Goal: Information Seeking & Learning: Learn about a topic

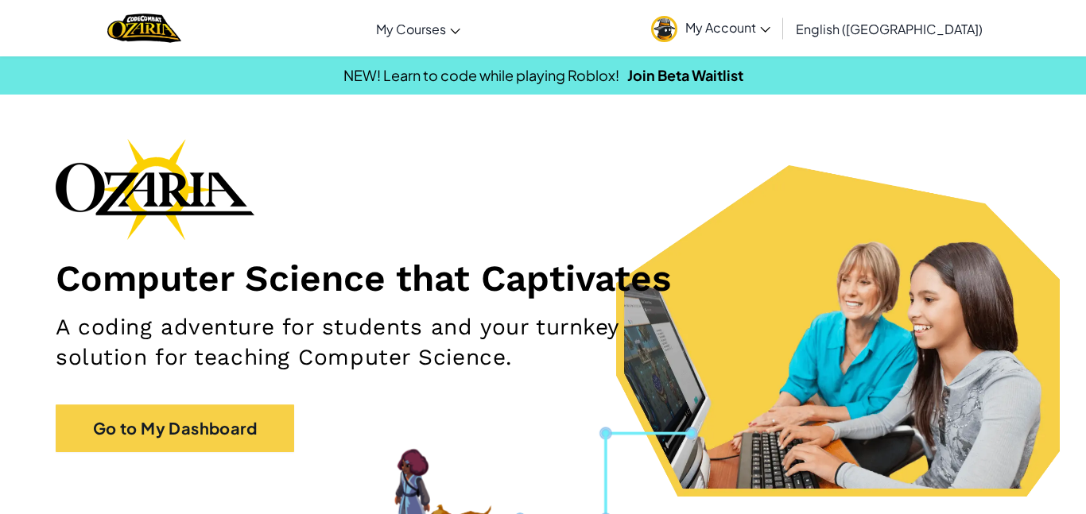
click at [770, 19] on span "My Account" at bounding box center [727, 27] width 85 height 17
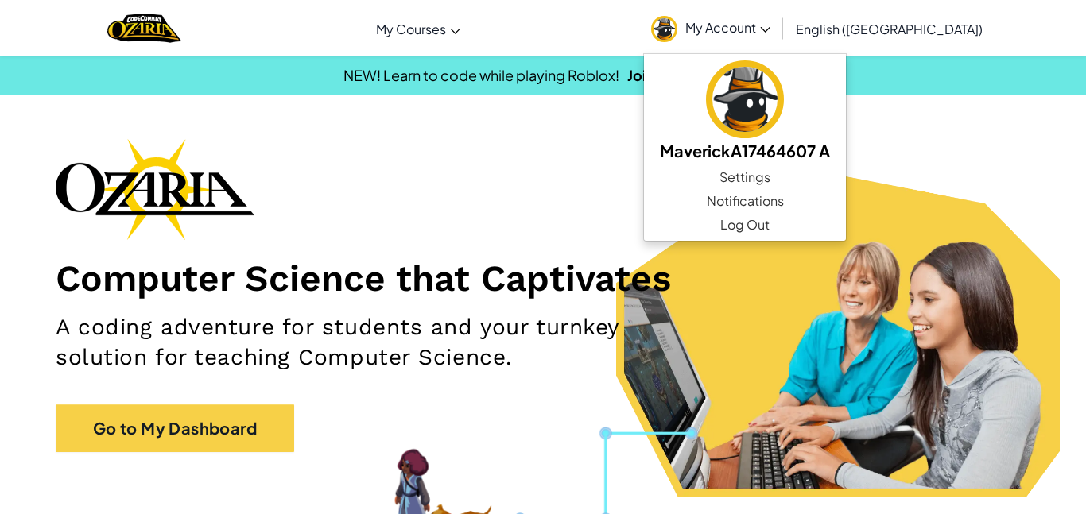
click at [770, 29] on span "My Account" at bounding box center [727, 27] width 85 height 17
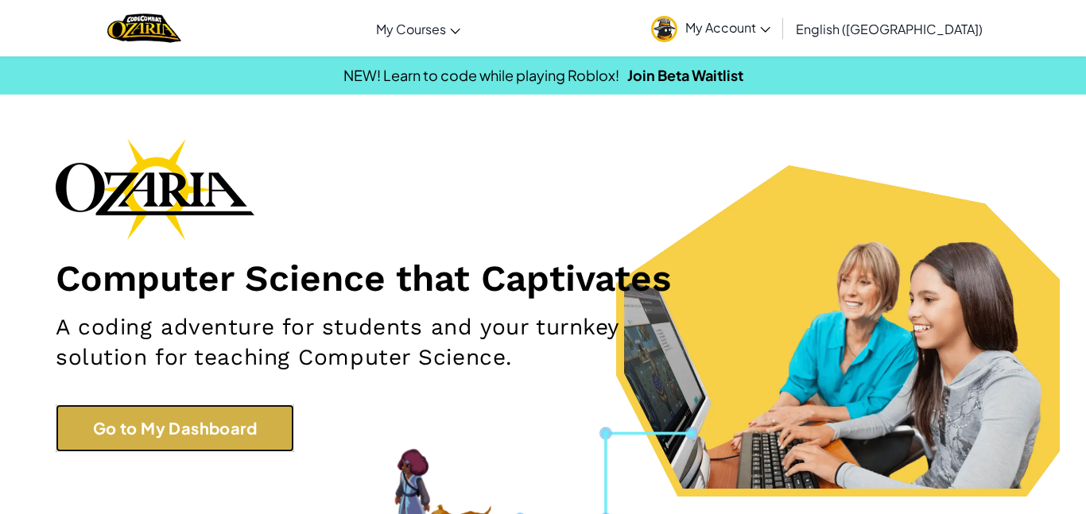
click at [153, 429] on link "Go to My Dashboard" at bounding box center [175, 429] width 238 height 48
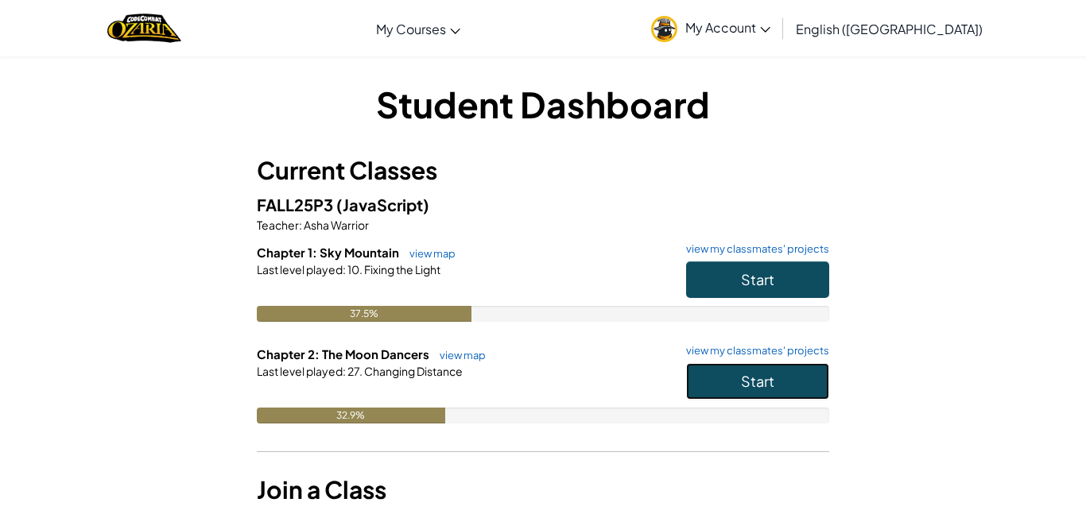
click at [710, 387] on button "Start" at bounding box center [757, 381] width 143 height 37
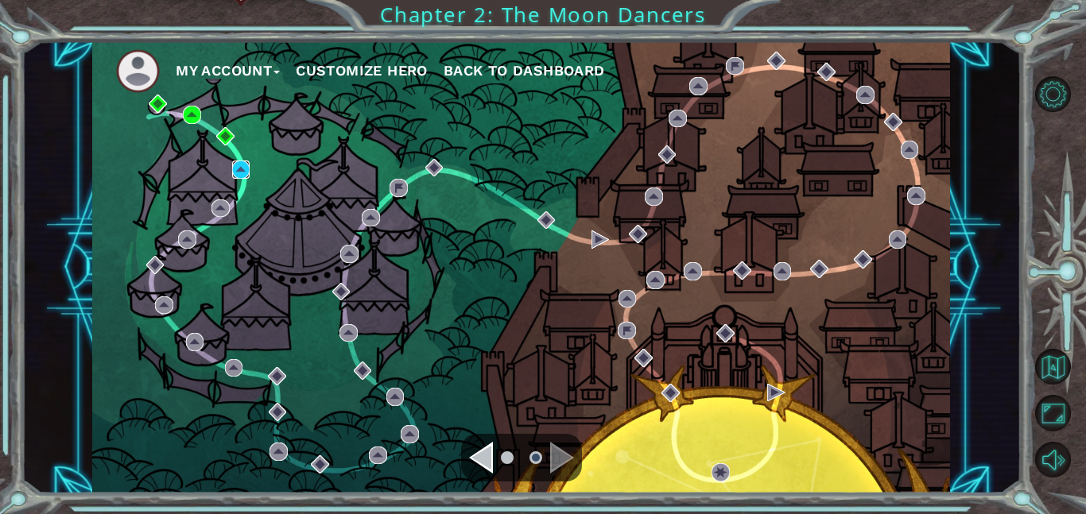
click at [241, 171] on img at bounding box center [241, 170] width 18 height 18
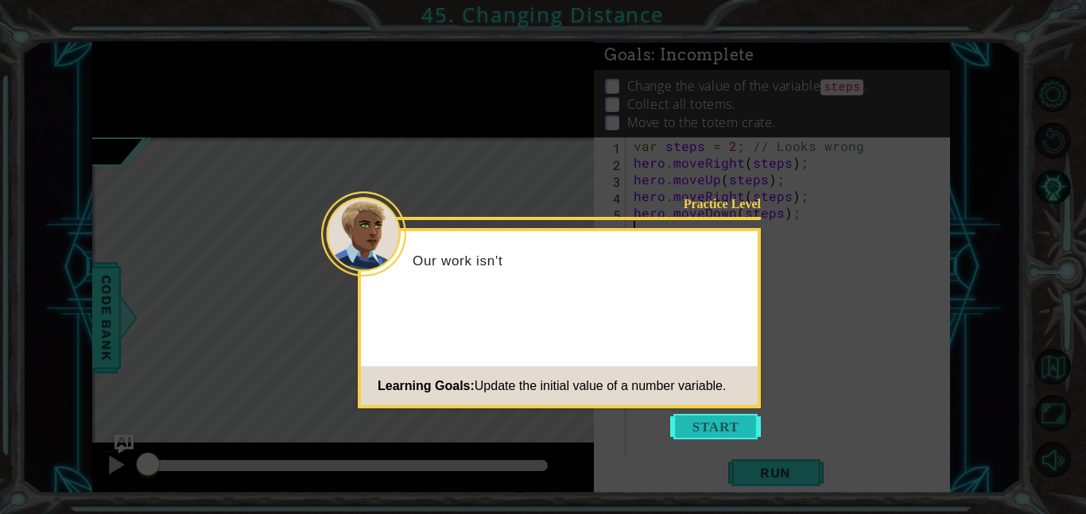
click at [680, 417] on button "Start" at bounding box center [715, 426] width 91 height 25
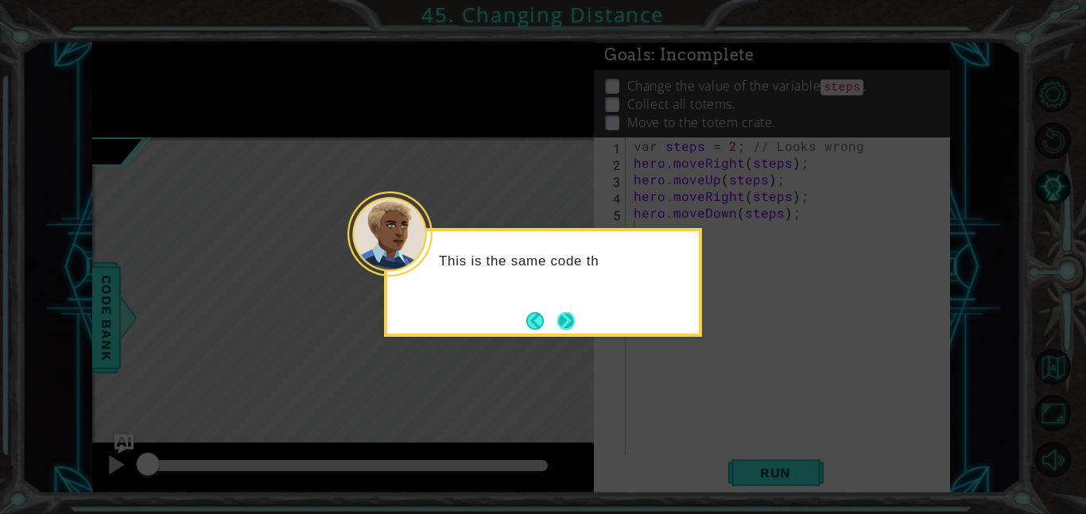
click at [559, 312] on button "Next" at bounding box center [565, 320] width 17 height 17
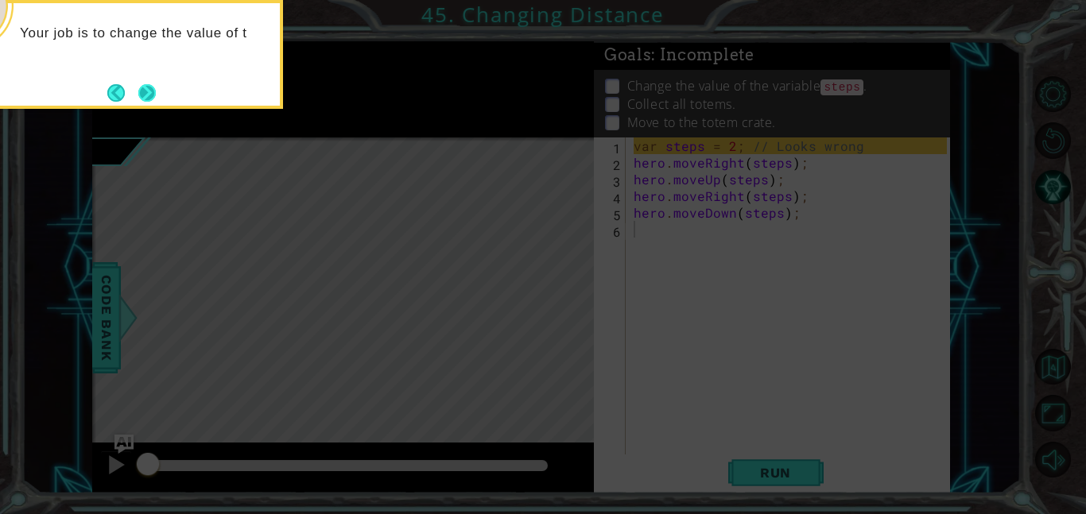
click at [157, 87] on button "Next" at bounding box center [146, 92] width 23 height 23
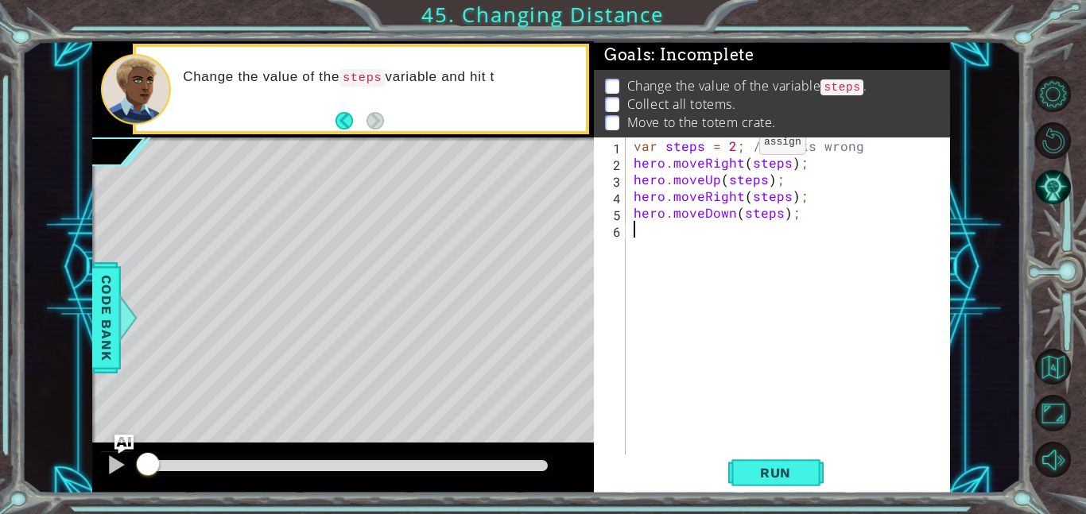
click at [731, 145] on div "var steps = 2 ; // Looks wrong hero . moveRight ( steps ) ; hero . moveUp ( ste…" at bounding box center [792, 313] width 324 height 351
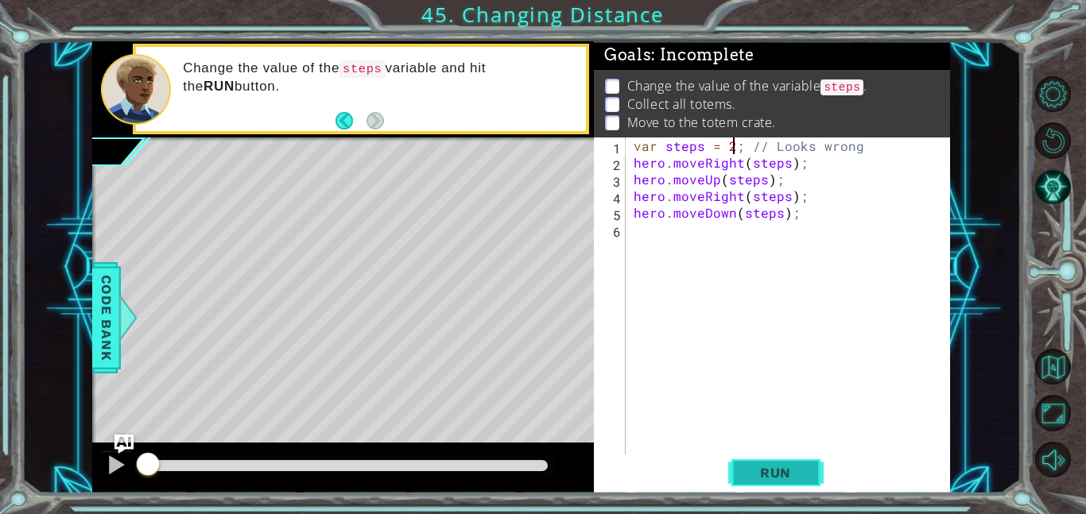
click at [773, 471] on span "Run" at bounding box center [775, 473] width 63 height 16
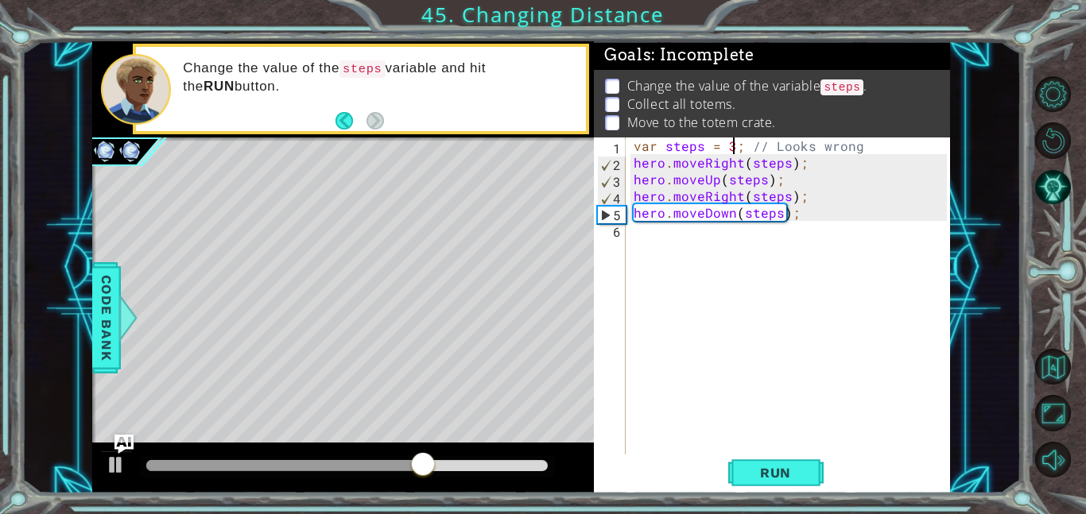
scroll to position [0, 6]
type textarea "var steps = 3; // Looks wrong"
click at [773, 479] on span "Run" at bounding box center [775, 473] width 63 height 16
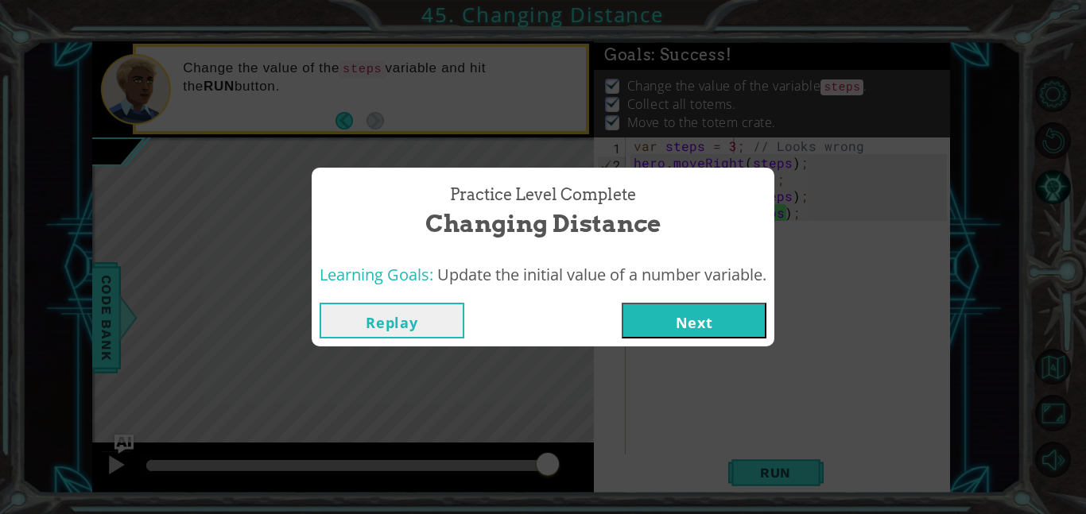
click at [677, 324] on button "Next" at bounding box center [694, 321] width 145 height 36
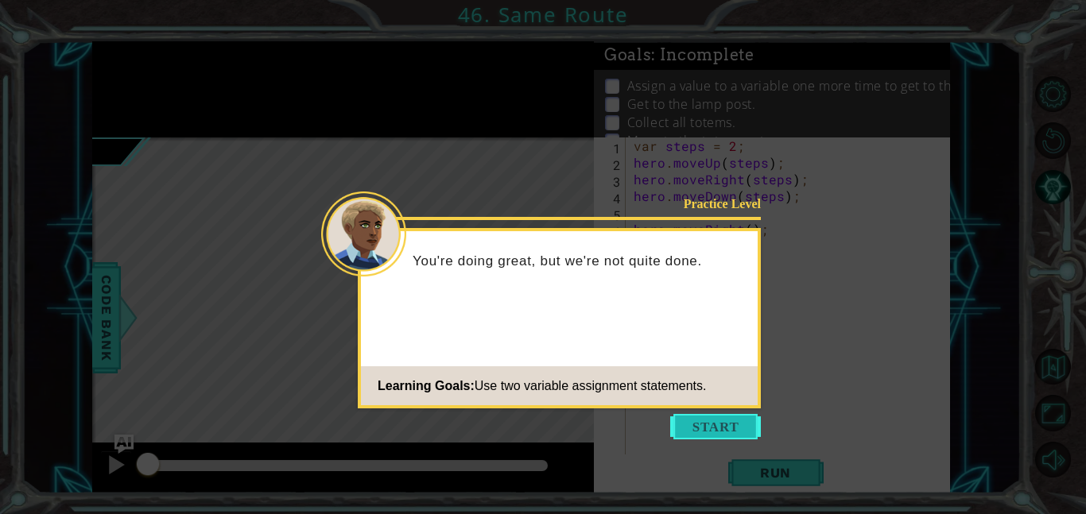
click at [729, 436] on button "Start" at bounding box center [715, 426] width 91 height 25
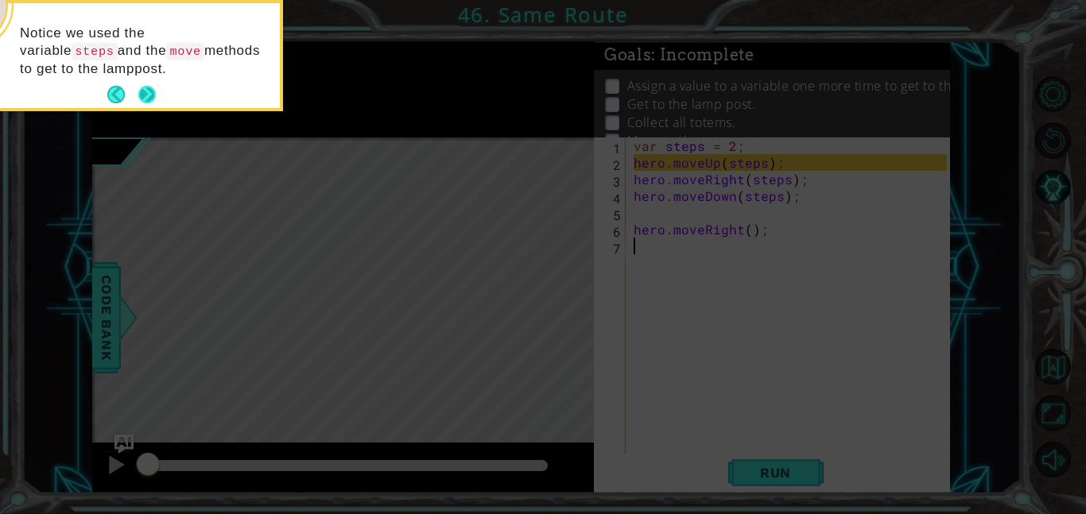
click at [145, 95] on button "Next" at bounding box center [146, 94] width 17 height 17
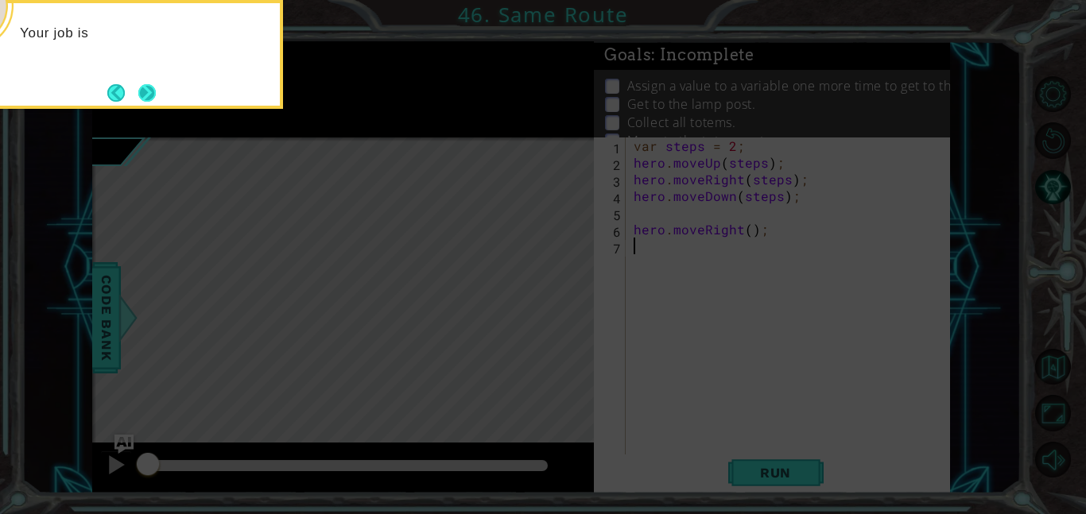
click at [150, 91] on button "Next" at bounding box center [146, 92] width 17 height 17
click at [149, 91] on button "Next" at bounding box center [146, 92] width 17 height 17
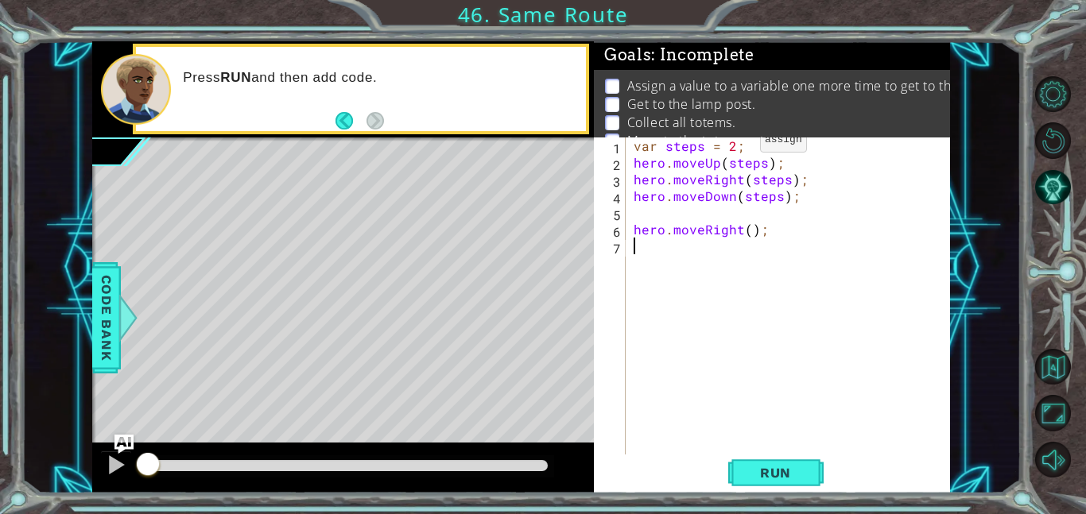
click at [732, 143] on div "var steps = 2 ; hero . moveUp ( steps ) ; hero . moveRight ( steps ) ; hero . m…" at bounding box center [792, 313] width 324 height 351
click at [780, 469] on span "Run" at bounding box center [775, 473] width 63 height 16
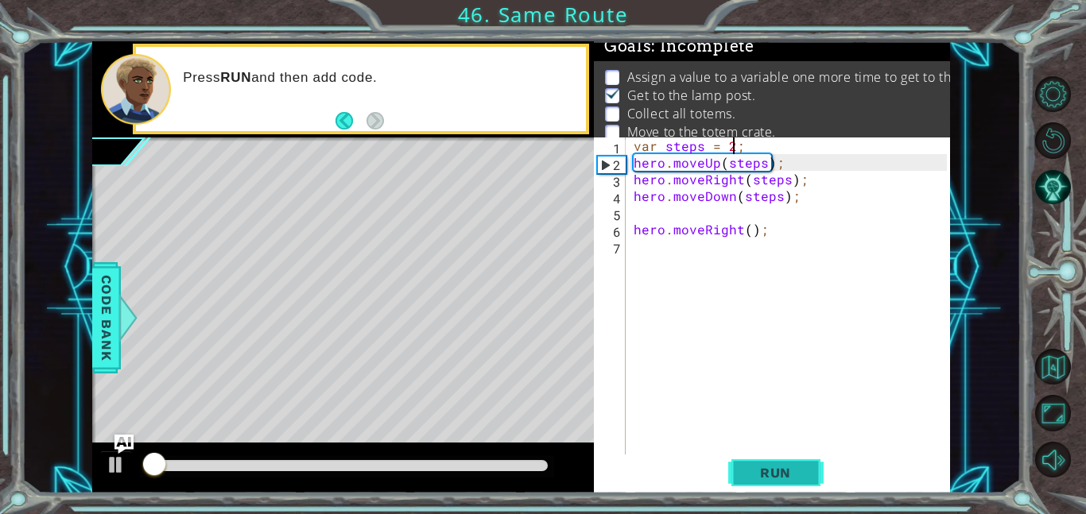
scroll to position [10, 0]
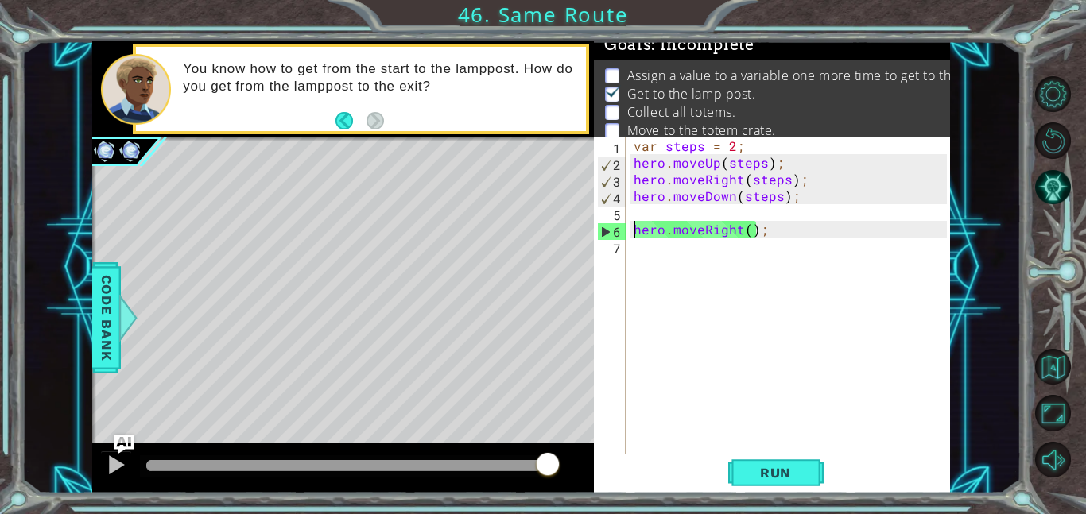
drag, startPoint x: 634, startPoint y: 223, endPoint x: 624, endPoint y: 225, distance: 10.5
click at [624, 225] on div "var steps = 2; 1 2 3 4 5 6 7 var steps = 2 ; hero . moveUp ( steps ) ; hero . m…" at bounding box center [770, 296] width 353 height 317
type textarea "hero.moveRight();"
drag, startPoint x: 632, startPoint y: 227, endPoint x: 798, endPoint y: 227, distance: 166.1
click at [798, 227] on div "var steps = 2 ; hero . moveUp ( steps ) ; hero . moveRight ( steps ) ; hero . m…" at bounding box center [792, 313] width 324 height 351
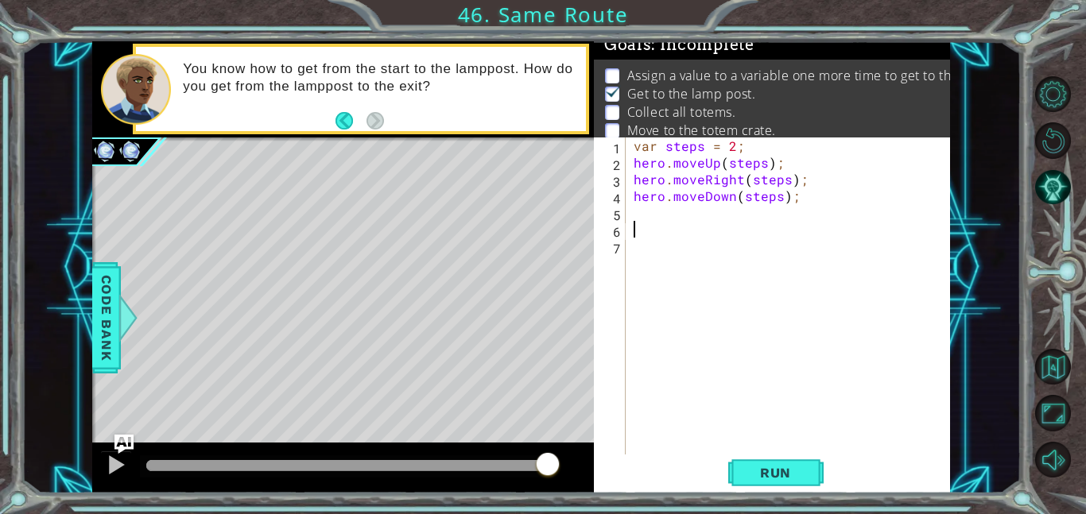
click at [761, 213] on div "var steps = 2 ; hero . moveUp ( steps ) ; hero . moveRight ( steps ) ; hero . m…" at bounding box center [792, 313] width 324 height 351
paste textarea "hero.moveRight();"
type textarea "hero.moveRight();"
click at [689, 235] on div "var steps = 2 ; hero . moveUp ( steps ) ; hero . moveRight ( steps ) ; hero . m…" at bounding box center [792, 313] width 324 height 351
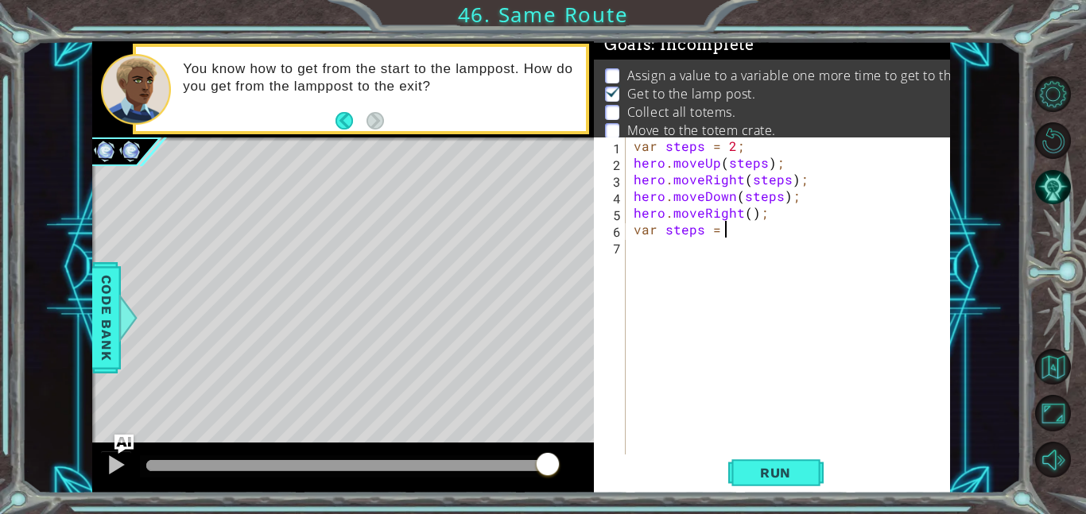
type textarea "var steps = 3"
click at [690, 256] on div "var steps = 2 ; hero . moveUp ( steps ) ; hero . moveRight ( steps ) ; hero . m…" at bounding box center [792, 313] width 324 height 351
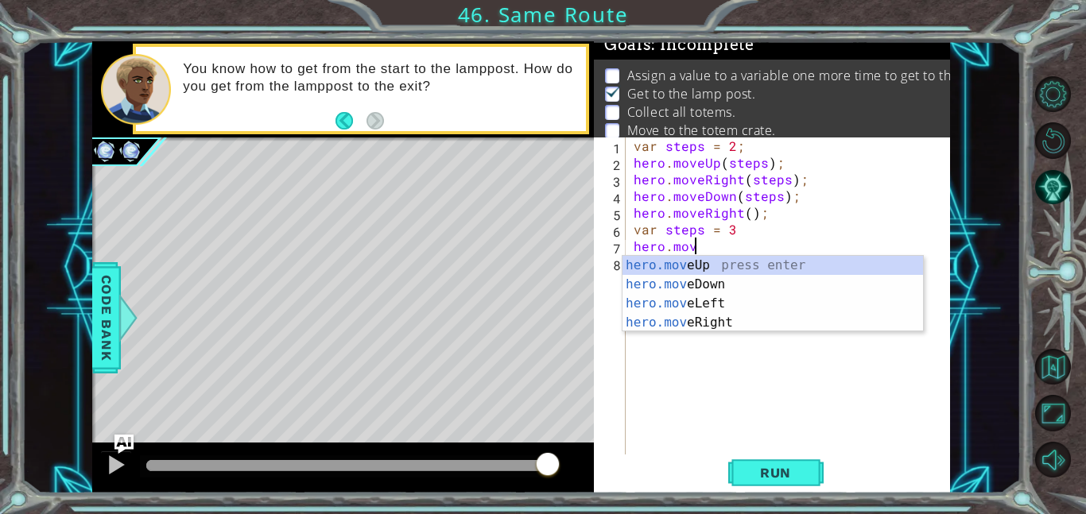
scroll to position [0, 3]
click at [725, 269] on div "hero.move Up press enter hero.move Down press enter hero.move Left press enter …" at bounding box center [772, 313] width 300 height 114
type textarea "hero.moveUp(1);"
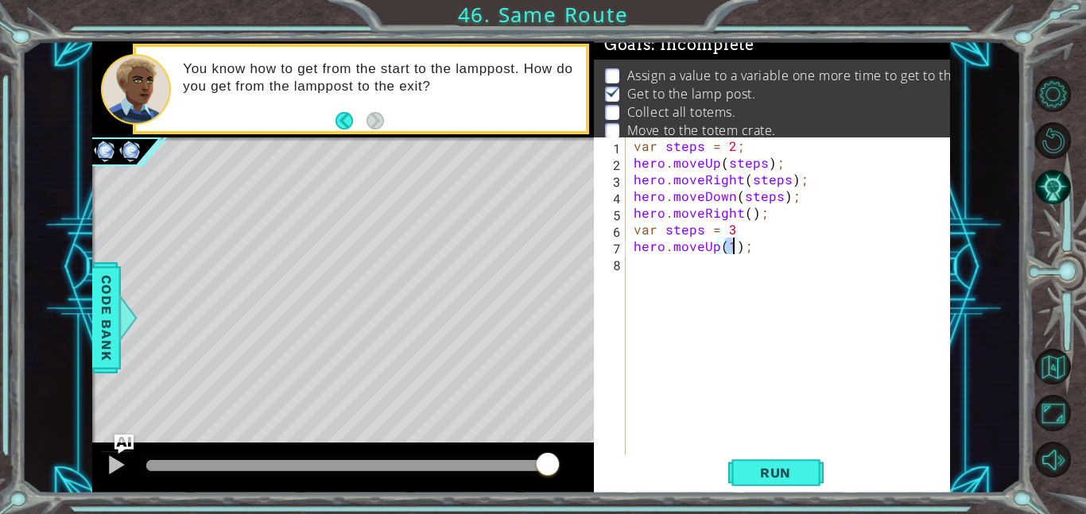
click at [710, 268] on div "var steps = 2 ; hero . moveUp ( steps ) ; hero . moveRight ( steps ) ; hero . m…" at bounding box center [792, 313] width 324 height 351
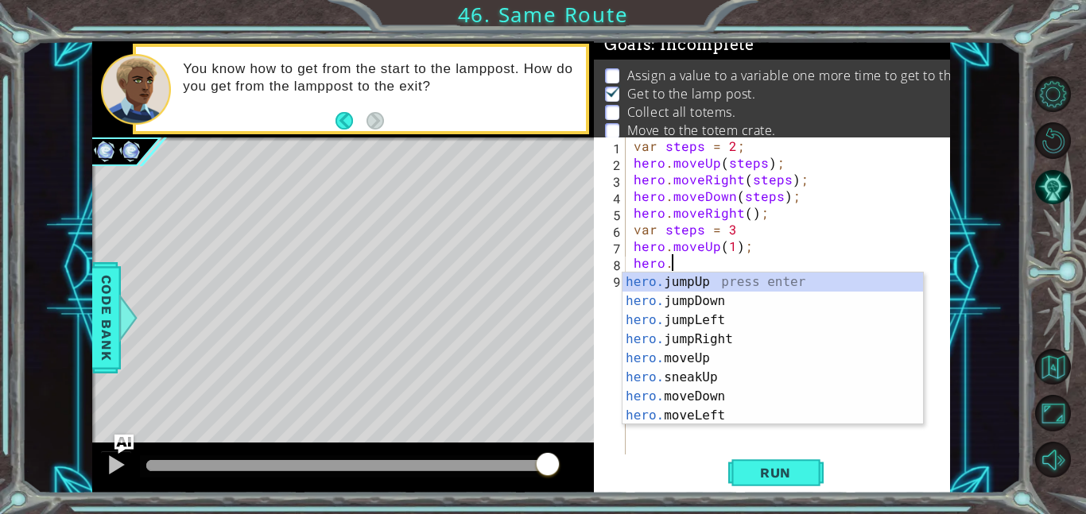
scroll to position [0, 2]
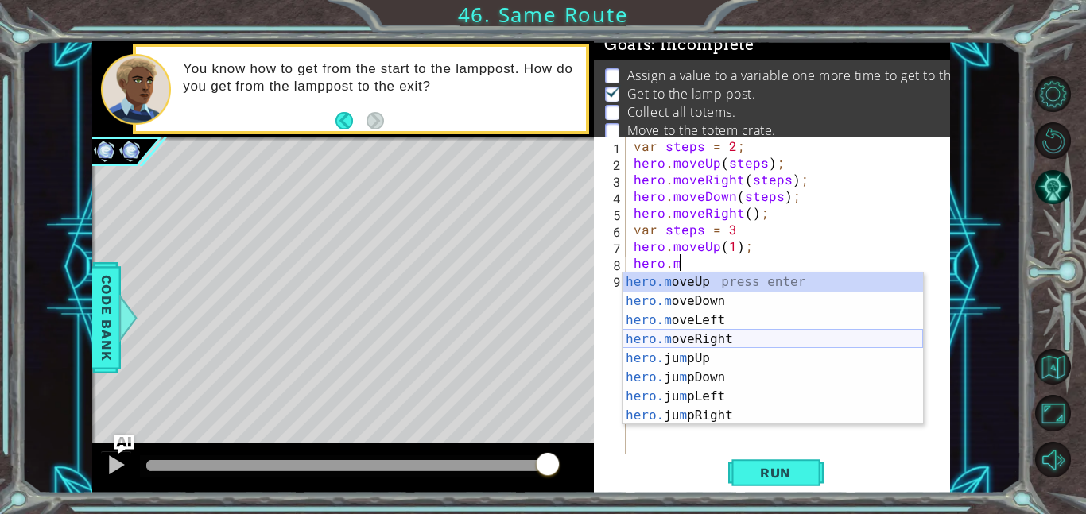
click at [719, 338] on div "hero.m oveUp press enter hero.m oveDown press enter hero.m oveLeft press enter …" at bounding box center [772, 368] width 300 height 191
type textarea "hero.moveRight(1);"
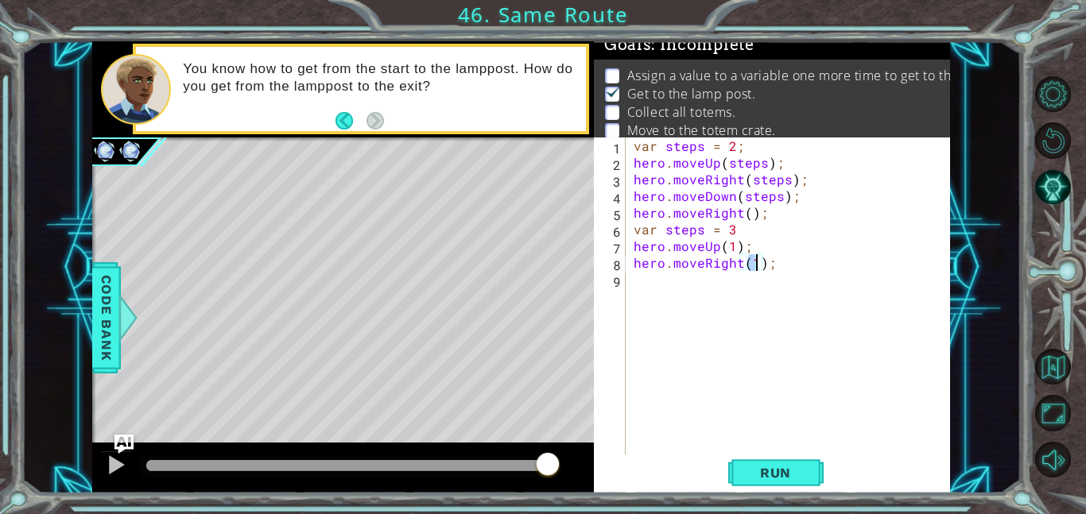
click at [745, 287] on div "var steps = 2 ; hero . moveUp ( steps ) ; hero . moveRight ( steps ) ; hero . m…" at bounding box center [792, 313] width 324 height 351
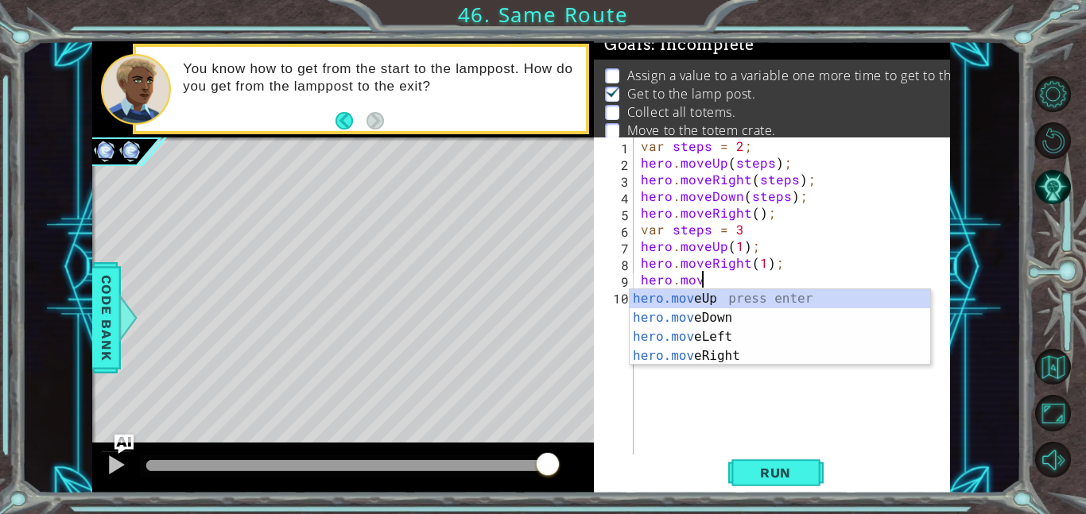
scroll to position [0, 3]
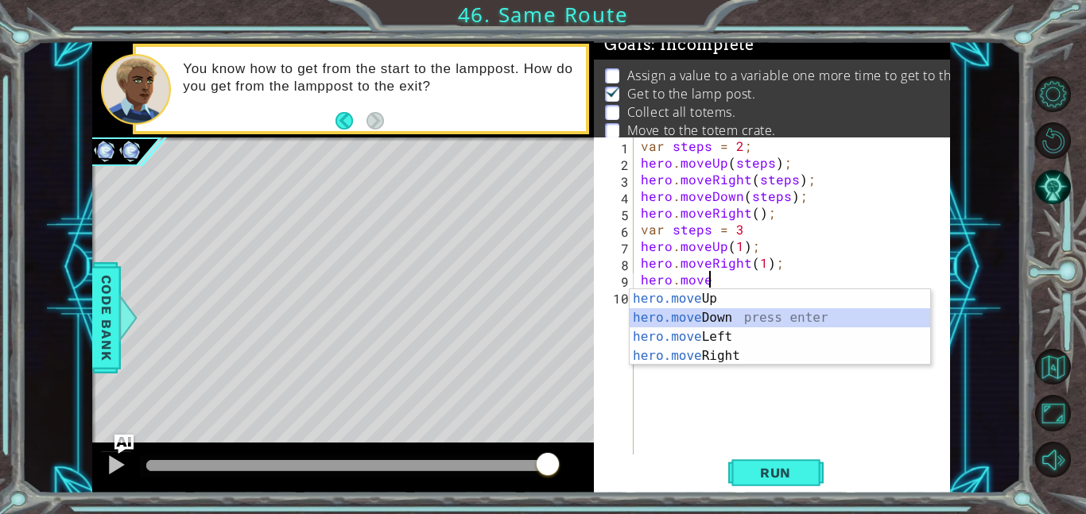
click at [751, 323] on div "hero.move Up press enter hero.move Down press enter hero.move Left press enter …" at bounding box center [780, 346] width 300 height 114
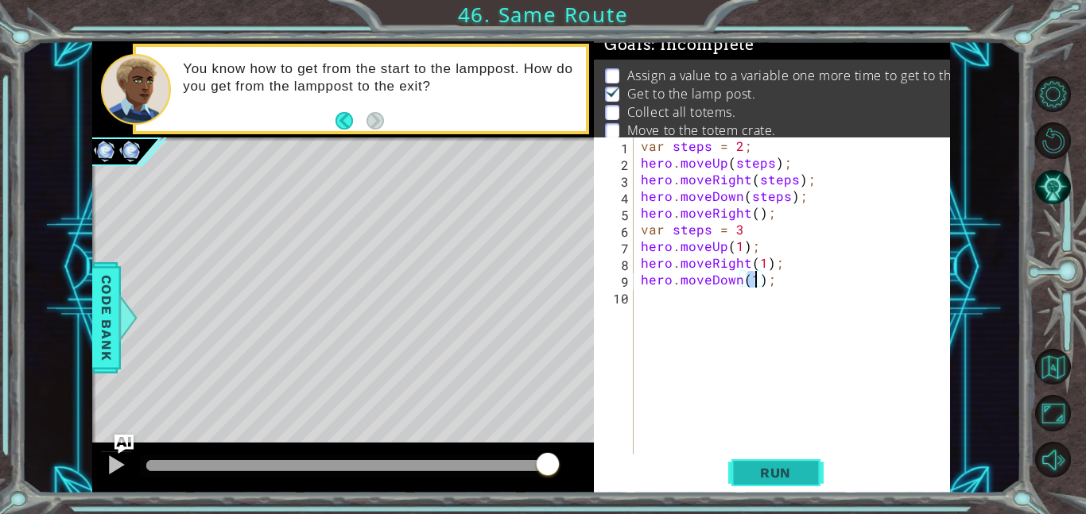
click at [757, 474] on span "Run" at bounding box center [775, 473] width 63 height 16
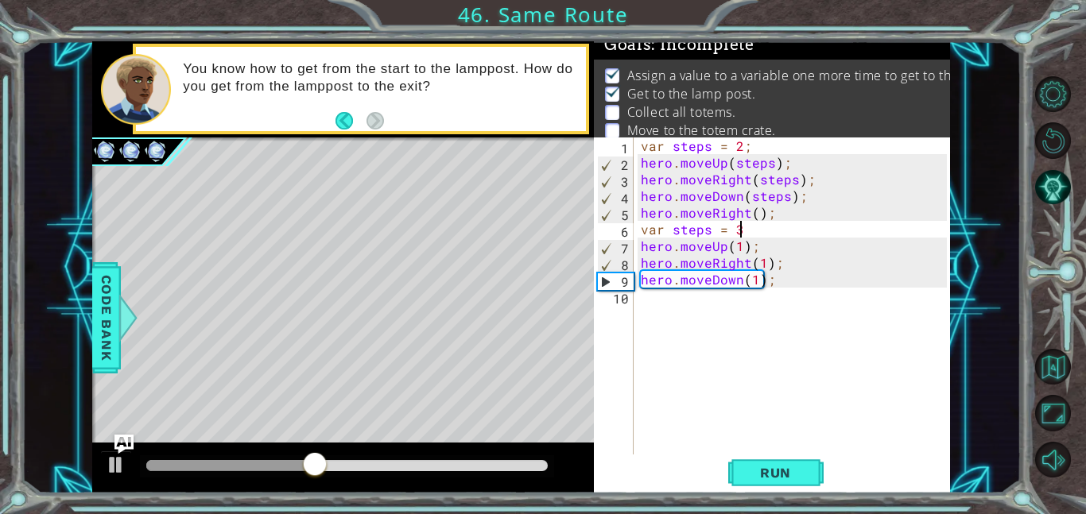
click at [766, 231] on div "var steps = 2 ; hero . moveUp ( steps ) ; hero . moveRight ( steps ) ; hero . m…" at bounding box center [796, 313] width 317 height 351
type textarea "var steps = 3;"
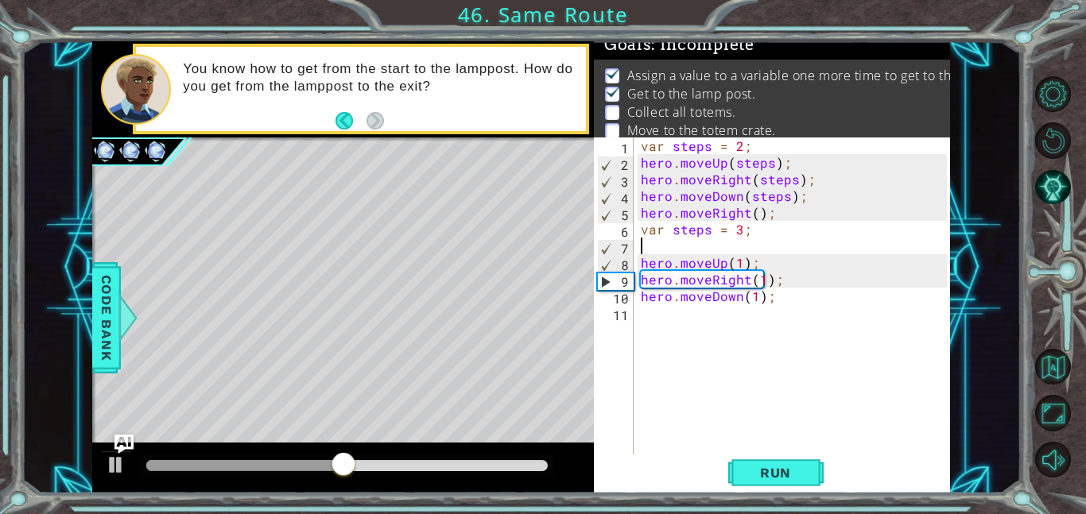
scroll to position [0, 0]
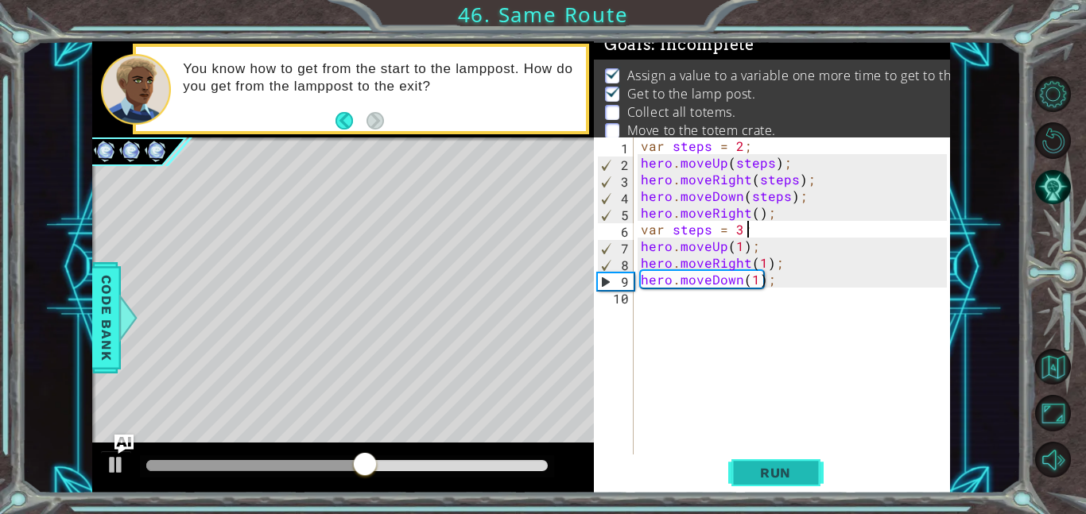
click at [781, 460] on button "Run" at bounding box center [775, 473] width 95 height 36
click at [742, 249] on div "var steps = 2 ; hero . moveUp ( steps ) ; hero . moveRight ( steps ) ; hero . m…" at bounding box center [796, 313] width 317 height 351
click at [764, 264] on div "var steps = 2 ; hero . moveUp ( steps ) ; hero . moveRight ( steps ) ; hero . m…" at bounding box center [796, 313] width 317 height 351
click at [756, 277] on div "var steps = 2 ; hero . moveUp ( steps ) ; hero . moveRight ( steps ) ; hero . m…" at bounding box center [796, 313] width 317 height 351
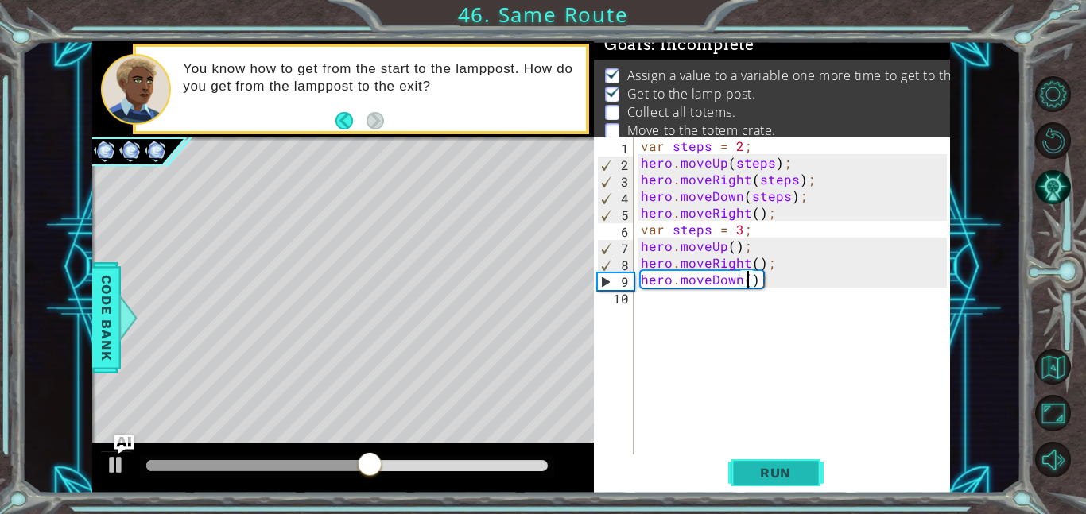
click at [763, 477] on span "Run" at bounding box center [775, 473] width 63 height 16
click at [796, 476] on span "Run" at bounding box center [775, 473] width 63 height 16
drag, startPoint x: 389, startPoint y: 463, endPoint x: 317, endPoint y: 471, distance: 72.9
click at [317, 471] on div at bounding box center [319, 466] width 29 height 29
drag, startPoint x: 320, startPoint y: 468, endPoint x: 296, endPoint y: 470, distance: 23.1
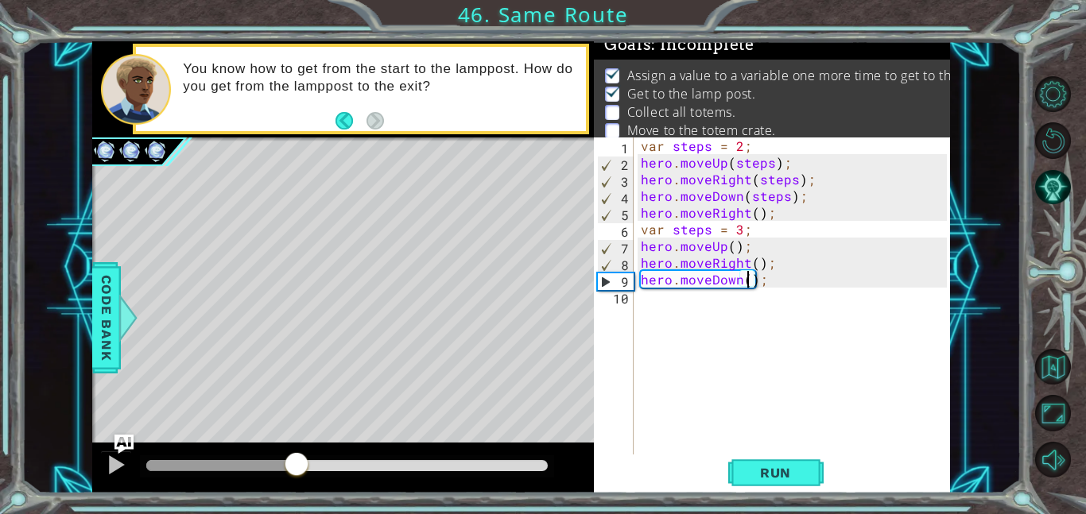
click at [296, 470] on div at bounding box center [296, 466] width 29 height 29
drag, startPoint x: 318, startPoint y: 462, endPoint x: 288, endPoint y: 472, distance: 31.9
click at [288, 472] on div at bounding box center [288, 466] width 29 height 29
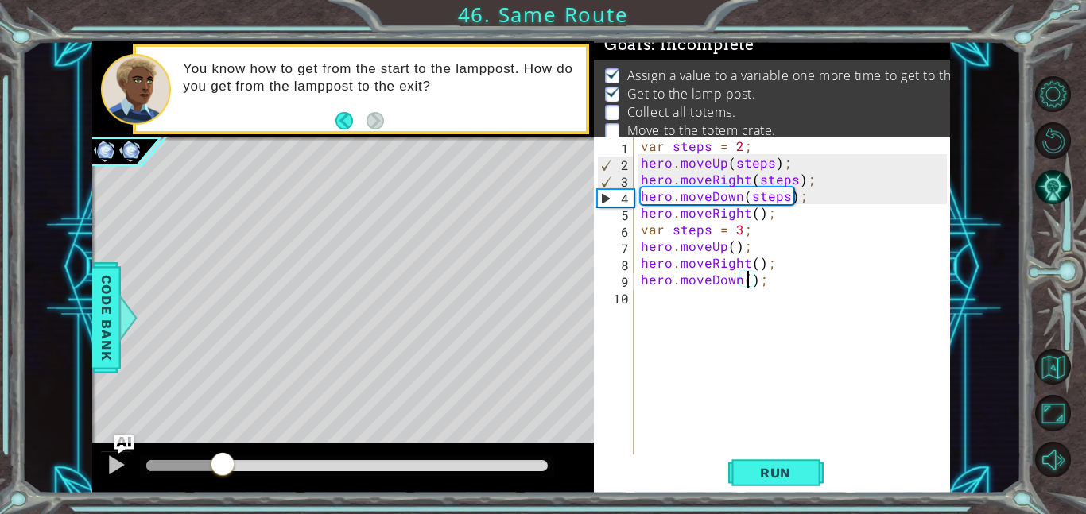
drag, startPoint x: 292, startPoint y: 473, endPoint x: 223, endPoint y: 495, distance: 71.9
click at [223, 495] on div "1 ההההההההההההההההההההההההההההההההההההההההההההההההההההההההההההההההההההההההההההה…" at bounding box center [543, 257] width 1086 height 514
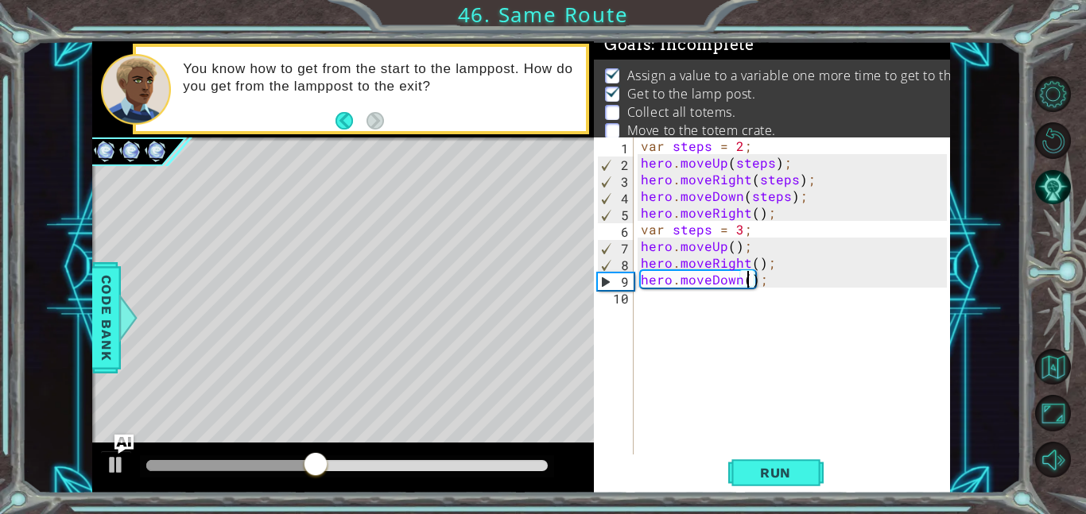
click at [733, 250] on div "var steps = 2 ; hero . moveUp ( steps ) ; hero . moveRight ( steps ) ; hero . m…" at bounding box center [796, 313] width 317 height 351
click at [794, 481] on button "Run" at bounding box center [775, 473] width 95 height 36
click at [753, 263] on div "var steps = 2 ; hero . moveUp ( steps ) ; hero . moveRight ( steps ) ; hero . m…" at bounding box center [796, 313] width 317 height 351
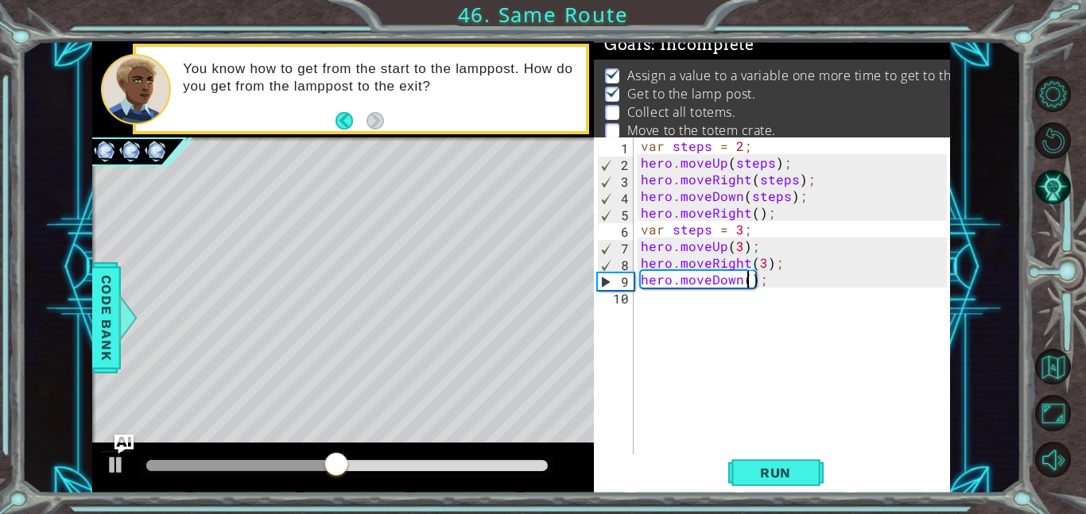
click at [746, 286] on div "var steps = 2 ; hero . moveUp ( steps ) ; hero . moveRight ( steps ) ; hero . m…" at bounding box center [796, 313] width 317 height 351
type textarea "hero.moveDown(3);"
click at [778, 502] on div "1 ההההההההההההההההההההההההההההההההההההההההההההההההההההההההההההההההההההההההההההה…" at bounding box center [543, 257] width 1086 height 514
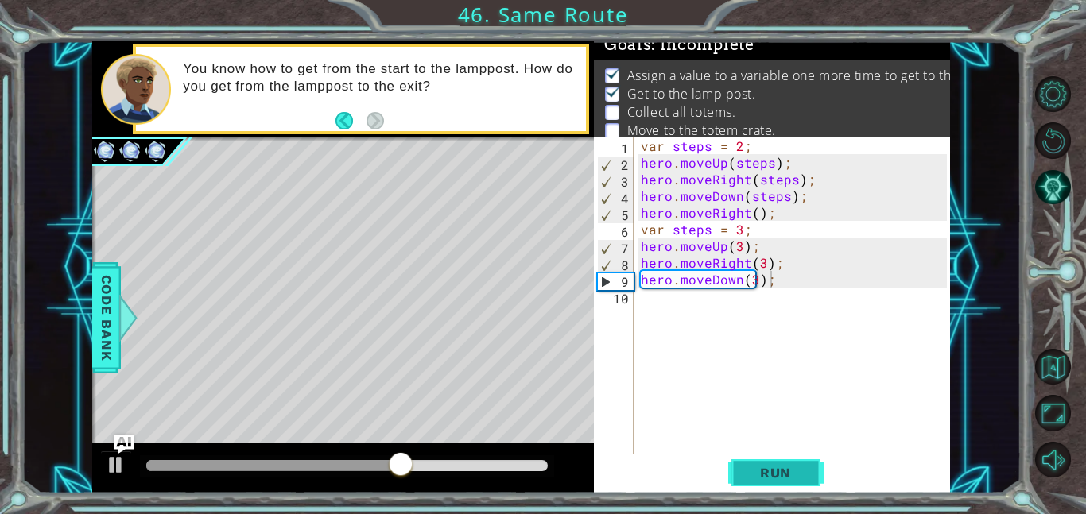
click at [777, 479] on span "Run" at bounding box center [775, 473] width 63 height 16
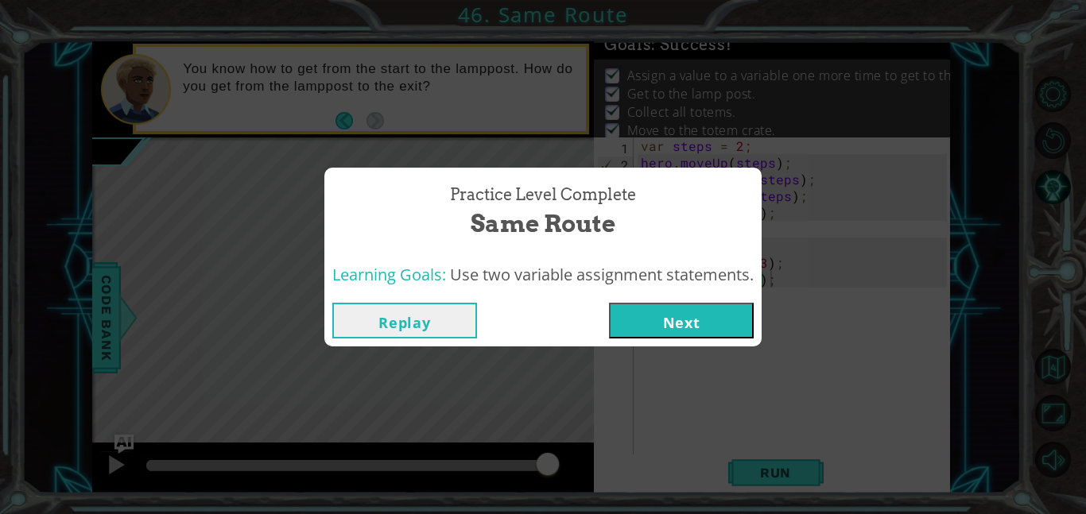
click at [684, 312] on button "Next" at bounding box center [681, 321] width 145 height 36
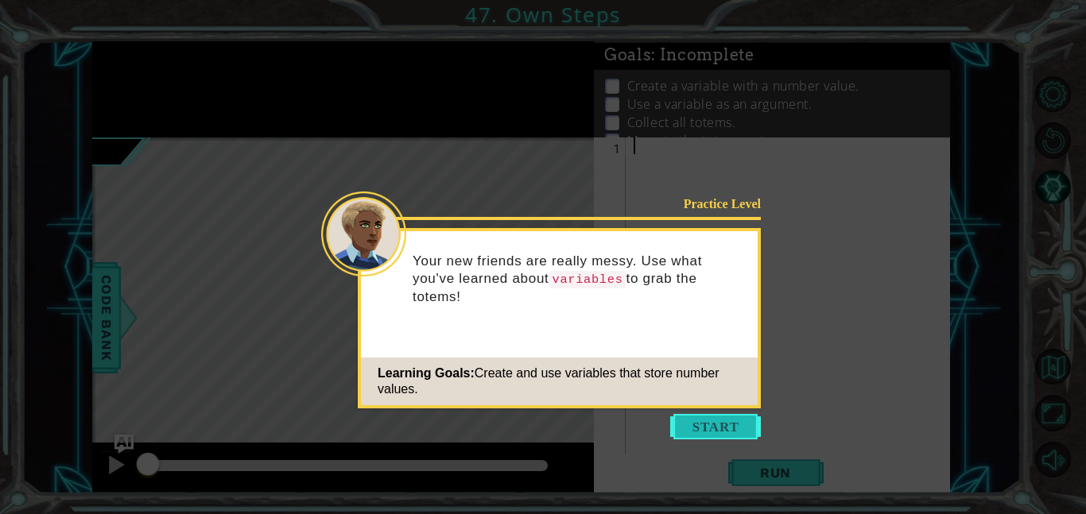
click at [723, 424] on button "Start" at bounding box center [715, 426] width 91 height 25
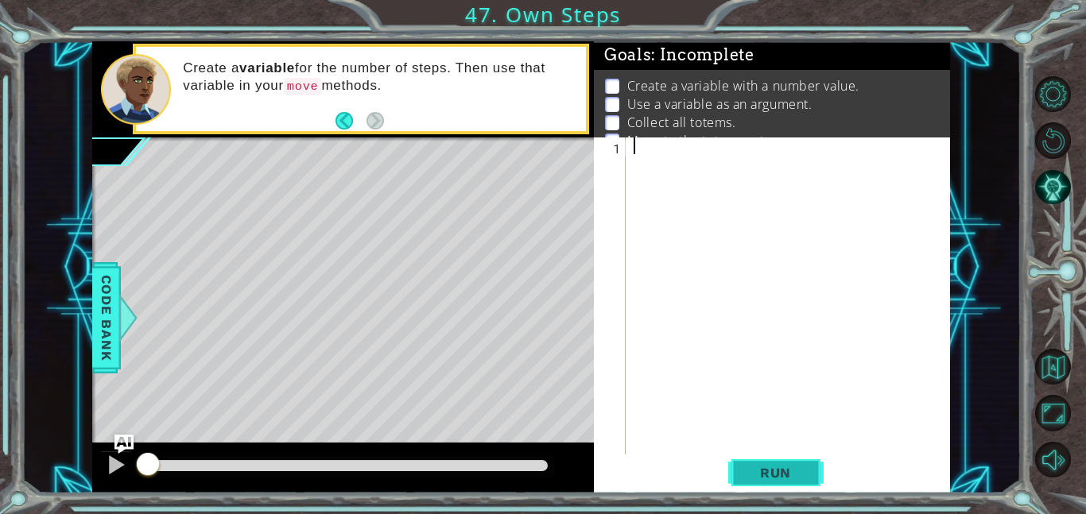
click at [748, 472] on span "Run" at bounding box center [775, 473] width 63 height 16
type textarea "a"
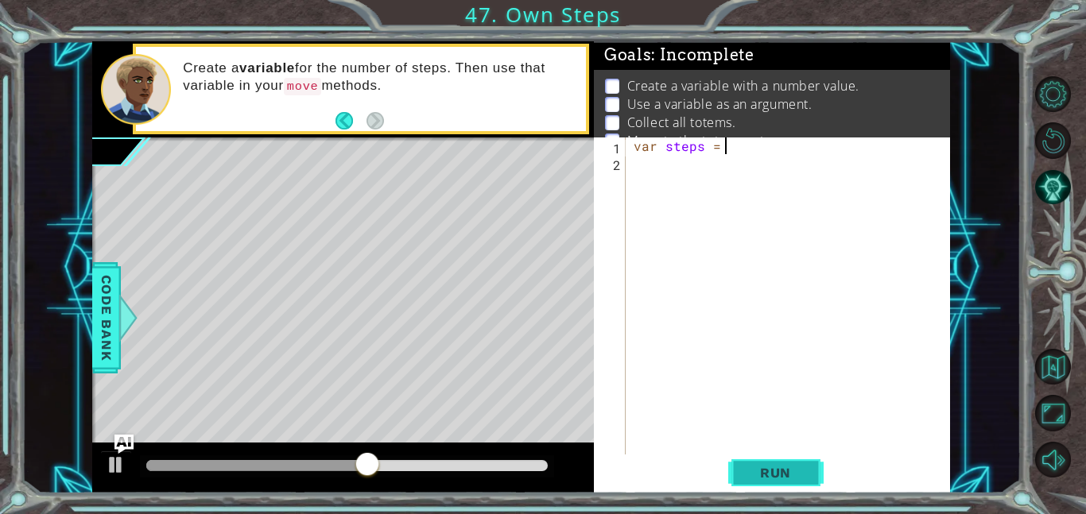
type textarea "var steps = 3"
click at [676, 175] on div "var steps = 3" at bounding box center [792, 313] width 324 height 351
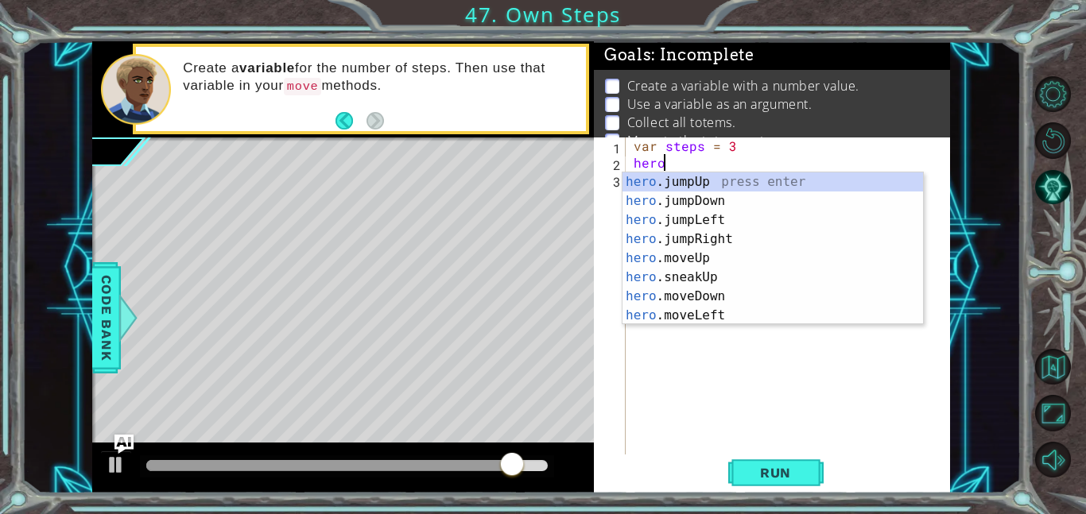
scroll to position [0, 2]
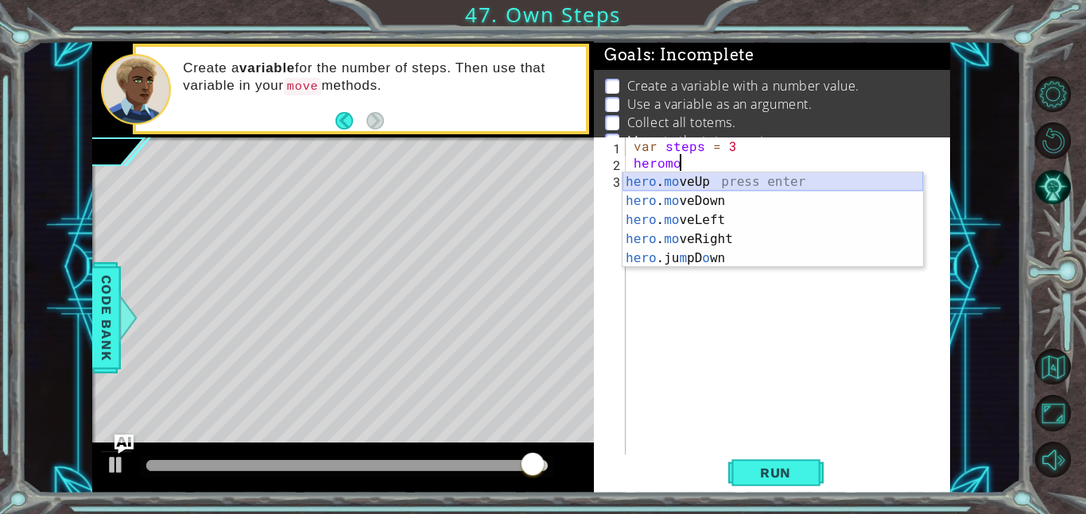
click at [740, 181] on div "hero . mo veUp press enter hero . mo veDown press enter hero . mo veLeft press …" at bounding box center [772, 239] width 300 height 134
type textarea "hero.moveUp(1);"
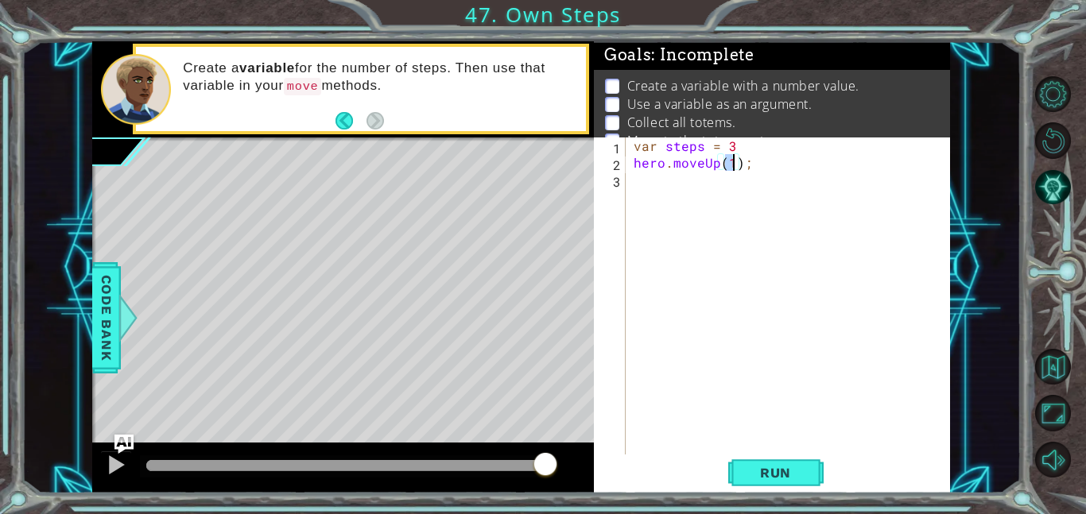
click at [731, 188] on div "var steps = 3 hero . moveUp ( 1 ) ;" at bounding box center [792, 313] width 324 height 351
click at [730, 170] on div "var steps = 3 hero . moveUp ( 1 ) ;" at bounding box center [792, 313] width 324 height 351
click at [770, 141] on div "var steps = 3 hero . moveUp ( ) ;" at bounding box center [792, 313] width 324 height 351
type textarea "var steps = 3;"
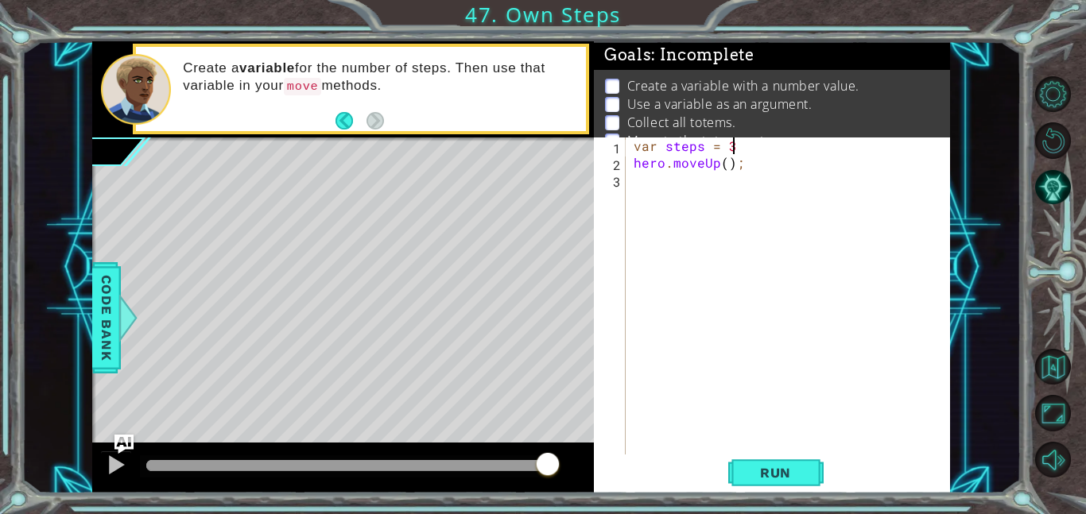
scroll to position [0, 6]
click at [719, 188] on div "var steps = 3 ; hero . moveUp ( ) ;" at bounding box center [792, 313] width 324 height 351
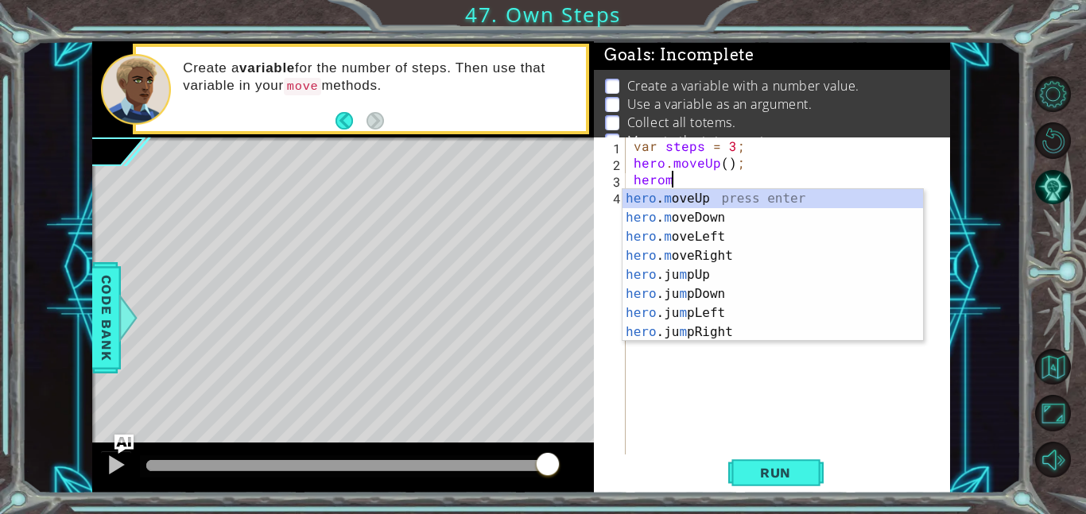
scroll to position [0, 2]
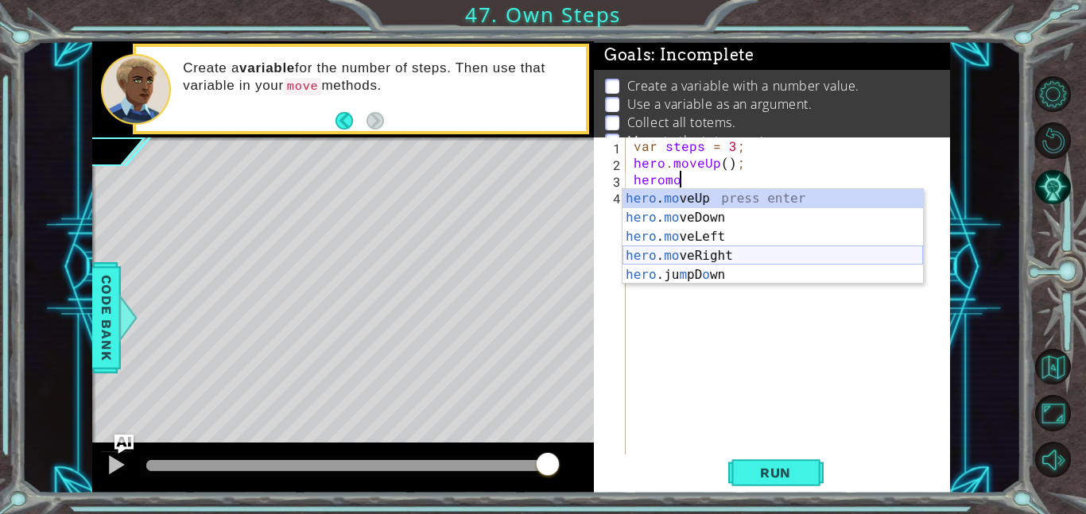
click at [722, 249] on div "hero . mo veUp press enter hero . mo veDown press enter hero . mo veLeft press …" at bounding box center [772, 256] width 300 height 134
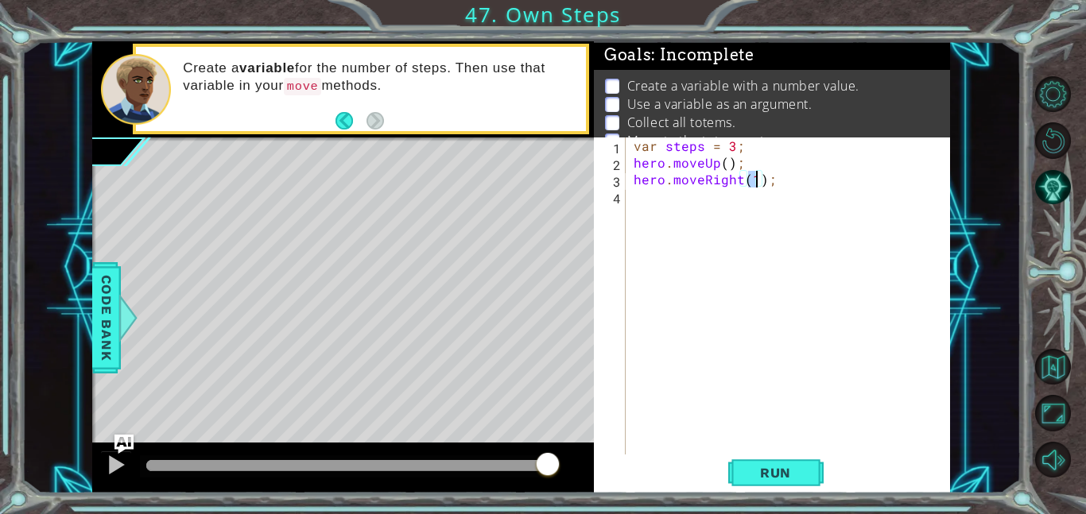
type textarea "hero.moveRight();"
click at [739, 197] on div "var steps = 3 ; hero . moveUp ( ) ; hero . moveRight ( ) ;" at bounding box center [792, 313] width 324 height 351
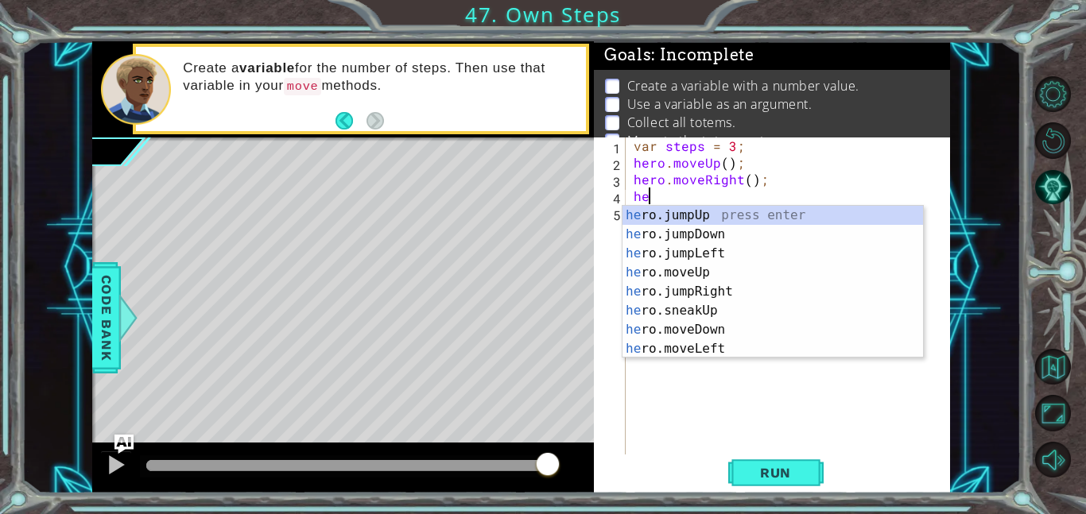
scroll to position [0, 1]
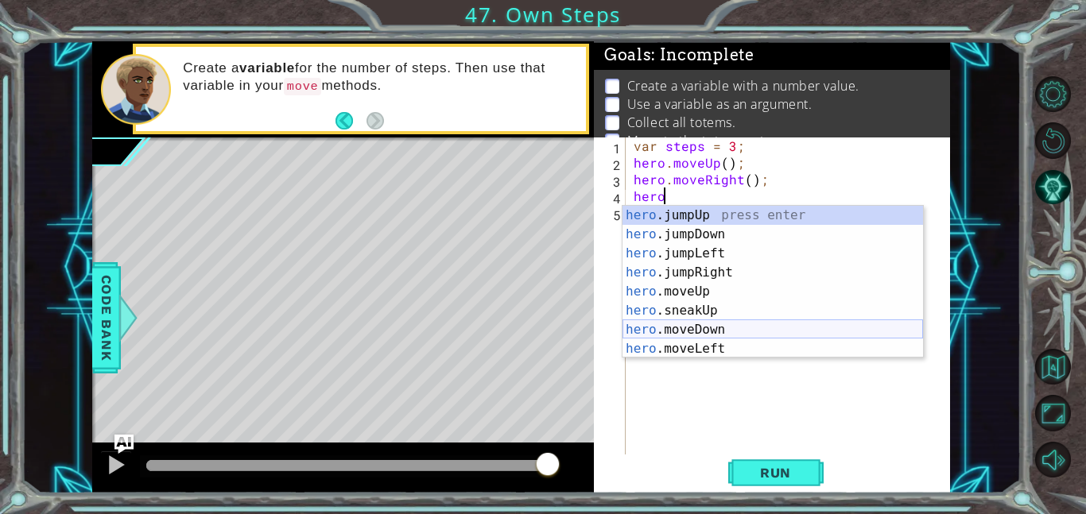
click at [719, 324] on div "hero .jumpUp press enter hero .jumpDown press enter hero .jumpLeft press enter …" at bounding box center [772, 301] width 300 height 191
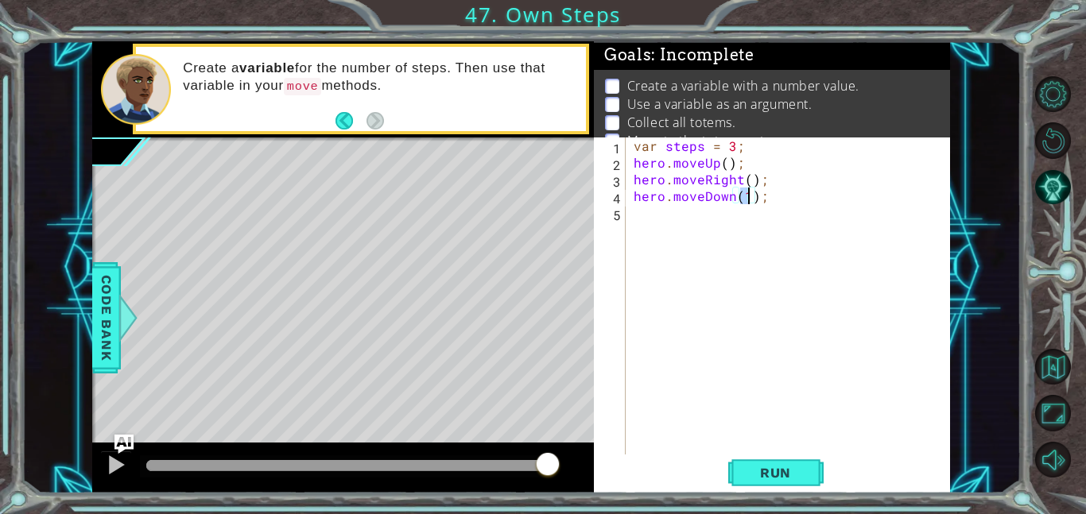
type textarea "hero.moveDown();"
click at [683, 222] on div "var steps = 3 ; hero . moveUp ( ) ; hero . moveRight ( ) ; hero . moveDown ( ) ;" at bounding box center [792, 313] width 324 height 351
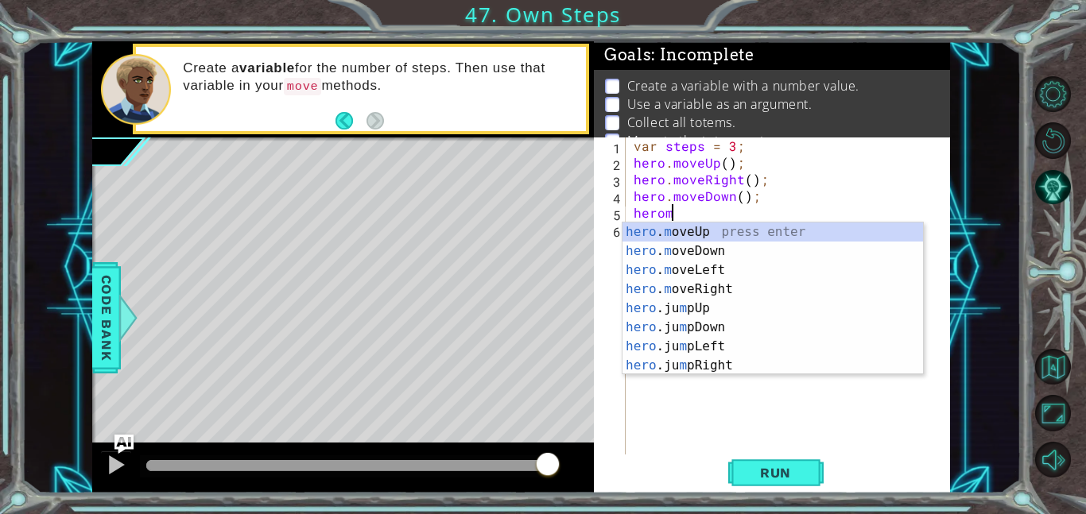
scroll to position [0, 2]
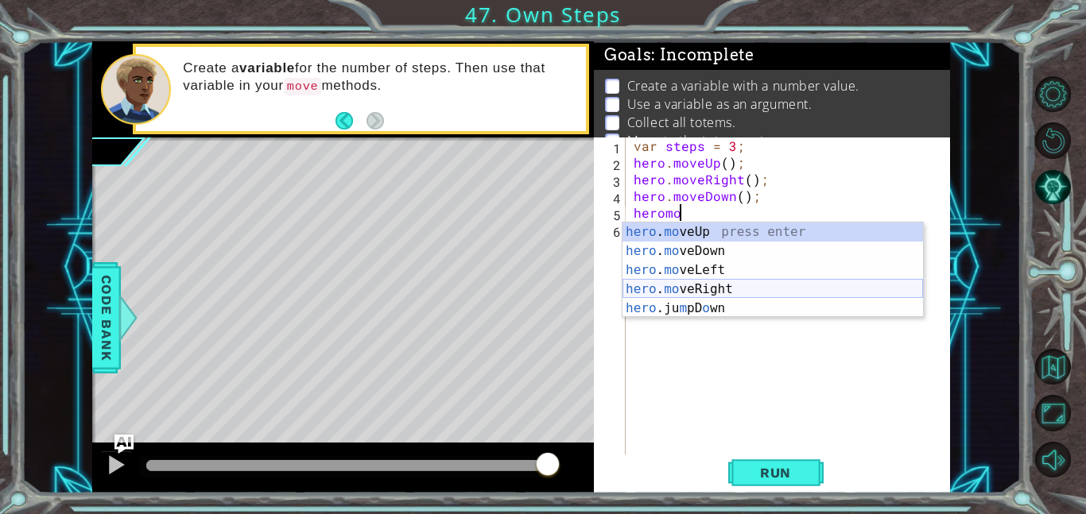
click at [708, 285] on div "hero . mo veUp press enter hero . mo veDown press enter hero . mo veLeft press …" at bounding box center [772, 290] width 300 height 134
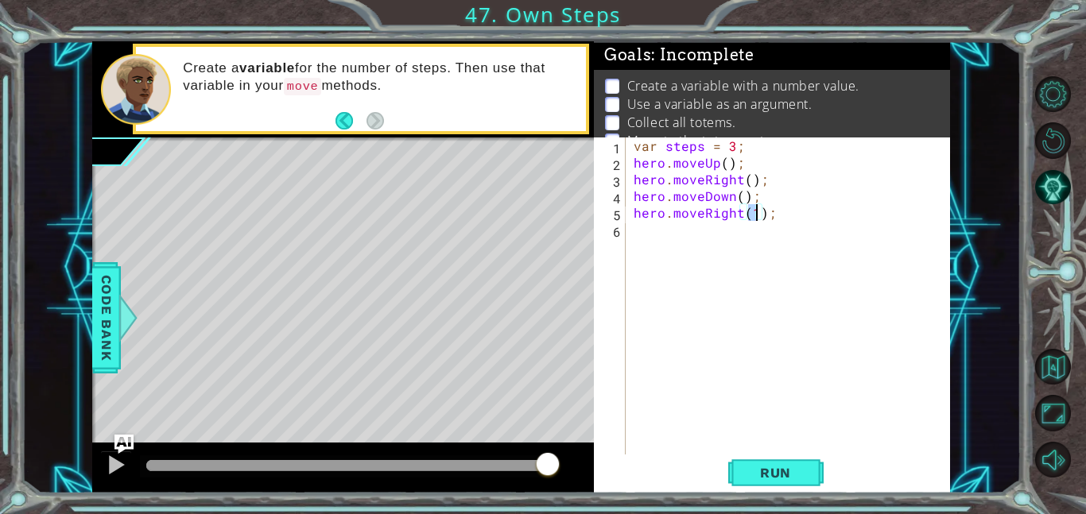
type textarea "hero.moveRight();"
click at [715, 409] on div "var steps = 3 ; hero . moveUp ( ) ; hero . moveRight ( ) ; hero . moveDown ( ) …" at bounding box center [792, 313] width 324 height 351
click at [775, 477] on span "Run" at bounding box center [775, 473] width 63 height 16
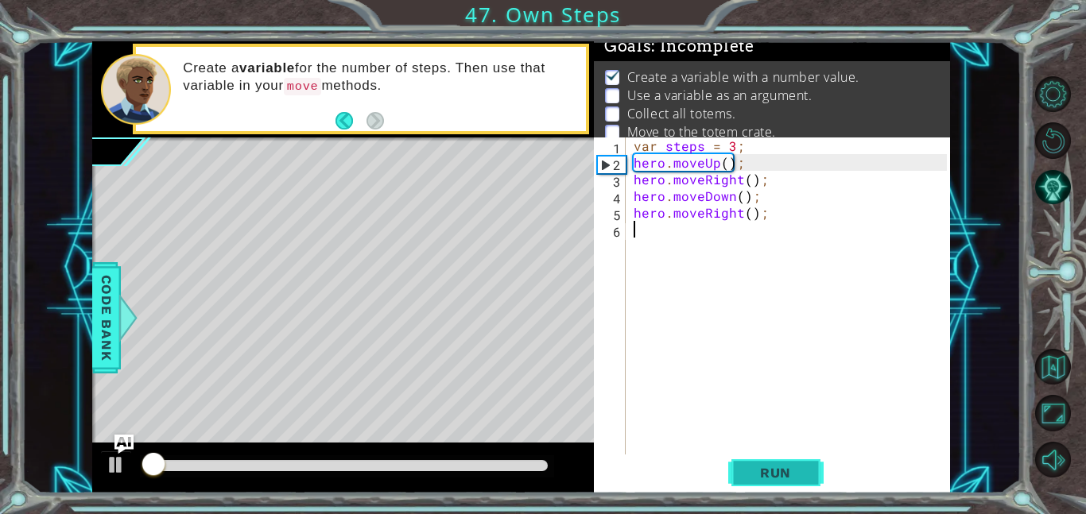
scroll to position [10, 0]
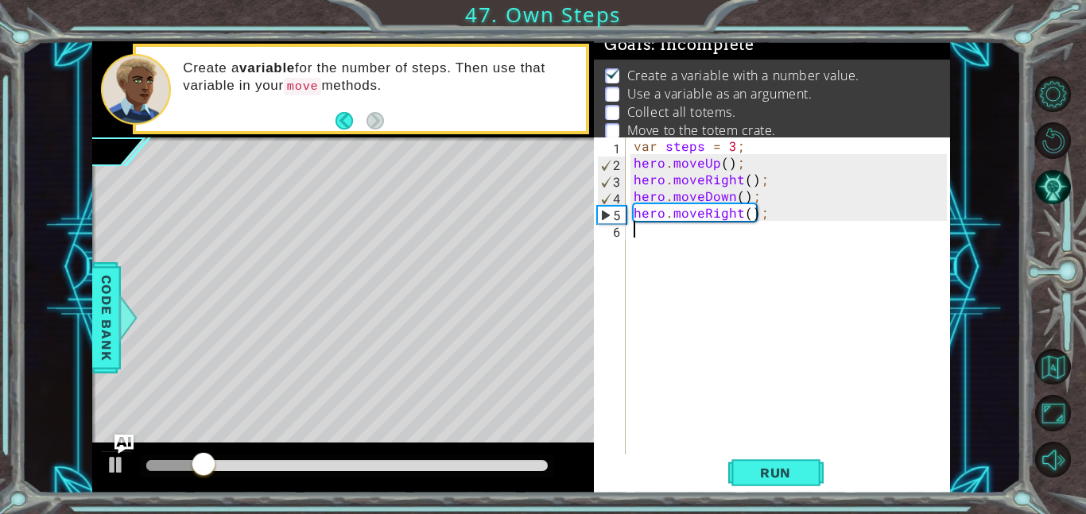
click at [727, 162] on div "var steps = 3 ; hero . moveUp ( ) ; hero . moveRight ( ) ; hero . moveDown ( ) …" at bounding box center [792, 313] width 324 height 351
click at [746, 176] on div "var steps = 3 ; hero . moveUp ( 3 ) ; hero . moveRight ( ) ; hero . moveDown ( …" at bounding box center [792, 313] width 324 height 351
click at [736, 200] on div "var steps = 3 ; hero . moveUp ( 3 ) ; hero . moveRight ( 3 ) ; hero . moveDown …" at bounding box center [792, 313] width 324 height 351
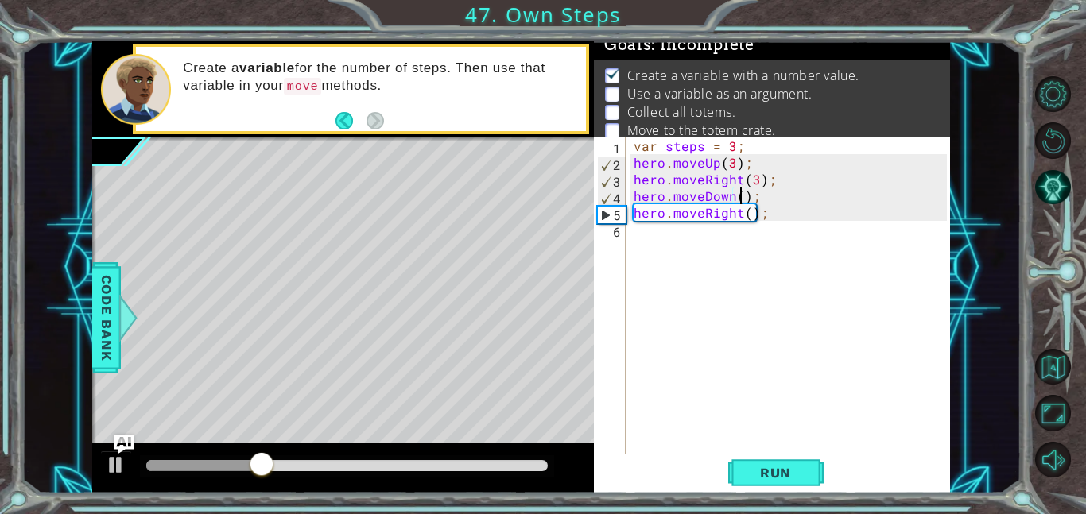
click at [743, 196] on div "var steps = 3 ; hero . moveUp ( 3 ) ; hero . moveRight ( 3 ) ; hero . moveDown …" at bounding box center [792, 313] width 324 height 351
click at [749, 214] on div "var steps = 3 ; hero . moveUp ( 3 ) ; hero . moveRight ( 3 ) ; hero . moveDown …" at bounding box center [792, 313] width 324 height 351
type textarea "hero.moveRight(3);"
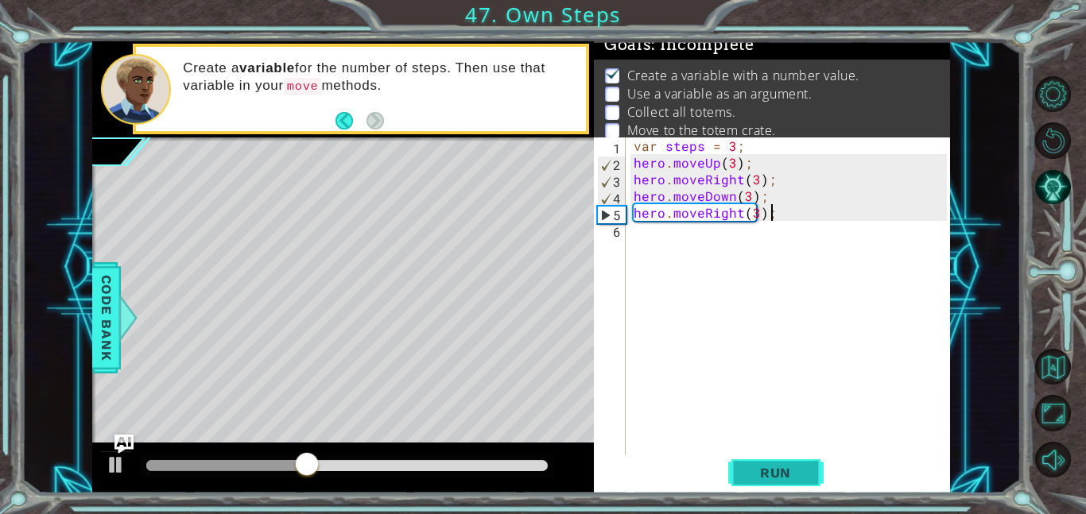
click at [777, 476] on span "Run" at bounding box center [775, 473] width 63 height 16
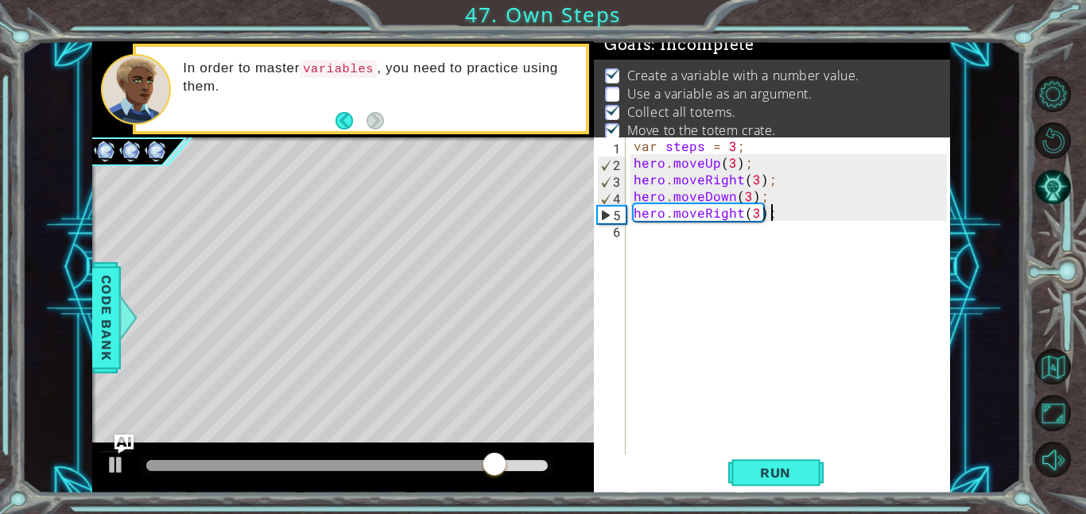
click at [662, 164] on div "var steps = 3 ; hero . moveUp ( 3 ) ; hero . moveRight ( 3 ) ; hero . moveDown …" at bounding box center [792, 313] width 324 height 351
click at [669, 165] on div "var steps = 3 ; hero . moveUp ( 3 ) ; hero . moveRight ( 3 ) ; hero . moveDown …" at bounding box center [792, 313] width 324 height 351
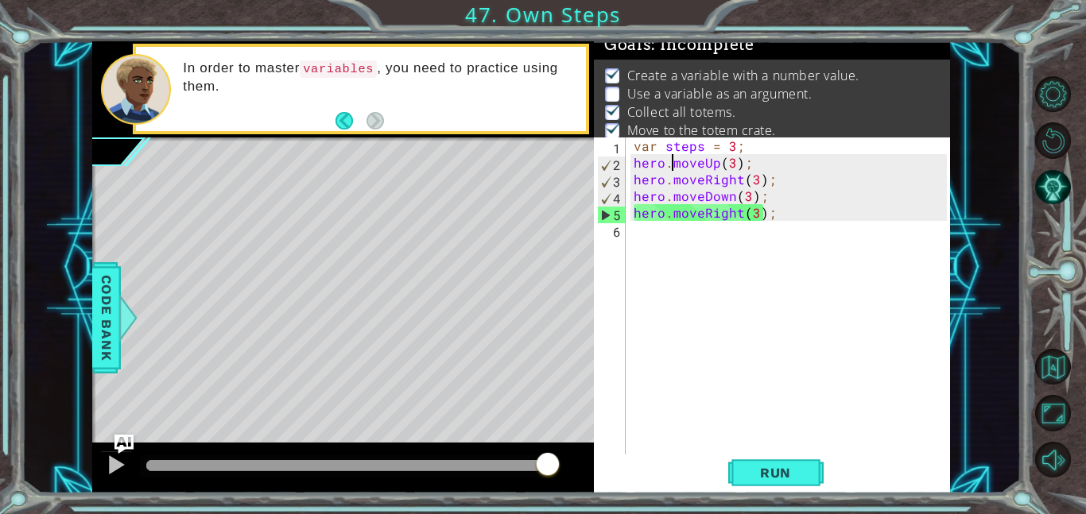
click at [730, 162] on div "var steps = 3 ; hero . moveUp ( 3 ) ; hero . moveRight ( 3 ) ; hero . moveDown …" at bounding box center [792, 313] width 324 height 351
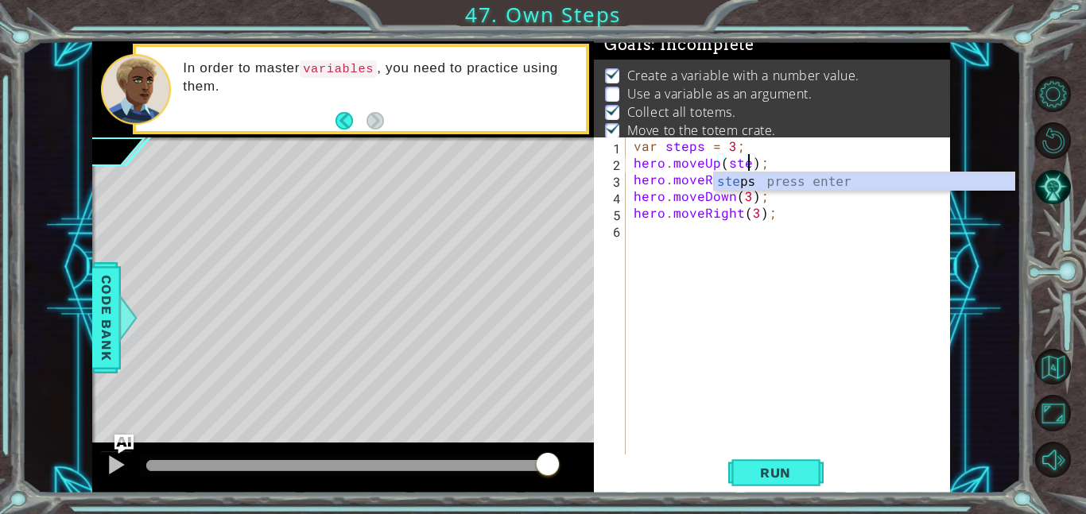
scroll to position [0, 8]
click at [762, 206] on div "var steps = 3 ; hero . moveUp ( steps ) ; hero . moveRight ( 3 ) ; hero . moveD…" at bounding box center [792, 313] width 324 height 351
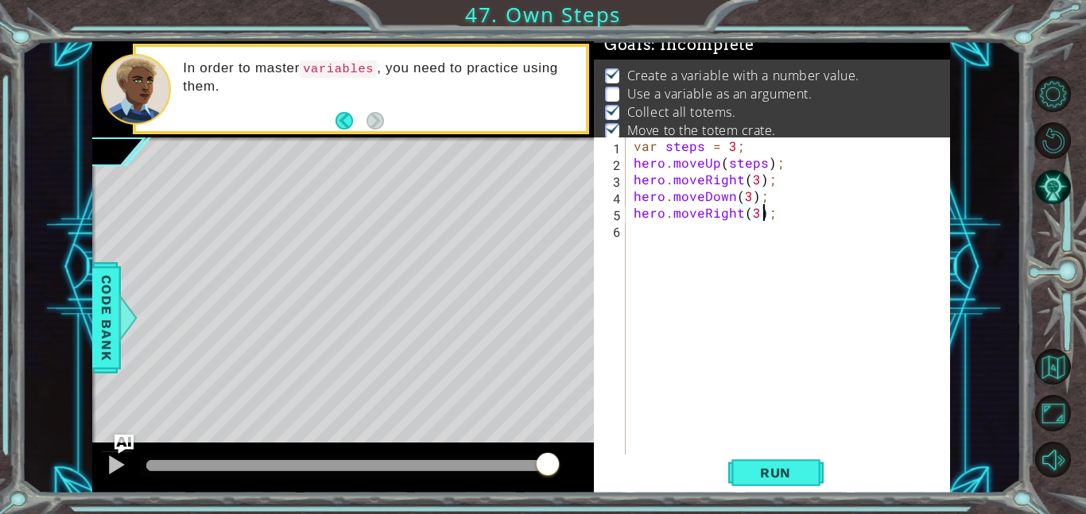
click at [752, 183] on div "var steps = 3 ; hero . moveUp ( steps ) ; hero . moveRight ( 3 ) ; hero . moveD…" at bounding box center [792, 313] width 324 height 351
click at [751, 182] on div "var steps = 3 ; hero . moveUp ( steps ) ; hero . moveRight ( 3 ) ; hero . moveD…" at bounding box center [792, 313] width 324 height 351
click at [751, 182] on div "var steps = 3 ; hero . moveUp ( steps ) ; hero . moveRight ( 3 ) ; hero . moveD…" at bounding box center [788, 296] width 316 height 317
click at [751, 182] on div "var steps = 3 ; hero . moveUp ( steps ) ; hero . moveRight ( 3 ) ; hero . moveD…" at bounding box center [792, 313] width 324 height 351
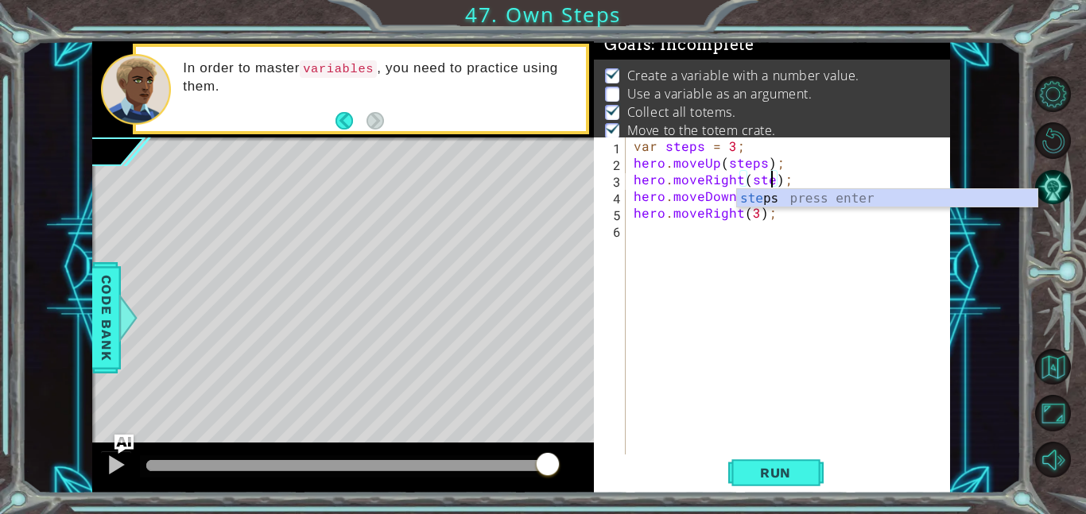
scroll to position [0, 10]
click at [827, 171] on div "var steps = 3 ; hero . moveUp ( steps ) ; hero . moveRight ( steps ) ; hero . m…" at bounding box center [792, 313] width 324 height 351
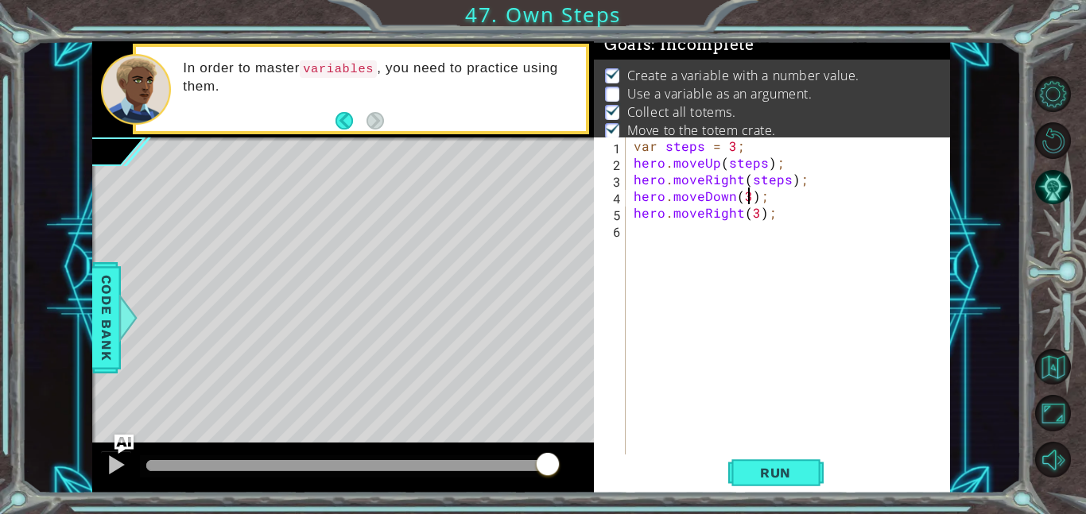
click at [749, 193] on div "var steps = 3 ; hero . moveUp ( steps ) ; hero . moveRight ( steps ) ; hero . m…" at bounding box center [792, 313] width 324 height 351
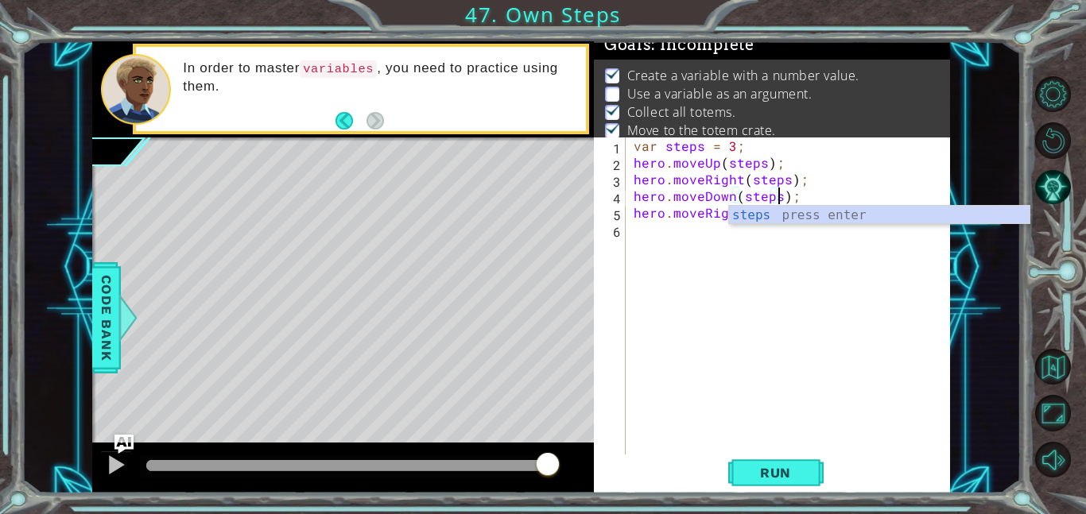
scroll to position [0, 9]
click at [805, 179] on div "var steps = 3 ; hero . moveUp ( steps ) ; hero . moveRight ( steps ) ; hero . m…" at bounding box center [792, 313] width 324 height 351
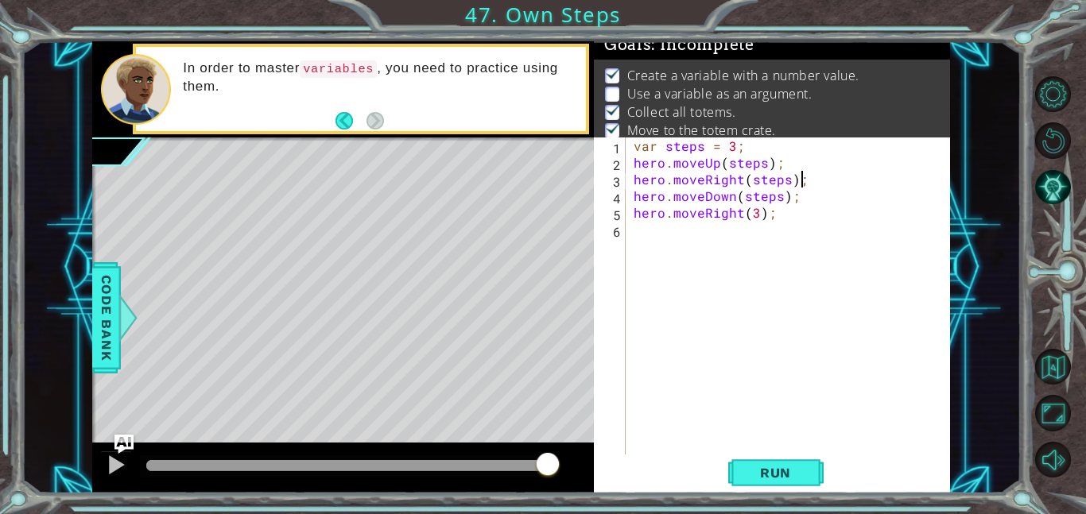
click at [754, 211] on div "var steps = 3 ; hero . moveUp ( steps ) ; hero . moveRight ( steps ) ; hero . m…" at bounding box center [792, 313] width 324 height 351
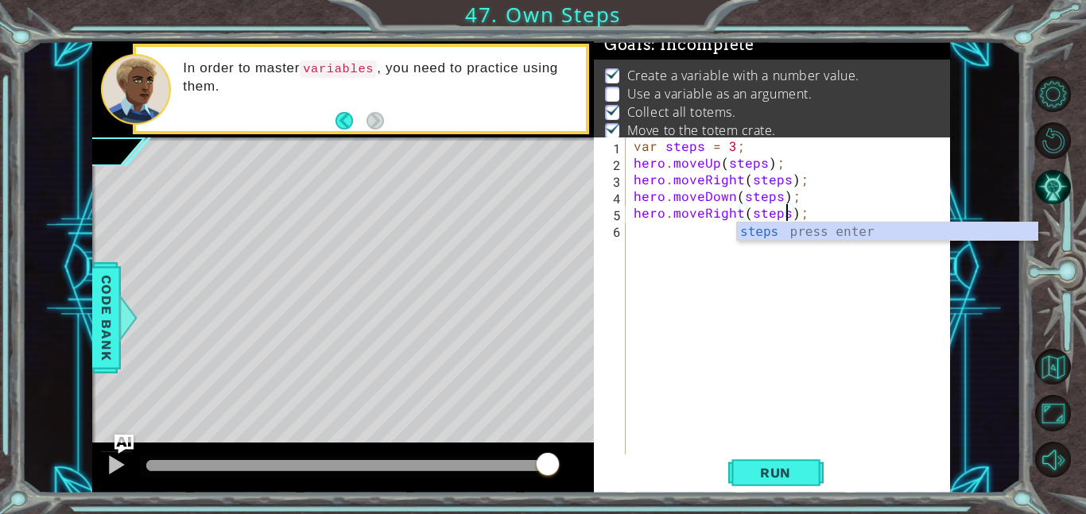
scroll to position [0, 10]
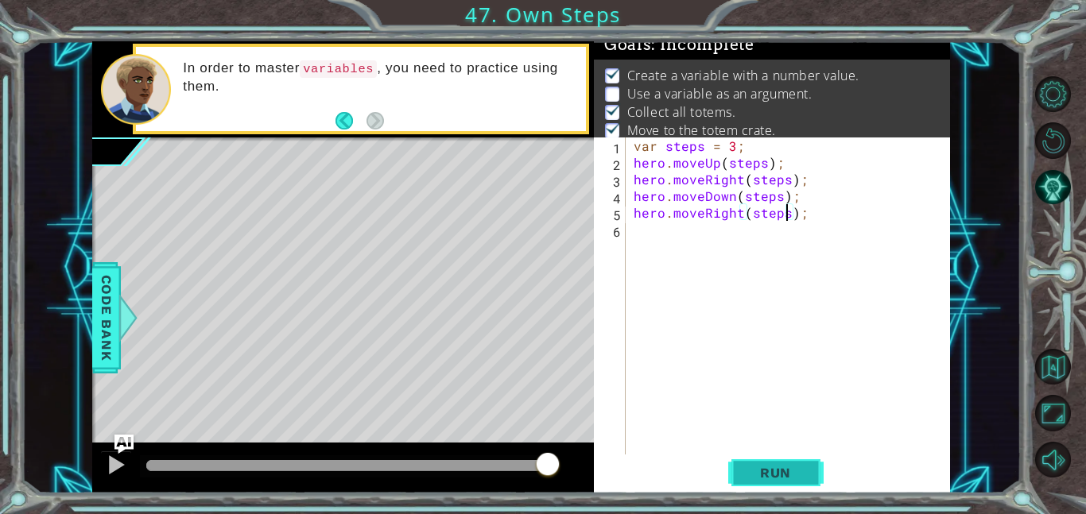
type textarea "hero.moveRight(steps);"
click at [794, 459] on button "Run" at bounding box center [775, 473] width 95 height 36
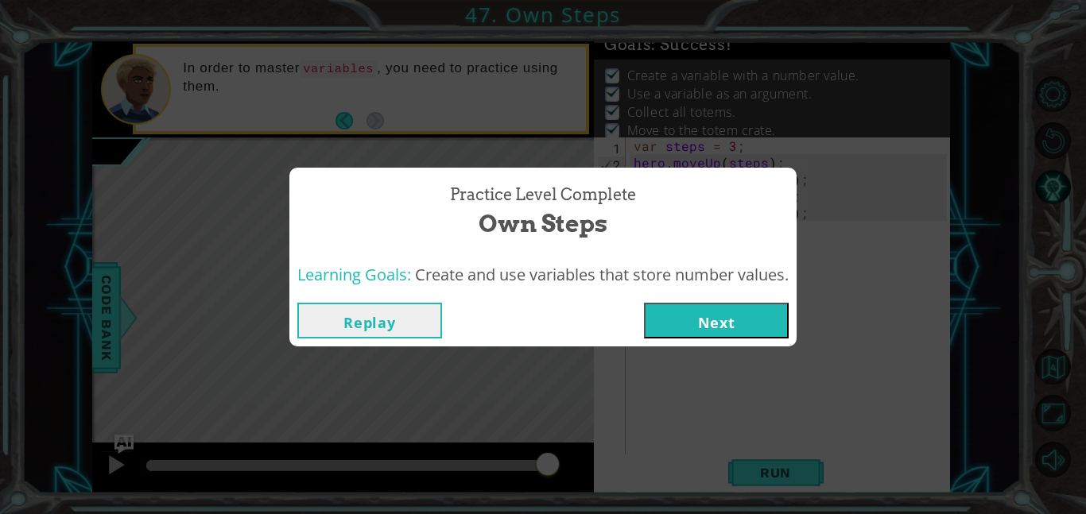
click at [774, 315] on button "Next" at bounding box center [716, 321] width 145 height 36
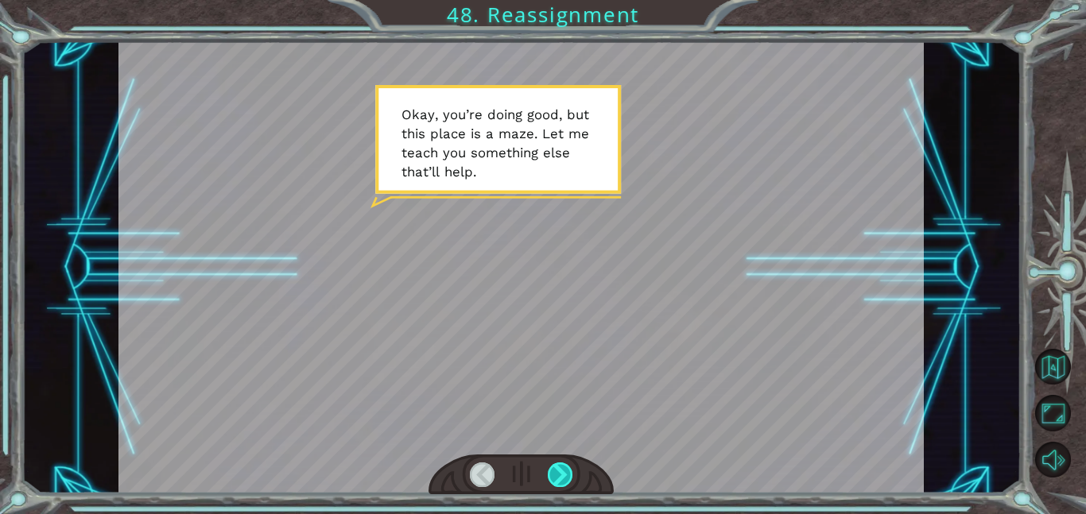
click at [556, 468] on div at bounding box center [560, 475] width 25 height 25
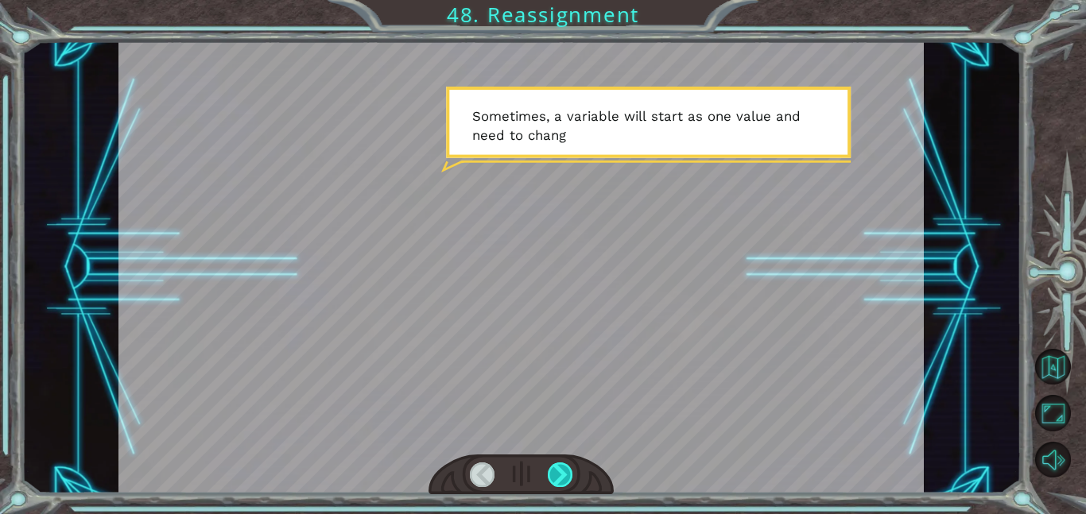
click at [556, 468] on div at bounding box center [560, 475] width 25 height 25
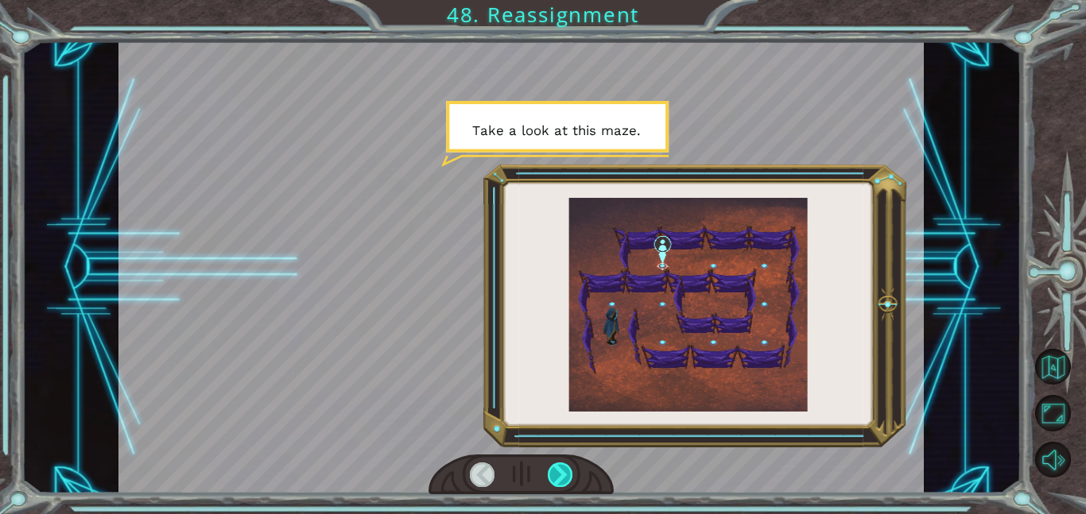
click at [556, 468] on div at bounding box center [560, 475] width 25 height 25
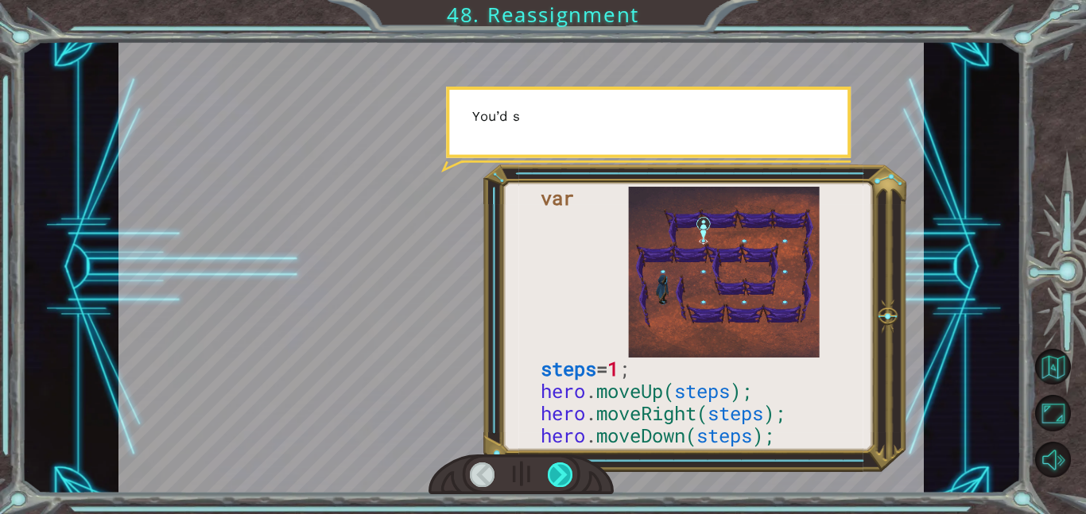
click at [556, 468] on div at bounding box center [560, 475] width 25 height 25
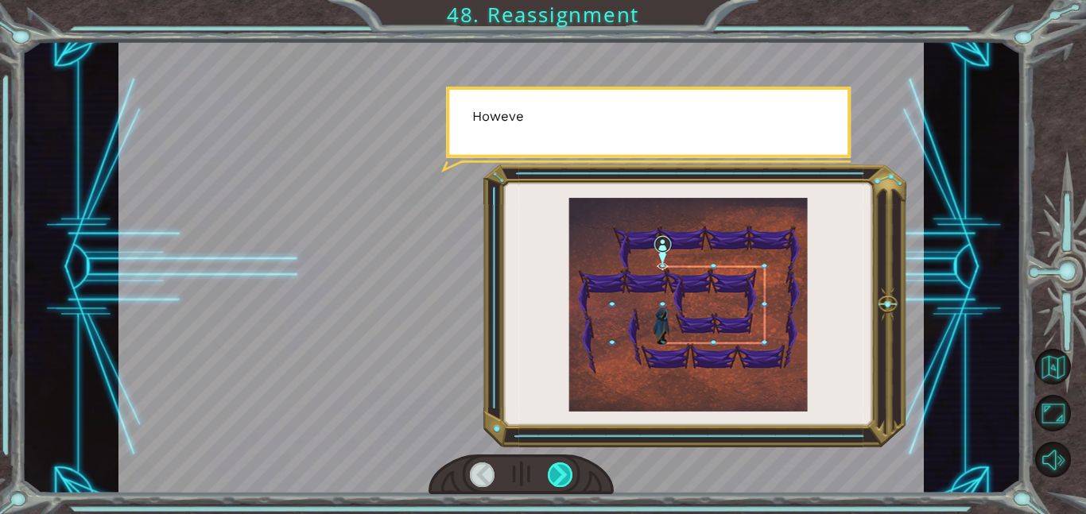
click at [556, 469] on div at bounding box center [560, 475] width 25 height 25
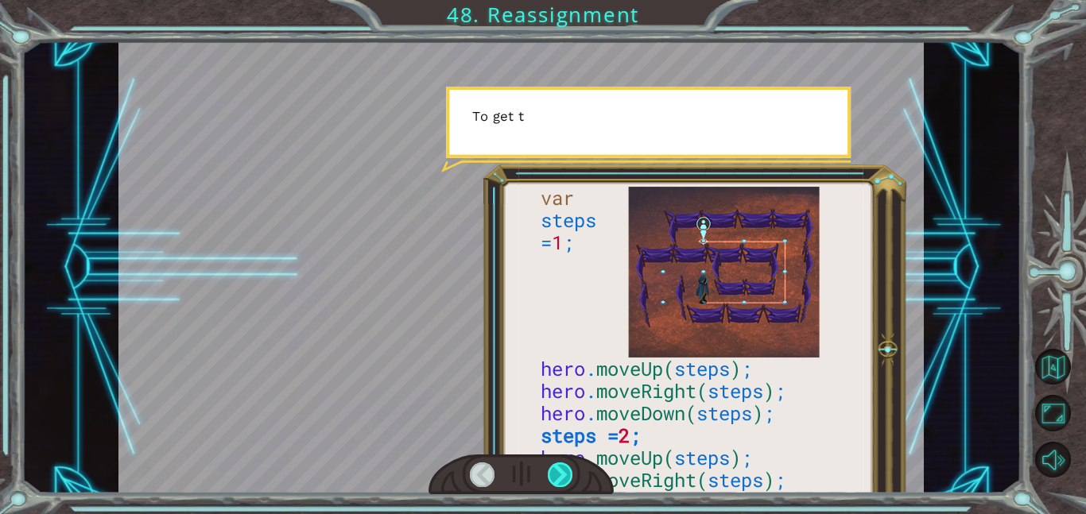
click at [556, 469] on div at bounding box center [560, 475] width 25 height 25
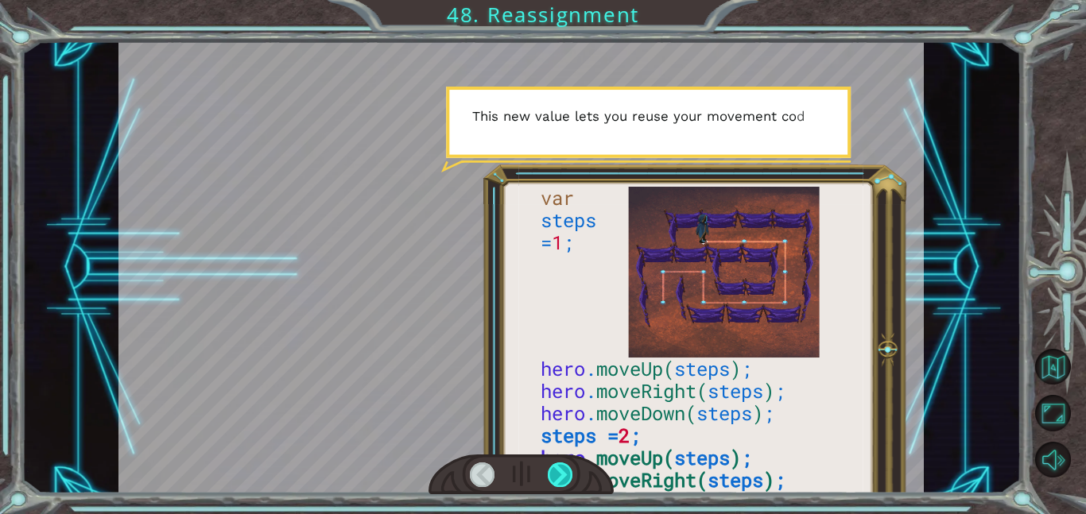
click at [556, 469] on div at bounding box center [560, 475] width 25 height 25
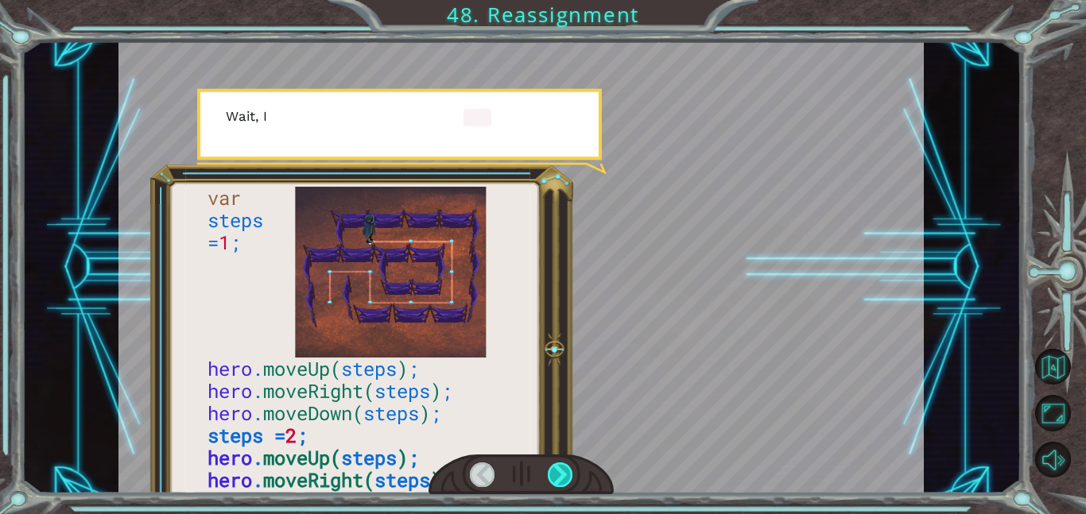
click at [556, 469] on div at bounding box center [560, 475] width 25 height 25
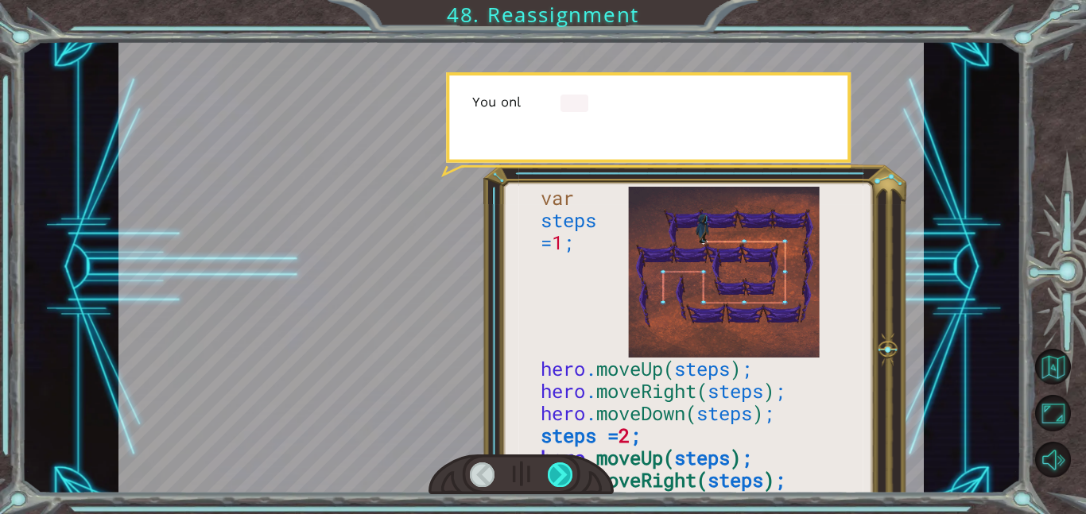
click at [556, 469] on div at bounding box center [560, 475] width 25 height 25
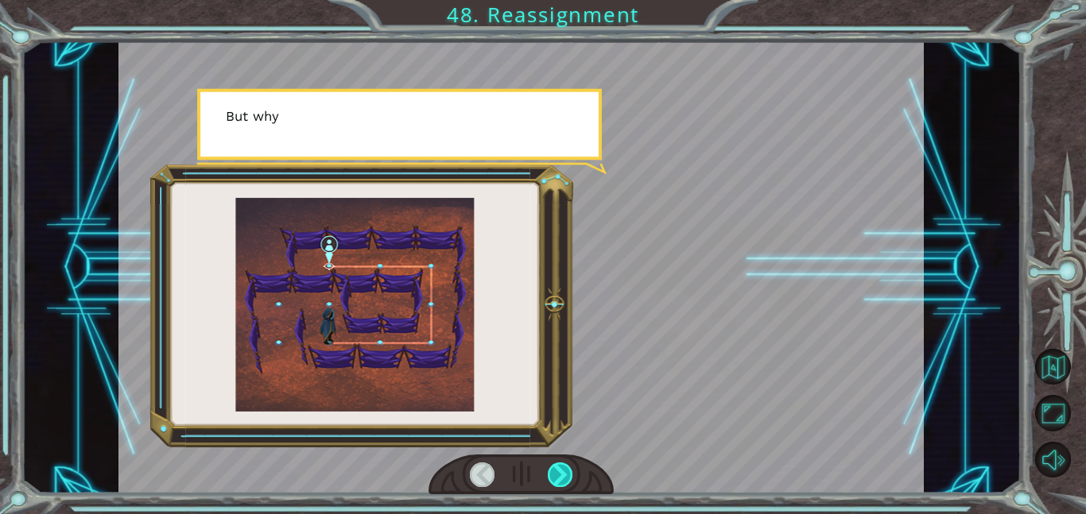
click at [556, 469] on div at bounding box center [560, 475] width 25 height 25
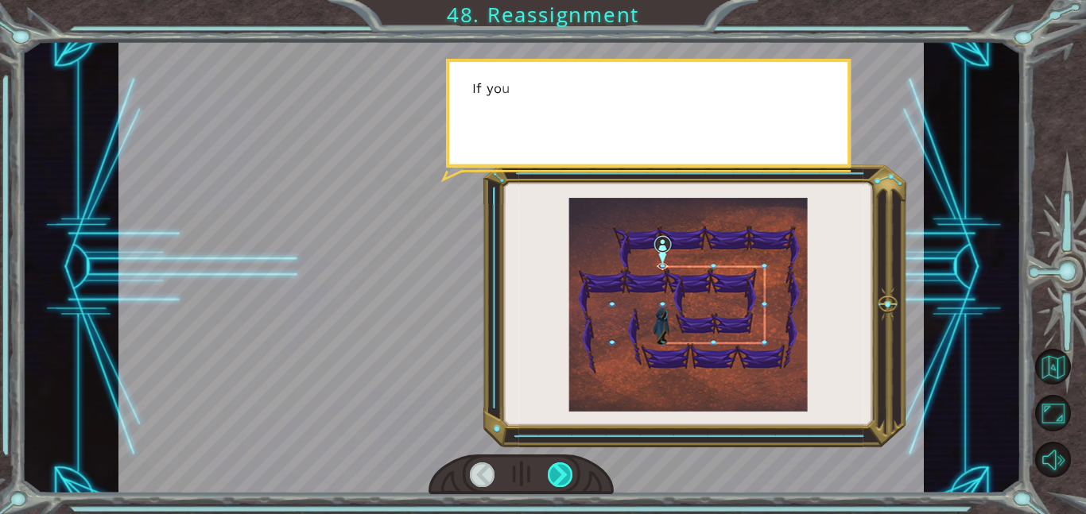
click at [556, 469] on div at bounding box center [560, 475] width 25 height 25
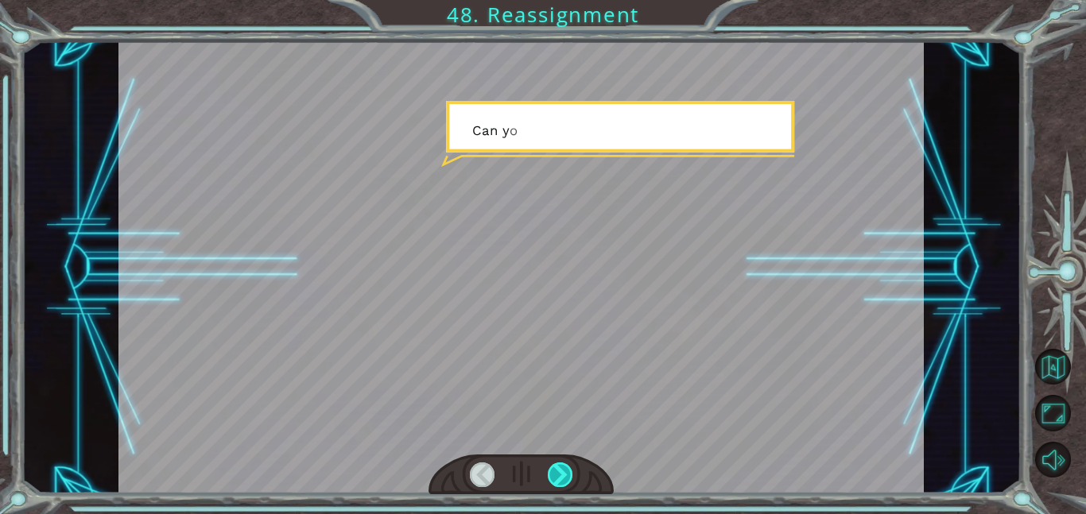
click at [556, 469] on div at bounding box center [560, 475] width 25 height 25
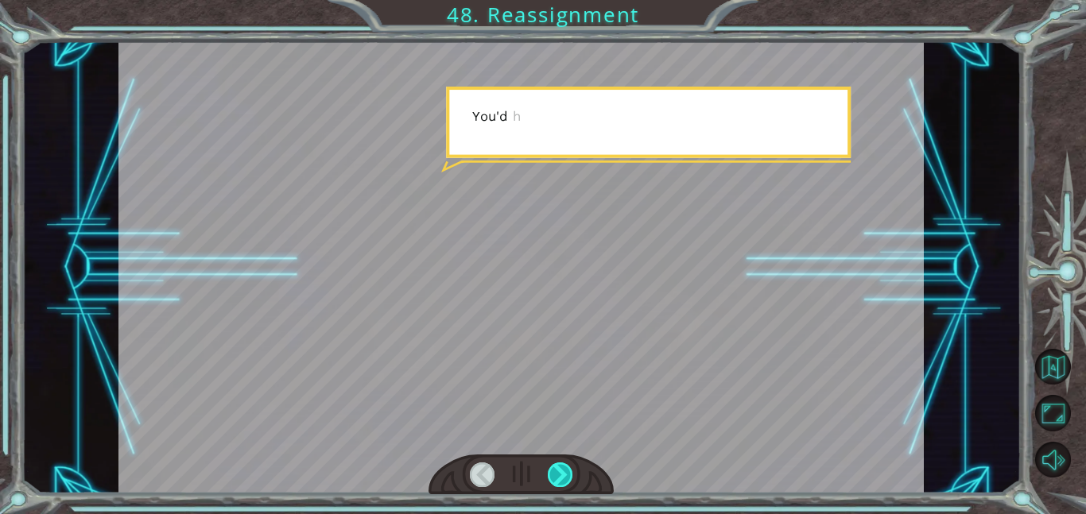
click at [556, 469] on div at bounding box center [560, 475] width 25 height 25
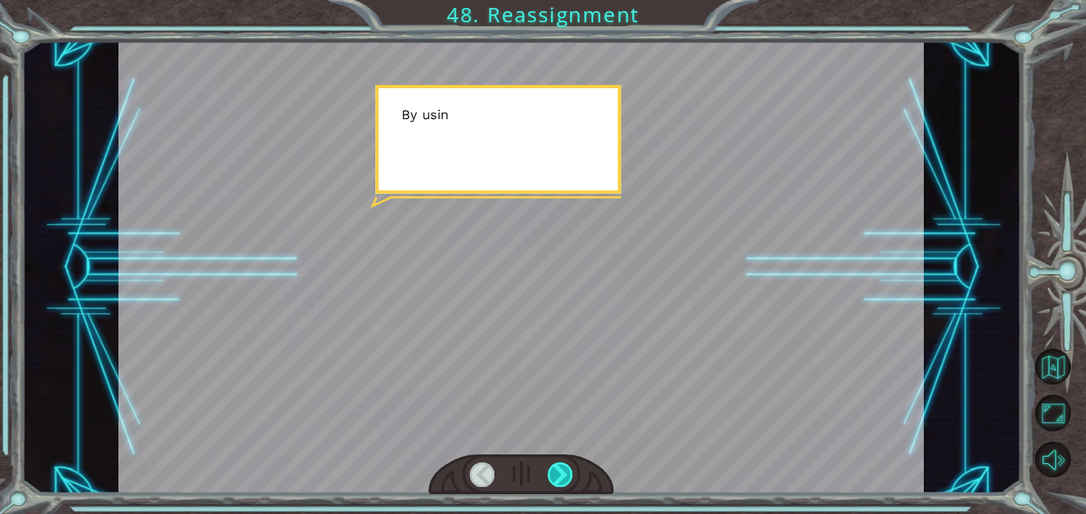
click at [556, 469] on div at bounding box center [560, 475] width 25 height 25
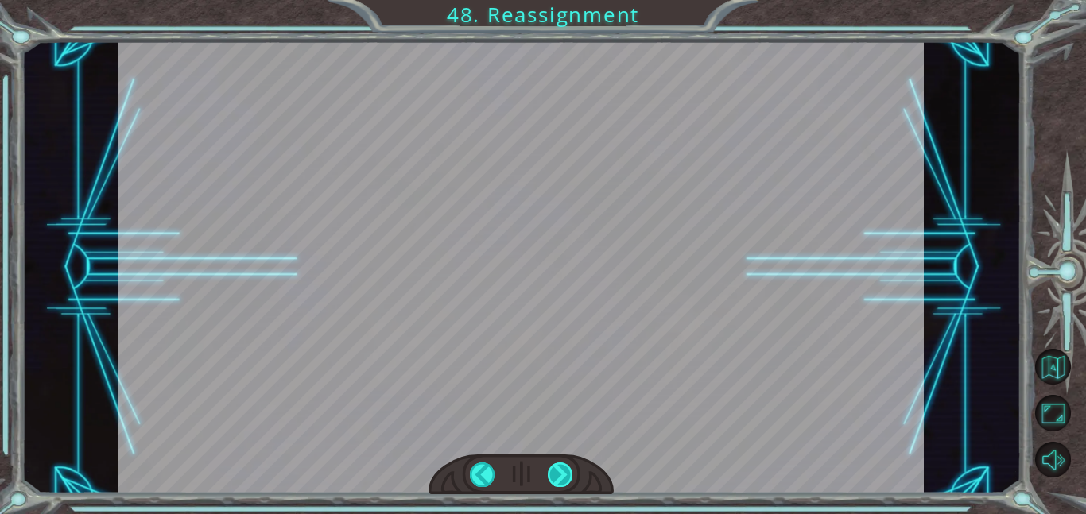
click at [556, 469] on div at bounding box center [560, 475] width 25 height 25
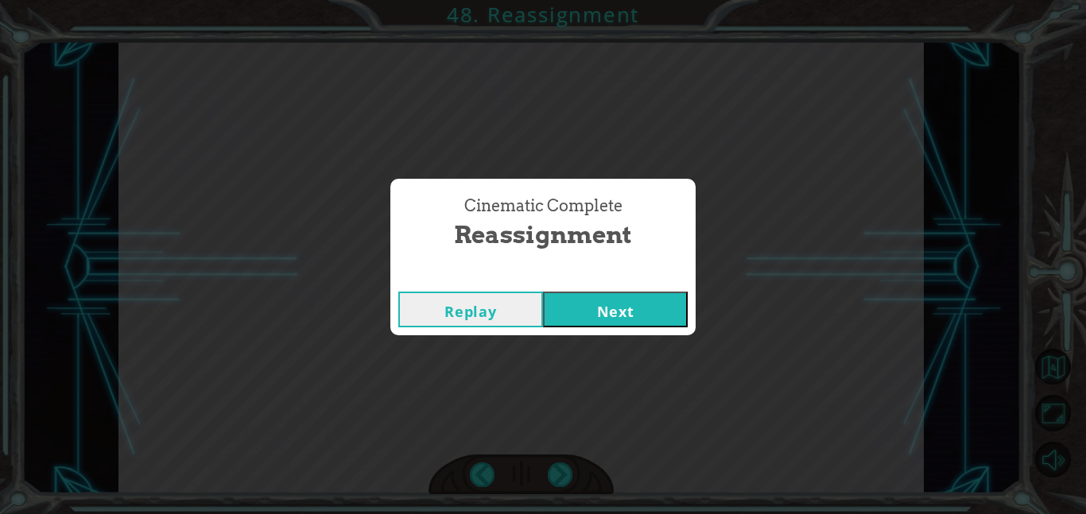
click at [664, 318] on button "Next" at bounding box center [615, 310] width 145 height 36
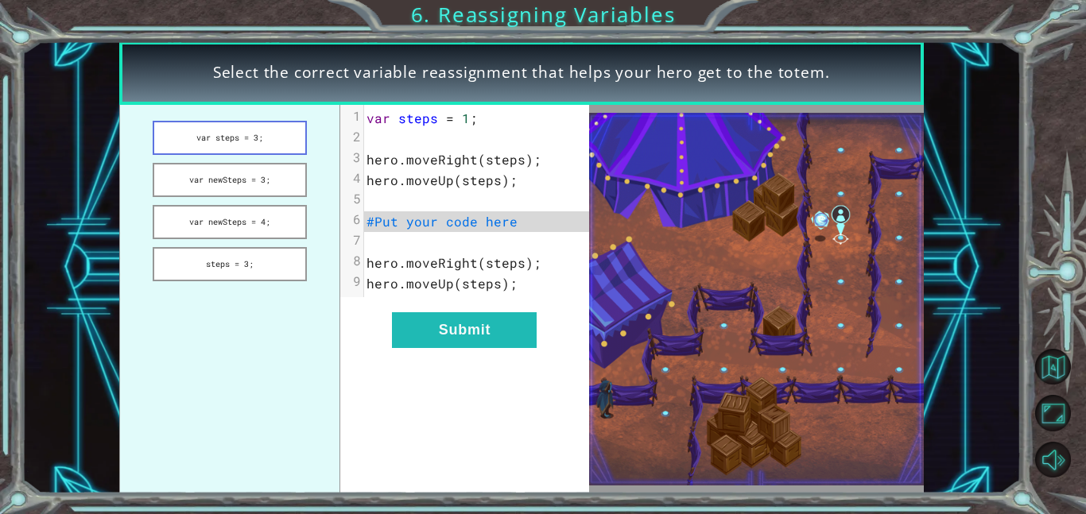
click at [257, 143] on button "var steps = 3;" at bounding box center [230, 138] width 154 height 34
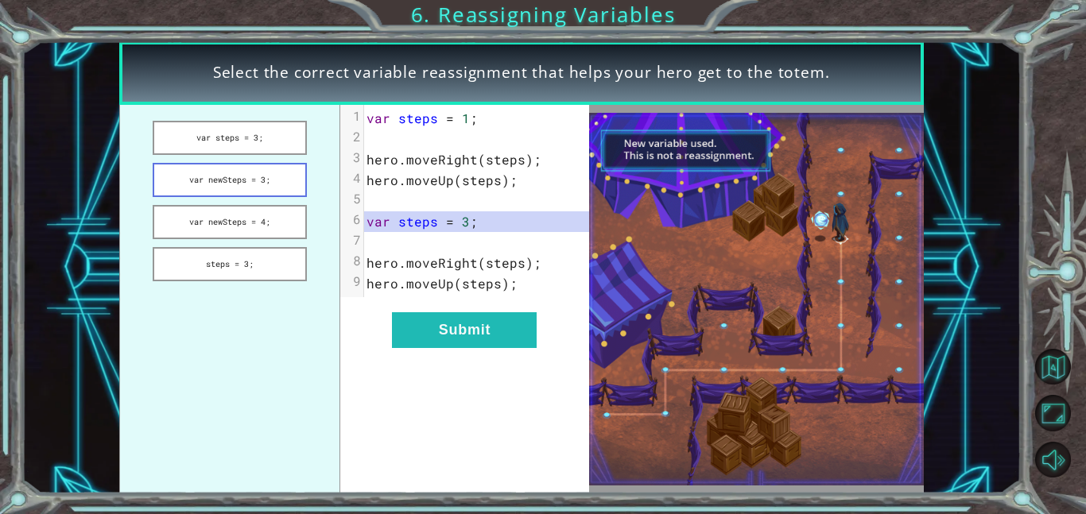
click at [298, 184] on button "var newSteps = 3;" at bounding box center [230, 180] width 154 height 34
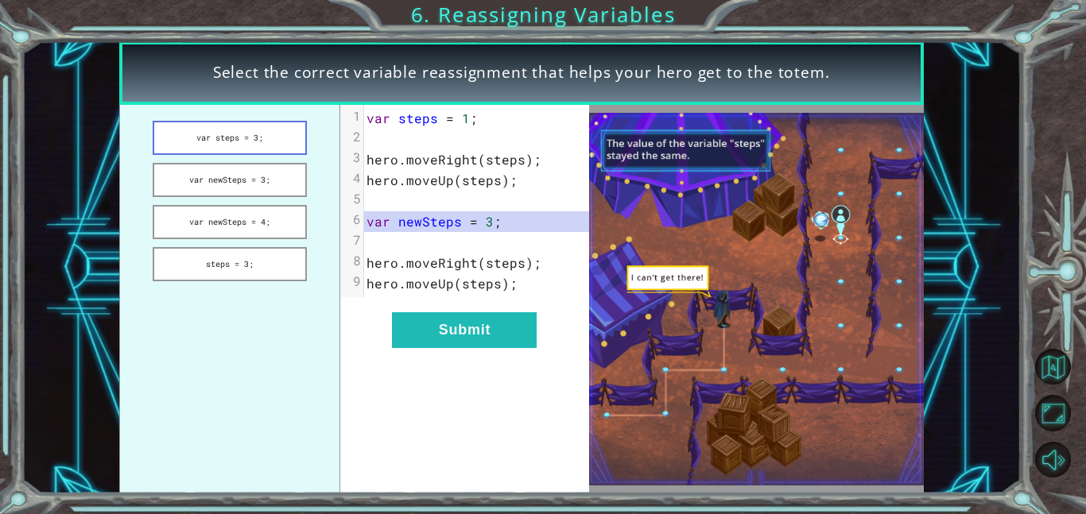
click at [252, 133] on button "var steps = 3;" at bounding box center [230, 138] width 154 height 34
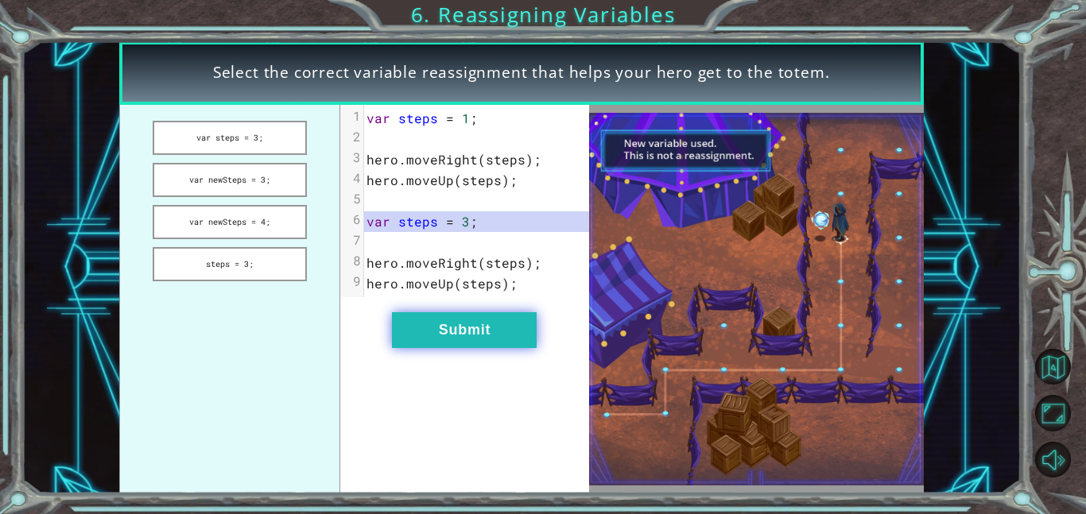
click at [432, 331] on button "Submit" at bounding box center [464, 330] width 145 height 36
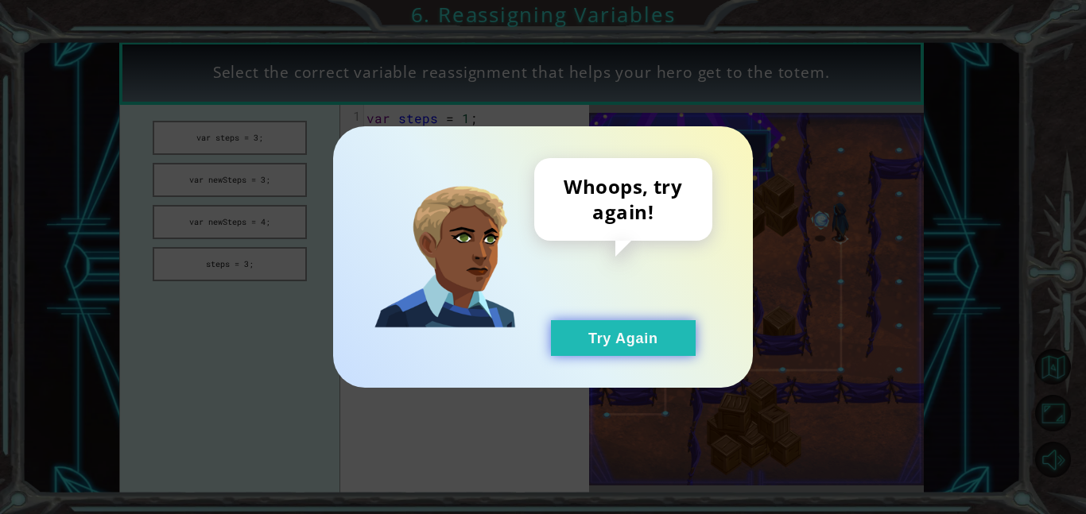
click at [602, 349] on button "Try Again" at bounding box center [623, 338] width 145 height 36
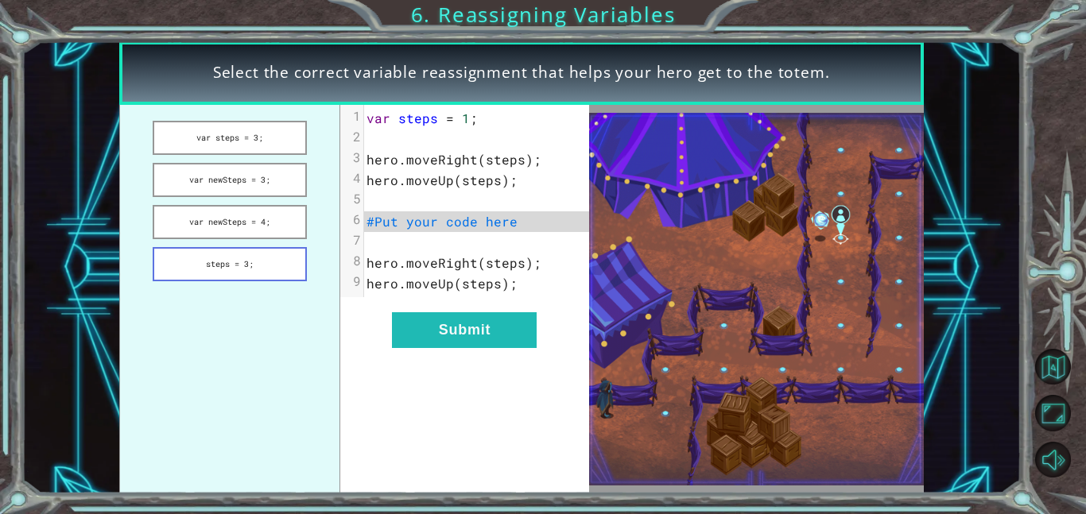
click at [268, 249] on button "steps = 3;" at bounding box center [230, 264] width 154 height 34
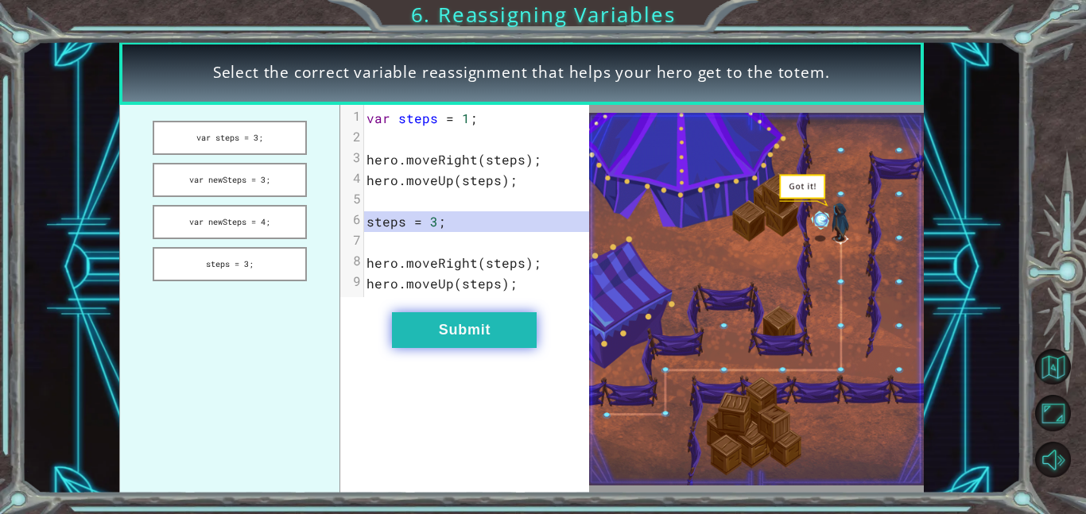
click at [449, 335] on button "Submit" at bounding box center [464, 330] width 145 height 36
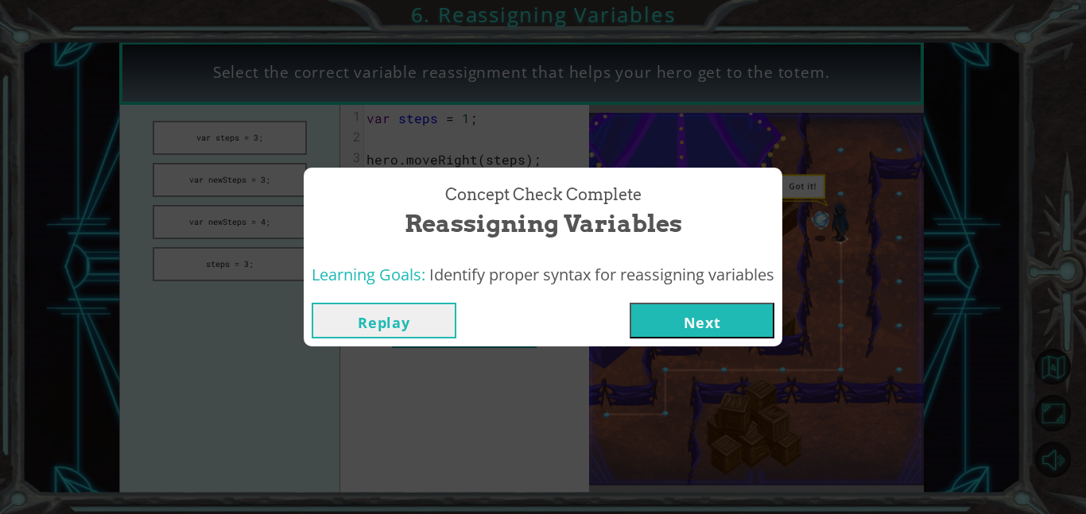
click at [671, 320] on button "Next" at bounding box center [702, 321] width 145 height 36
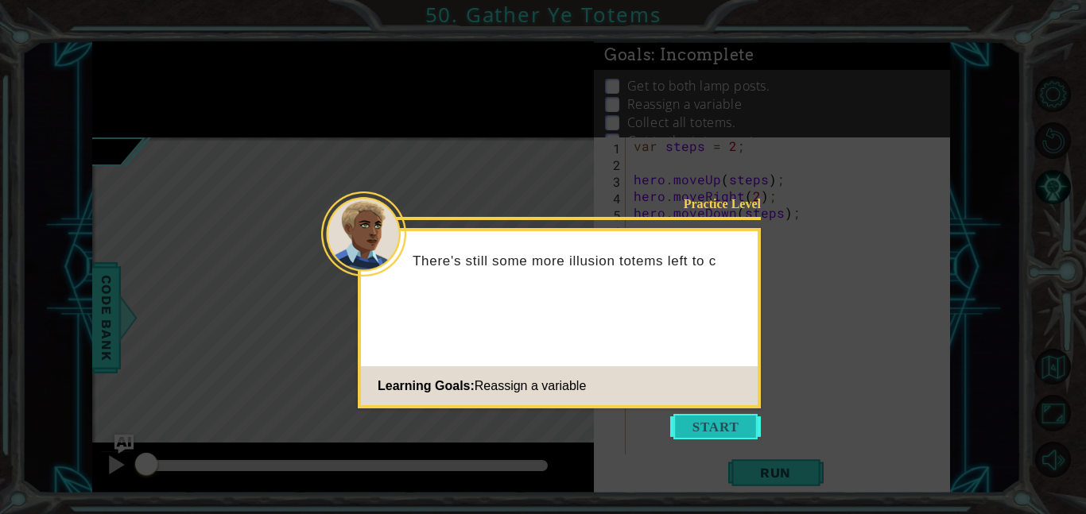
click at [749, 428] on button "Start" at bounding box center [715, 426] width 91 height 25
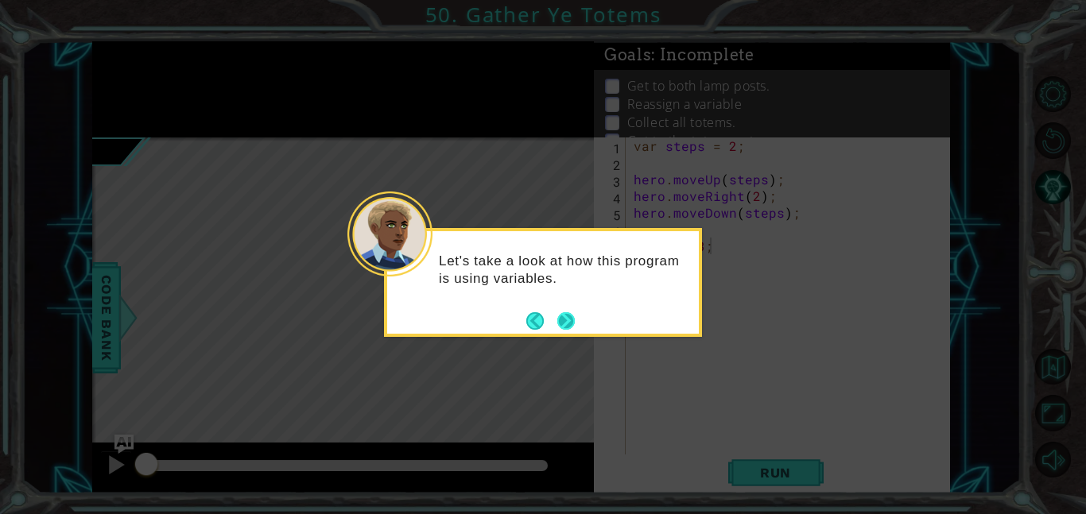
click at [564, 319] on button "Next" at bounding box center [565, 320] width 17 height 17
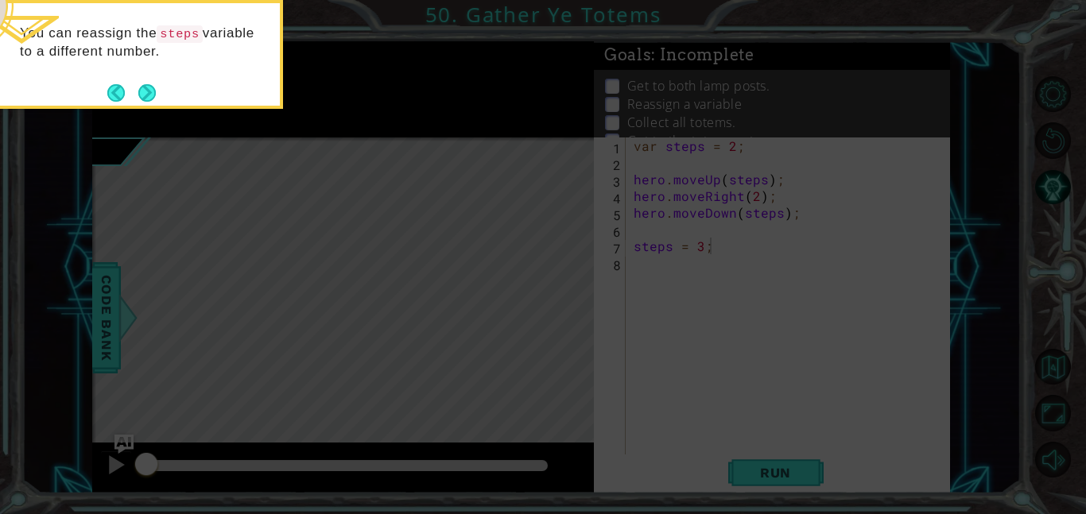
click at [153, 108] on div "You can reassign the steps variable to a different number." at bounding box center [124, 54] width 318 height 109
click at [141, 95] on button "Next" at bounding box center [147, 92] width 18 height 18
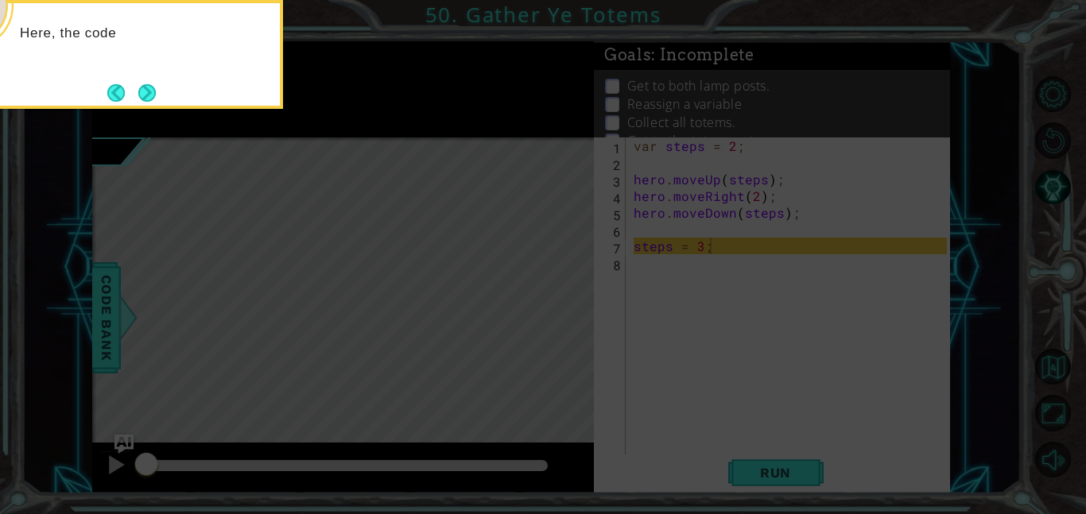
click at [141, 95] on button "Next" at bounding box center [146, 92] width 17 height 17
click at [138, 95] on button "Next" at bounding box center [146, 92] width 17 height 17
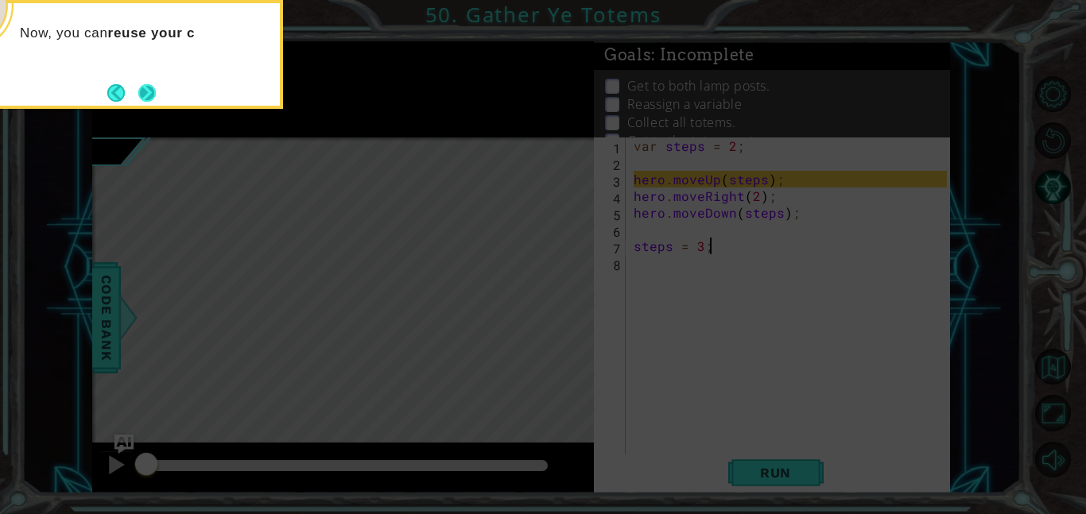
click at [144, 95] on button "Next" at bounding box center [146, 92] width 17 height 17
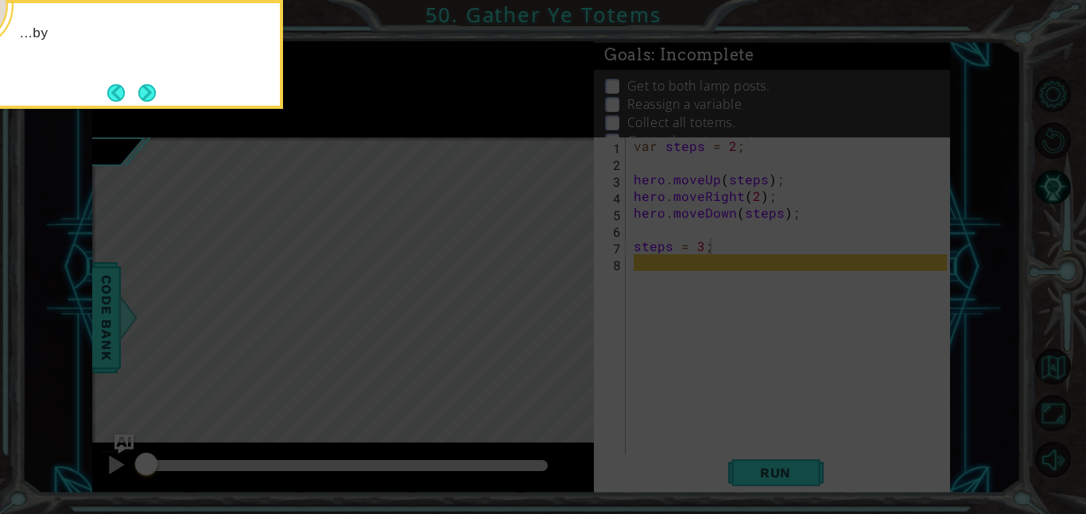
click at [144, 95] on button "Next" at bounding box center [146, 92] width 17 height 17
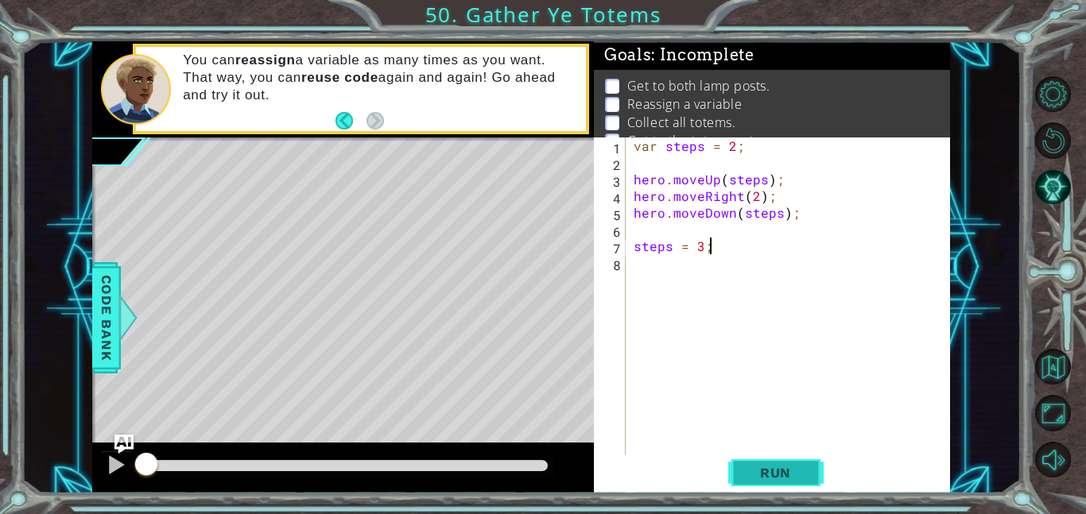
click at [750, 462] on button "Run" at bounding box center [775, 473] width 95 height 36
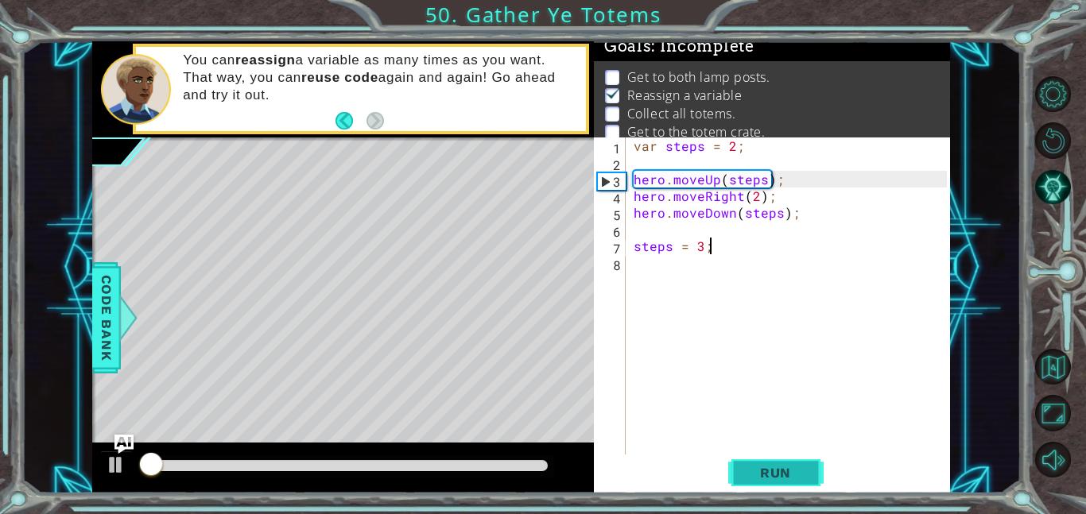
scroll to position [10, 0]
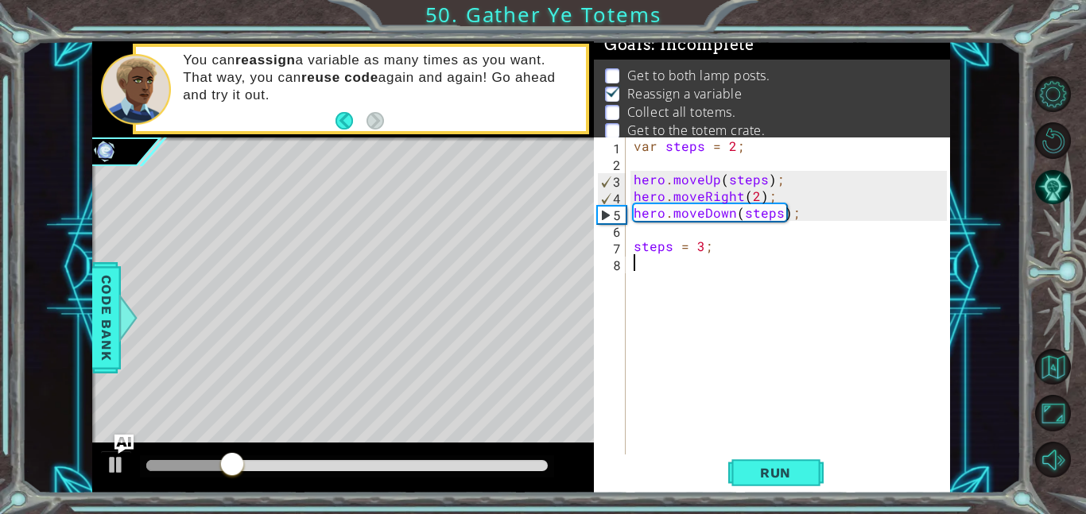
click at [680, 265] on div "var steps = 2 ; hero . moveUp ( steps ) ; hero . moveRight ( 2 ) ; hero . moveD…" at bounding box center [792, 313] width 324 height 351
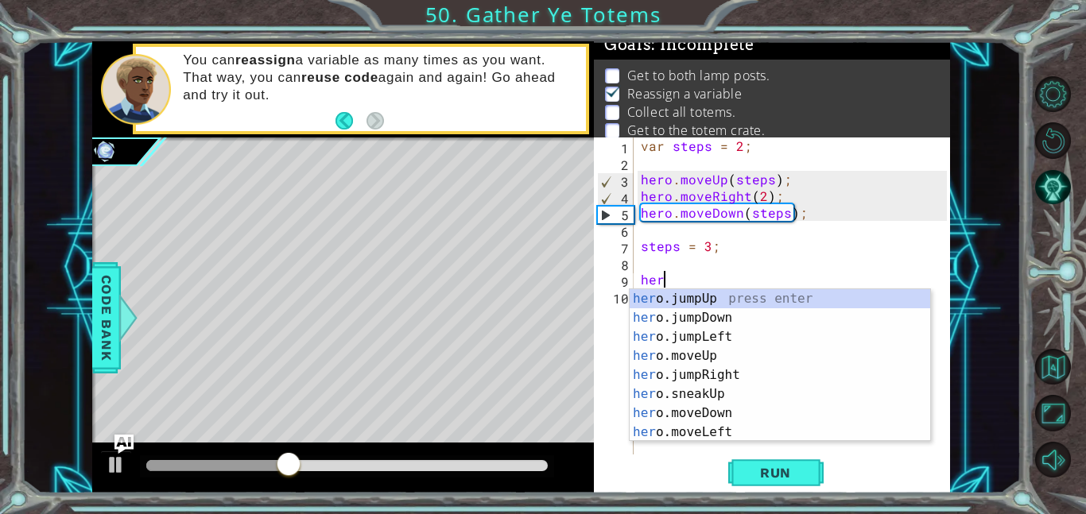
scroll to position [0, 1]
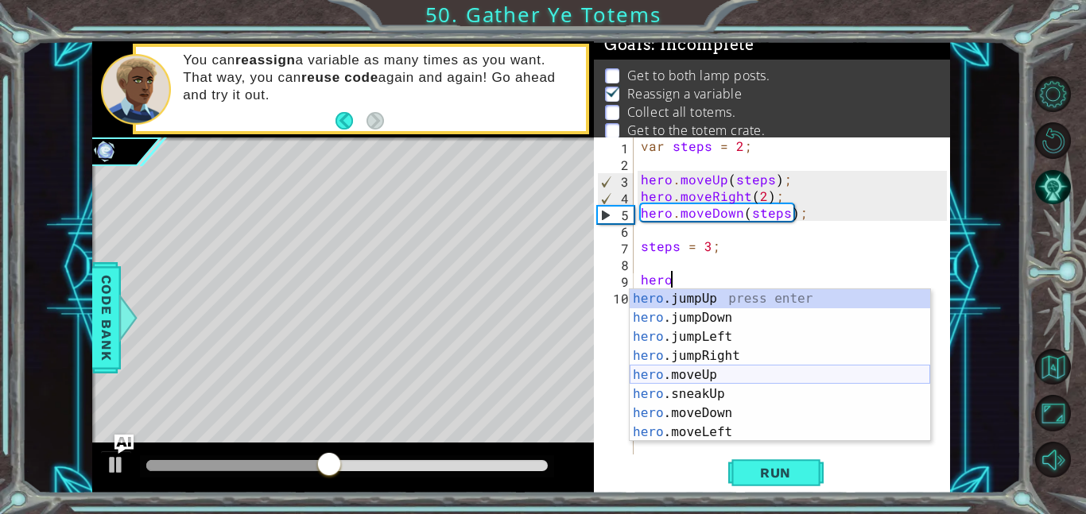
click at [706, 374] on div "hero .jumpUp press enter hero .jumpDown press enter hero .jumpLeft press enter …" at bounding box center [780, 384] width 300 height 191
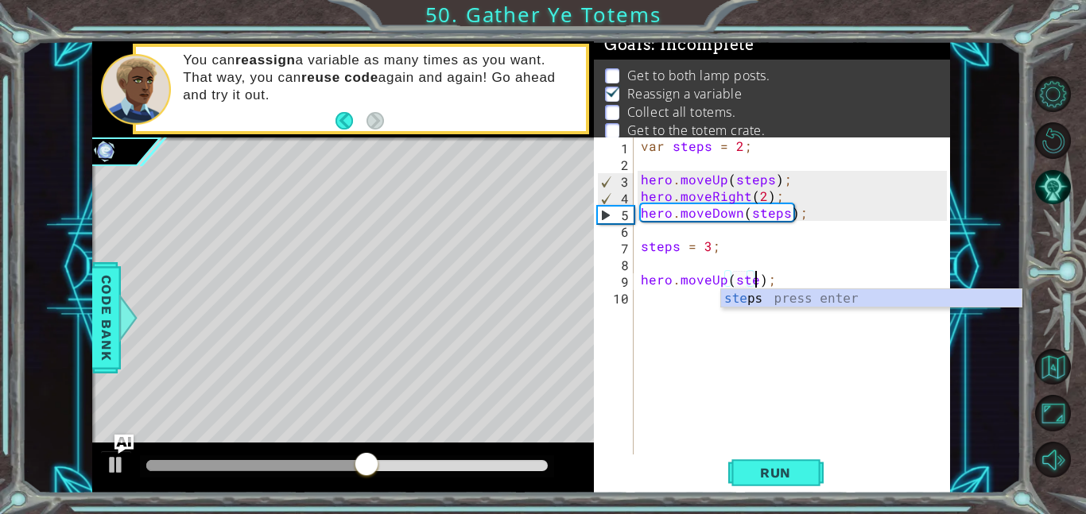
scroll to position [0, 7]
type textarea "hero.moveUp(steps);"
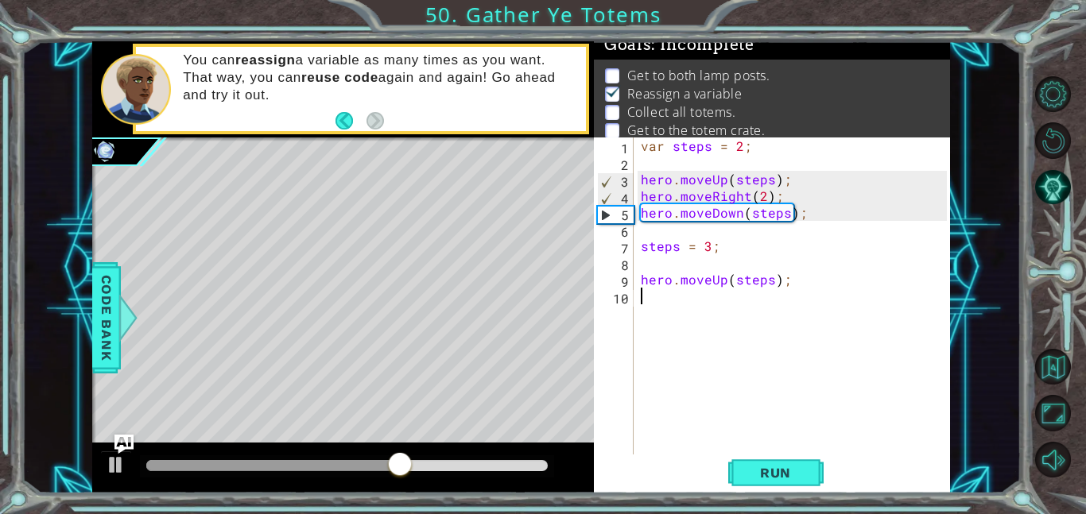
click at [684, 306] on div "var steps = 2 ; hero . moveUp ( steps ) ; hero . moveRight ( 2 ) ; hero . moveD…" at bounding box center [796, 313] width 317 height 351
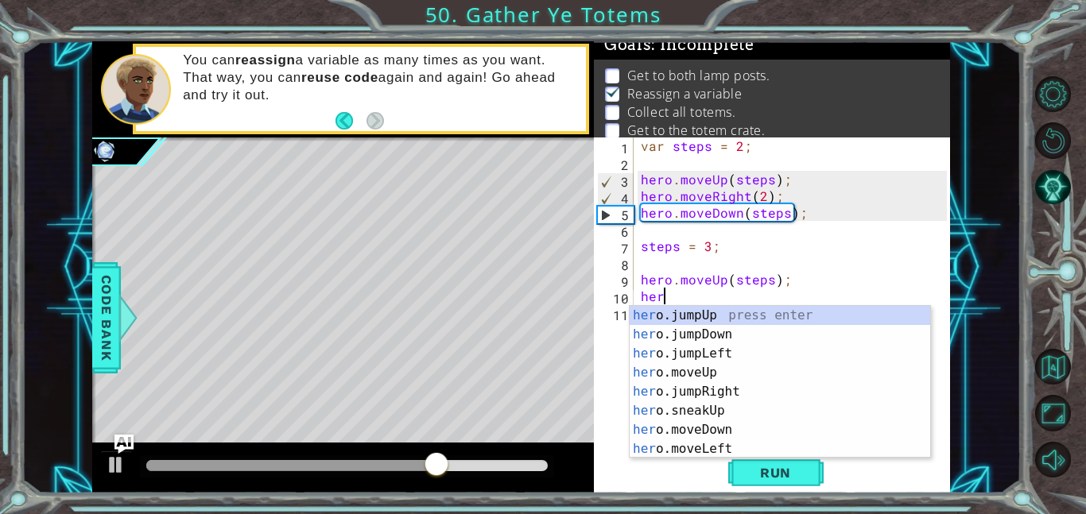
type textarea "hero"
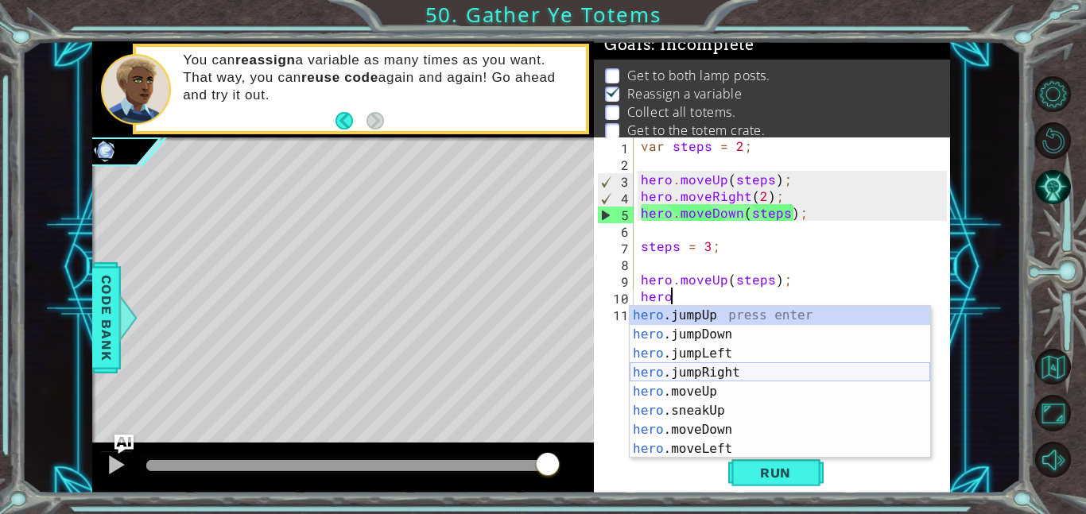
click at [717, 379] on div "hero .jumpUp press enter hero .jumpDown press enter hero .jumpLeft press enter …" at bounding box center [780, 401] width 300 height 191
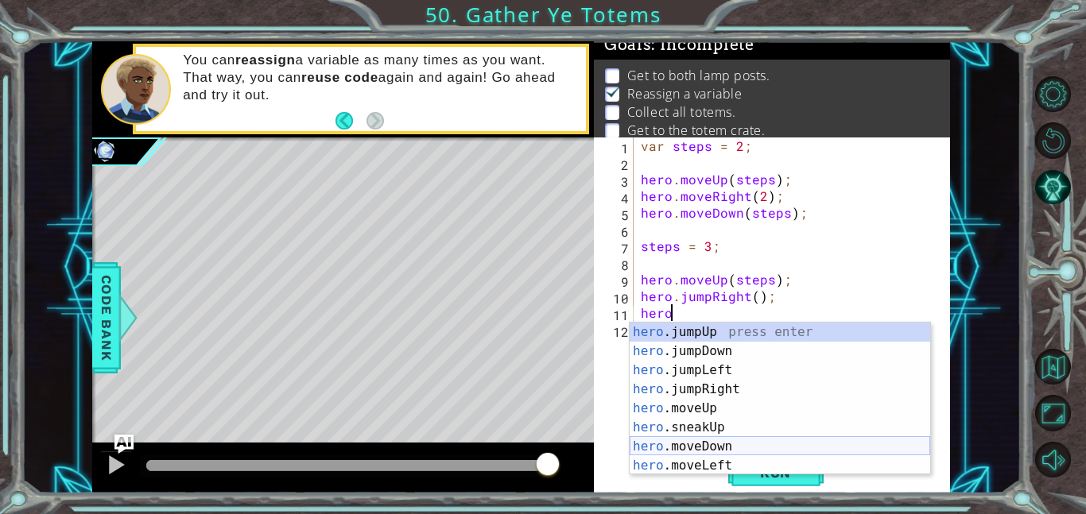
click at [719, 444] on div "hero .jumpUp press enter hero .jumpDown press enter hero .jumpLeft press enter …" at bounding box center [780, 418] width 300 height 191
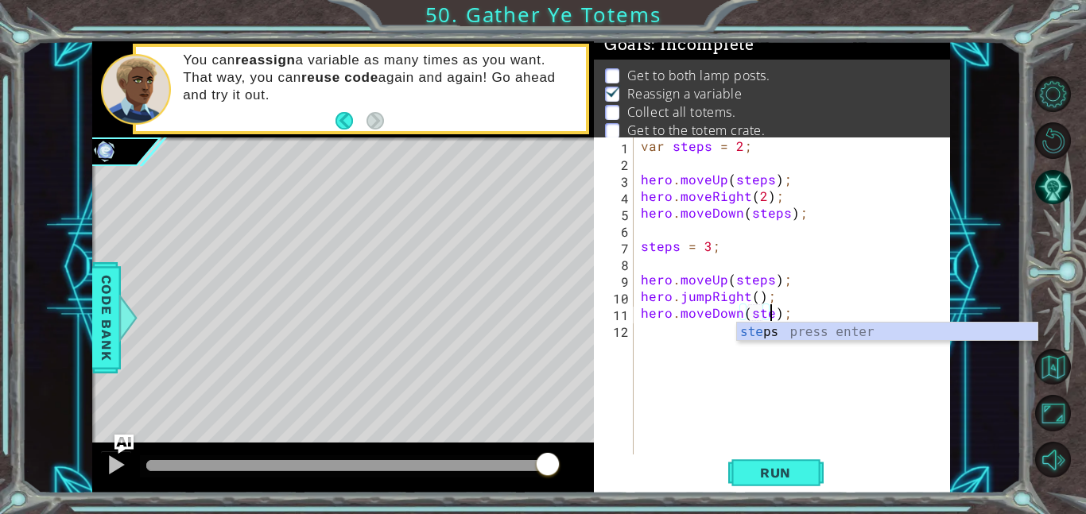
scroll to position [0, 8]
type textarea "hero.moveDown(steps);"
click at [700, 333] on div "var steps = 2 ; hero . moveUp ( steps ) ; hero . moveRight ( 2 ) ; hero . moveD…" at bounding box center [796, 313] width 317 height 351
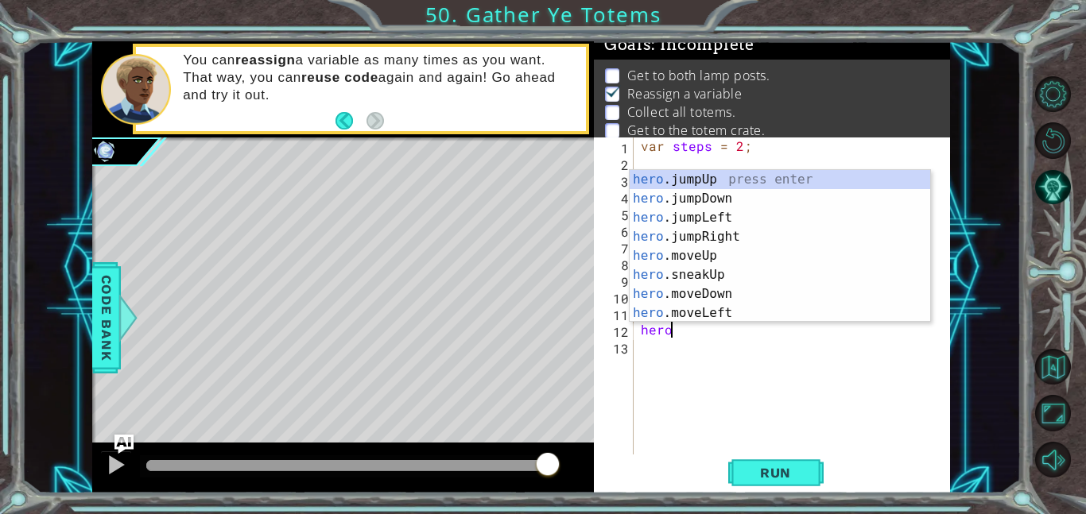
type textarea "hero."
click at [731, 387] on div "var steps = 2 ; hero . moveUp ( steps ) ; hero . moveRight ( 2 ) ; hero . moveD…" at bounding box center [796, 313] width 317 height 351
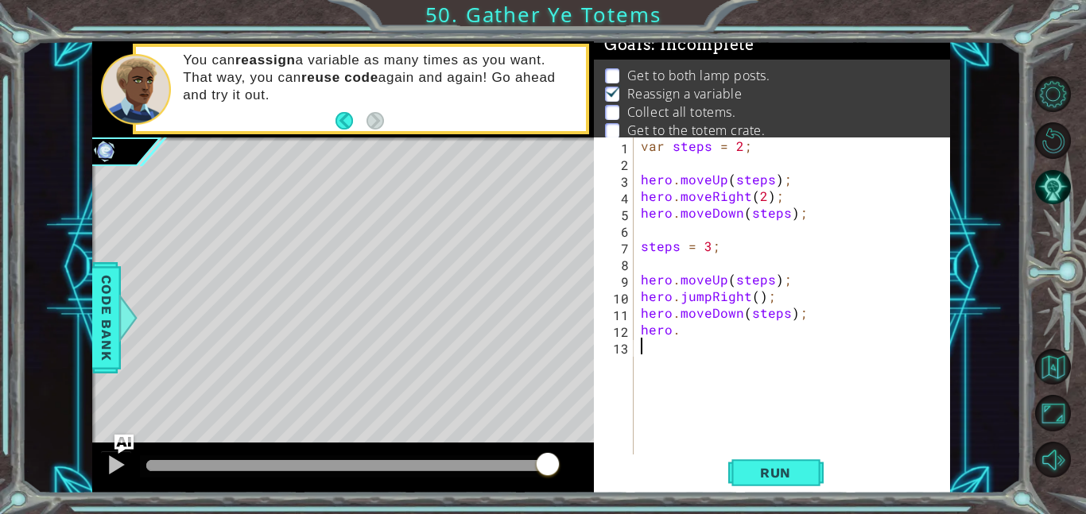
scroll to position [0, 0]
click at [731, 340] on div "var steps = 2 ; hero . moveUp ( steps ) ; hero . moveRight ( 2 ) ; hero . moveD…" at bounding box center [796, 313] width 317 height 351
click at [720, 333] on div "var steps = 2 ; hero . moveUp ( steps ) ; hero . moveRight ( 2 ) ; hero . moveD…" at bounding box center [796, 313] width 317 height 351
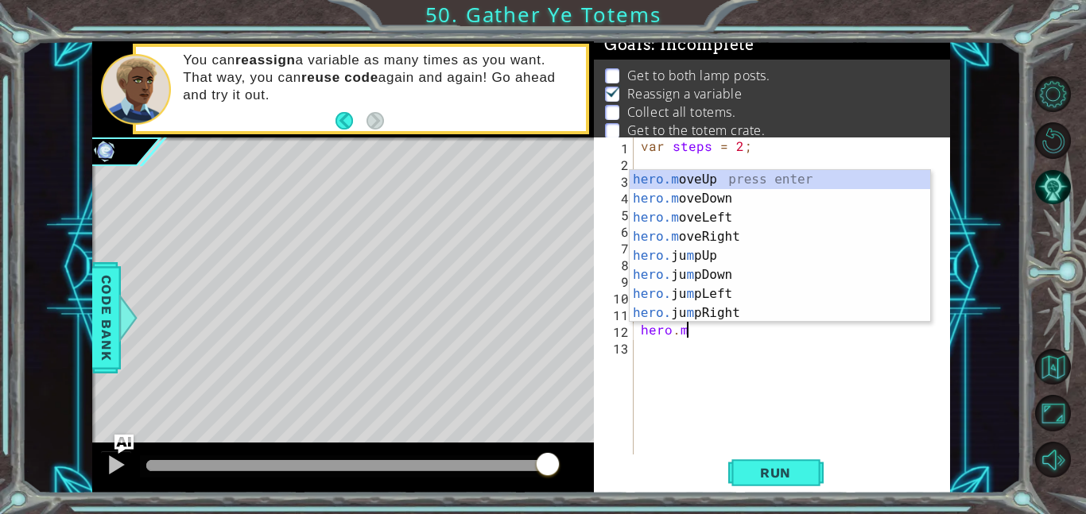
scroll to position [0, 2]
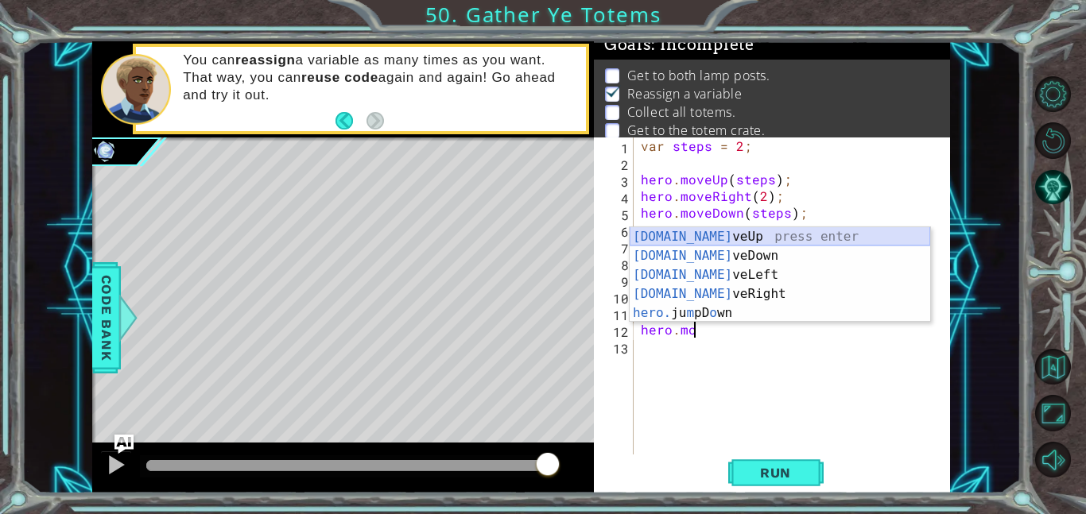
click at [720, 233] on div "[DOMAIN_NAME] veUp press enter [DOMAIN_NAME] veDown press enter [DOMAIN_NAME] v…" at bounding box center [780, 294] width 300 height 134
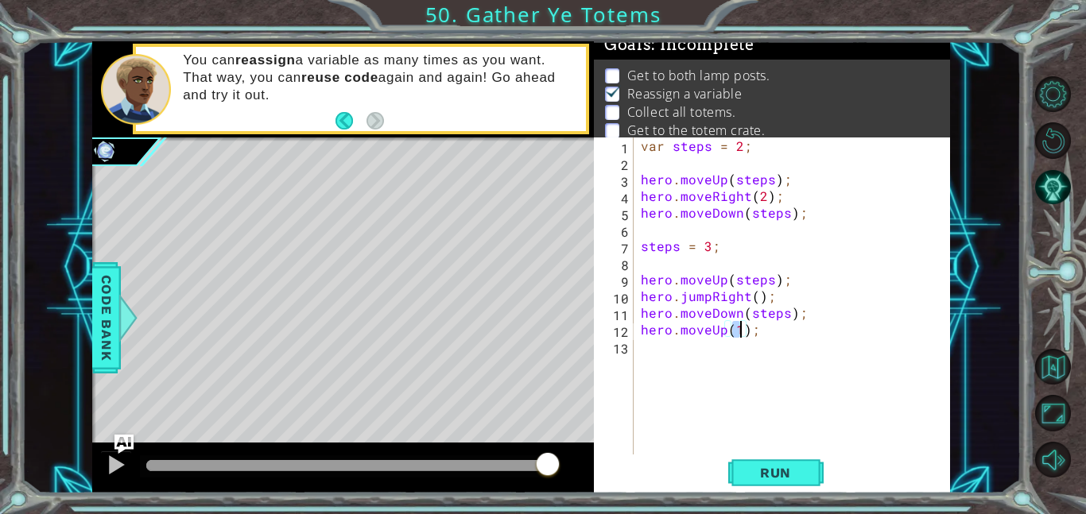
type textarea "hero.moveUp(4);"
click at [742, 347] on div "var steps = 2 ; hero . moveUp ( steps ) ; hero . moveRight ( 2 ) ; hero . moveD…" at bounding box center [796, 313] width 317 height 351
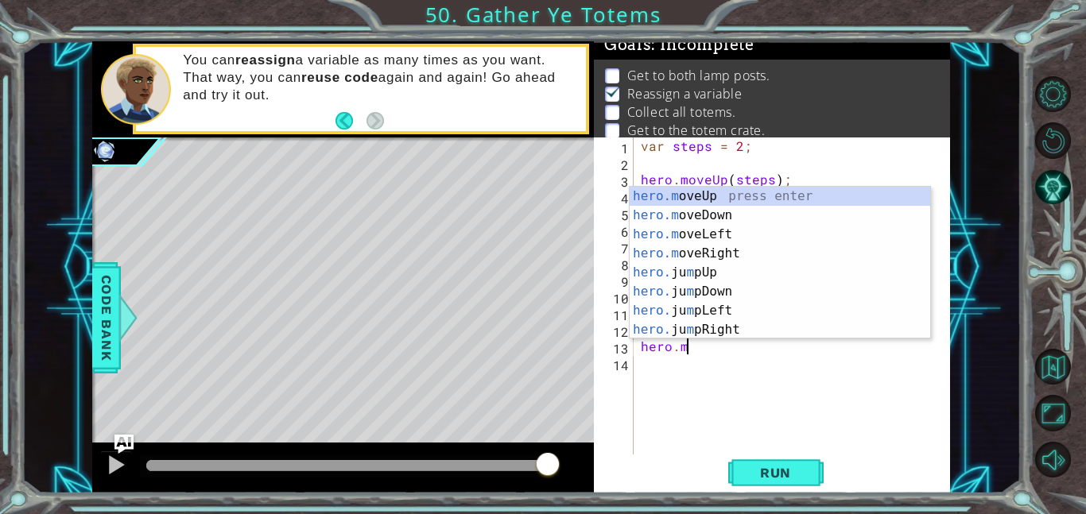
scroll to position [0, 2]
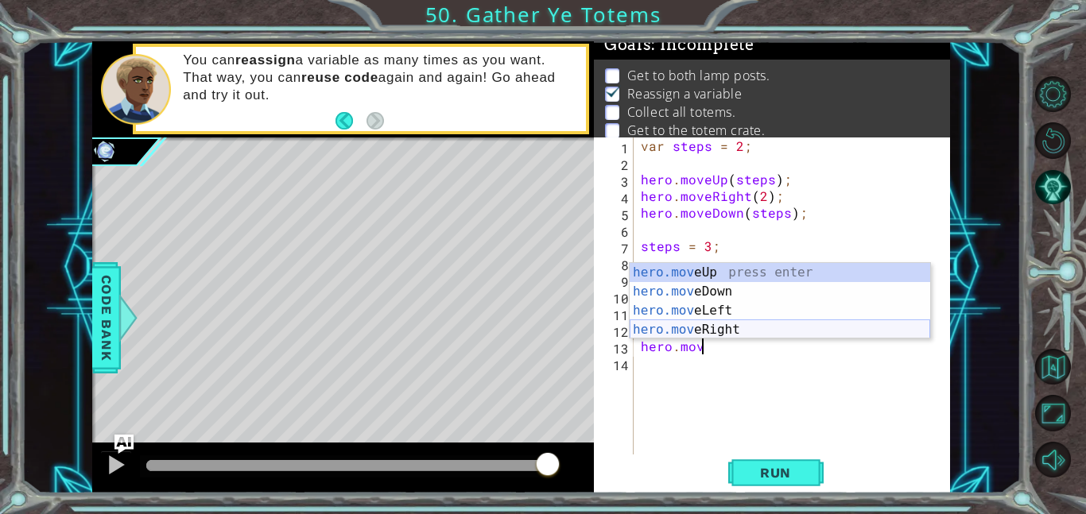
click at [752, 324] on div "hero.mov eUp press enter hero.mov eDown press enter hero.mov eLeft press enter …" at bounding box center [780, 320] width 300 height 114
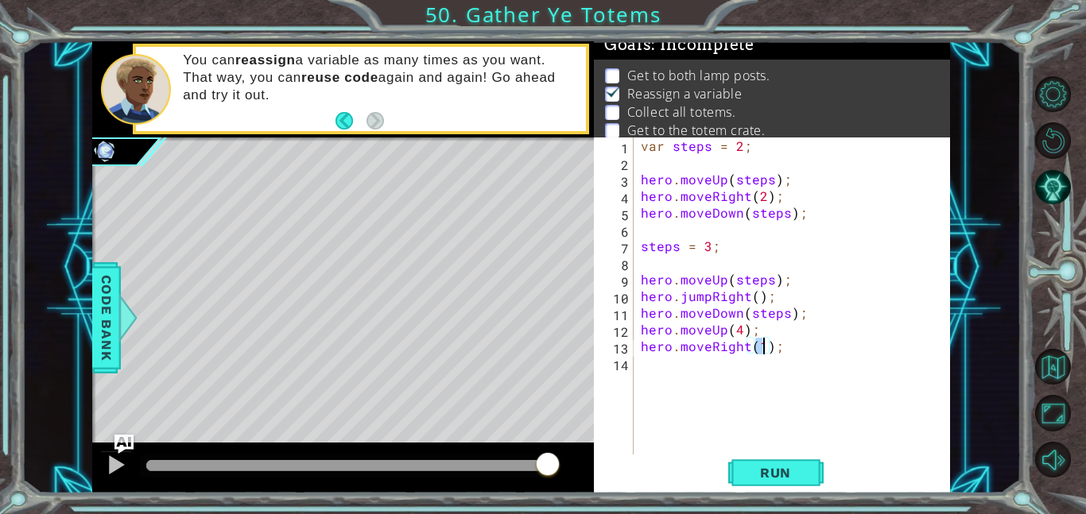
type textarea "hero.moveRight(2);"
click at [697, 358] on div "var steps = 2 ; hero . moveUp ( steps ) ; hero . moveRight ( 2 ) ; hero . moveD…" at bounding box center [796, 313] width 317 height 351
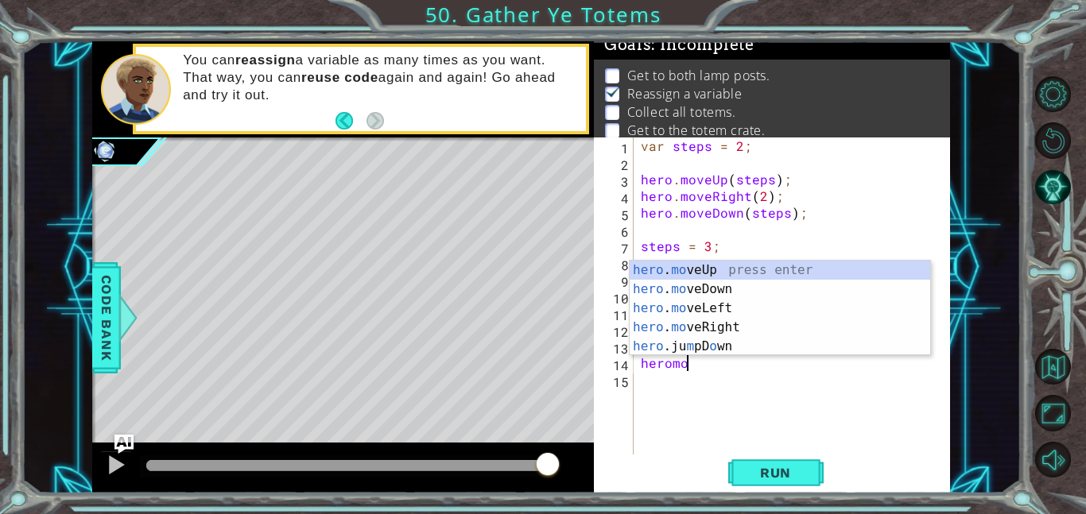
scroll to position [0, 2]
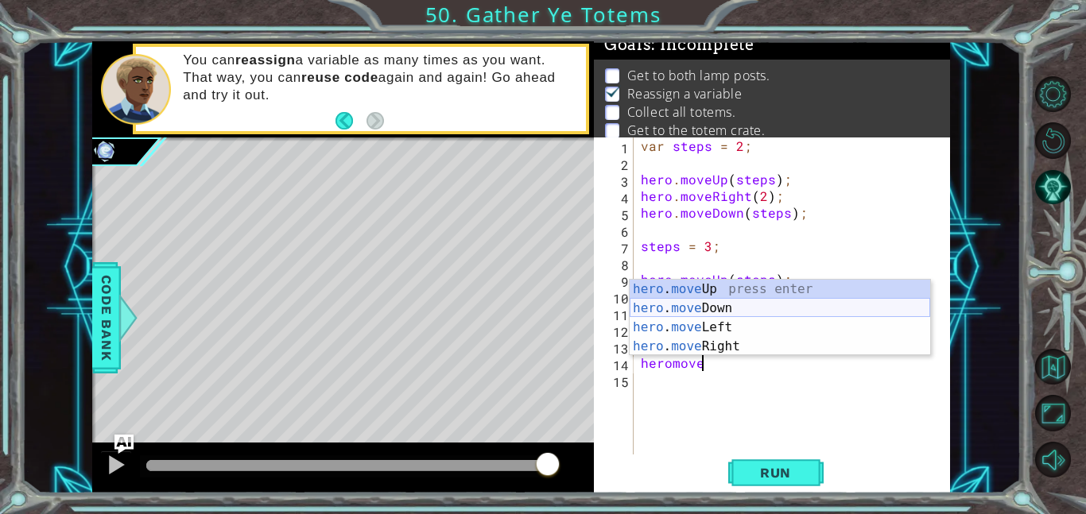
click at [745, 310] on div "hero . move Up press enter hero . move Down press enter hero . move Left press …" at bounding box center [780, 337] width 300 height 114
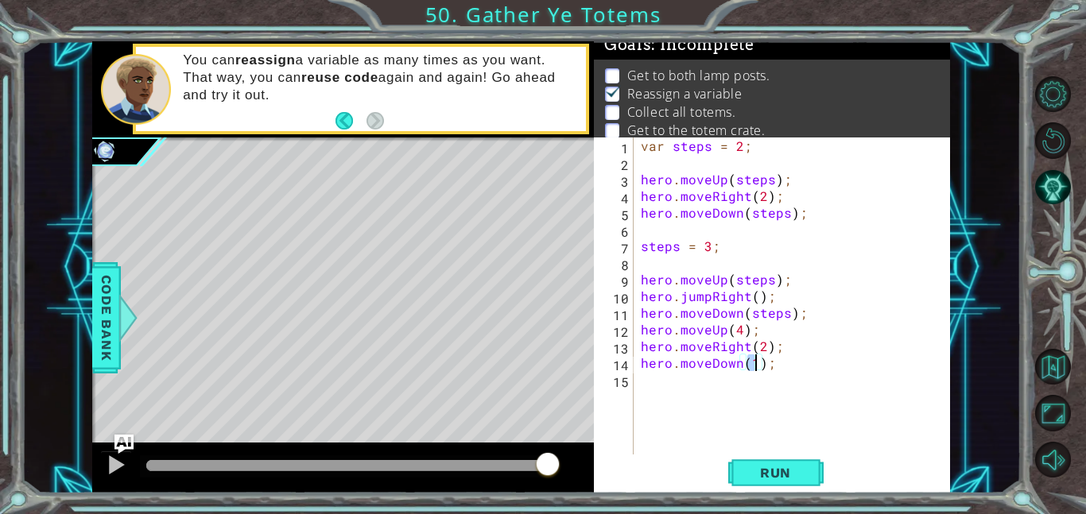
scroll to position [0, 7]
type textarea "hero.moveDown(4);"
click at [769, 482] on button "Run" at bounding box center [775, 473] width 95 height 36
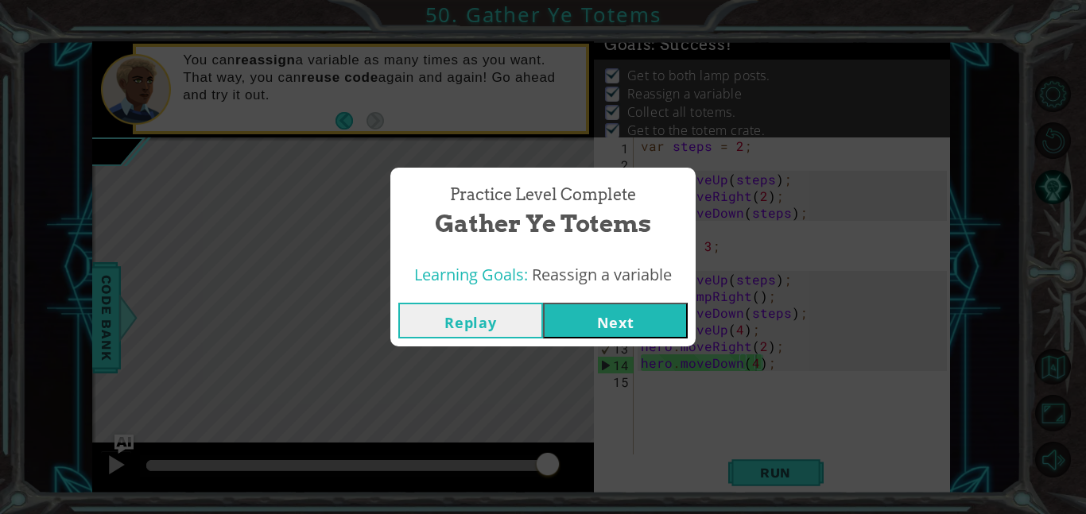
click at [631, 331] on button "Next" at bounding box center [615, 321] width 145 height 36
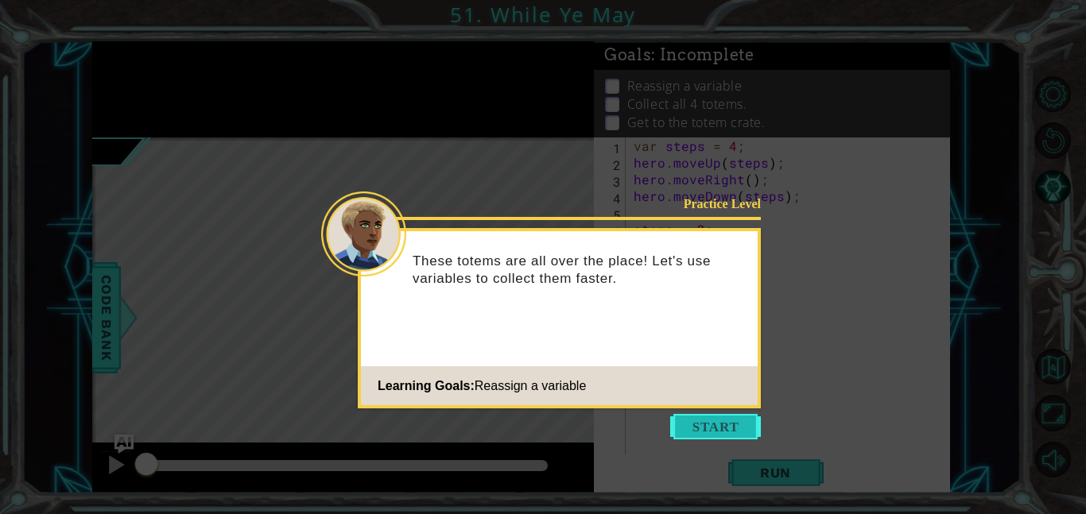
click at [715, 432] on button "Start" at bounding box center [715, 426] width 91 height 25
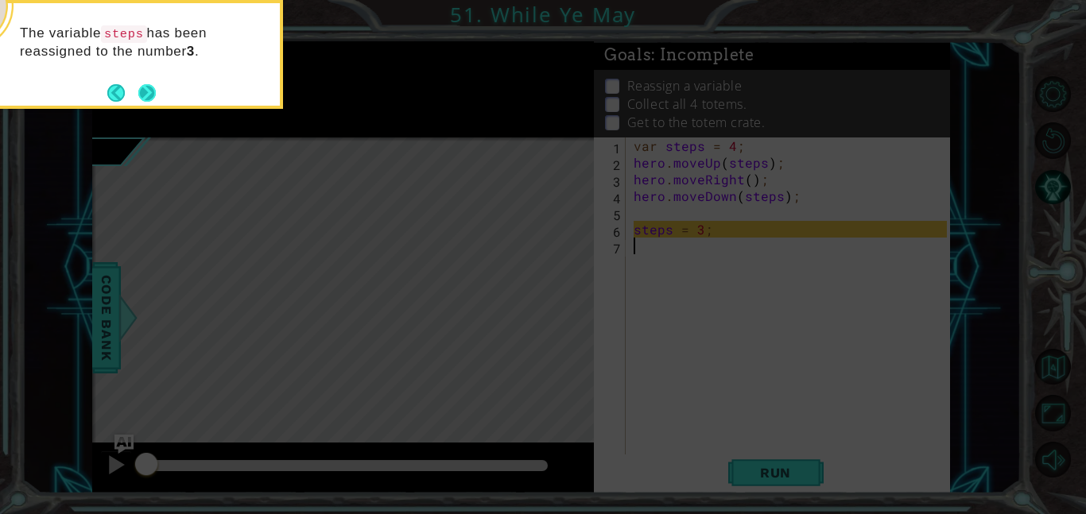
click at [153, 99] on button "Next" at bounding box center [146, 92] width 17 height 17
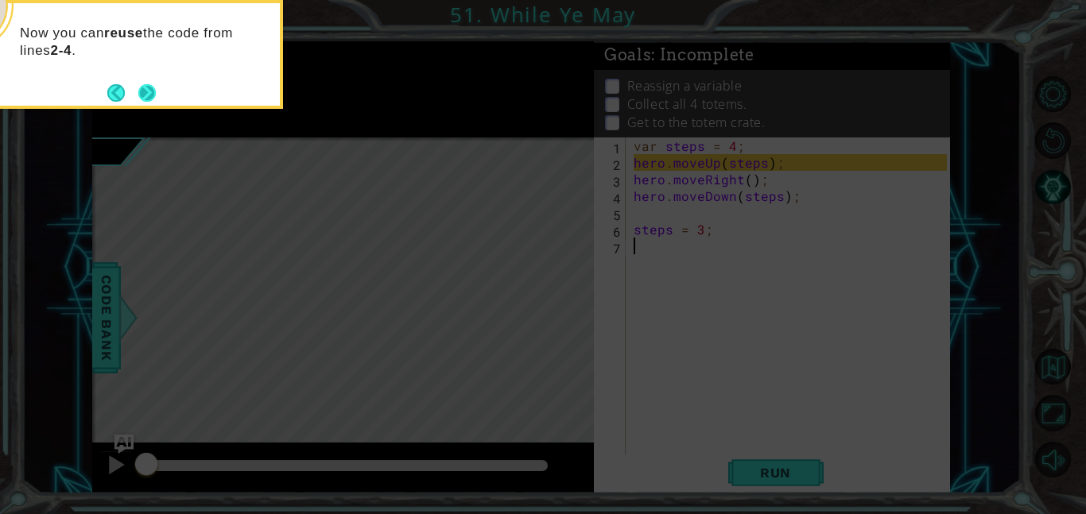
click at [152, 97] on button "Next" at bounding box center [146, 92] width 29 height 29
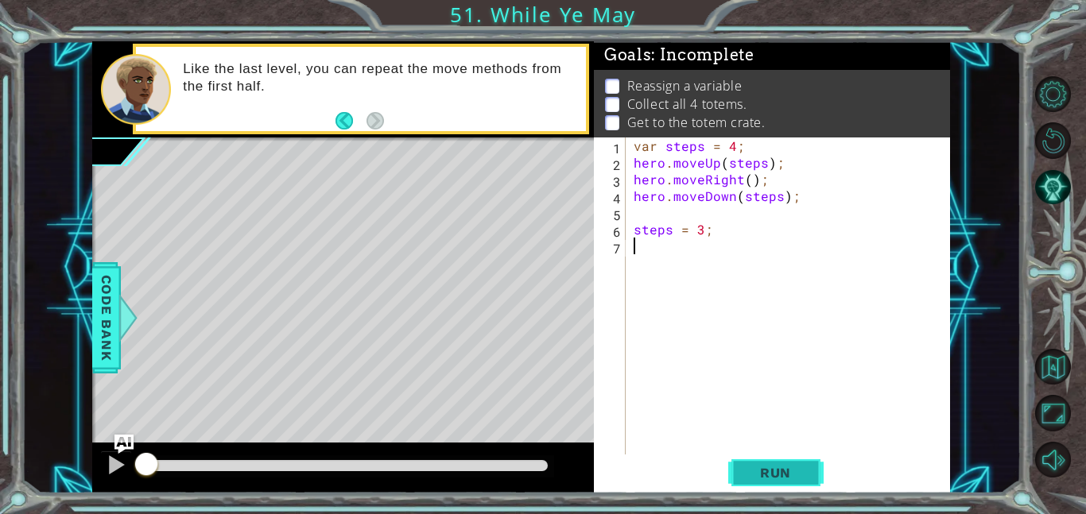
click at [783, 471] on span "Run" at bounding box center [775, 473] width 63 height 16
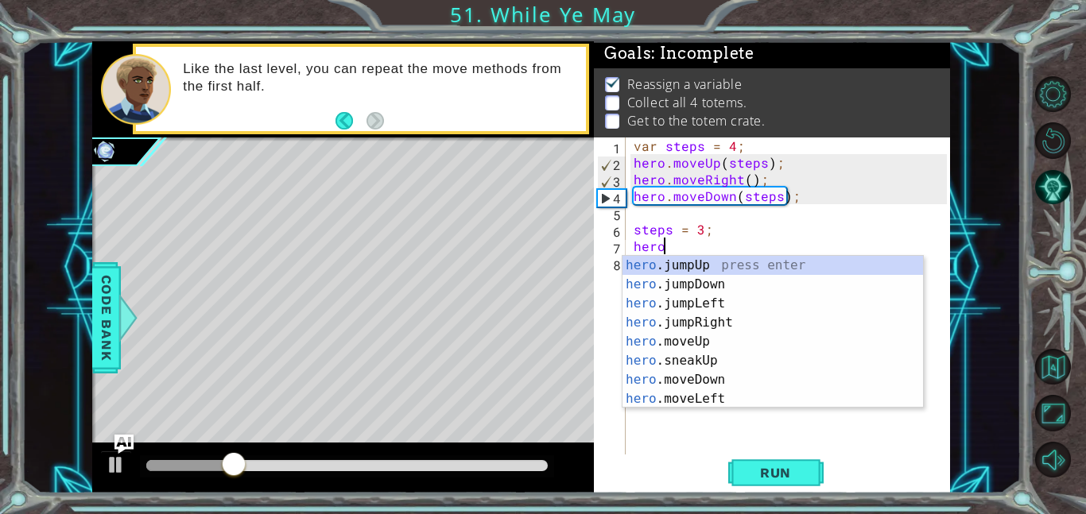
scroll to position [0, 1]
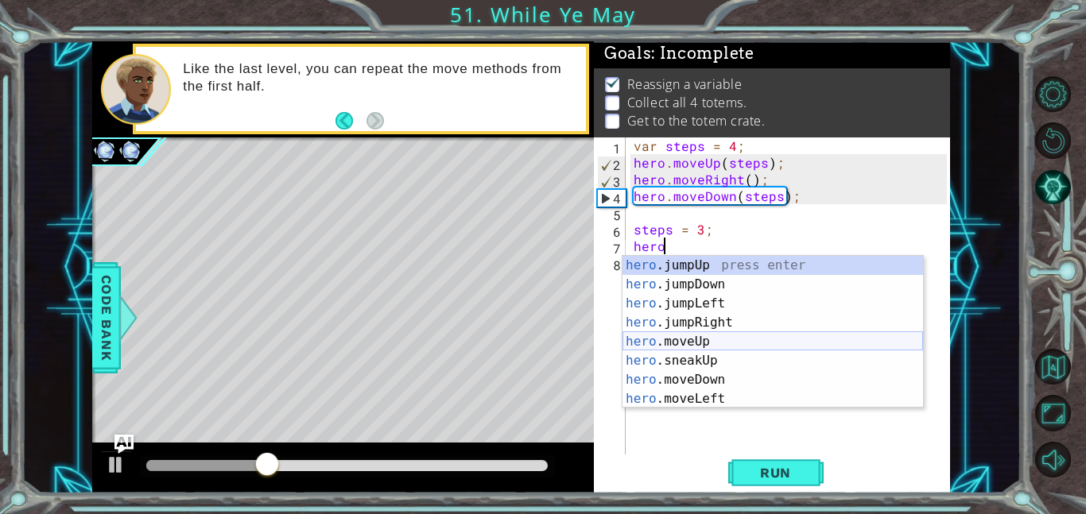
click at [707, 337] on div "hero .jumpUp press enter hero .jumpDown press enter hero .jumpLeft press enter …" at bounding box center [772, 351] width 300 height 191
type textarea "hero.moveUp(1);"
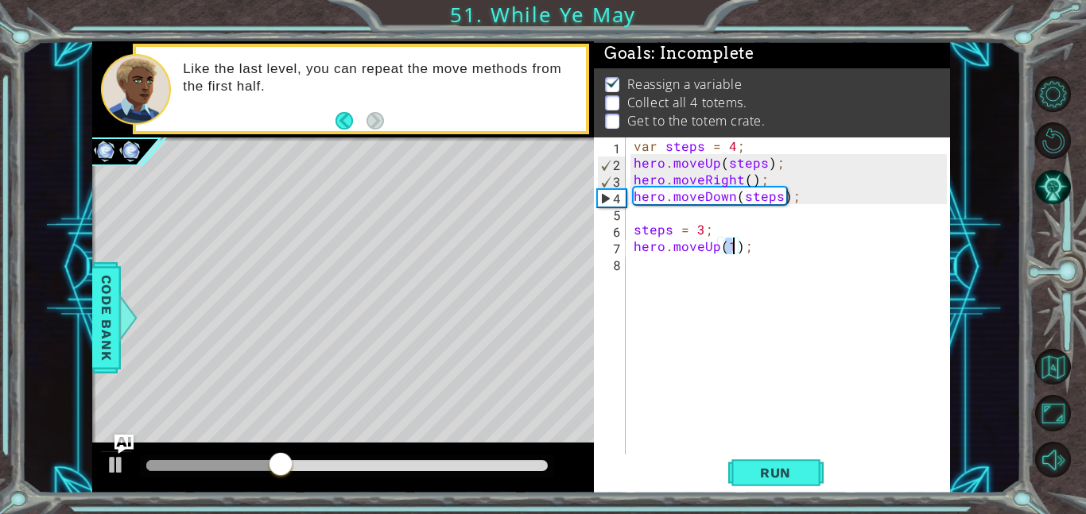
click at [672, 272] on div "var steps = 4 ; hero . moveUp ( steps ) ; hero . moveRight ( ) ; hero . moveDow…" at bounding box center [792, 313] width 324 height 351
click at [733, 246] on div "var steps = 4 ; hero . moveUp ( steps ) ; hero . moveRight ( ) ; hero . moveDow…" at bounding box center [792, 313] width 324 height 351
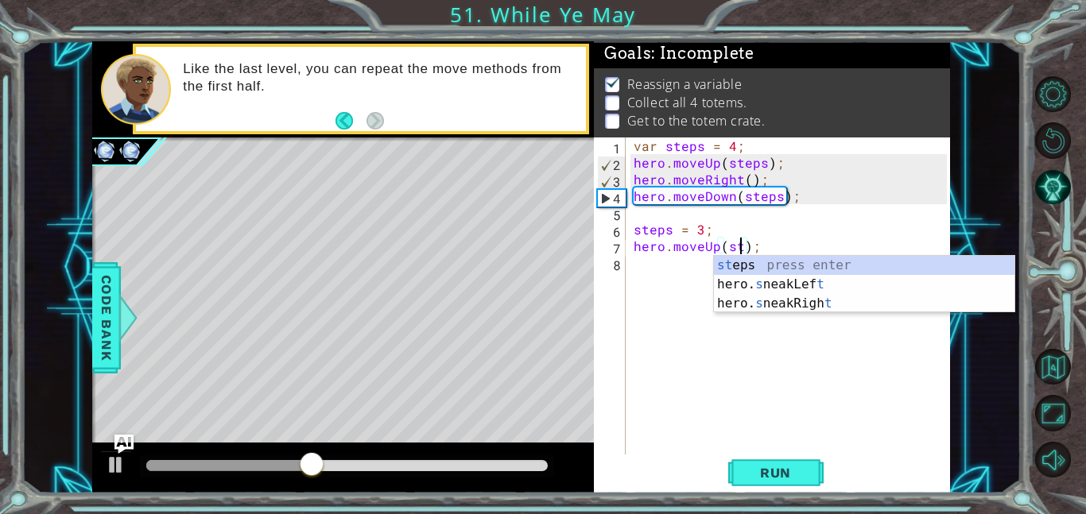
scroll to position [0, 7]
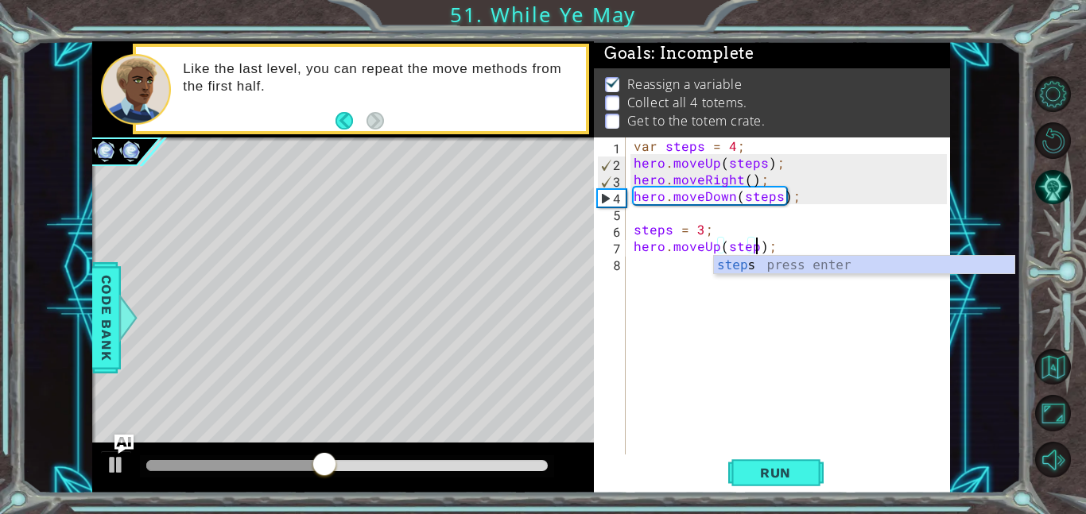
type textarea "hero.moveUp(steps);"
click at [680, 270] on div "var steps = 4 ; hero . moveUp ( steps ) ; hero . moveRight ( ) ; hero . moveDow…" at bounding box center [792, 313] width 324 height 351
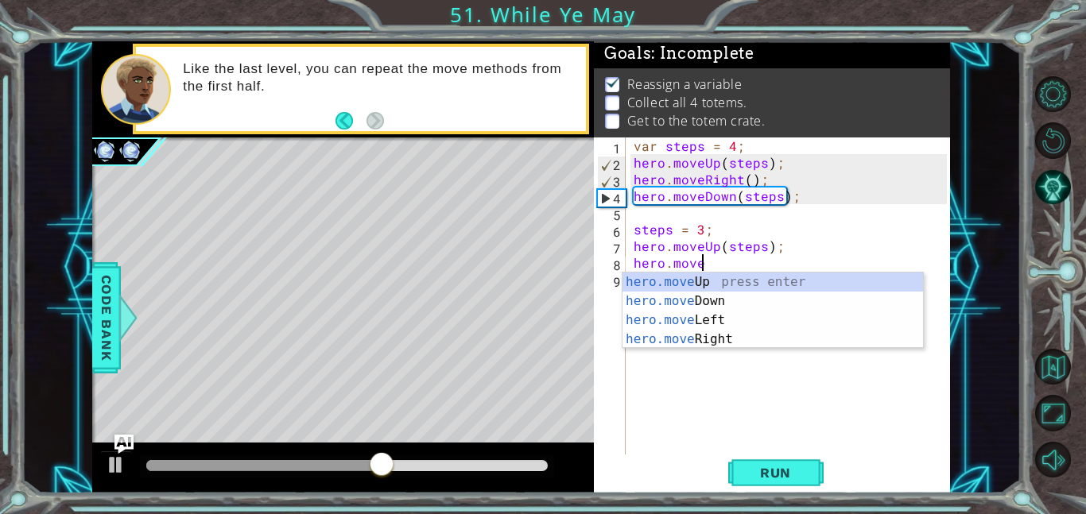
scroll to position [0, 3]
click at [709, 337] on div "hero.move Up press enter hero.move Down press enter hero.move Left press enter …" at bounding box center [772, 330] width 300 height 114
type textarea "hero.moveRight(1);"
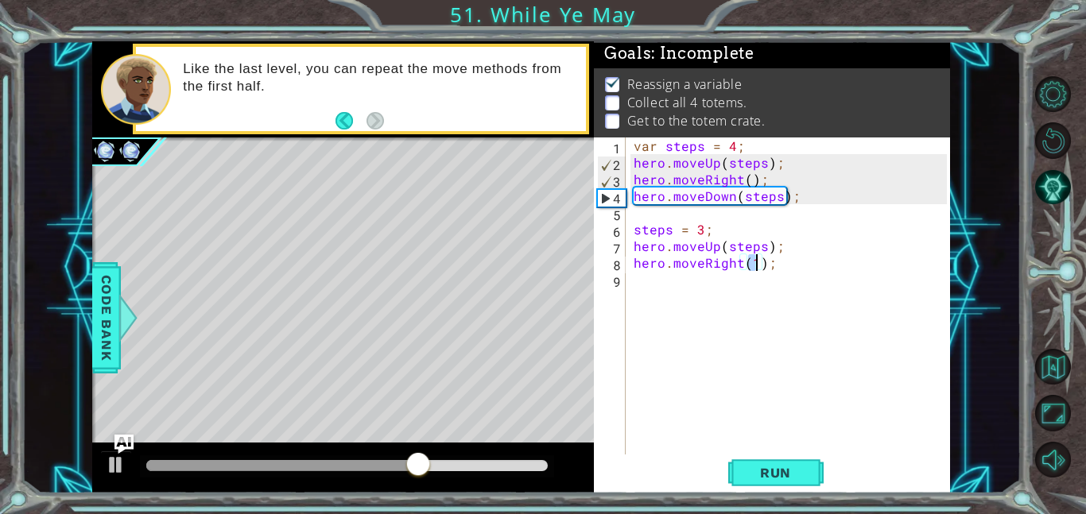
click at [715, 289] on div "var steps = 4 ; hero . moveUp ( steps ) ; hero . moveRight ( ) ; hero . moveDow…" at bounding box center [792, 313] width 324 height 351
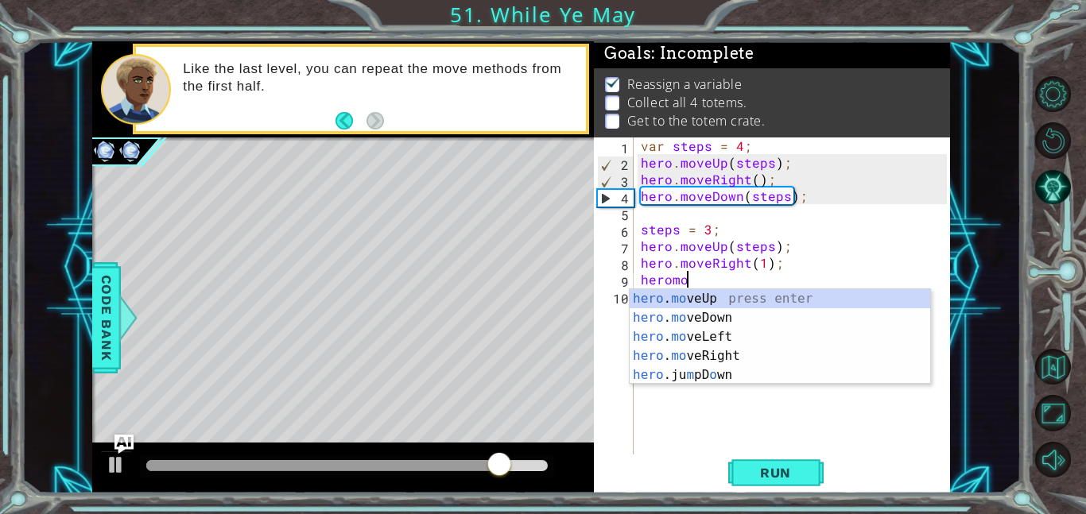
scroll to position [0, 2]
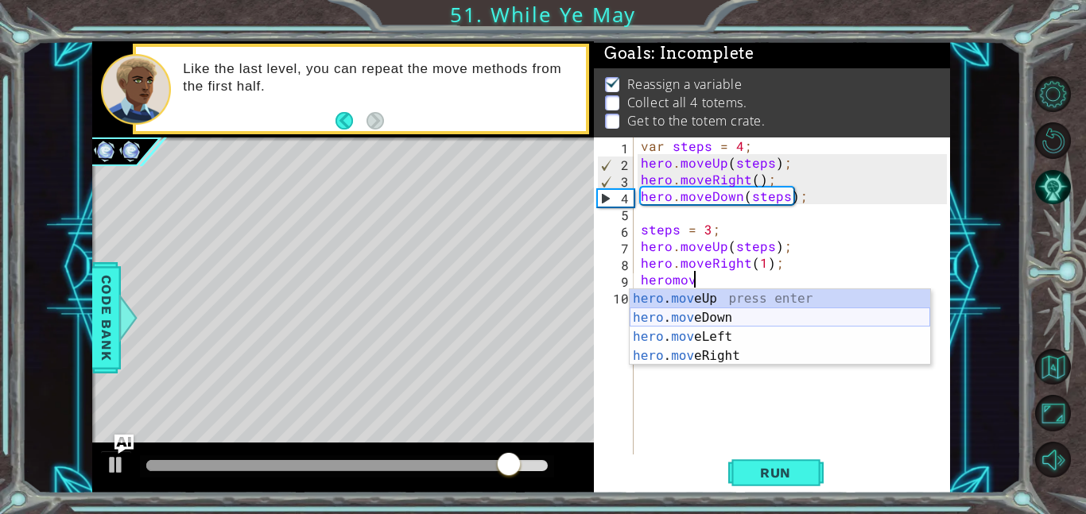
click at [726, 317] on div "hero . mov eUp press enter hero . mov eDown press enter hero . mov eLeft press …" at bounding box center [780, 346] width 300 height 114
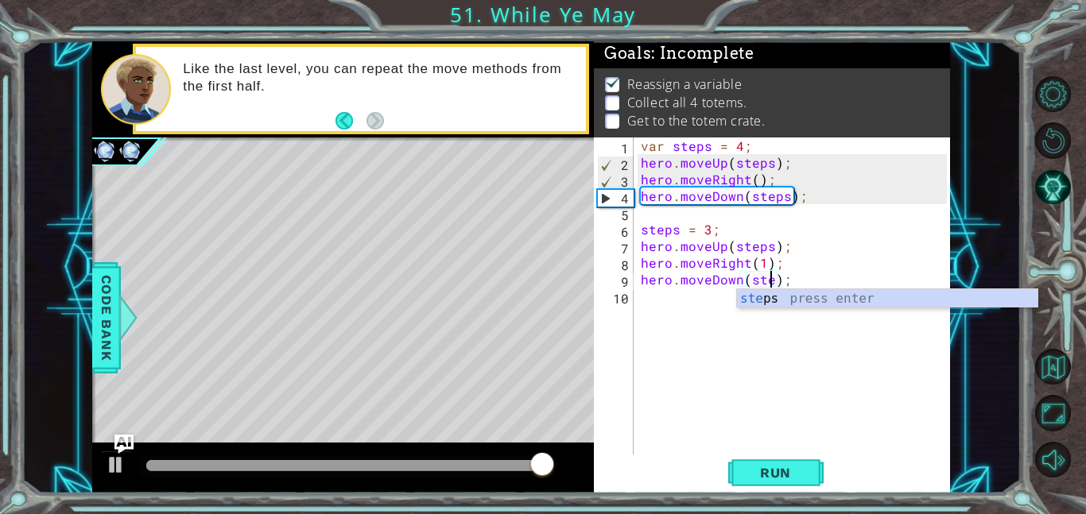
type textarea "hero.moveDown(steps);"
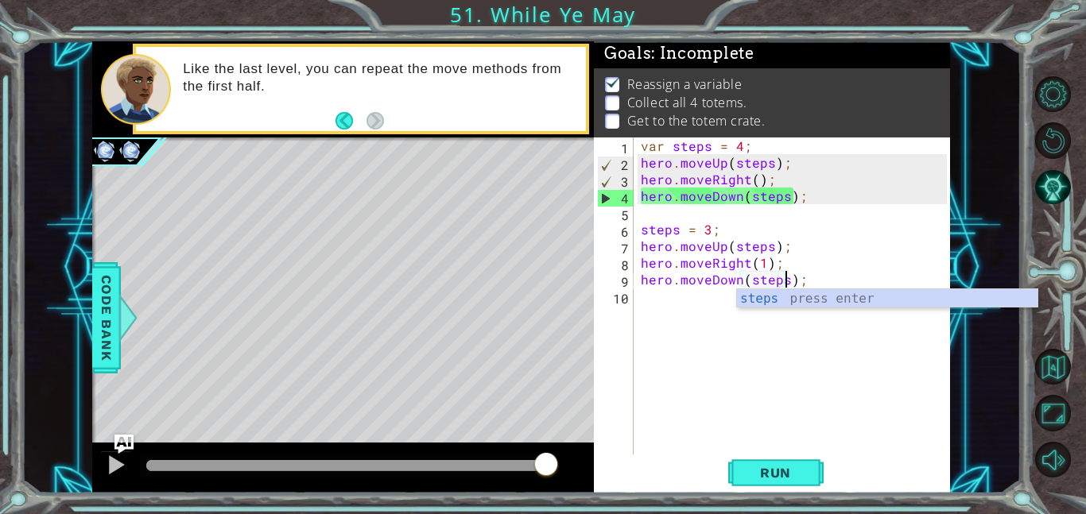
scroll to position [0, 9]
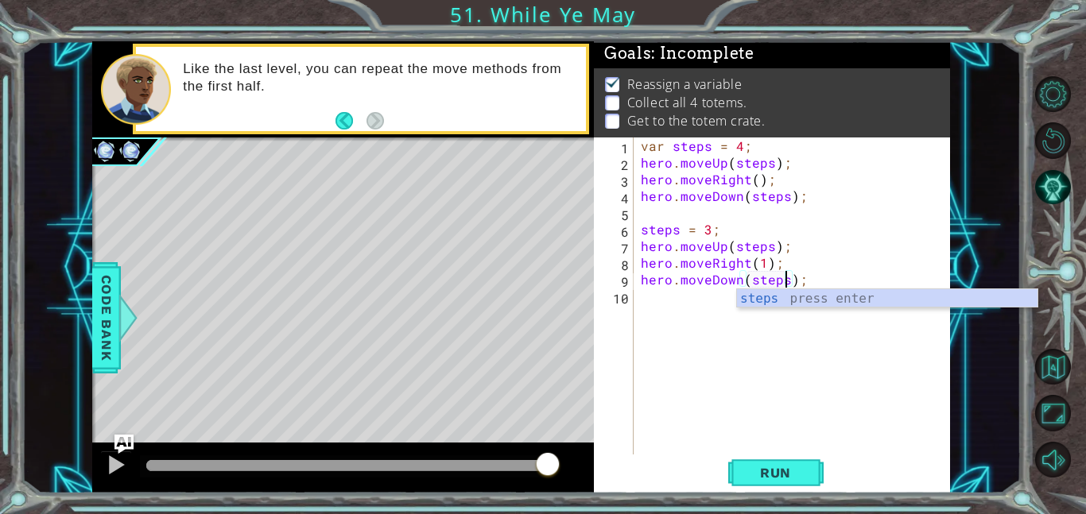
click at [711, 300] on div "var steps = 4 ; hero . moveUp ( steps ) ; hero . moveRight ( ) ; hero . moveDow…" at bounding box center [796, 313] width 317 height 351
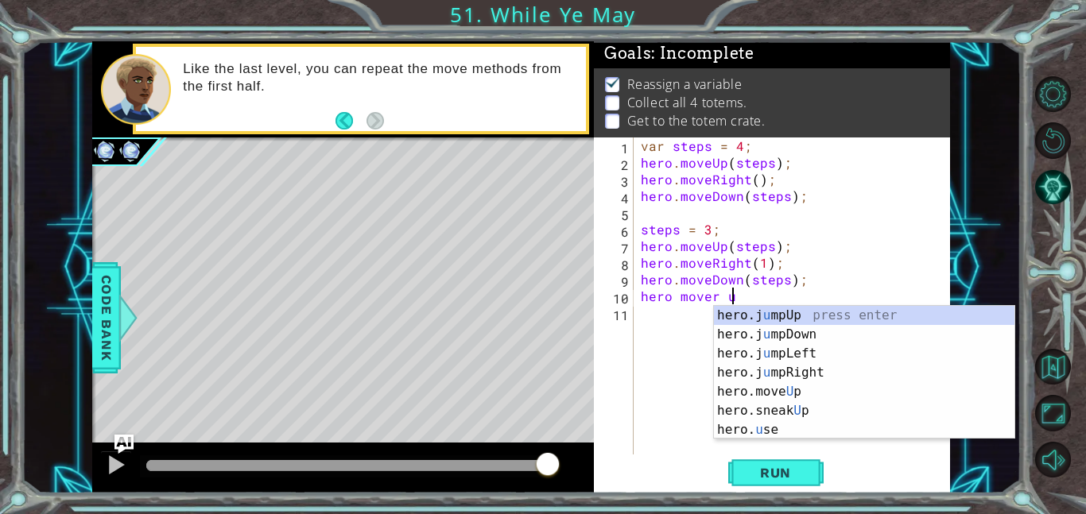
scroll to position [0, 5]
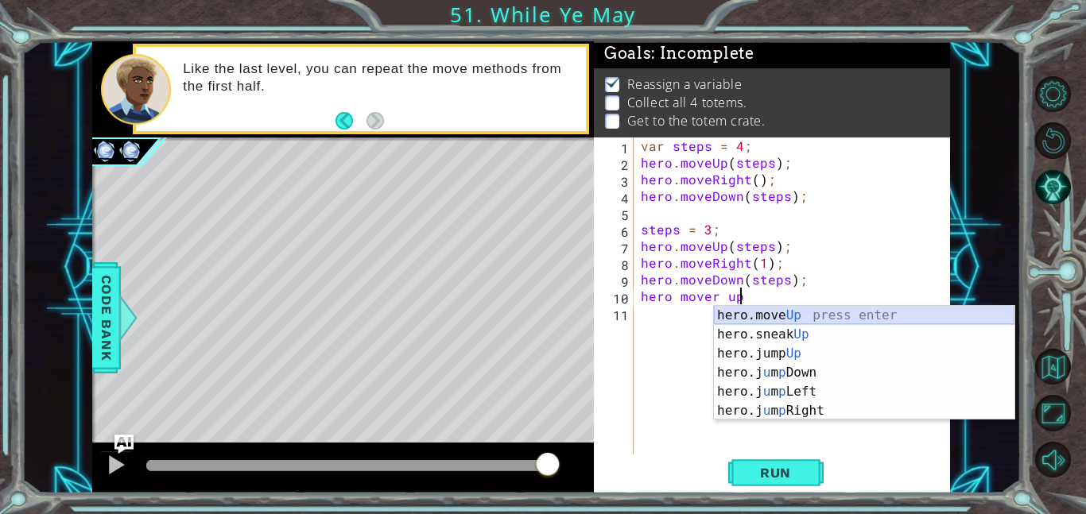
click at [745, 317] on div "hero.move Up press enter hero.sneak Up press enter hero.jump Up press enter her…" at bounding box center [864, 382] width 300 height 153
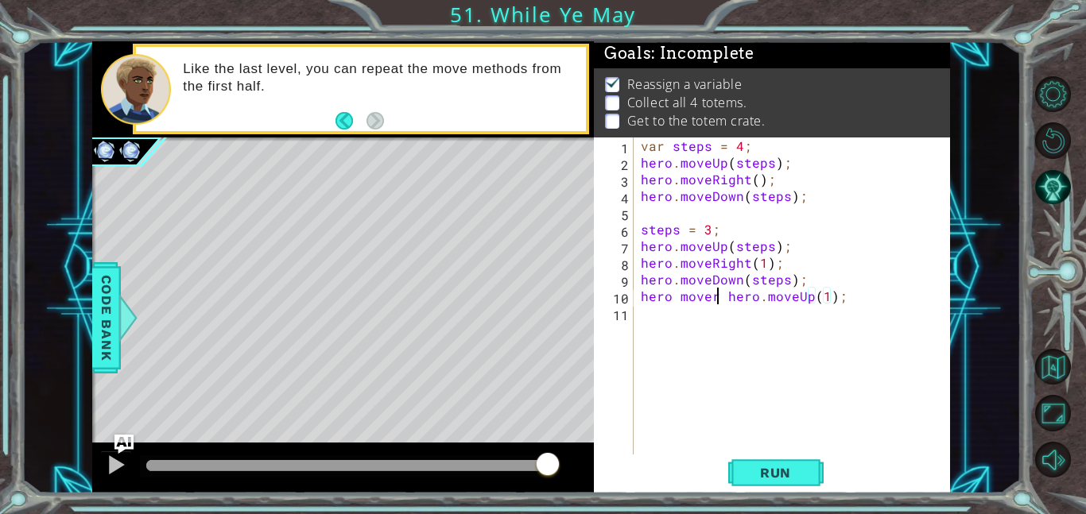
click at [718, 293] on div "var steps = 4 ; hero . moveUp ( steps ) ; hero . moveRight ( ) ; hero . moveDow…" at bounding box center [796, 313] width 317 height 351
click at [726, 295] on div "var steps = 4 ; hero . moveUp ( steps ) ; hero . moveRight ( ) ; hero . moveDow…" at bounding box center [796, 313] width 317 height 351
click at [735, 293] on div "var steps = 4 ; hero . moveUp ( steps ) ; hero . moveRight ( ) ; hero . moveDow…" at bounding box center [796, 313] width 317 height 351
click at [736, 293] on div "var steps = 4 ; hero . moveUp ( steps ) ; hero . moveRight ( ) ; hero . moveDow…" at bounding box center [796, 313] width 317 height 351
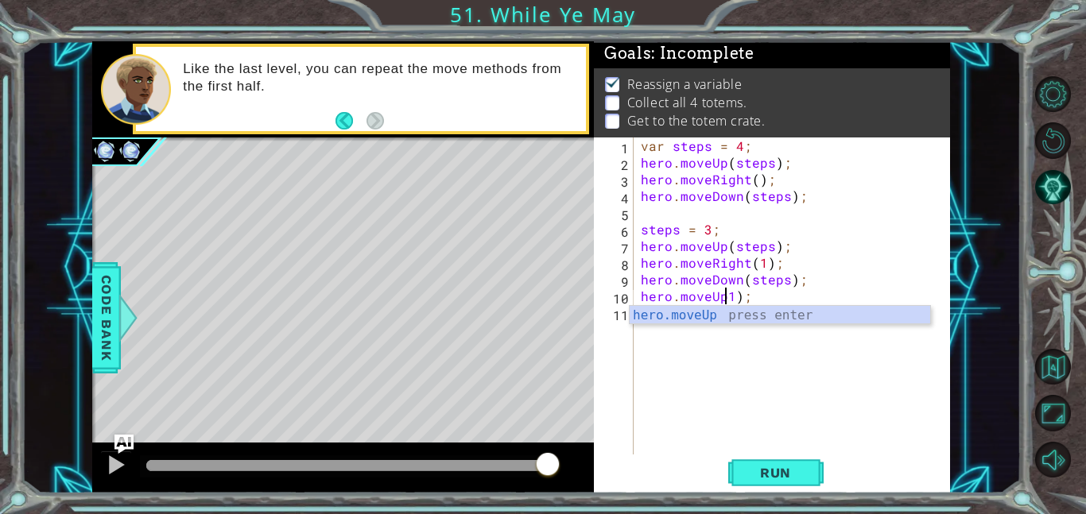
scroll to position [0, 6]
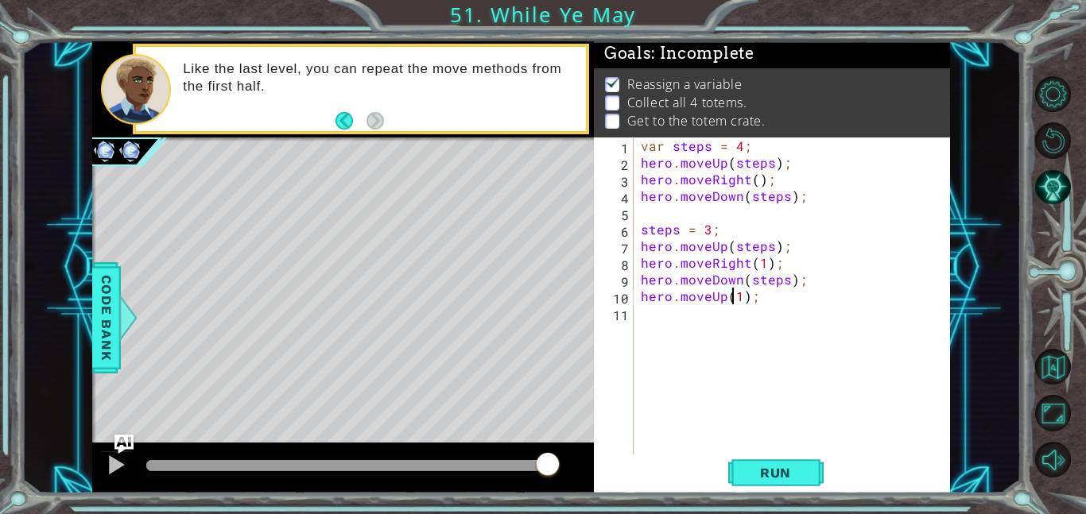
click at [739, 292] on div "var steps = 4 ; hero . moveUp ( steps ) ; hero . moveRight ( ) ; hero . moveDow…" at bounding box center [796, 313] width 317 height 351
type textarea "hero.moveUp(2);"
click at [750, 316] on div "var steps = 4 ; hero . moveUp ( steps ) ; hero . moveRight ( ) ; hero . moveDow…" at bounding box center [796, 313] width 317 height 351
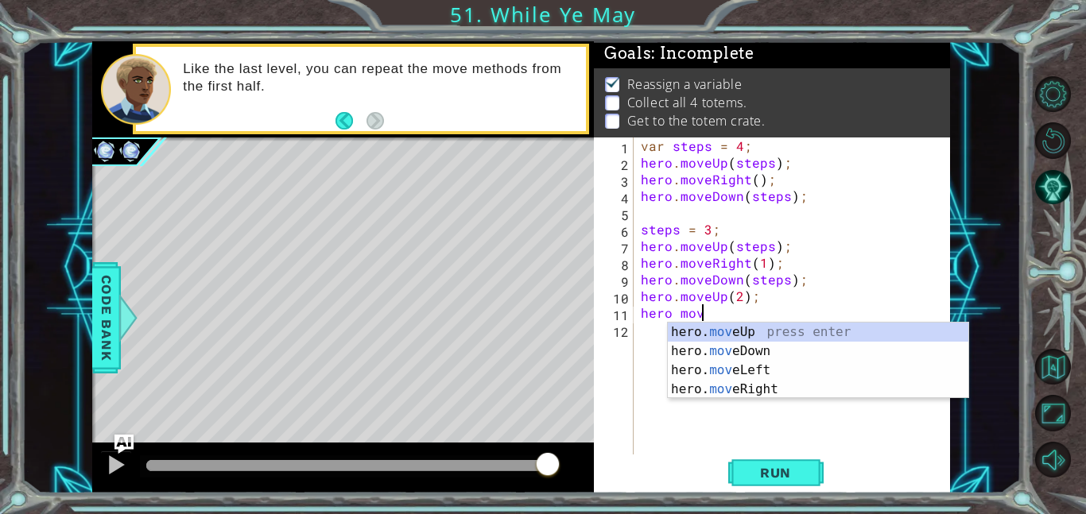
scroll to position [0, 3]
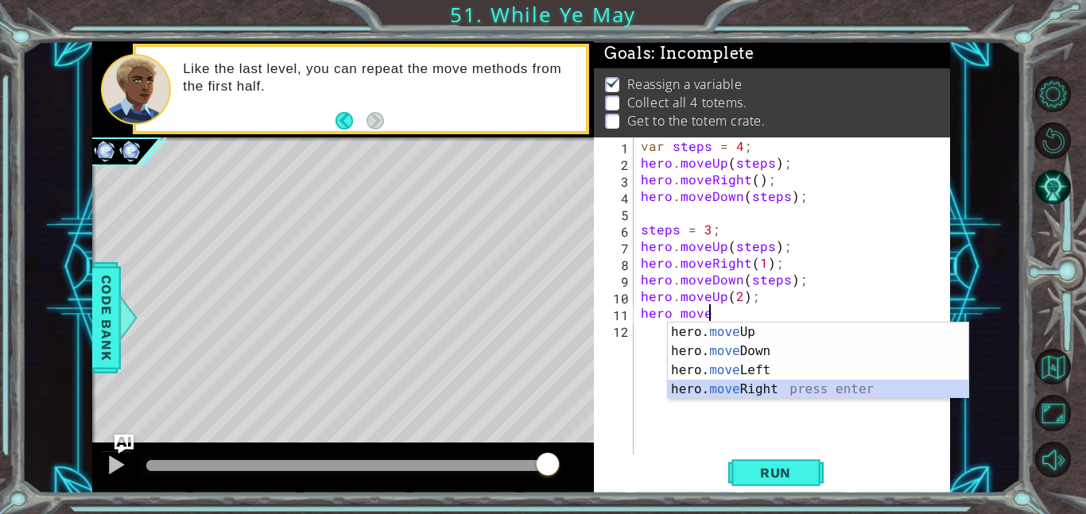
click at [800, 387] on div "hero. move Up press enter hero. move Down press enter hero. move Left press ent…" at bounding box center [818, 380] width 300 height 114
type textarea "hero.moveRight(1);"
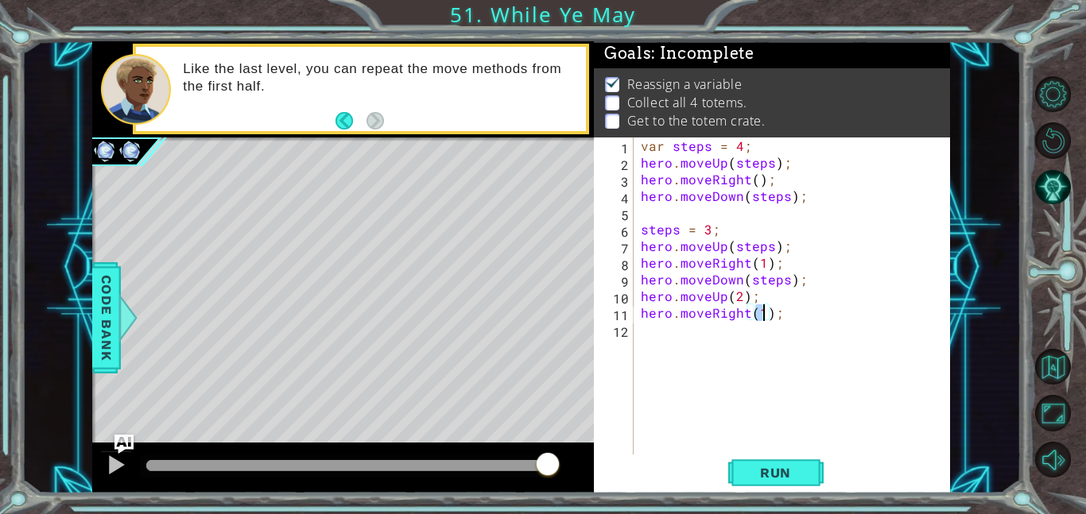
click at [710, 312] on div "var steps = 4 ; hero . moveUp ( steps ) ; hero . moveRight ( ) ; hero . moveDow…" at bounding box center [796, 313] width 317 height 351
click at [761, 310] on div "var steps = 4 ; hero . moveUp ( steps ) ; hero . moveRight ( ) ; hero . moveDow…" at bounding box center [796, 313] width 317 height 351
click at [726, 335] on div "var steps = 4 ; hero . moveUp ( steps ) ; hero . moveRight ( ) ; hero . moveDow…" at bounding box center [796, 313] width 317 height 351
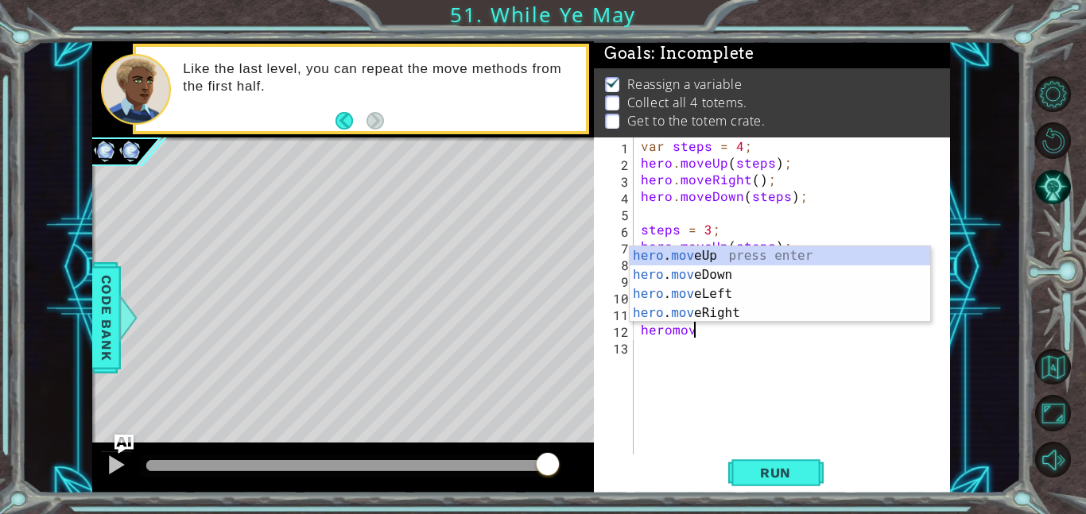
scroll to position [0, 2]
click at [757, 277] on div "hero . move Up press enter hero . move Down press enter hero . move Left press …" at bounding box center [780, 303] width 300 height 114
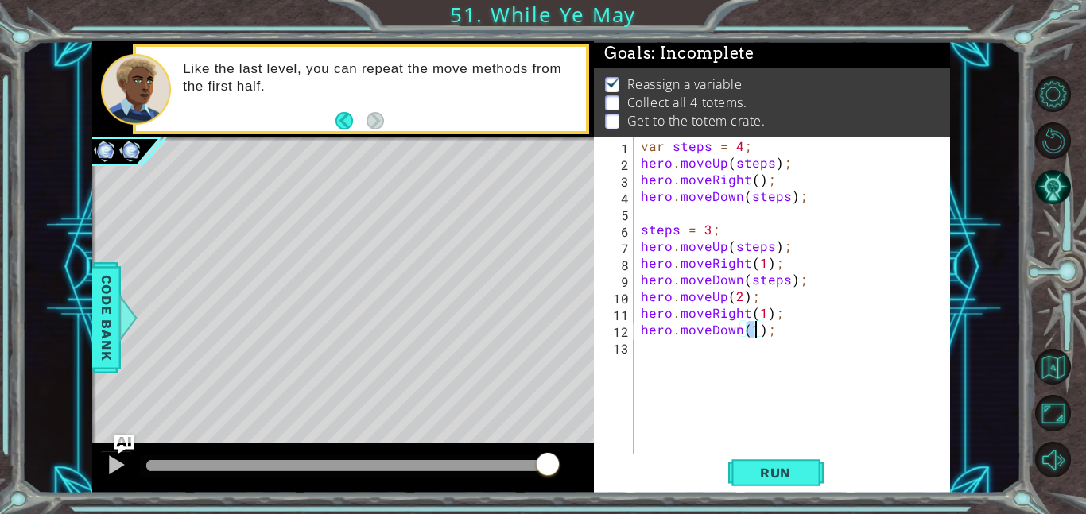
type textarea "hero.moveDown(2);"
click at [734, 362] on div "var steps = 4 ; hero . moveUp ( steps ) ; hero . moveRight ( ) ; hero . moveDow…" at bounding box center [796, 313] width 317 height 351
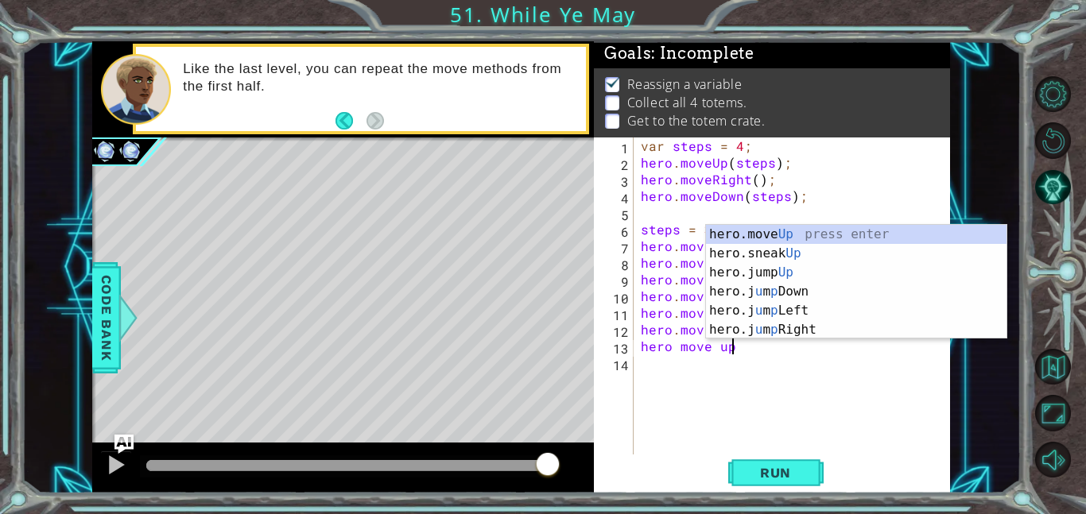
scroll to position [0, 5]
click at [796, 232] on div "hero.move Up press enter hero.sneak Up press enter hero.jump Up press enter her…" at bounding box center [856, 301] width 300 height 153
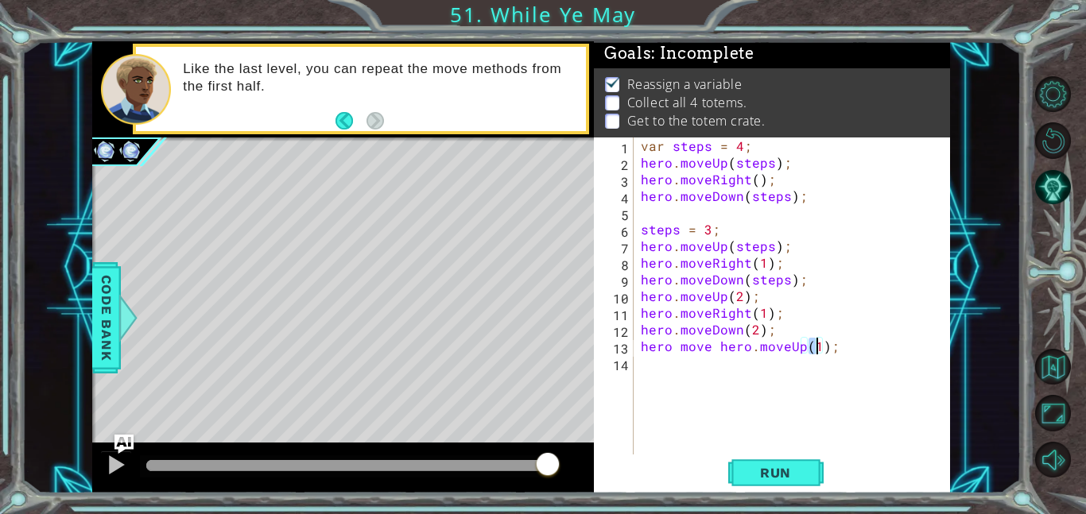
click at [711, 346] on div "var steps = 4 ; hero . moveUp ( steps ) ; hero . moveRight ( ) ; hero . moveDow…" at bounding box center [796, 313] width 317 height 351
click at [716, 345] on div "var steps = 4 ; hero . moveUp ( steps ) ; hero . moveRight ( ) ; hero . moveDow…" at bounding box center [796, 313] width 317 height 351
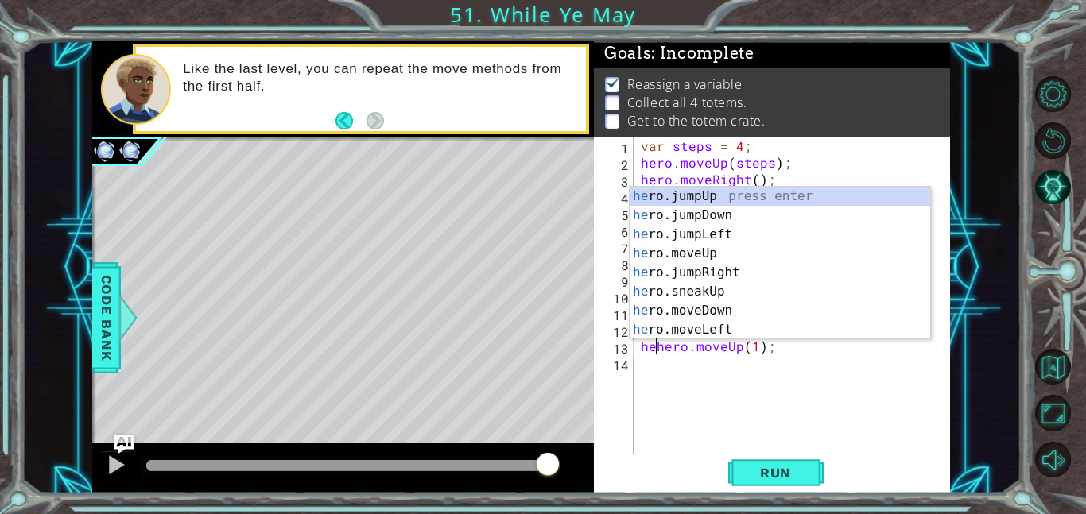
type textarea "hero.moveUp(1);"
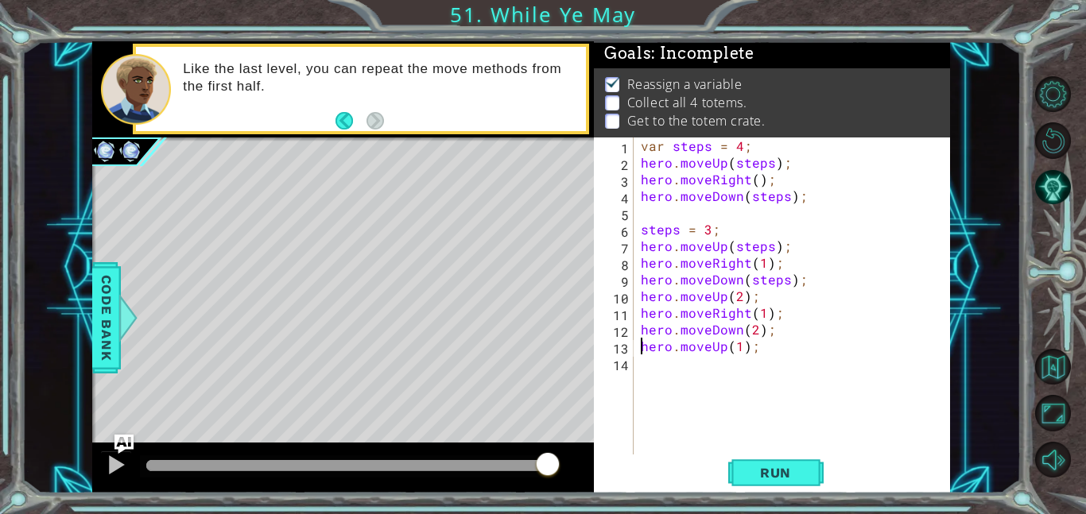
click at [696, 362] on div "var steps = 4 ; hero . moveUp ( steps ) ; hero . moveRight ( ) ; hero . moveDow…" at bounding box center [796, 313] width 317 height 351
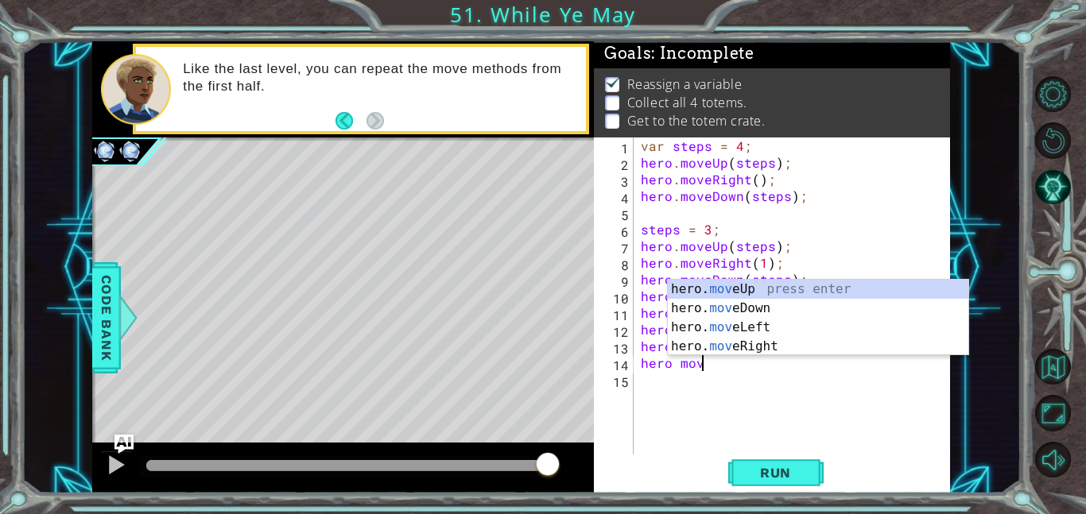
click at [743, 348] on div "hero. mov eUp press enter hero. mov eDown press enter hero. mov eLeft press ent…" at bounding box center [818, 337] width 300 height 114
type textarea "hero.moveRight(1);"
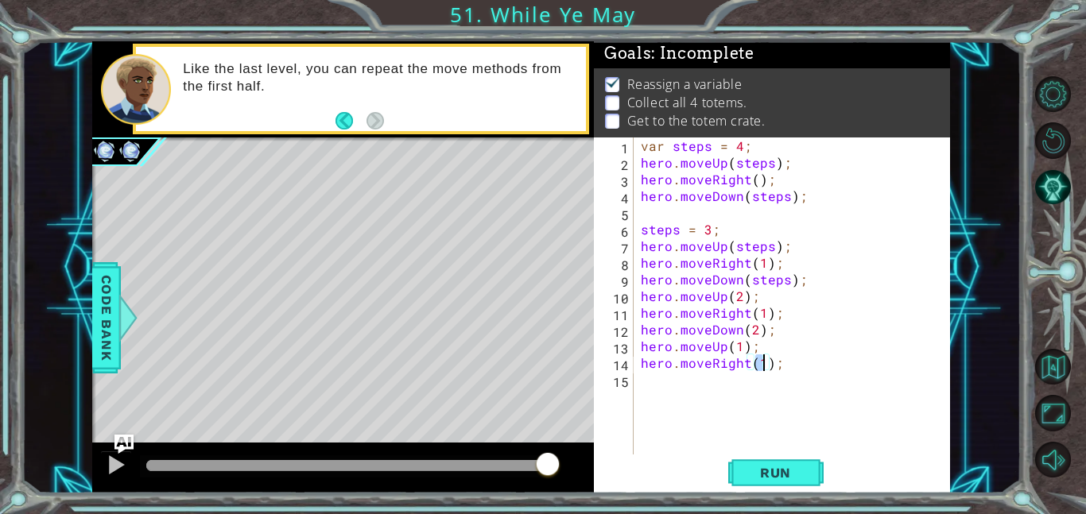
click at [726, 386] on div "var steps = 4 ; hero . moveUp ( steps ) ; hero . moveRight ( ) ; hero . moveDow…" at bounding box center [796, 313] width 317 height 351
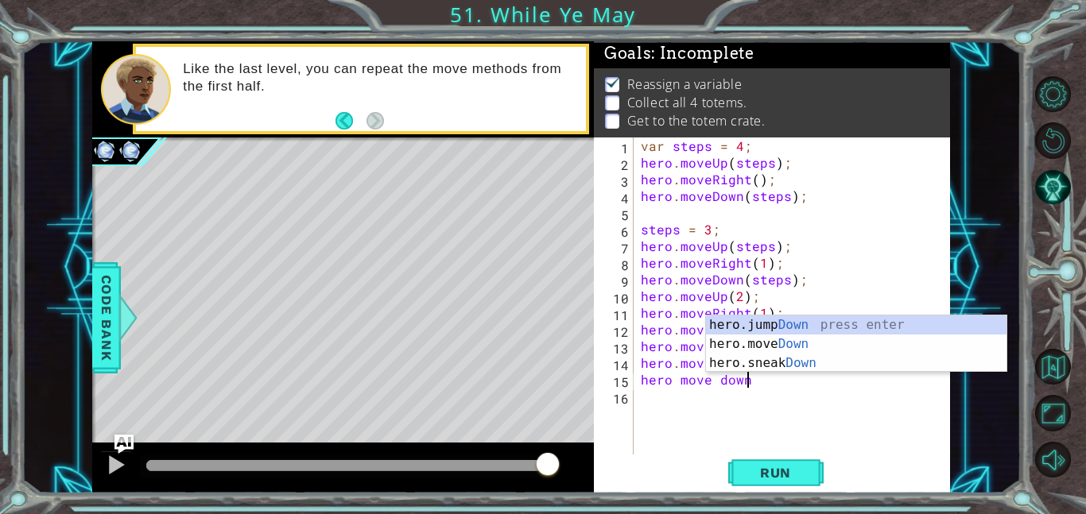
scroll to position [0, 6]
click at [804, 346] on div "hero.jump Down press enter hero.move Down press enter hero.sneak Down press ent…" at bounding box center [856, 363] width 300 height 95
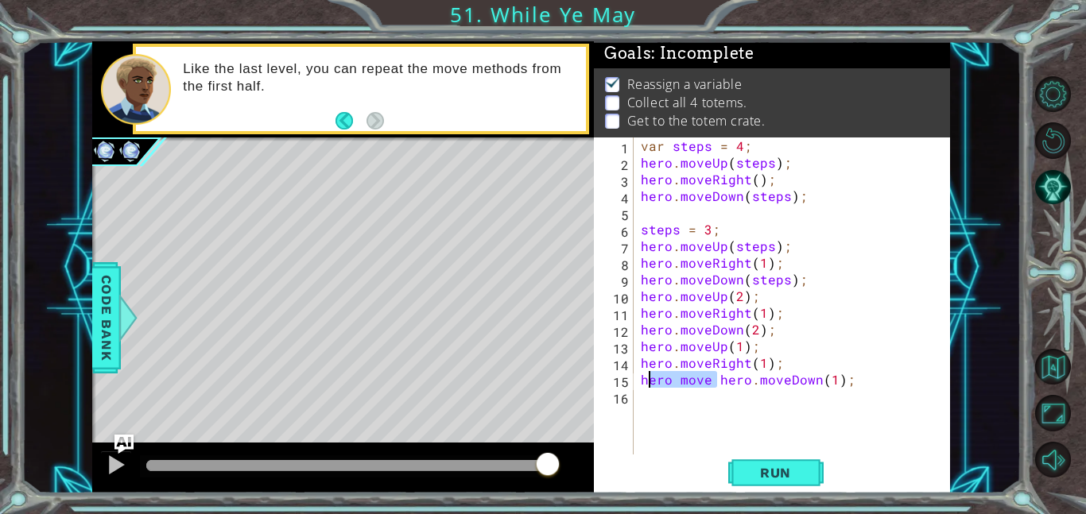
drag, startPoint x: 716, startPoint y: 380, endPoint x: 635, endPoint y: 383, distance: 81.1
click at [635, 383] on div "hero move hero.moveDown(1); 1 2 3 4 5 6 7 8 9 10 11 12 13 14 15 16 var steps = …" at bounding box center [770, 296] width 353 height 317
type textarea "hero.moveDown(1);"
click at [760, 465] on span "Run" at bounding box center [775, 473] width 63 height 16
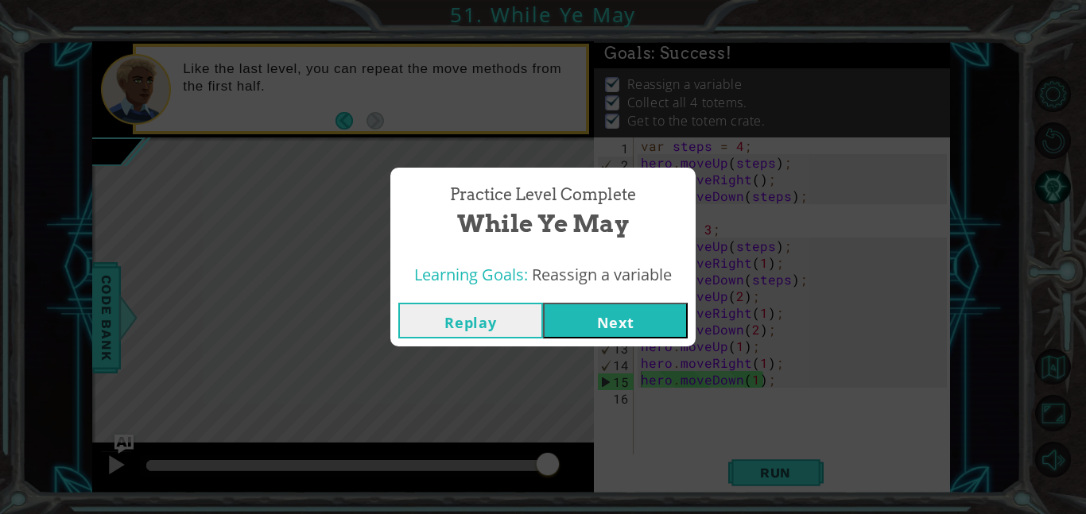
click at [593, 316] on button "Next" at bounding box center [615, 321] width 145 height 36
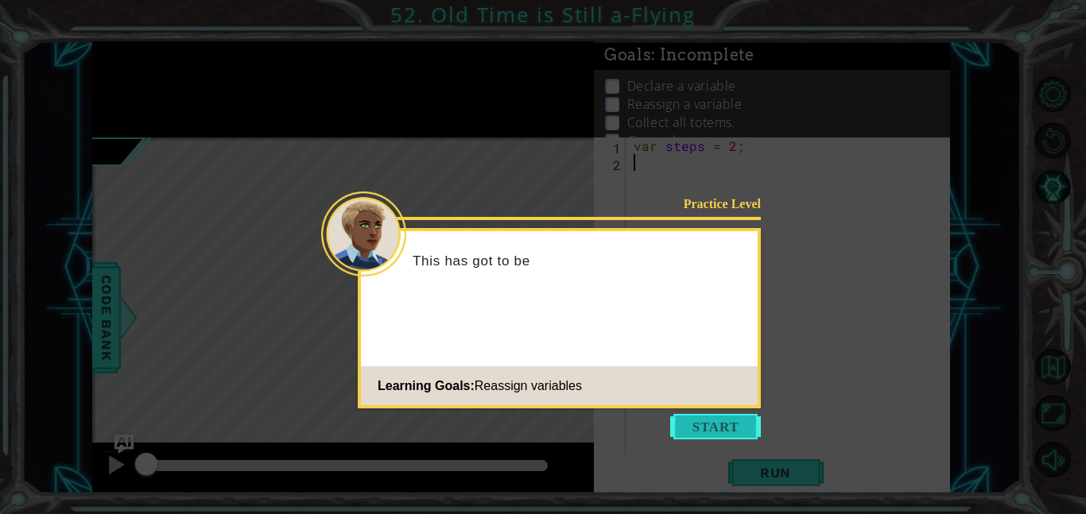
click at [697, 416] on button "Start" at bounding box center [715, 426] width 91 height 25
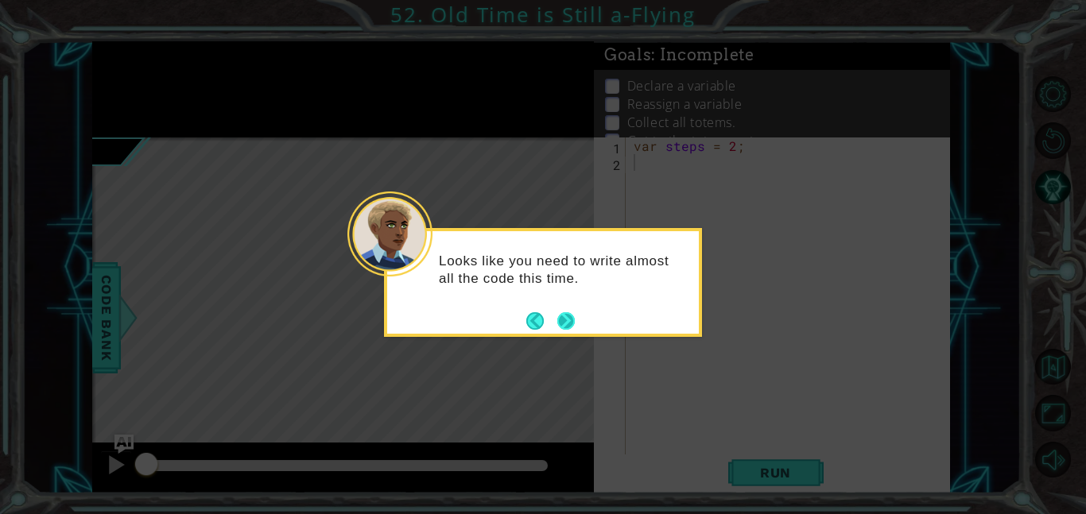
click at [573, 318] on button "Next" at bounding box center [565, 320] width 17 height 17
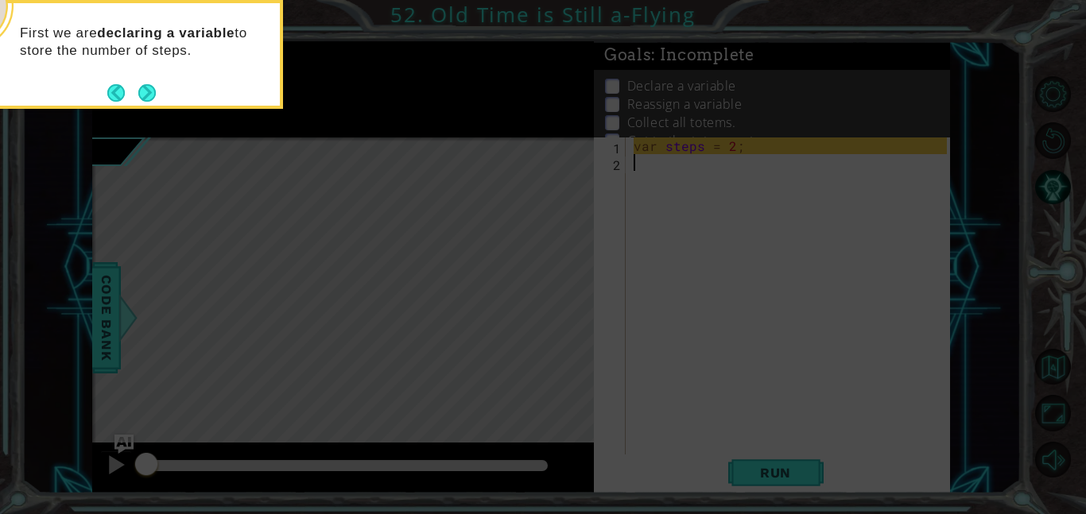
click at [159, 85] on div "First we are declaring a variable to store the number of steps." at bounding box center [124, 50] width 312 height 80
click at [152, 91] on button "Next" at bounding box center [146, 92] width 17 height 17
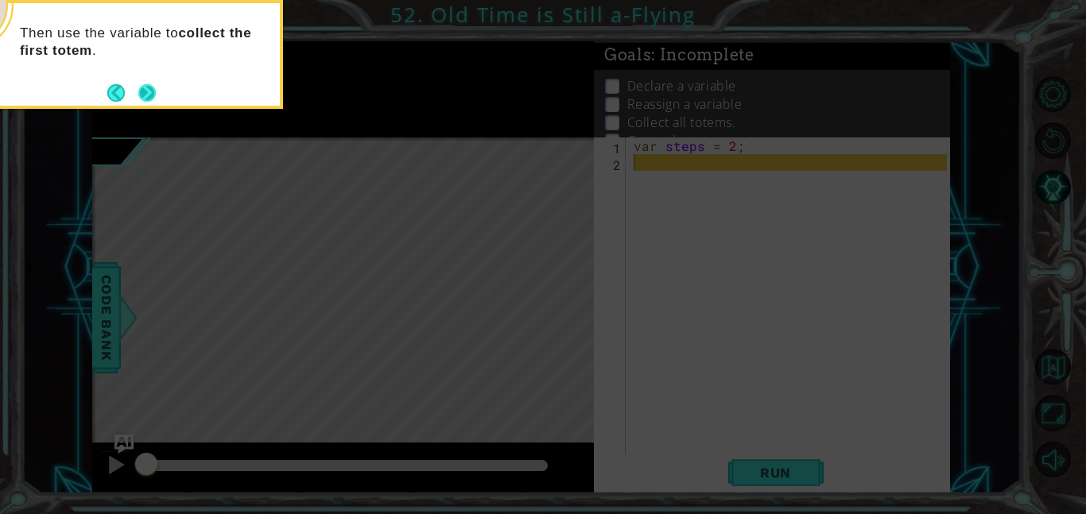
click at [145, 91] on button "Next" at bounding box center [146, 92] width 17 height 17
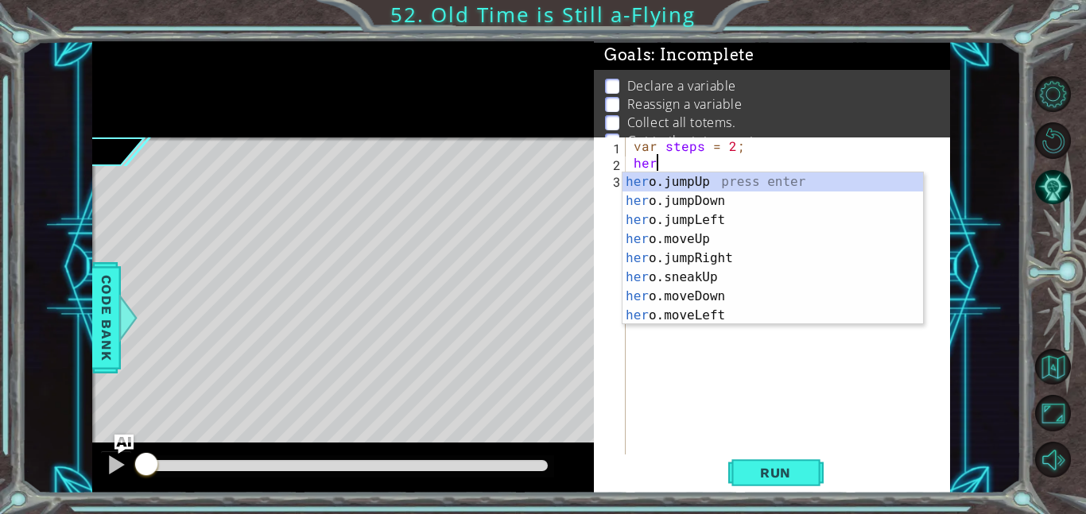
type textarea "hero"
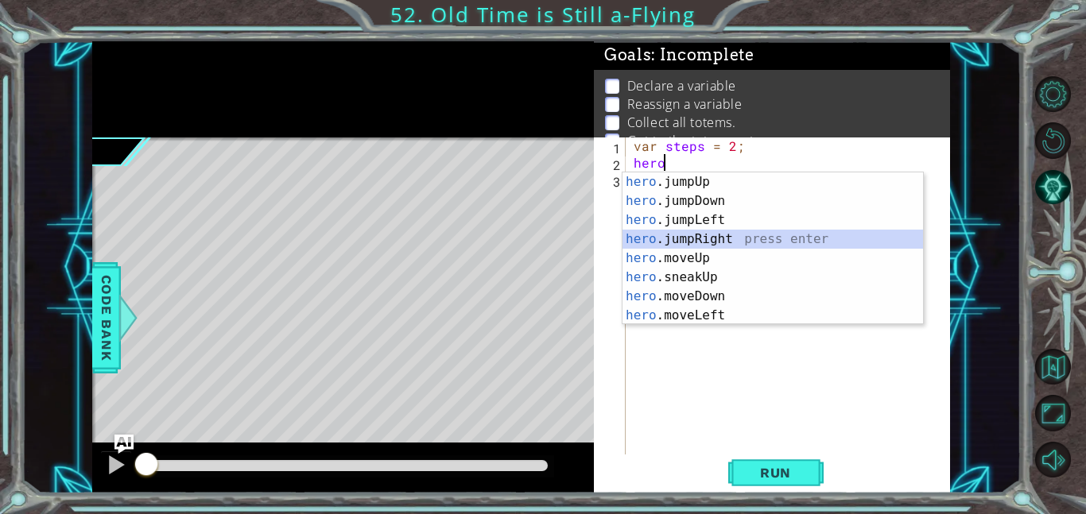
click at [697, 238] on div "hero .jumpUp press enter hero .jumpDown press enter hero .jumpLeft press enter …" at bounding box center [772, 267] width 300 height 191
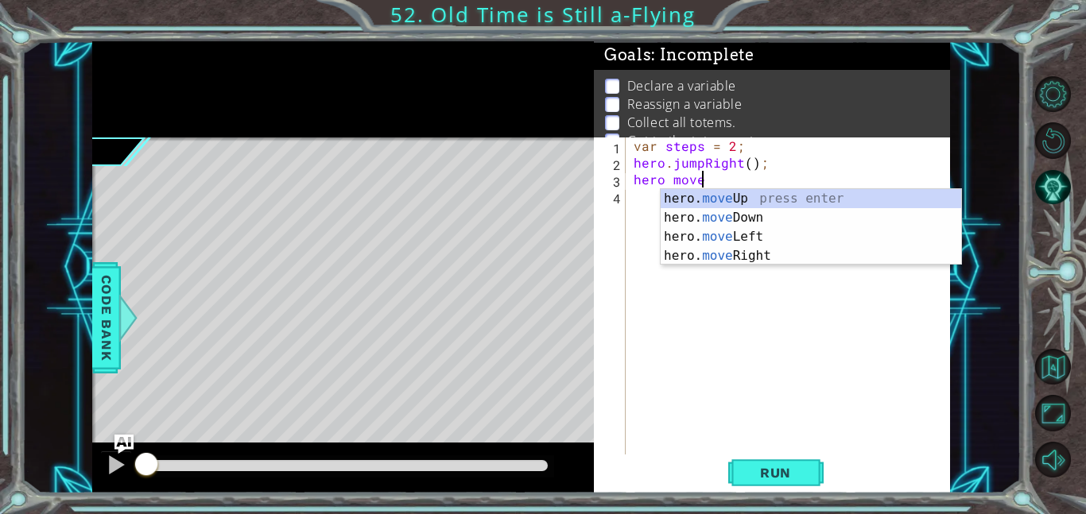
scroll to position [0, 3]
click at [772, 224] on div "hero. mov eUp press enter hero. mov eDown press enter hero. mov eLeft press ent…" at bounding box center [811, 246] width 300 height 114
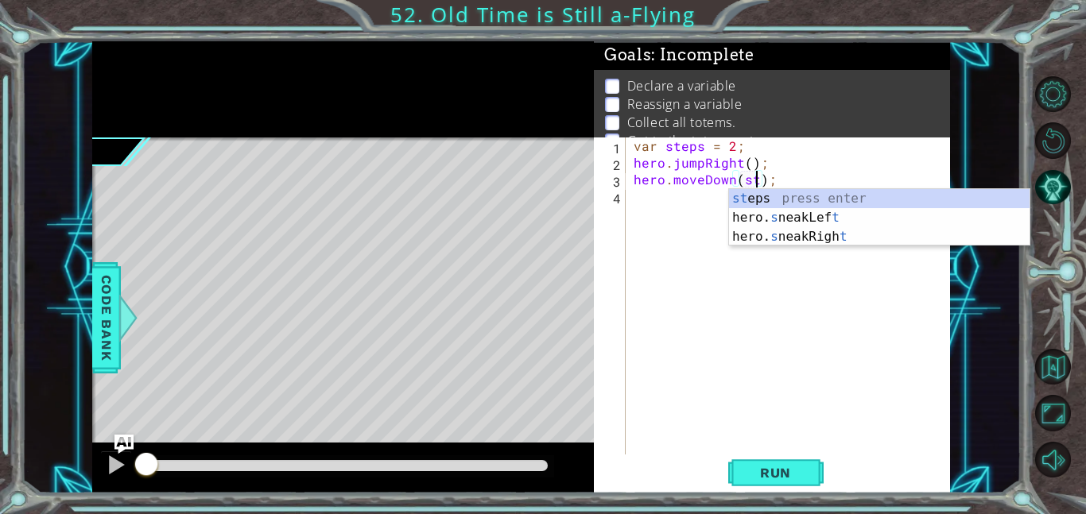
scroll to position [0, 7]
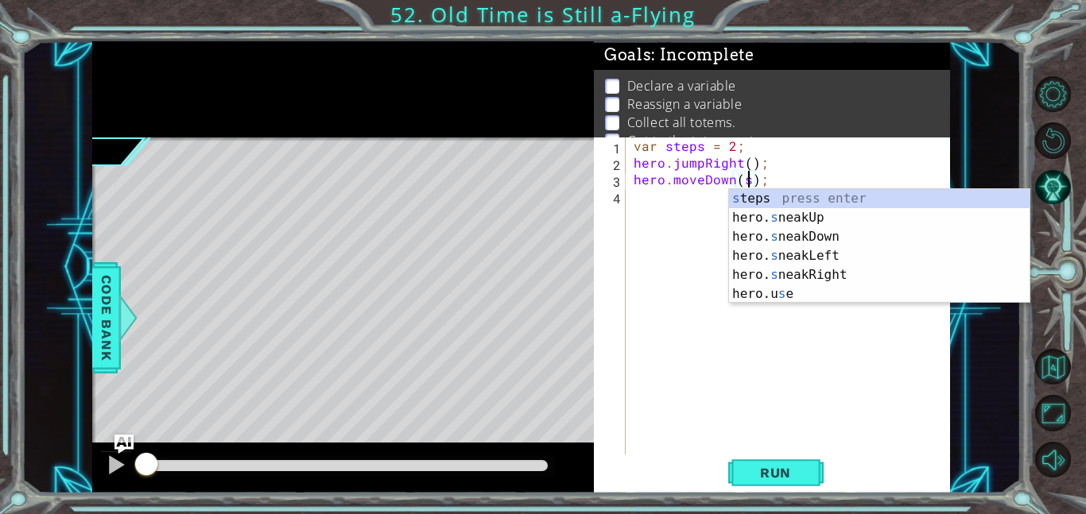
type textarea "hero.moveDown();"
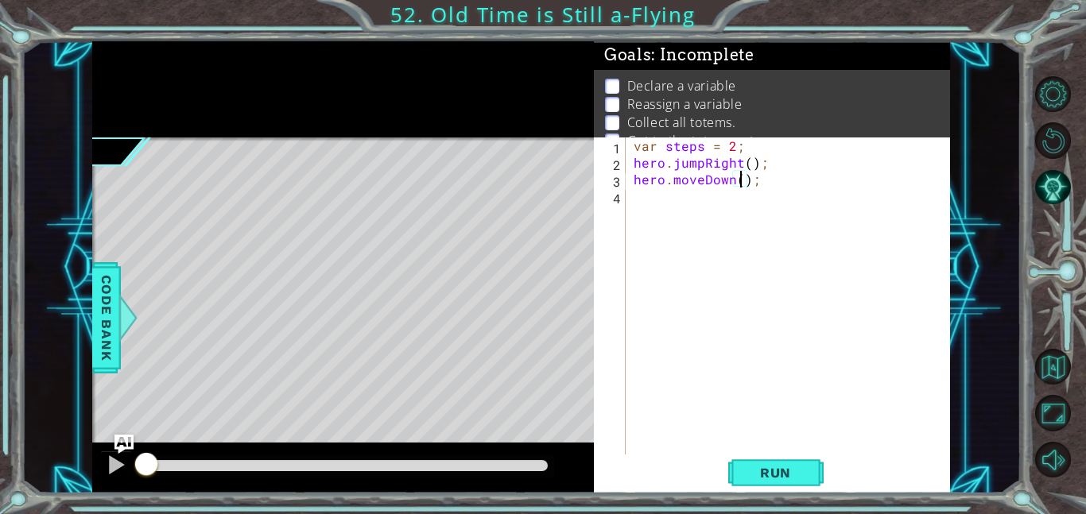
click at [716, 202] on div "var steps = 2 ; hero . jumpRight ( ) ; hero . moveDown ( ) ;" at bounding box center [792, 313] width 324 height 351
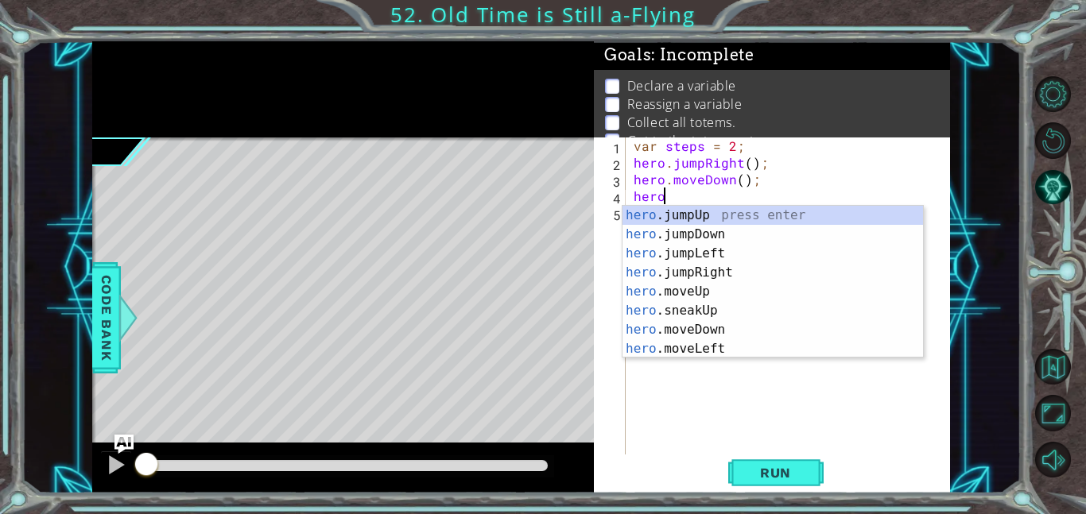
scroll to position [0, 2]
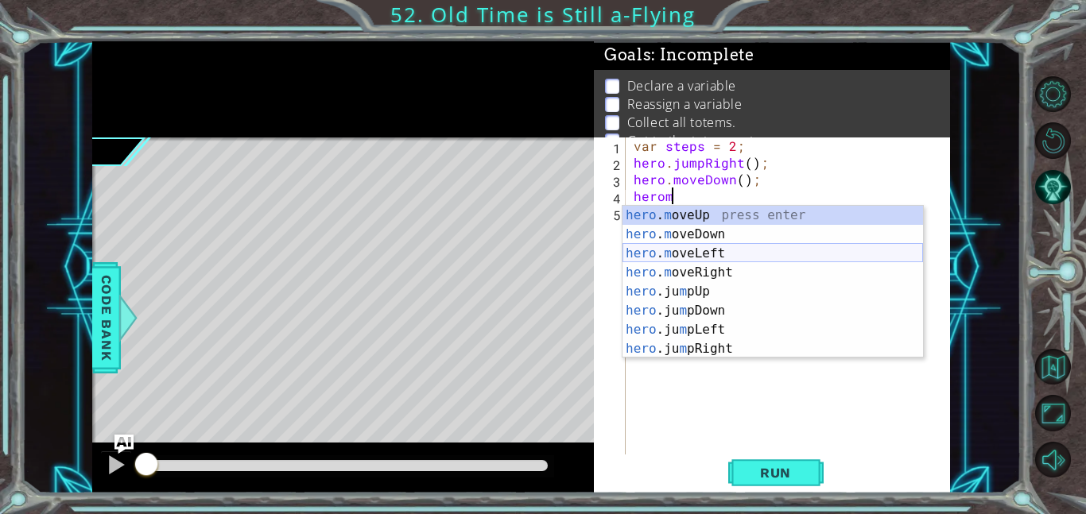
click at [734, 255] on div "hero . m oveUp press enter hero . m oveDown press enter hero . m oveLeft press …" at bounding box center [772, 301] width 300 height 191
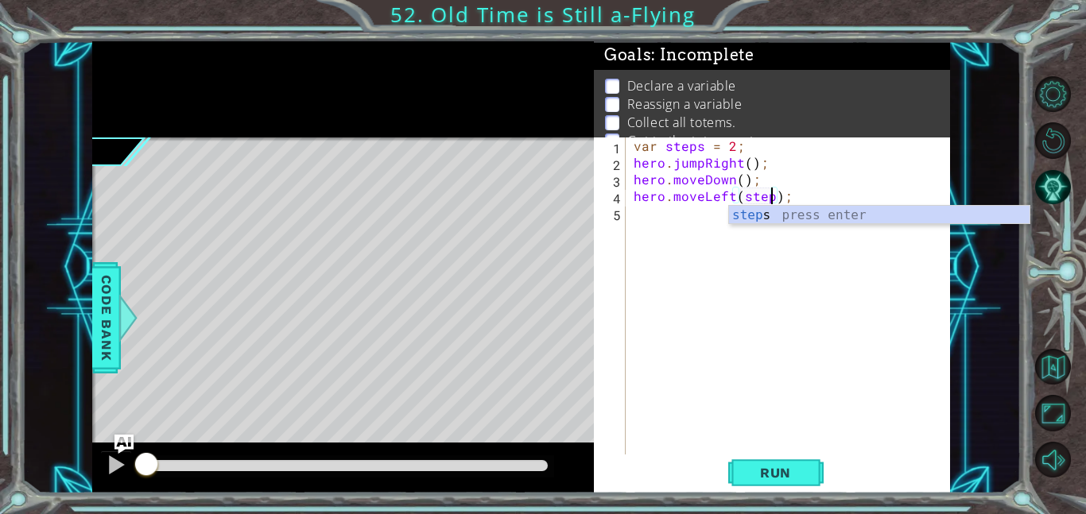
type textarea "hero.moveLeft(steps);"
click at [703, 230] on div "var steps = 2 ; hero . jumpRight ( ) ; hero . moveDown ( ) ; hero . moveLeft ( …" at bounding box center [792, 313] width 324 height 351
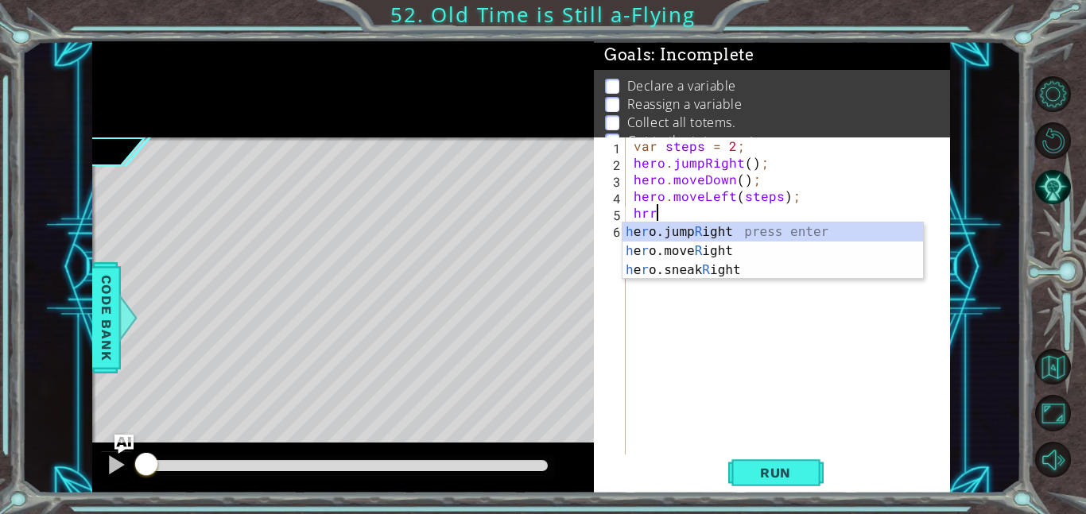
scroll to position [0, 0]
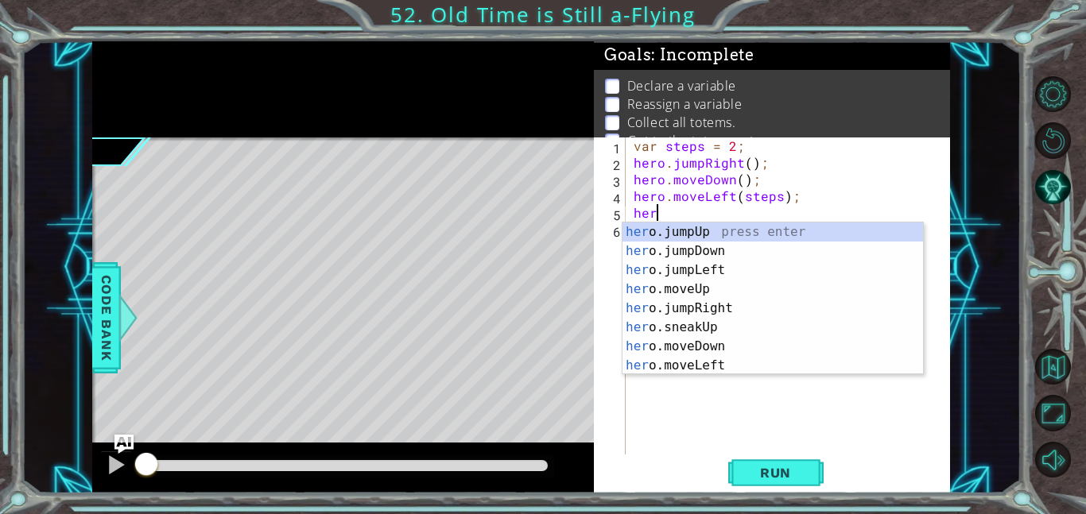
type textarea "hero"
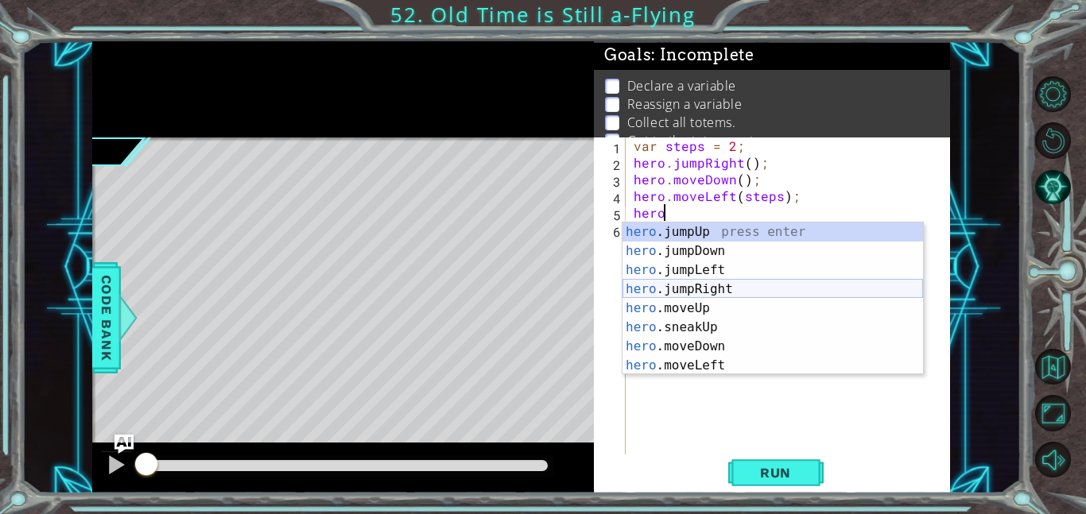
click at [724, 296] on div "hero .jumpUp press enter hero .jumpDown press enter hero .jumpLeft press enter …" at bounding box center [772, 318] width 300 height 191
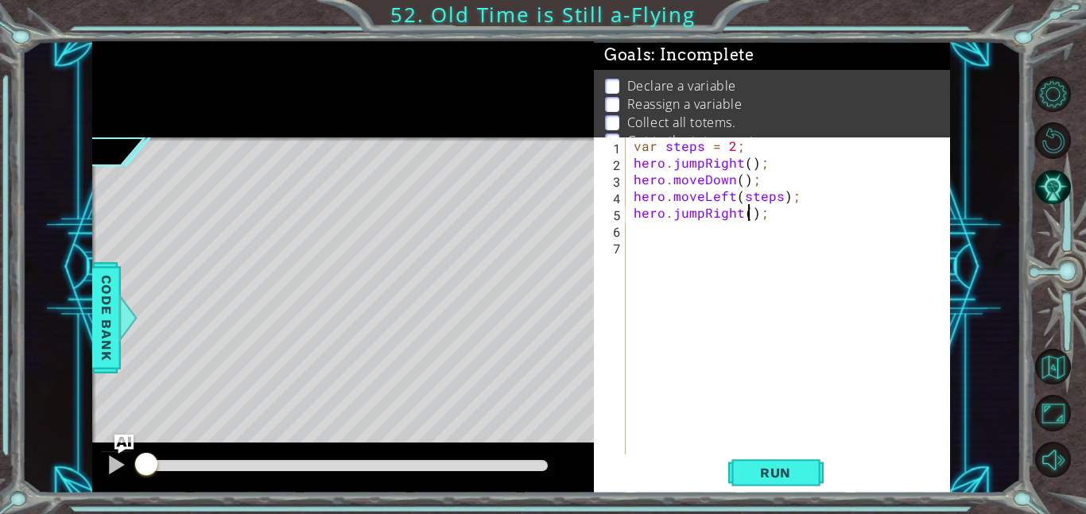
click at [750, 211] on div "var steps = 2 ; hero . jumpRight ( ) ; hero . moveDown ( ) ; hero . moveLeft ( …" at bounding box center [792, 313] width 324 height 351
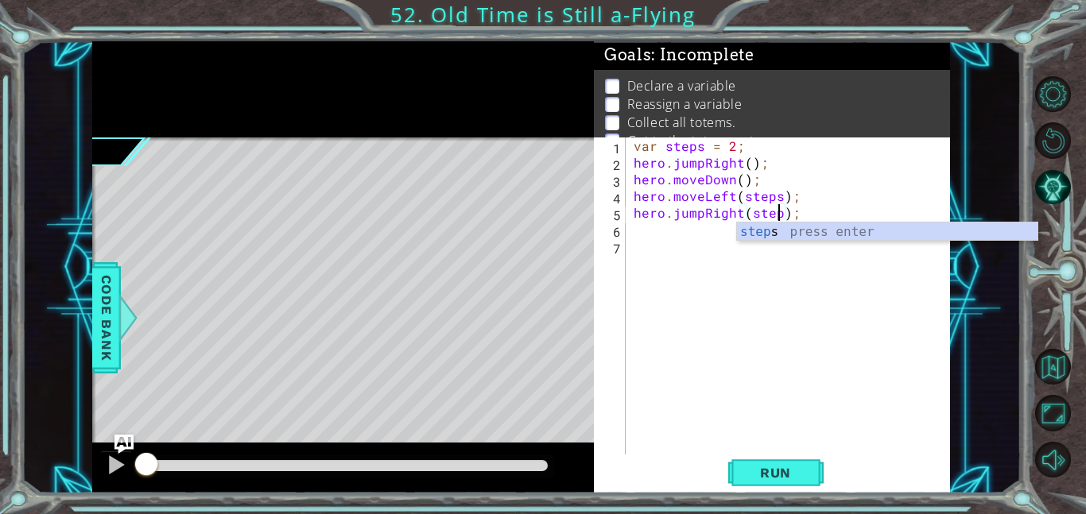
type textarea "hero.jumpRight(steps);"
click at [669, 233] on div "var steps = 2 ; hero . jumpRight ( ) ; hero . moveDown ( ) ; hero . moveLeft ( …" at bounding box center [792, 313] width 324 height 351
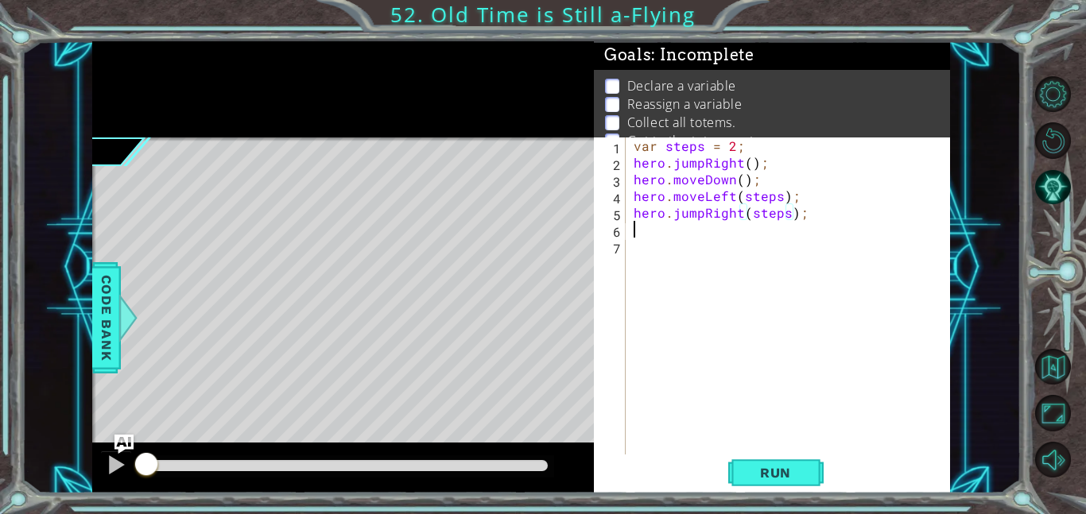
scroll to position [0, 0]
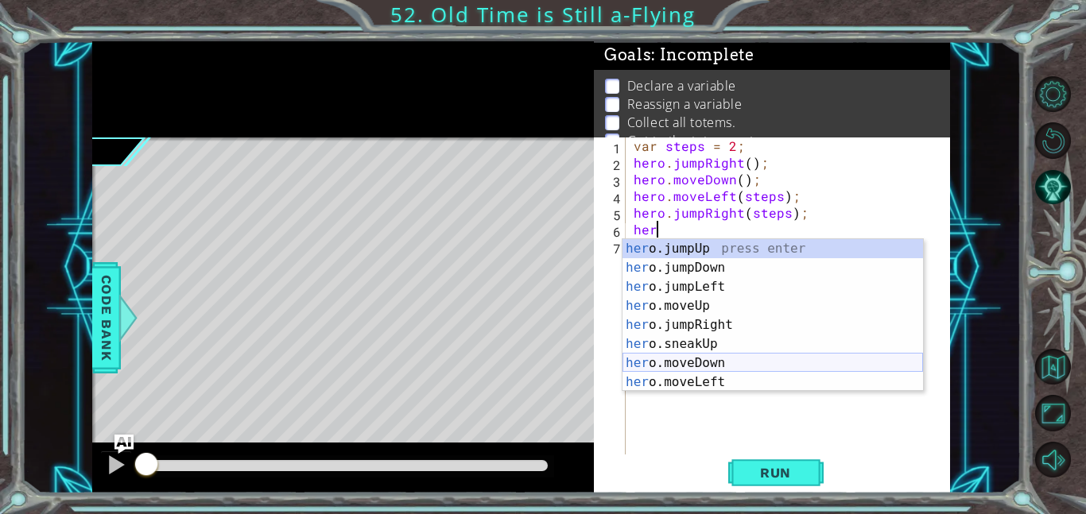
click at [731, 362] on div "her o.jumpUp press enter her o.jumpDown press enter her o.jumpLeft press enter …" at bounding box center [772, 334] width 300 height 191
type textarea "hero.moveDown(1);"
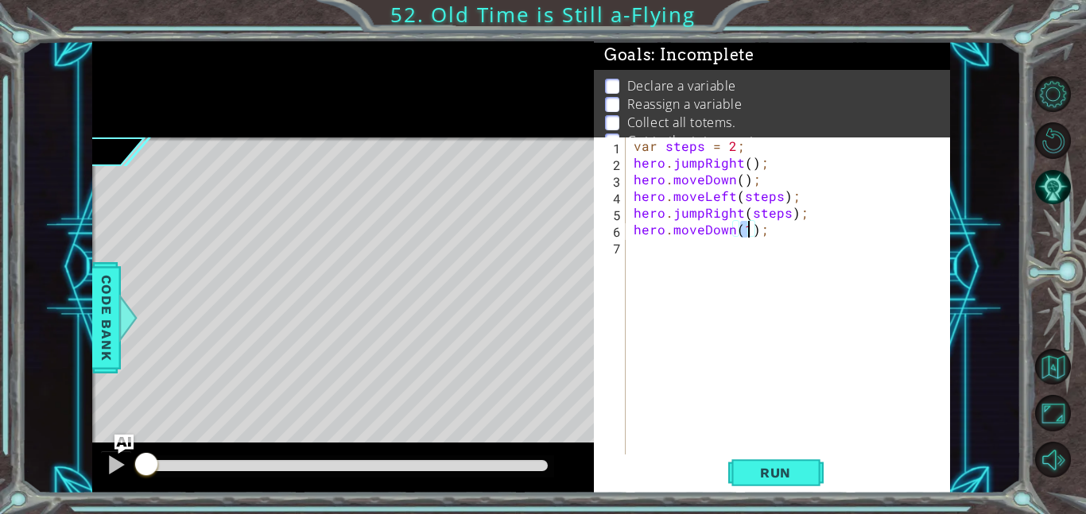
click at [665, 257] on div "var steps = 2 ; hero . jumpRight ( ) ; hero . moveDown ( ) ; hero . moveLeft ( …" at bounding box center [792, 313] width 324 height 351
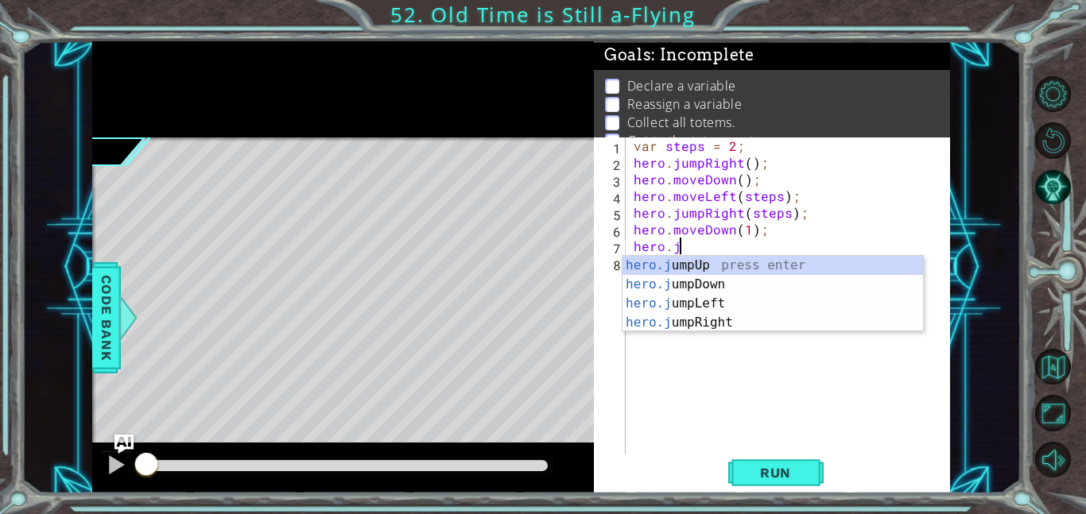
scroll to position [0, 2]
type textarea "hero.jum"
click at [740, 305] on div "hero.jum pUp press enter hero.jum pDown press enter hero.jum pLeft press enter …" at bounding box center [772, 313] width 300 height 114
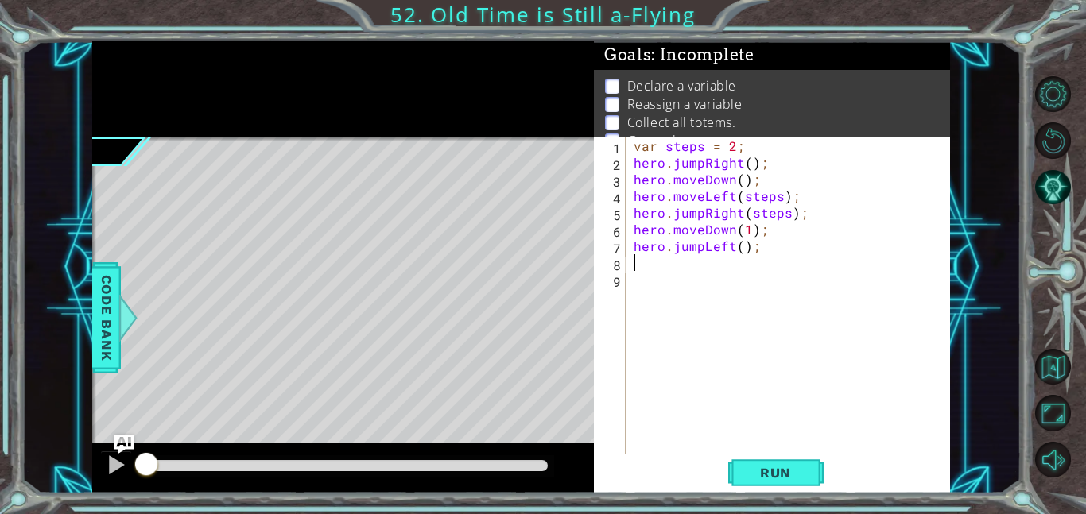
scroll to position [0, 0]
click at [741, 249] on div "var steps = 2 ; hero . jumpRight ( ) ; hero . moveDown ( ) ; hero . moveLeft ( …" at bounding box center [792, 313] width 324 height 351
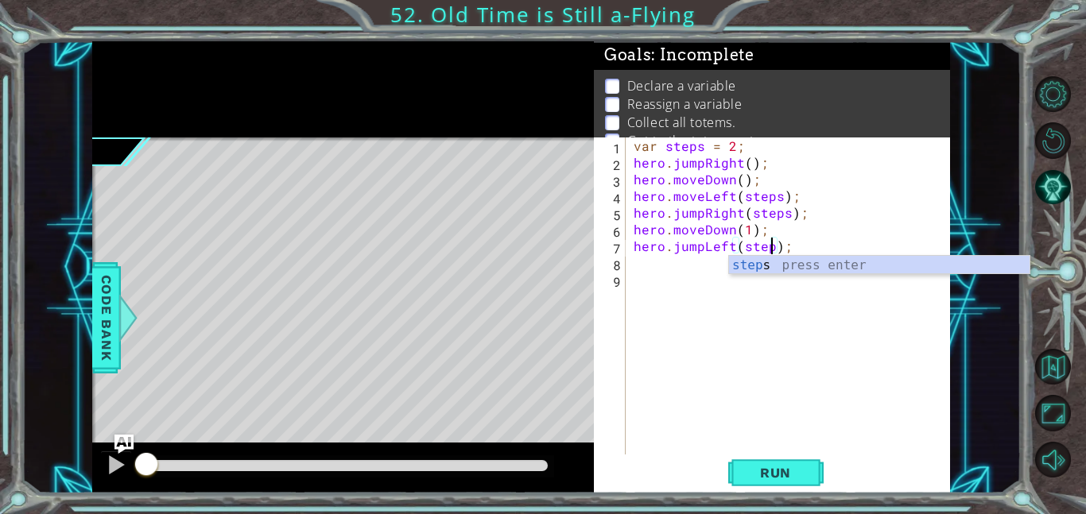
type textarea "hero.jumpLeft(steps);"
click at [661, 267] on div "var steps = 2 ; hero . jumpRight ( ) ; hero . moveDown ( ) ; hero . moveLeft ( …" at bounding box center [792, 313] width 324 height 351
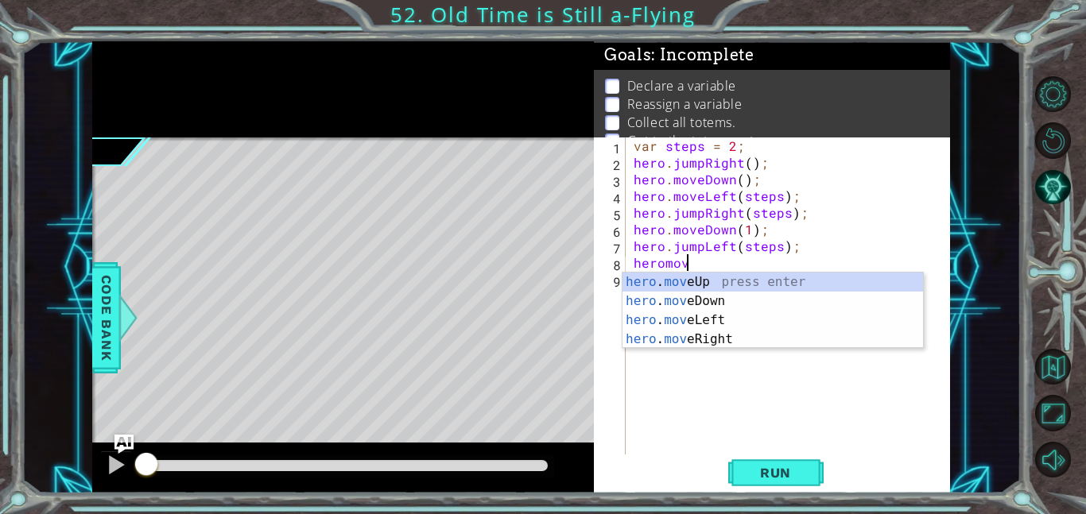
scroll to position [0, 2]
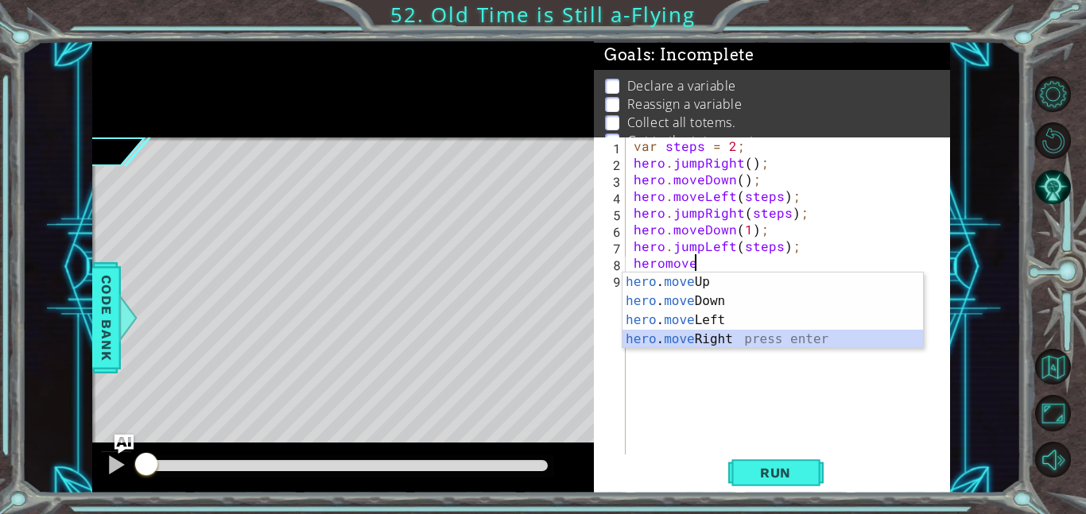
click at [746, 339] on div "hero . move Up press enter hero . move Down press enter hero . move Left press …" at bounding box center [772, 330] width 300 height 114
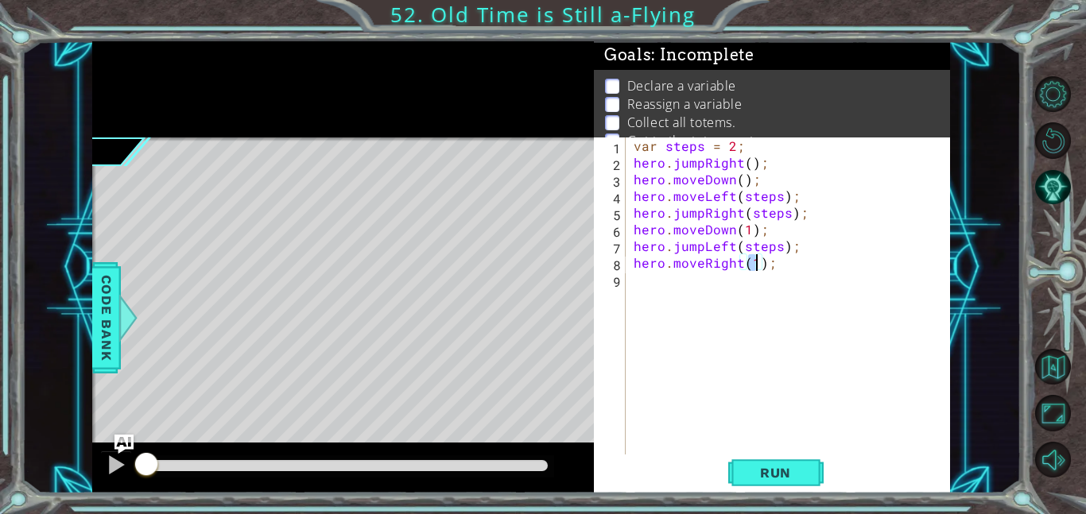
scroll to position [0, 7]
type textarea "hero.moveRight(6);"
click at [688, 281] on div "var steps = 2 ; hero . jumpRight ( ) ; hero . moveDown ( ) ; hero . moveLeft ( …" at bounding box center [792, 313] width 324 height 351
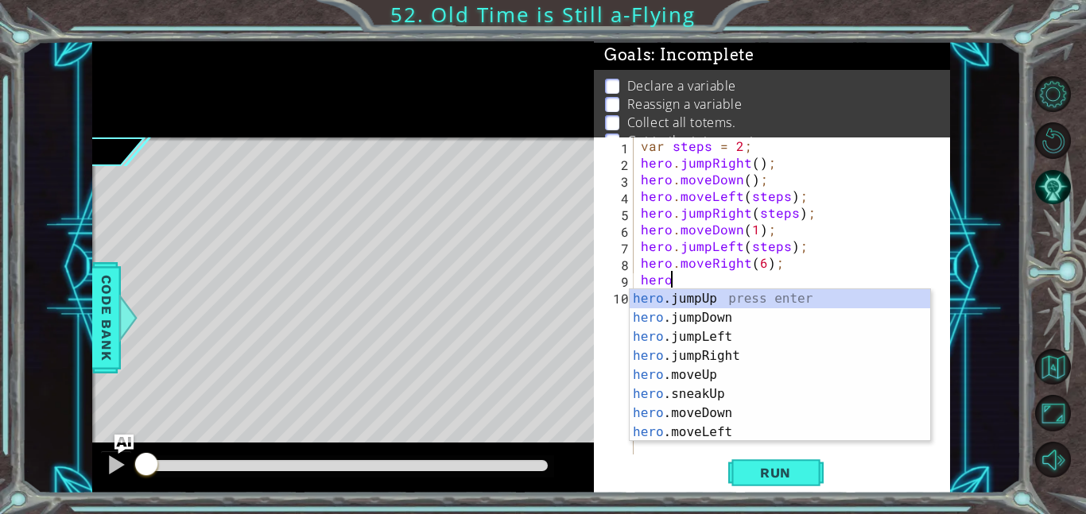
scroll to position [0, 1]
click at [741, 411] on div "hero .jumpUp press enter hero .jumpDown press enter hero .jumpLeft press enter …" at bounding box center [780, 384] width 300 height 191
type textarea "hero.moveDown(1);"
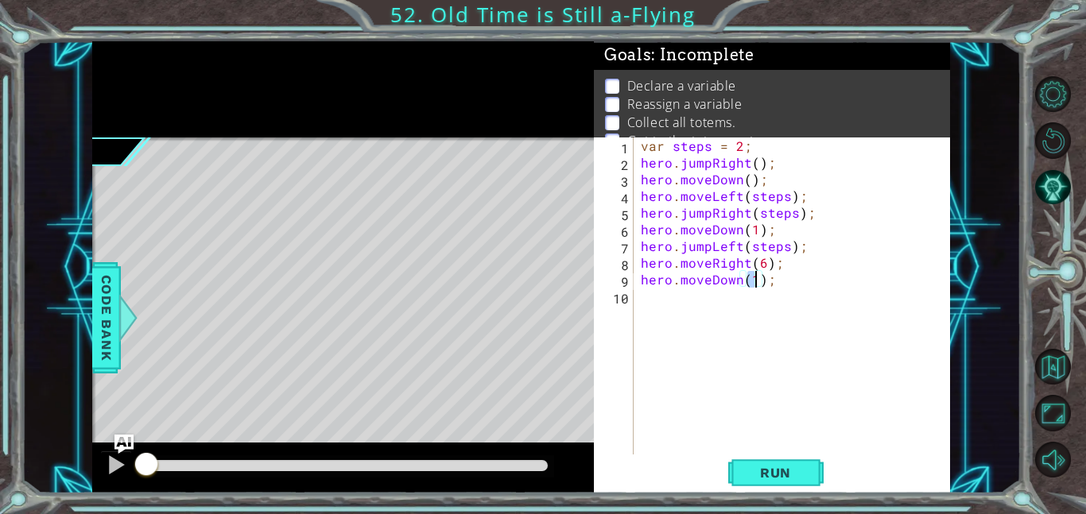
click at [729, 308] on div "var steps = 2 ; hero . jumpRight ( ) ; hero . moveDown ( ) ; hero . moveLeft ( …" at bounding box center [796, 313] width 317 height 351
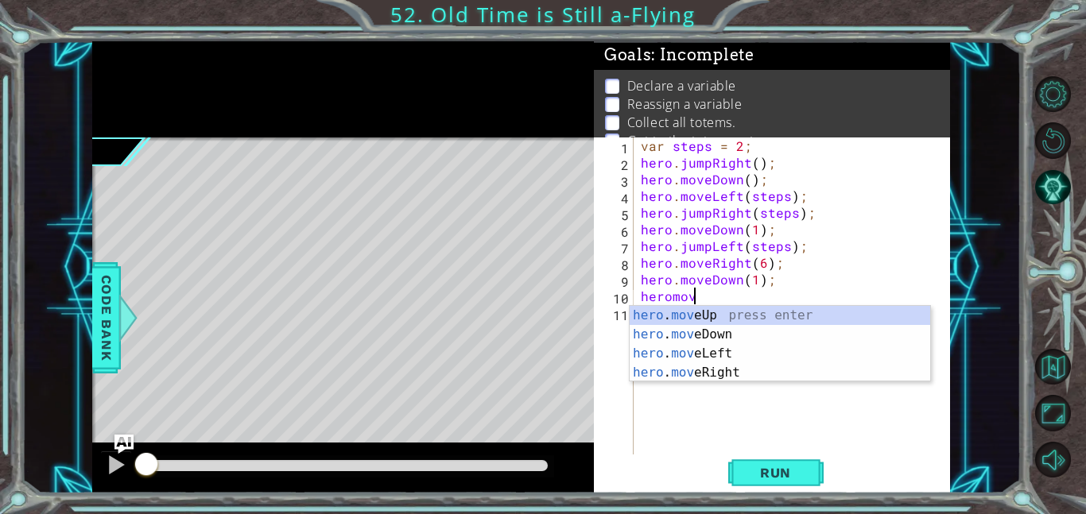
scroll to position [0, 2]
click at [727, 354] on div "hero . move Up press enter hero . move Down press enter hero . move Left press …" at bounding box center [780, 363] width 300 height 114
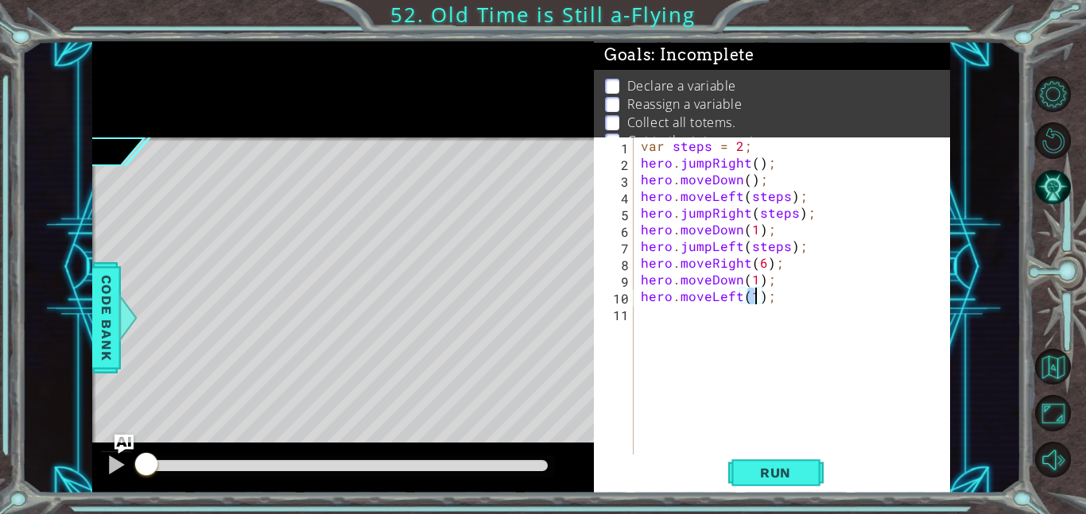
scroll to position [0, 7]
click at [758, 482] on button "Run" at bounding box center [775, 473] width 95 height 36
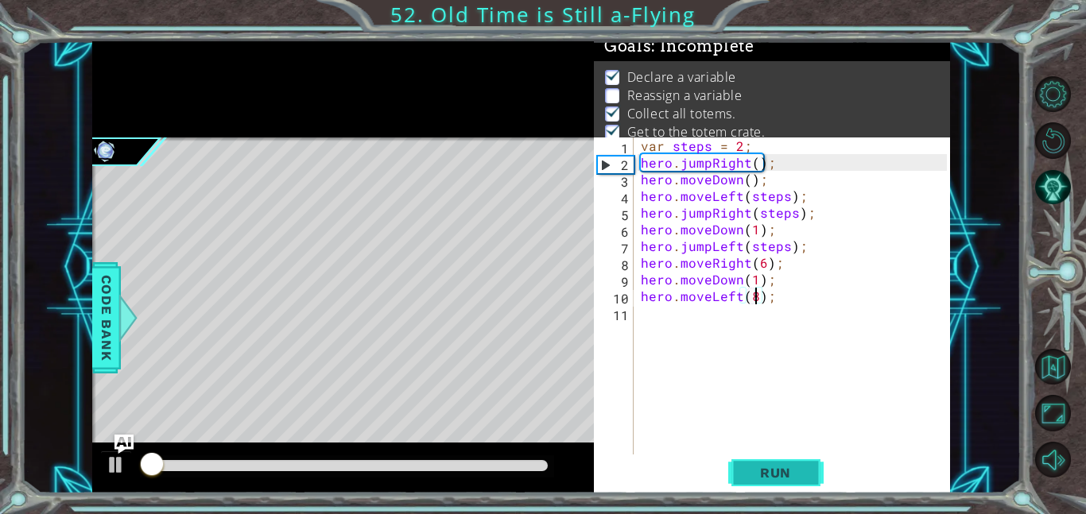
scroll to position [10, 0]
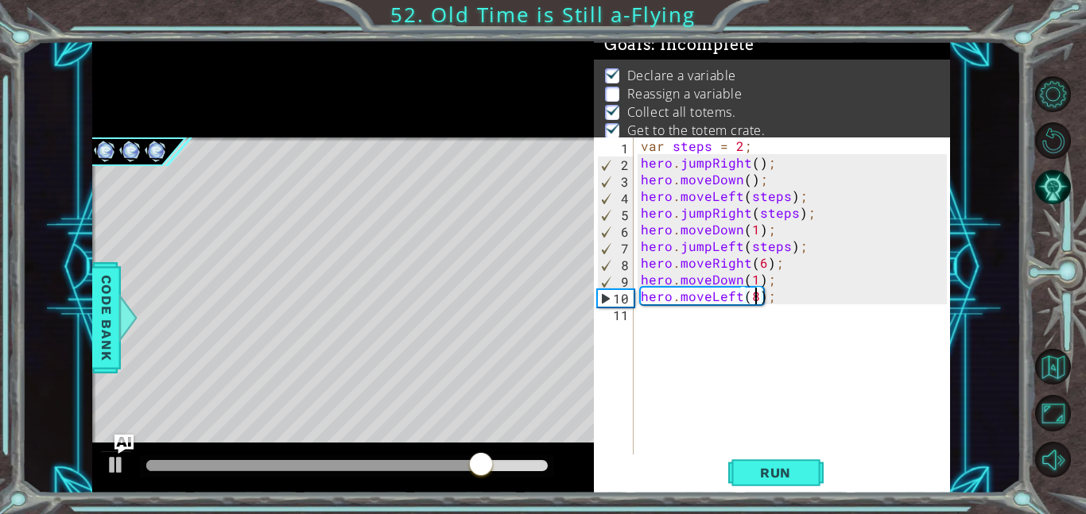
click at [641, 262] on div "var steps = 2 ; hero . jumpRight ( ) ; hero . moveDown ( ) ; hero . moveLeft ( …" at bounding box center [796, 313] width 317 height 351
type textarea "hero.moveRight(6);"
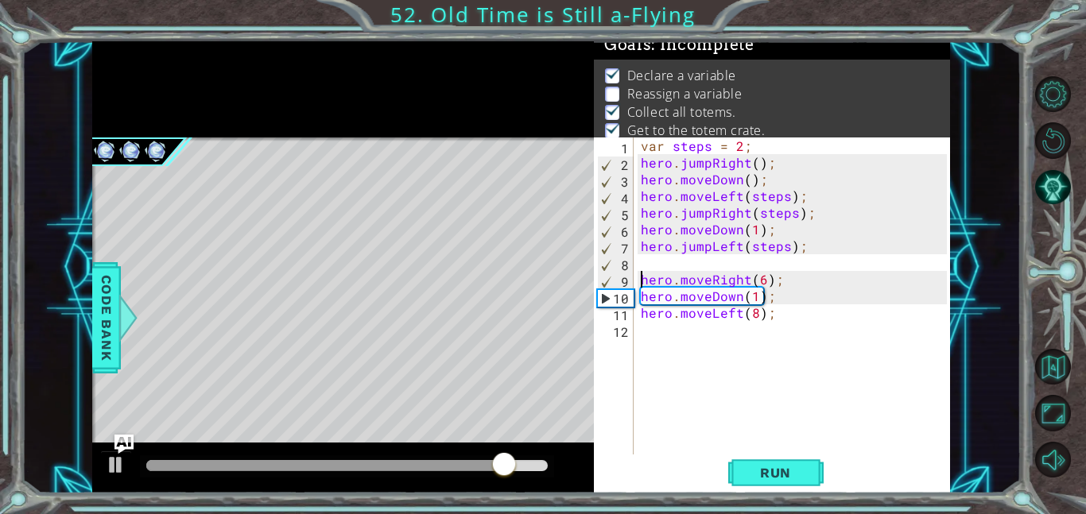
click at [656, 262] on div "var steps = 2 ; hero . jumpRight ( ) ; hero . moveDown ( ) ; hero . moveLeft ( …" at bounding box center [796, 313] width 317 height 351
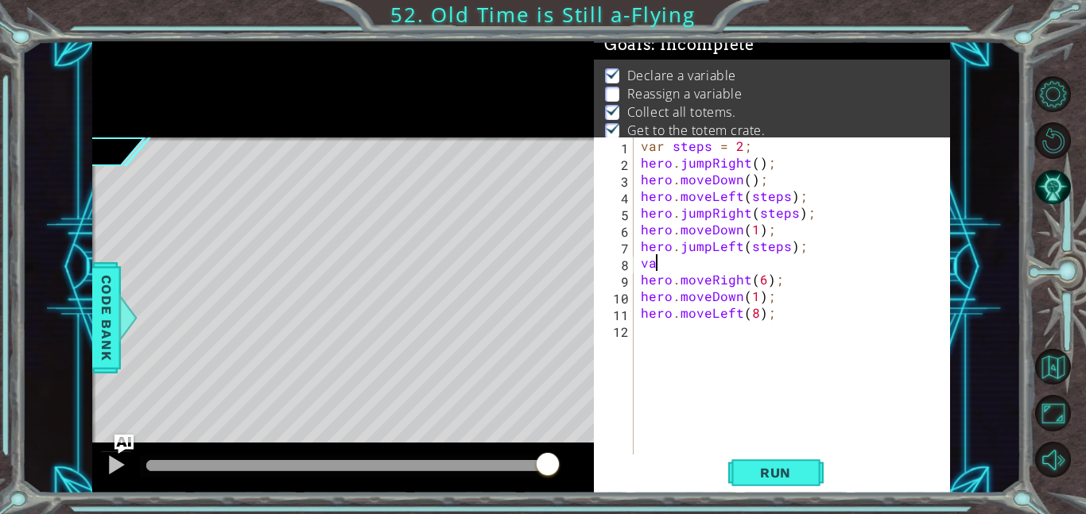
type textarea "v"
type textarea "steps = 1"
click at [755, 459] on button "Run" at bounding box center [775, 473] width 95 height 36
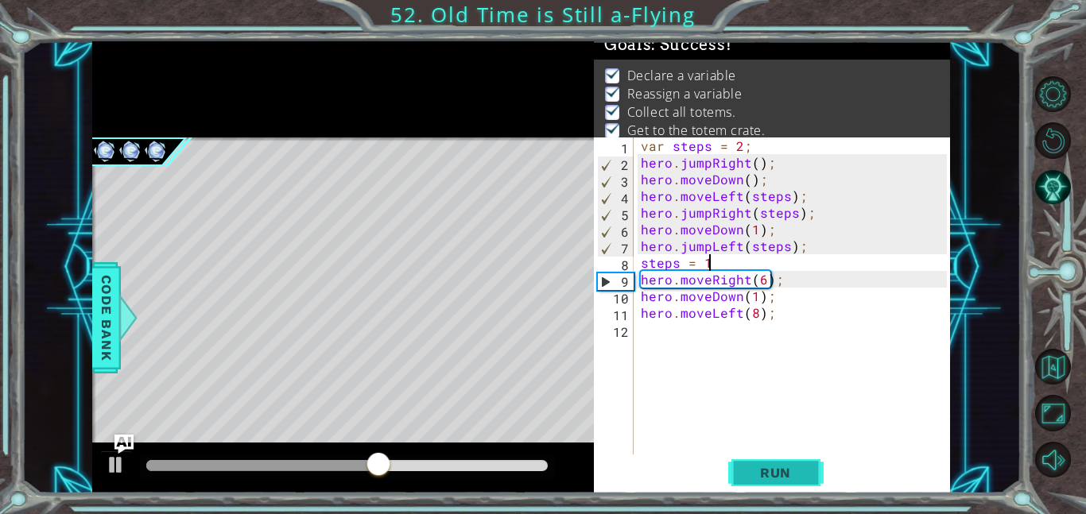
click at [772, 473] on span "Run" at bounding box center [775, 473] width 63 height 16
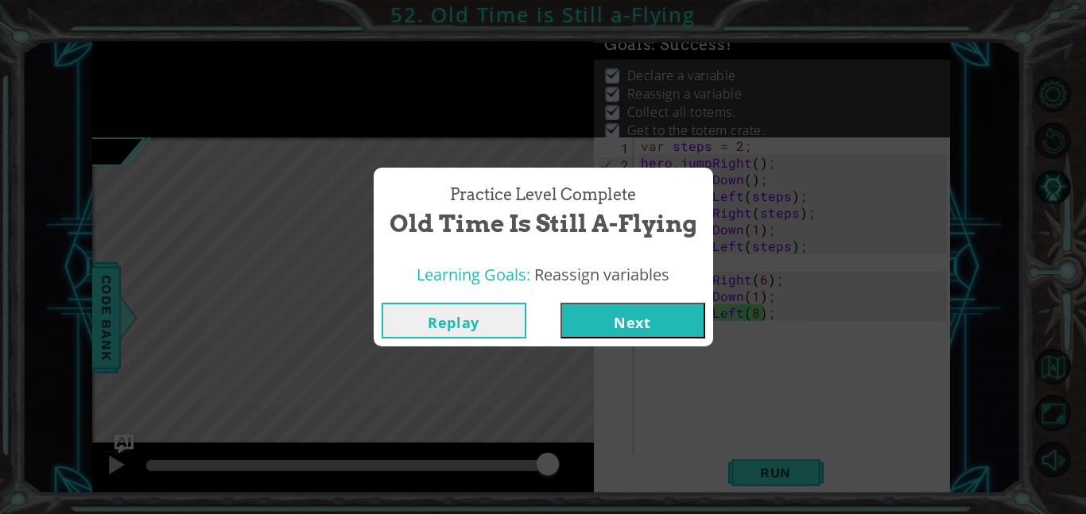
click at [591, 321] on button "Next" at bounding box center [632, 321] width 145 height 36
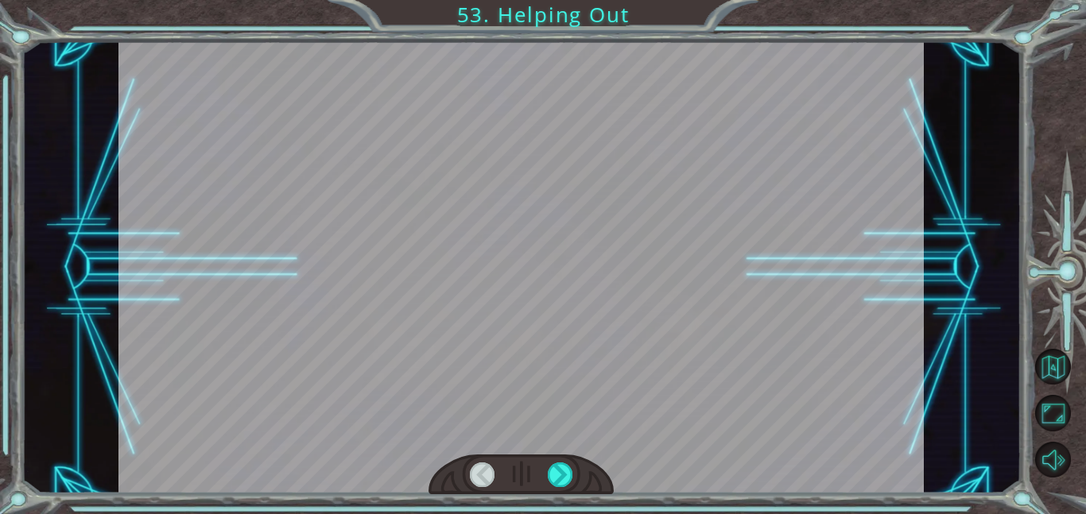
click at [591, 321] on div at bounding box center [520, 267] width 805 height 452
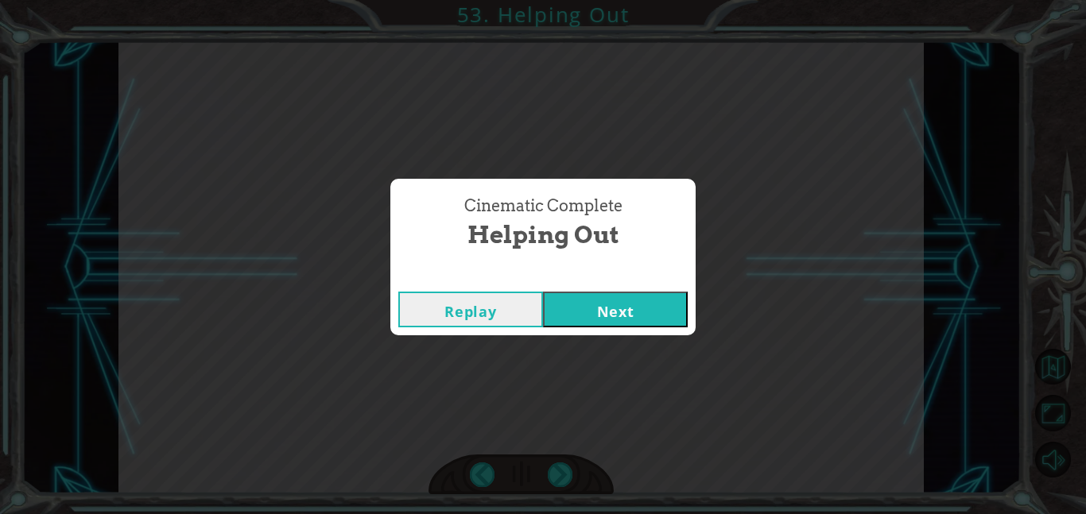
click at [591, 321] on button "Next" at bounding box center [615, 310] width 145 height 36
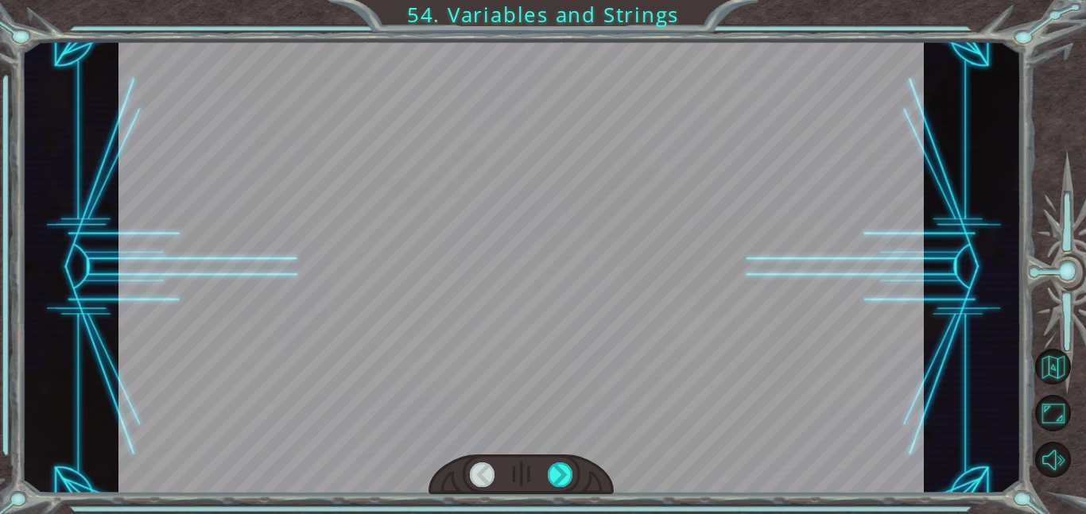
click at [591, 332] on div at bounding box center [520, 267] width 805 height 452
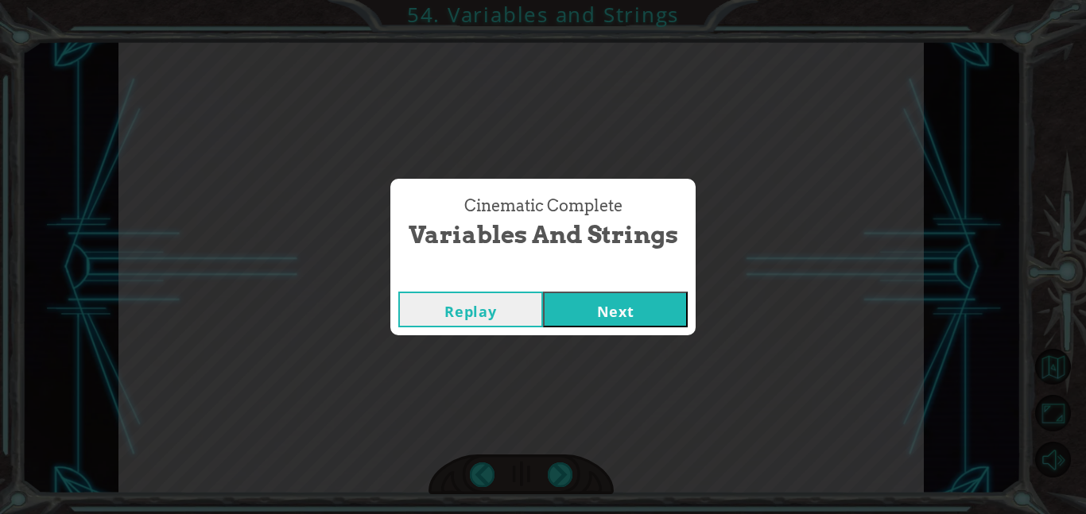
click at [591, 316] on button "Next" at bounding box center [615, 310] width 145 height 36
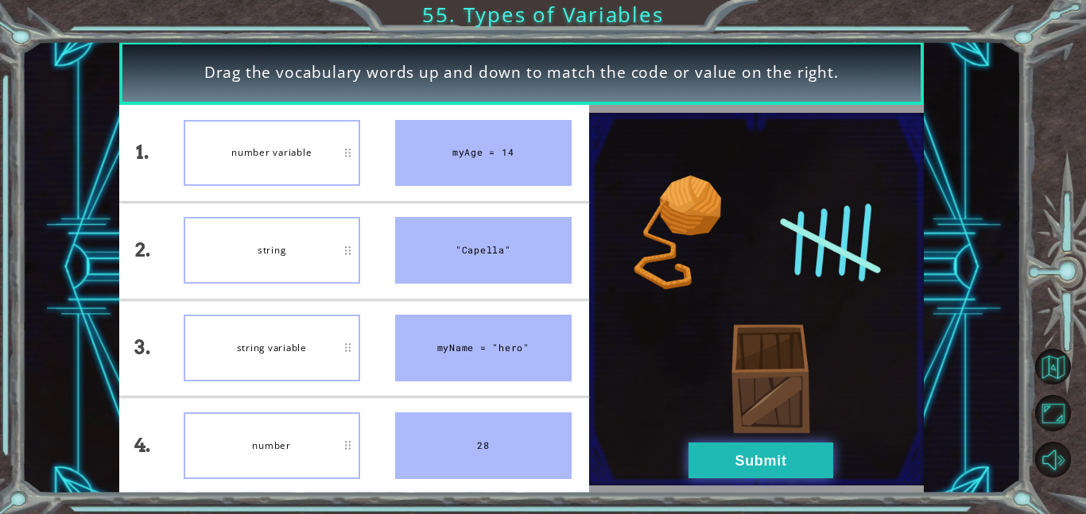
click at [762, 446] on button "Submit" at bounding box center [760, 461] width 145 height 36
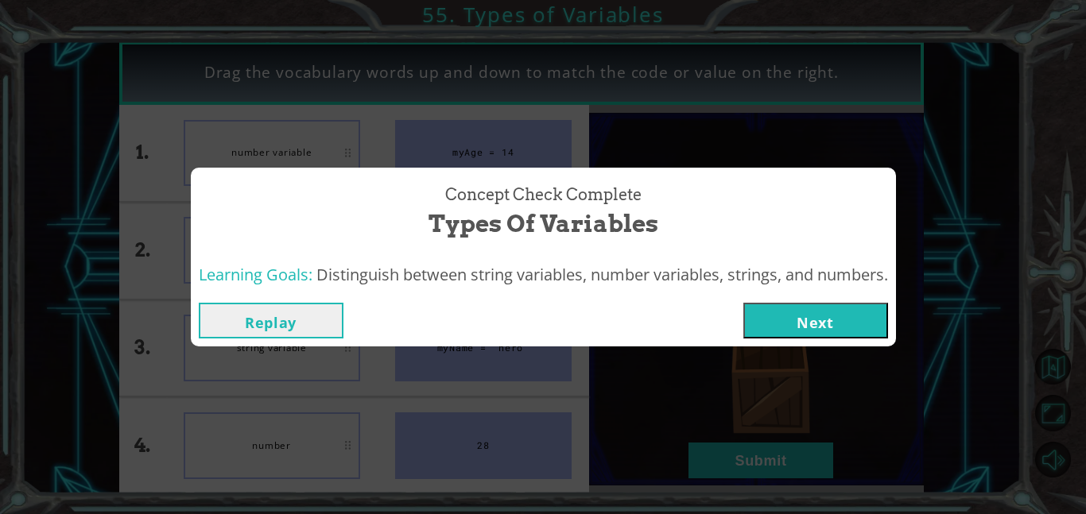
click at [820, 327] on button "Next" at bounding box center [815, 321] width 145 height 36
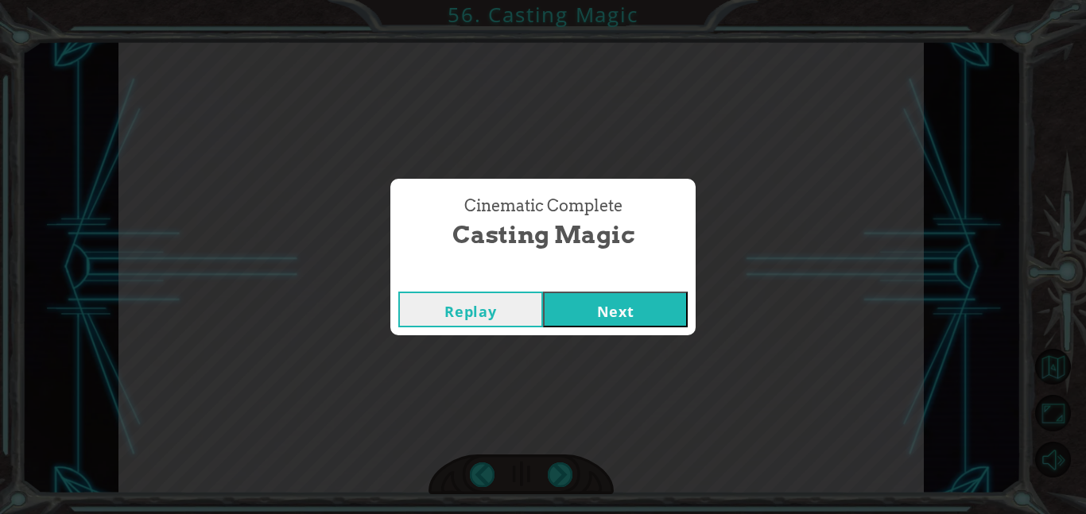
click at [635, 300] on button "Next" at bounding box center [615, 310] width 145 height 36
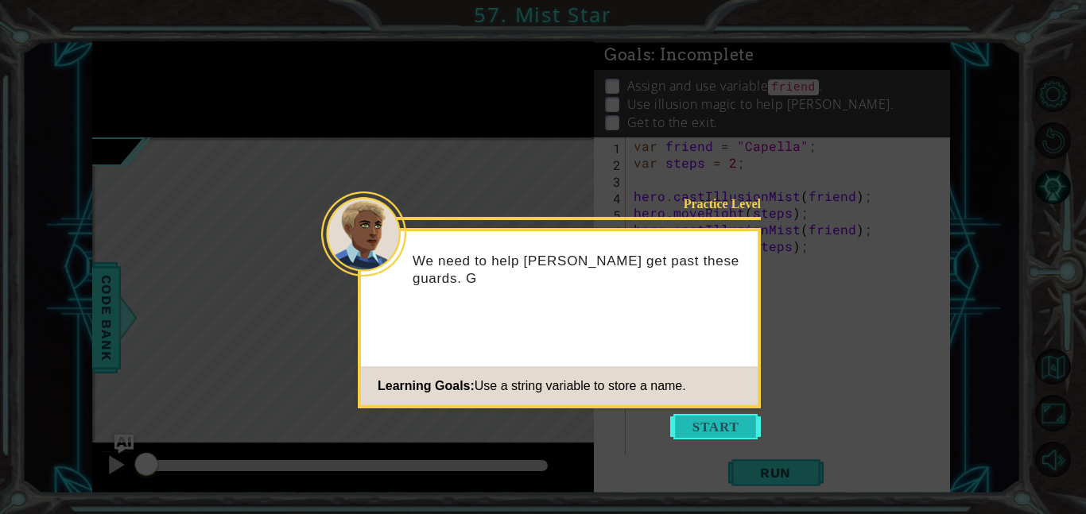
click at [714, 417] on button "Start" at bounding box center [715, 426] width 91 height 25
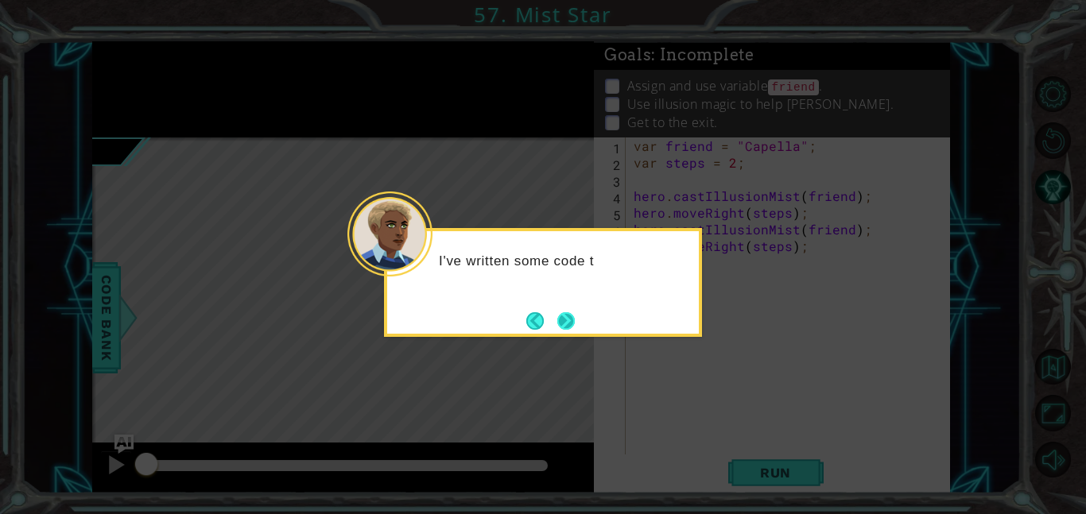
click at [572, 318] on button "Next" at bounding box center [565, 320] width 17 height 17
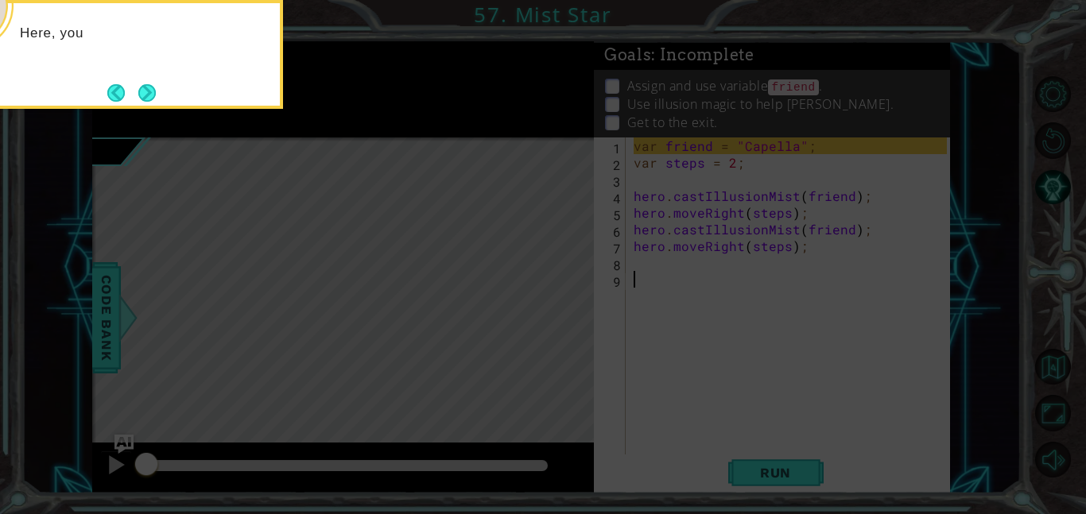
click at [576, 288] on icon at bounding box center [543, 257] width 1086 height 514
click at [151, 85] on button "Next" at bounding box center [146, 92] width 17 height 17
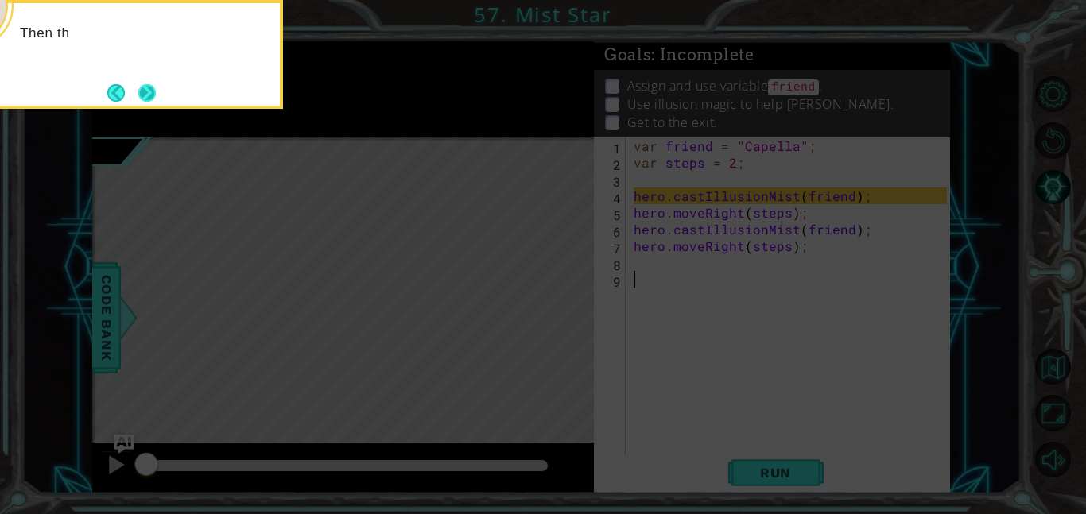
click at [148, 87] on button "Next" at bounding box center [146, 92] width 17 height 17
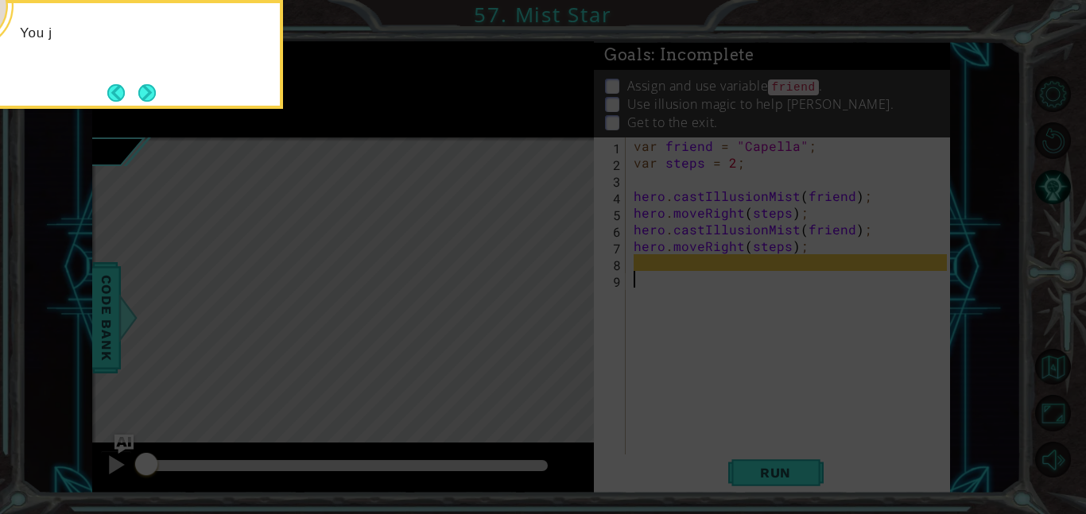
click at [148, 87] on button "Next" at bounding box center [146, 92] width 17 height 17
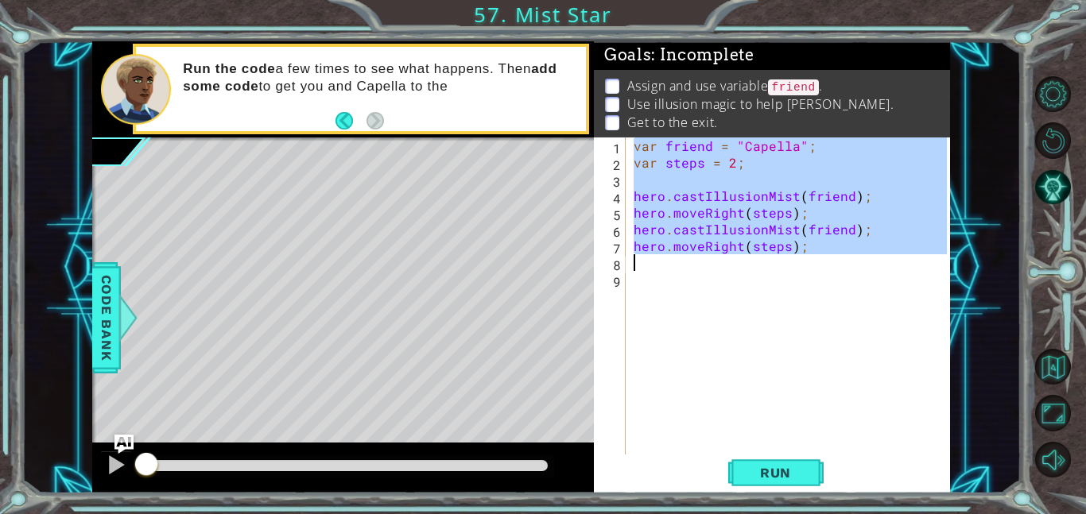
drag, startPoint x: 633, startPoint y: 145, endPoint x: 880, endPoint y: 256, distance: 270.8
click at [880, 256] on div "var friend = "Capella" ; var steps = 2 ; hero . castIllusionMist ( friend ) ; h…" at bounding box center [792, 313] width 324 height 351
type textarea "hero.moveRight(steps);"
click at [703, 268] on div "var friend = "Capella" ; var steps = 2 ; hero . castIllusionMist ( friend ) ; h…" at bounding box center [788, 296] width 316 height 317
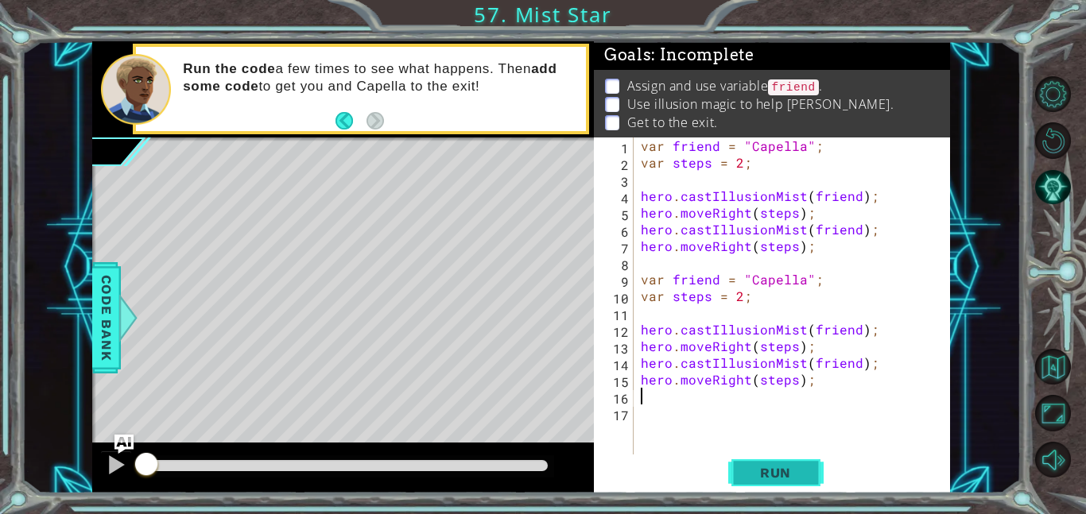
click at [772, 471] on span "Run" at bounding box center [775, 473] width 63 height 16
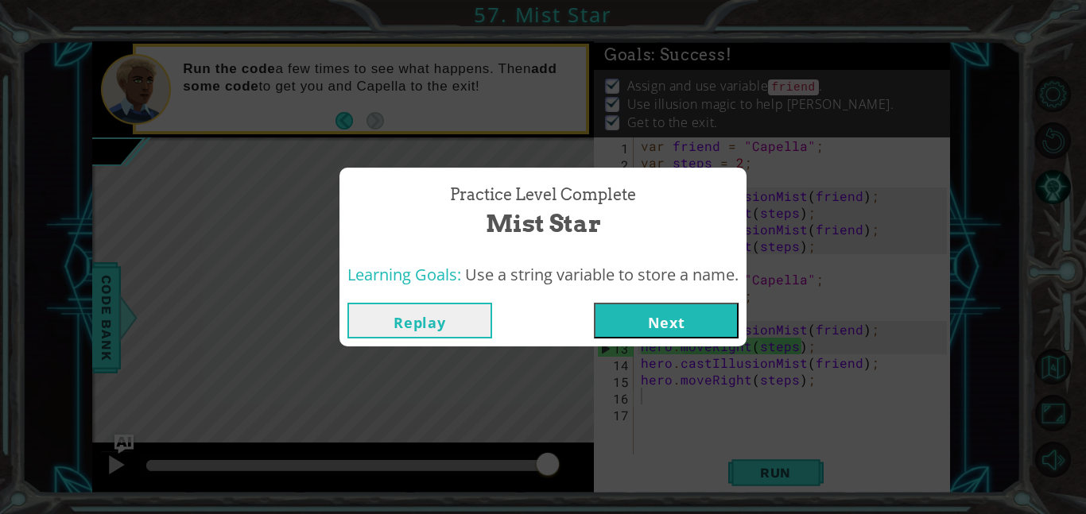
click at [668, 335] on button "Next" at bounding box center [666, 321] width 145 height 36
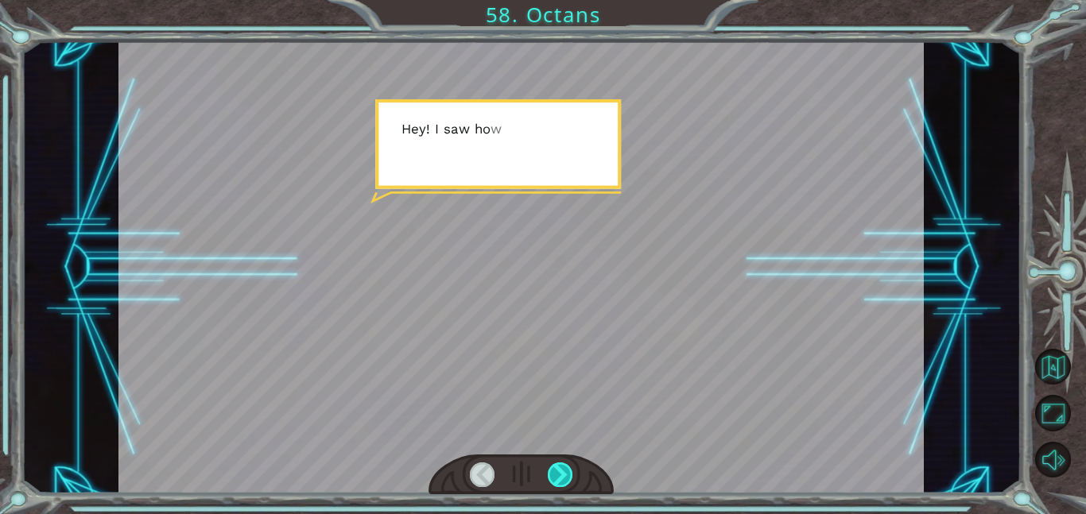
click at [568, 486] on div at bounding box center [560, 475] width 25 height 25
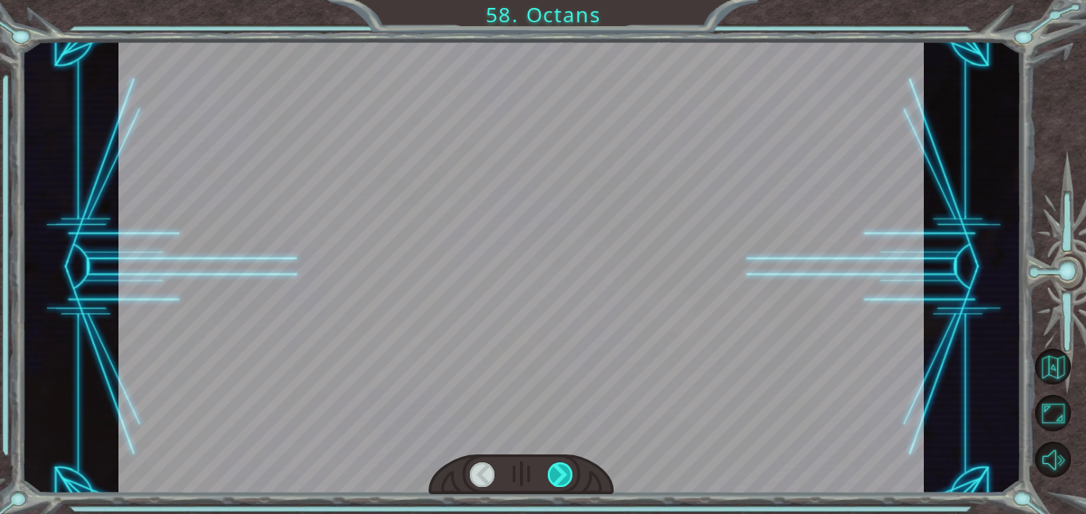
click at [568, 486] on div at bounding box center [560, 475] width 25 height 25
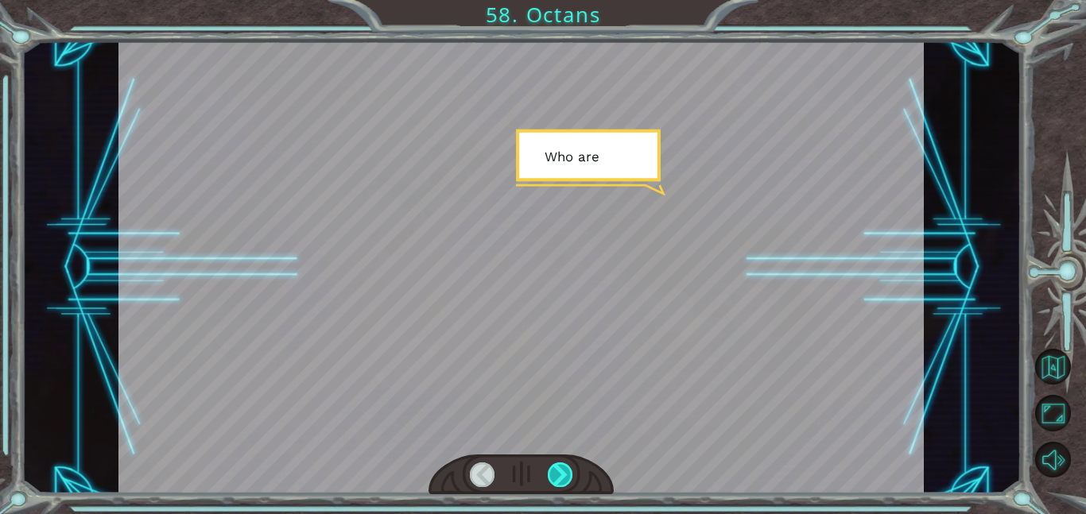
click at [568, 486] on div at bounding box center [560, 475] width 25 height 25
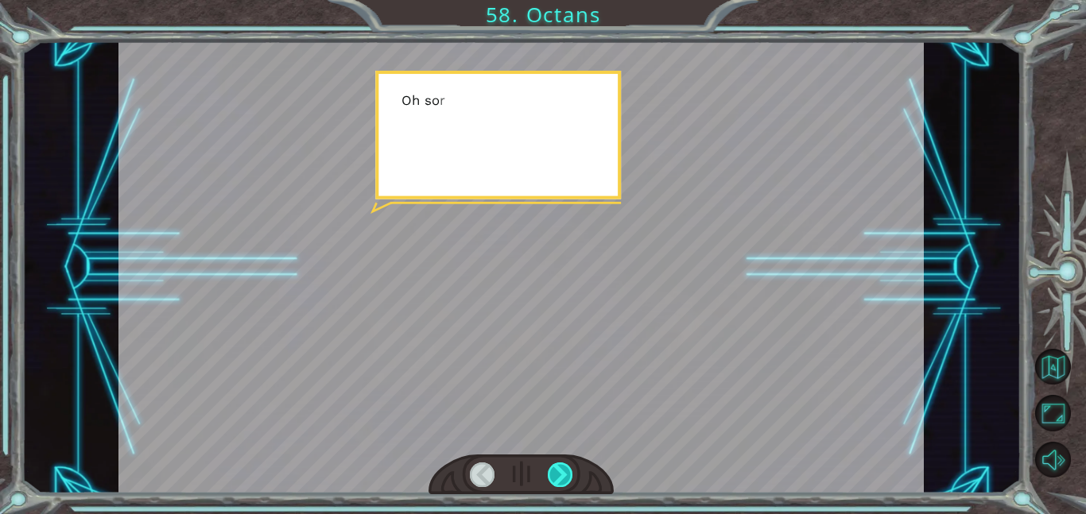
click at [568, 486] on div at bounding box center [560, 475] width 25 height 25
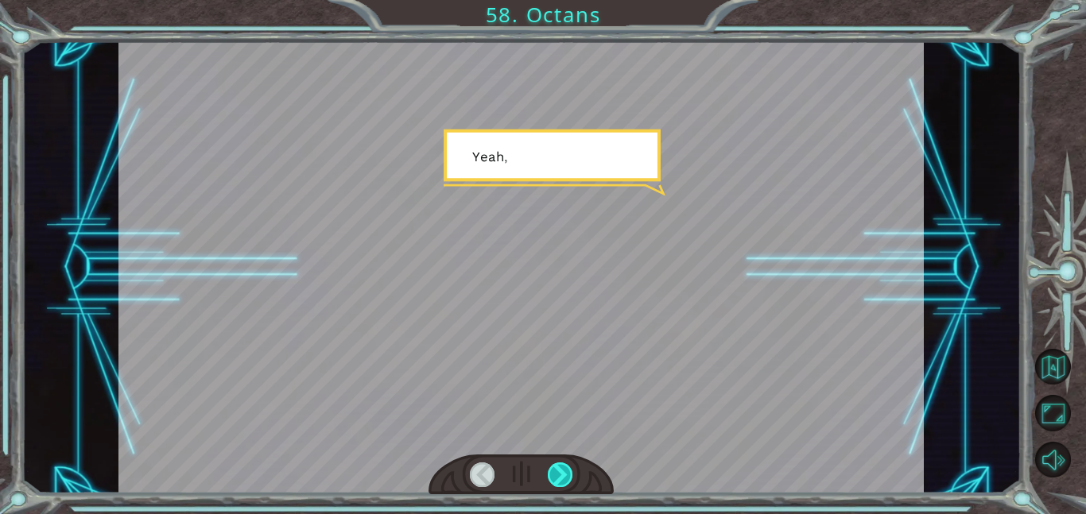
click at [567, 484] on div at bounding box center [560, 475] width 25 height 25
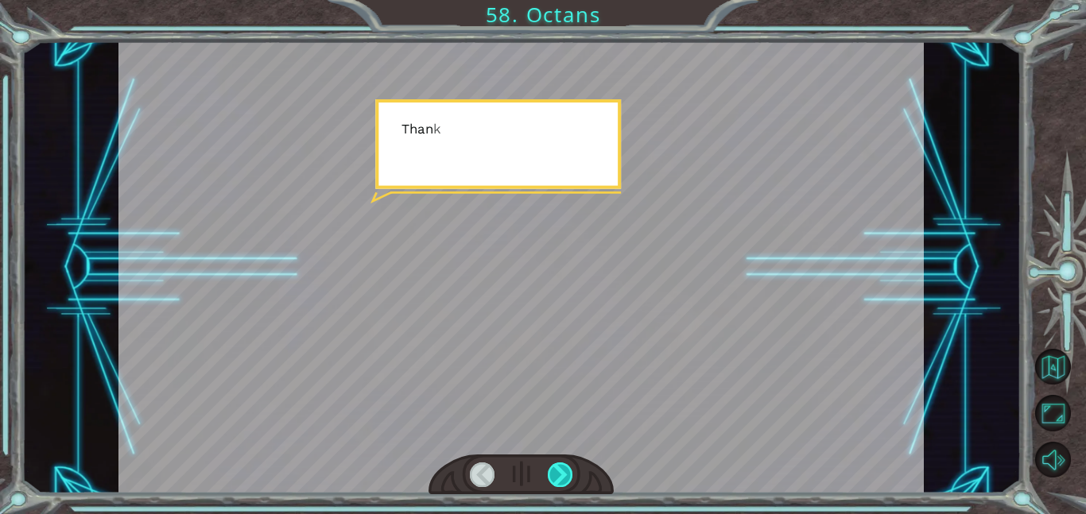
click at [566, 483] on div at bounding box center [560, 475] width 25 height 25
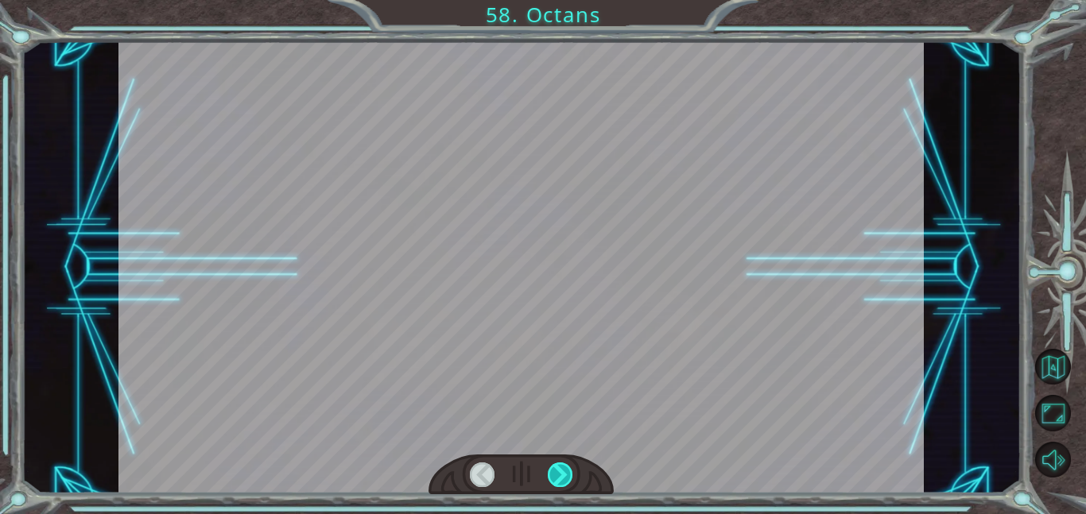
click at [566, 483] on div at bounding box center [560, 475] width 25 height 25
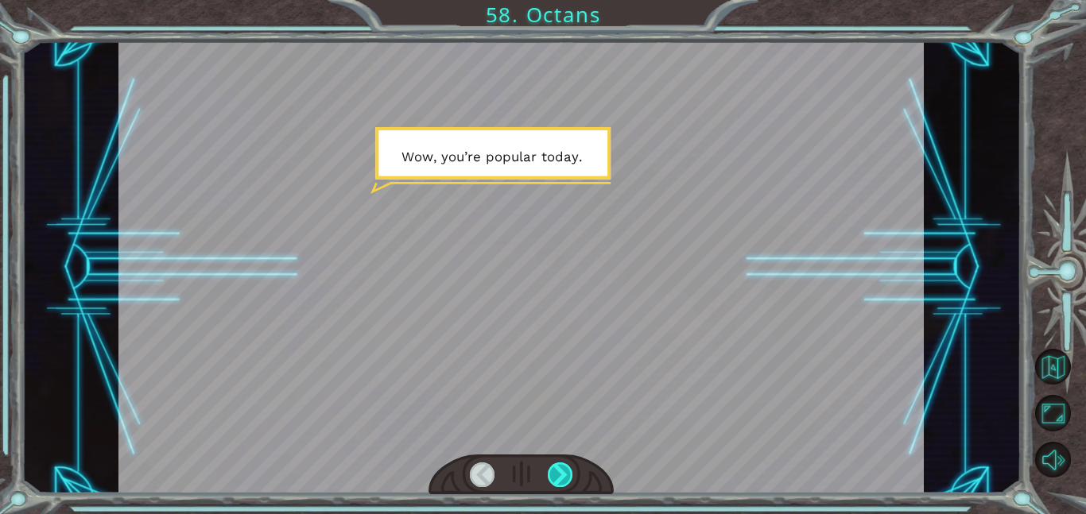
click at [563, 472] on div at bounding box center [560, 475] width 25 height 25
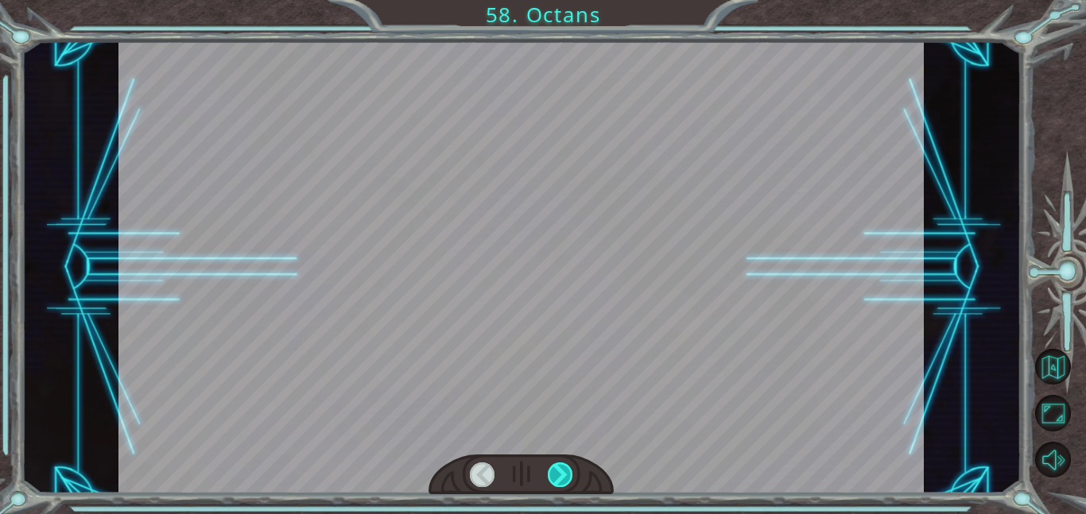
click at [563, 472] on div at bounding box center [560, 475] width 25 height 25
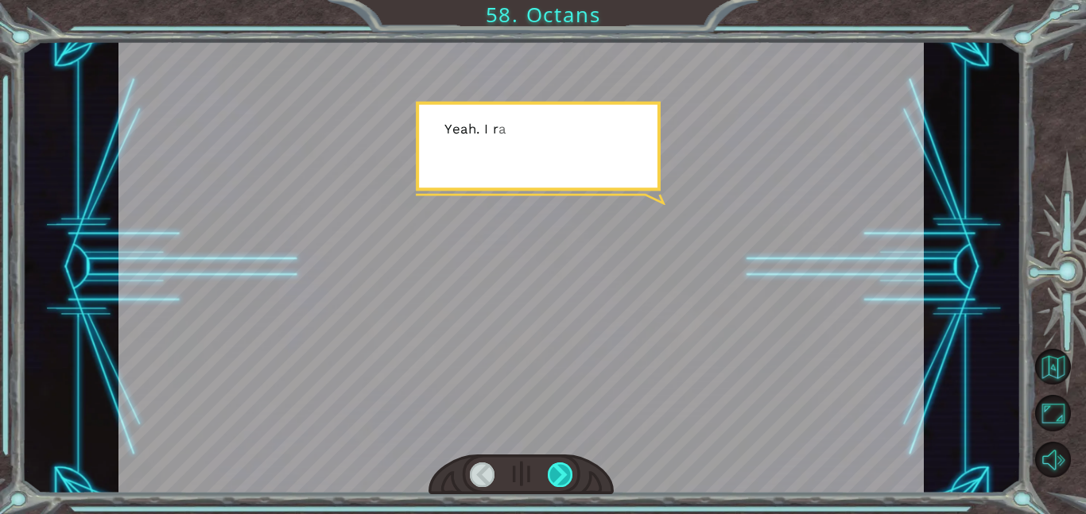
click at [563, 472] on div at bounding box center [560, 475] width 25 height 25
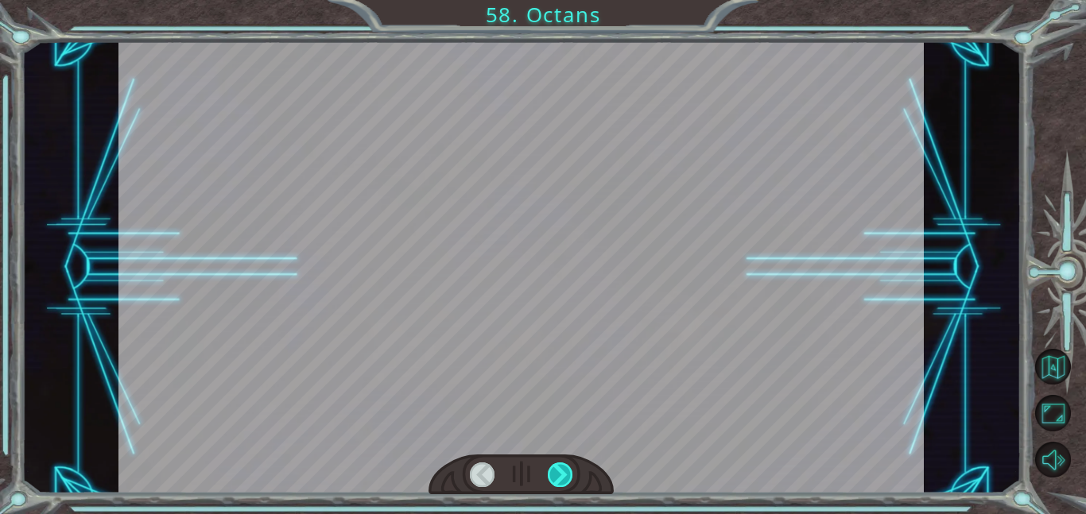
click at [563, 472] on div at bounding box center [560, 475] width 25 height 25
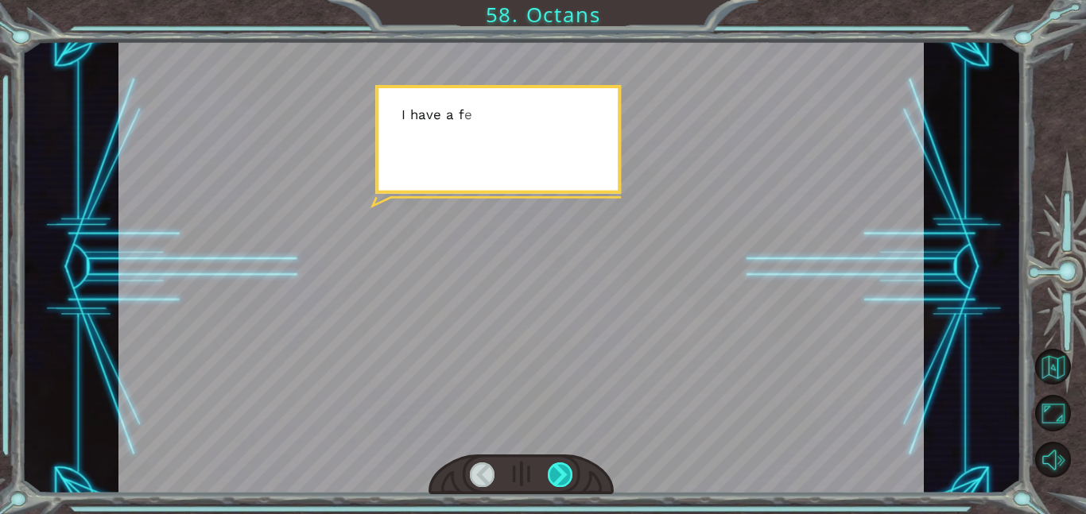
click at [563, 472] on div at bounding box center [560, 475] width 25 height 25
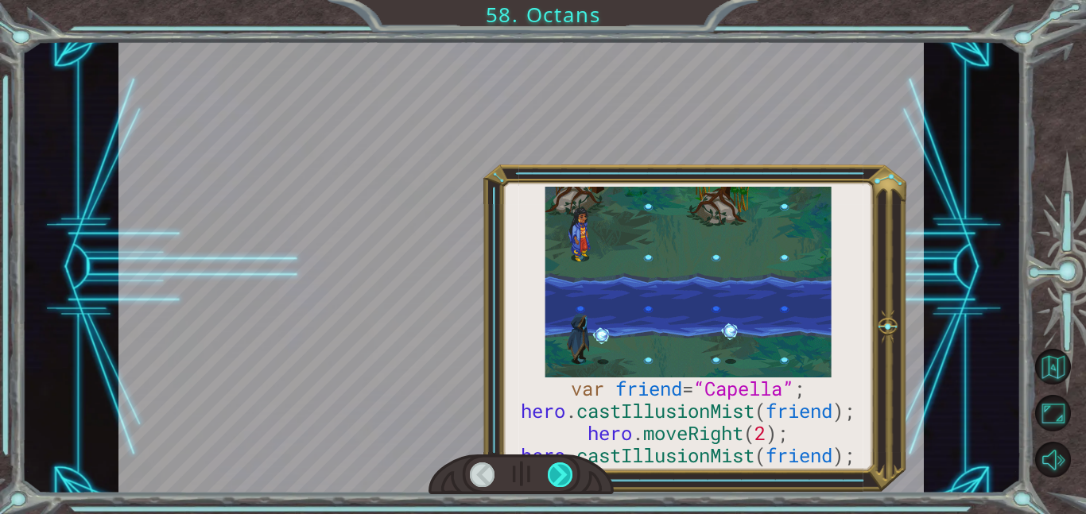
click at [563, 472] on div at bounding box center [560, 475] width 25 height 25
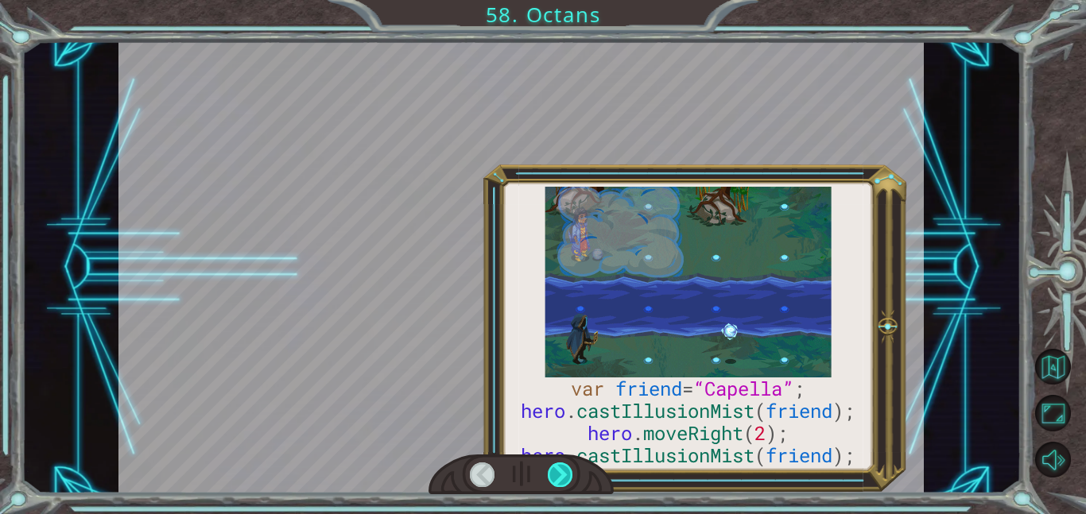
click at [563, 472] on div at bounding box center [560, 475] width 25 height 25
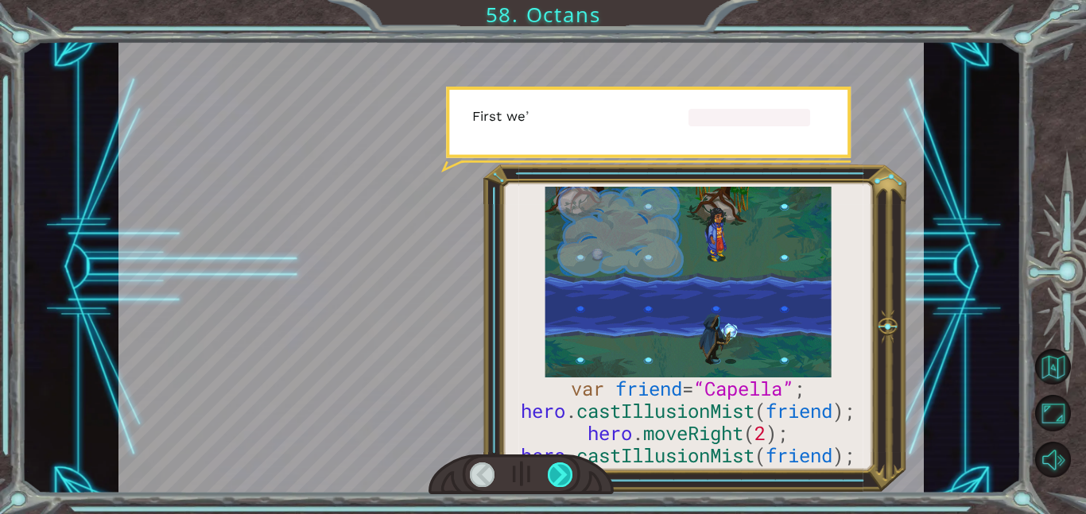
click at [563, 472] on div at bounding box center [560, 475] width 25 height 25
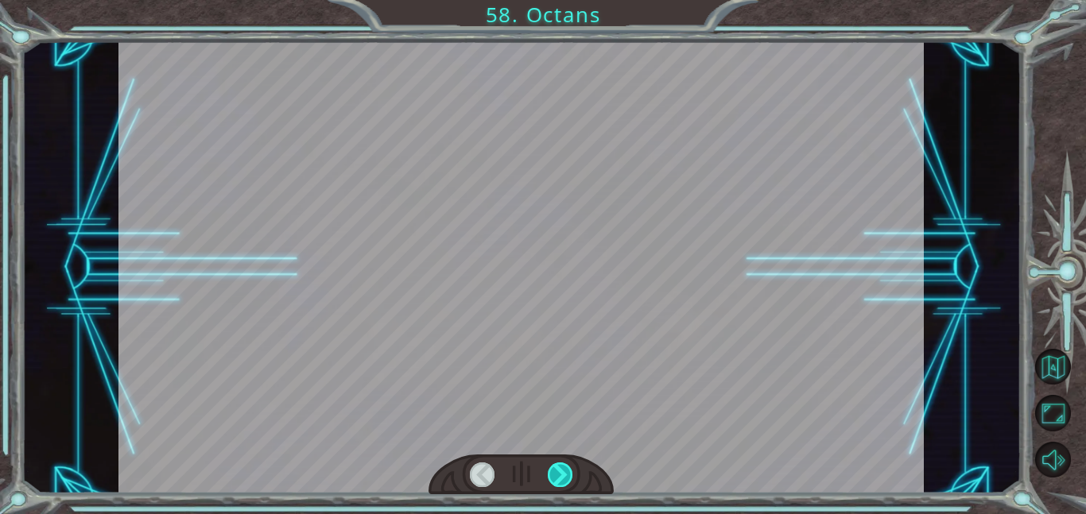
click at [563, 472] on div at bounding box center [560, 475] width 25 height 25
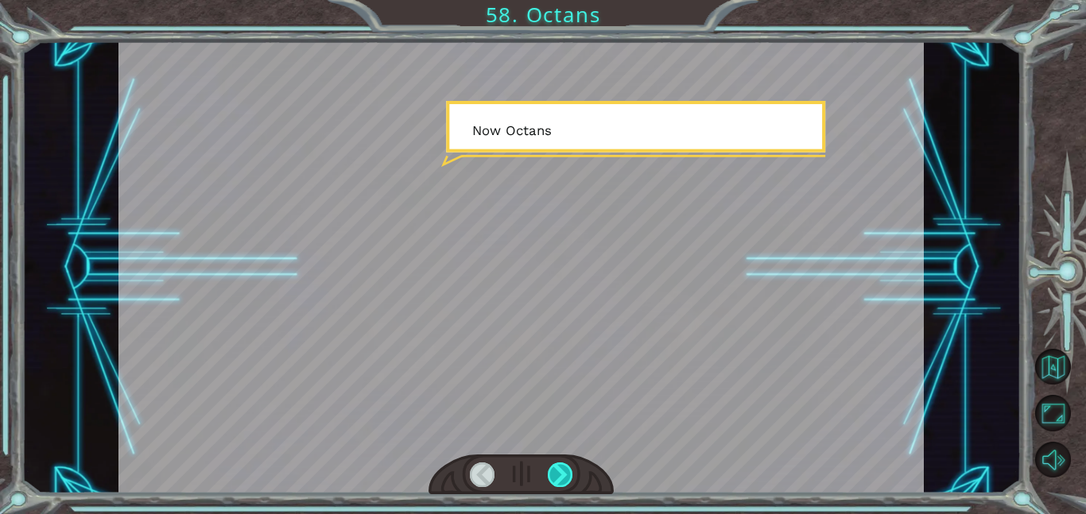
click at [563, 472] on div at bounding box center [560, 475] width 25 height 25
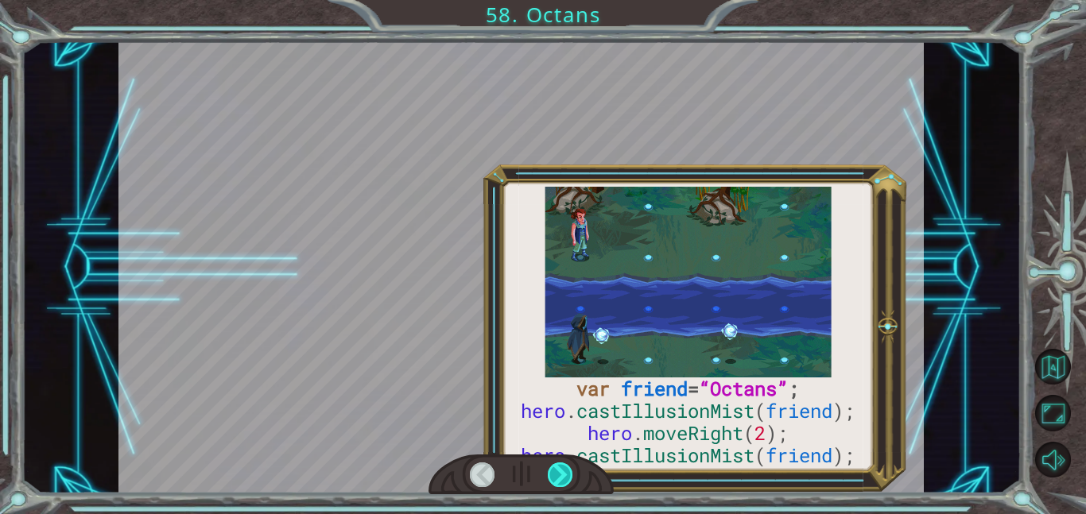
click at [563, 472] on div at bounding box center [560, 475] width 25 height 25
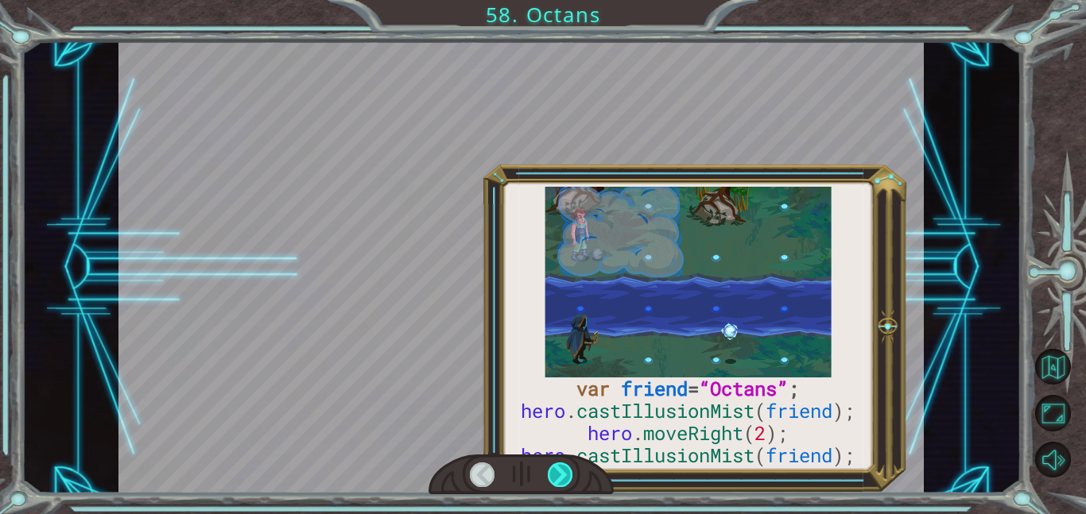
click at [563, 472] on div at bounding box center [560, 475] width 25 height 25
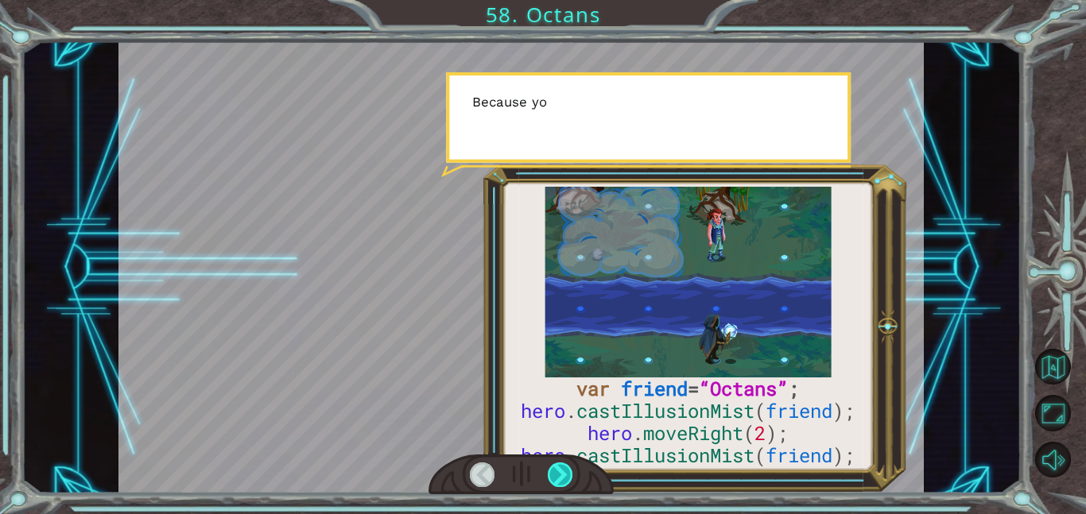
click at [563, 472] on div at bounding box center [560, 475] width 25 height 25
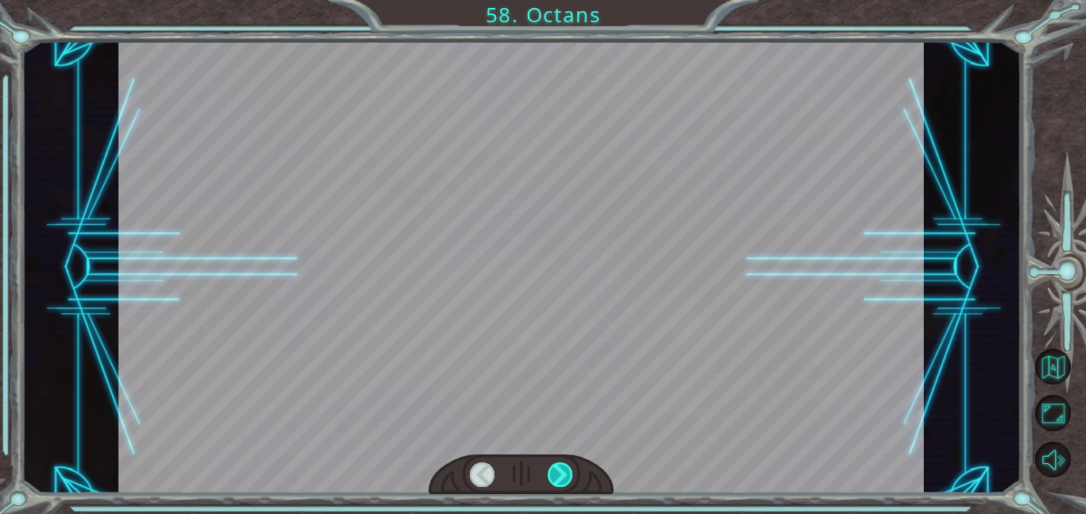
click at [563, 472] on div at bounding box center [560, 475] width 25 height 25
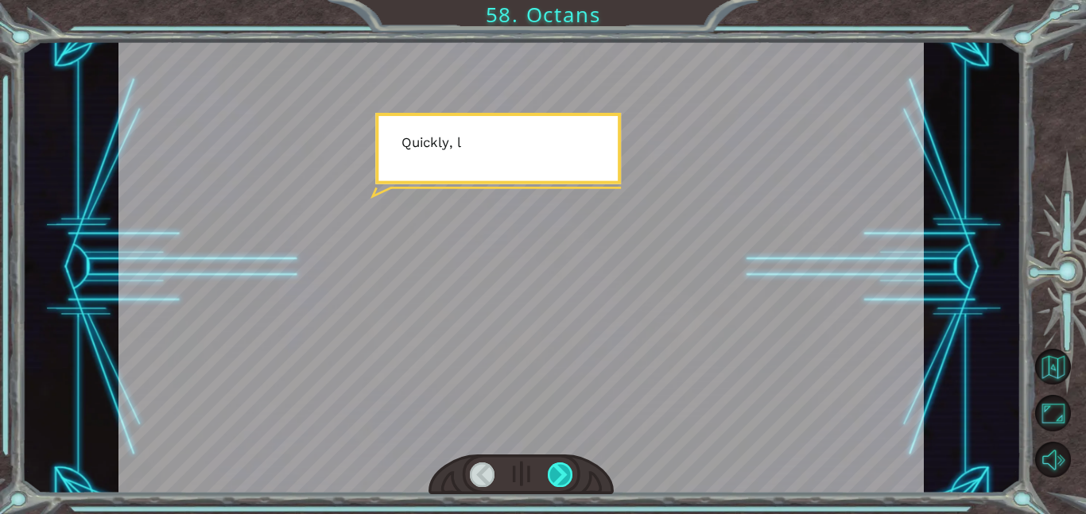
click at [563, 472] on div at bounding box center [560, 475] width 25 height 25
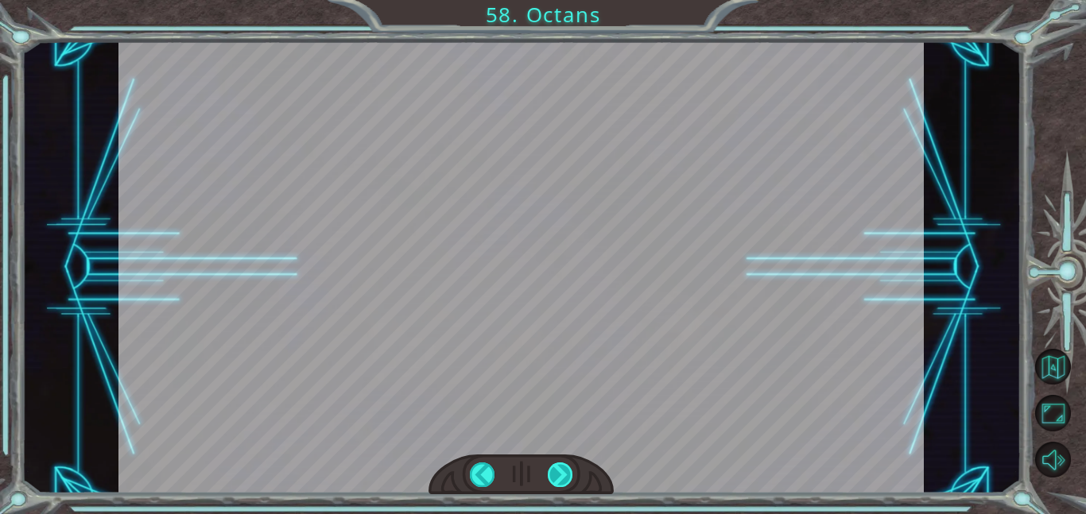
click at [563, 472] on div at bounding box center [560, 475] width 25 height 25
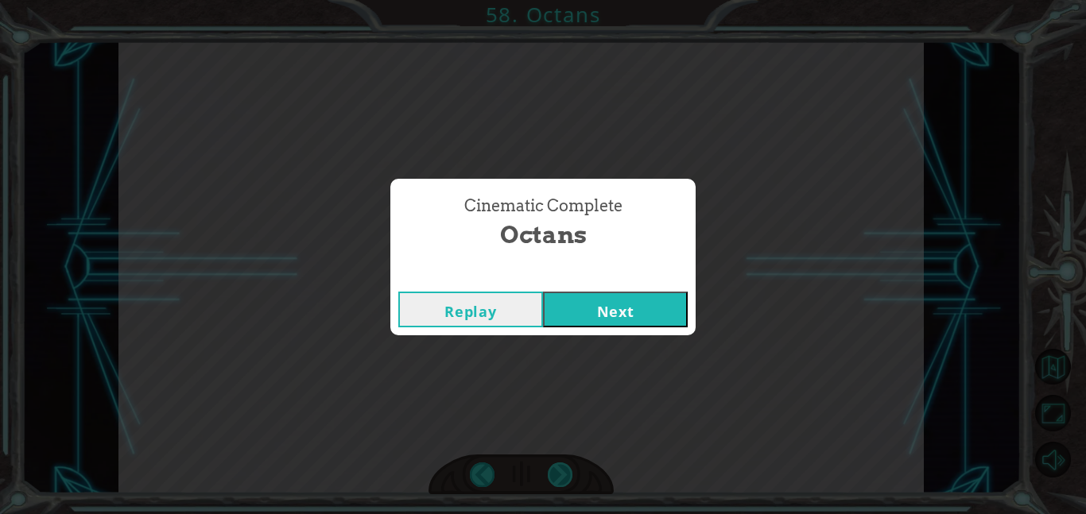
click at [563, 472] on div "Cinematic Complete Octans Replay Next" at bounding box center [543, 257] width 1086 height 514
click at [610, 317] on button "Next" at bounding box center [615, 310] width 145 height 36
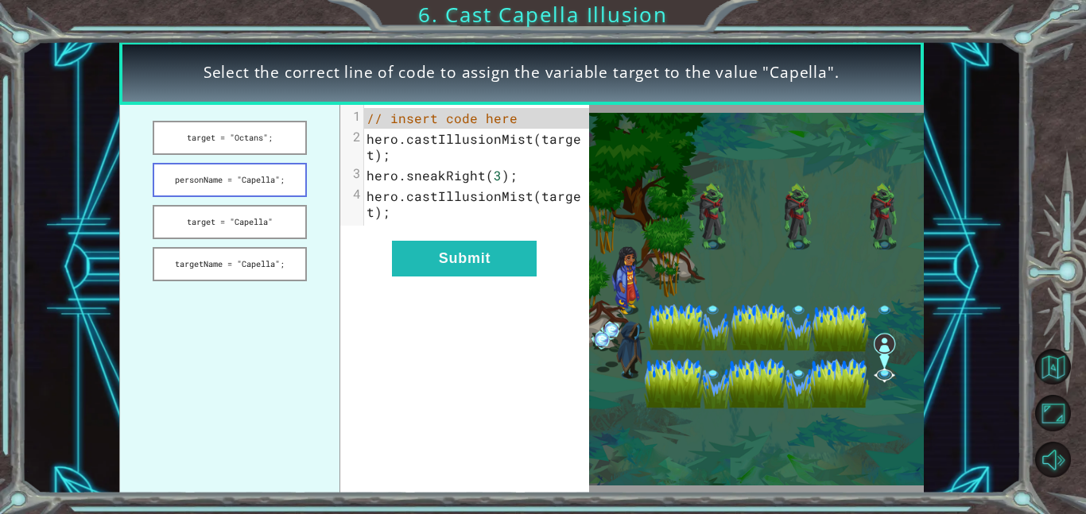
click at [265, 181] on button "personName = "Capella";" at bounding box center [230, 180] width 154 height 34
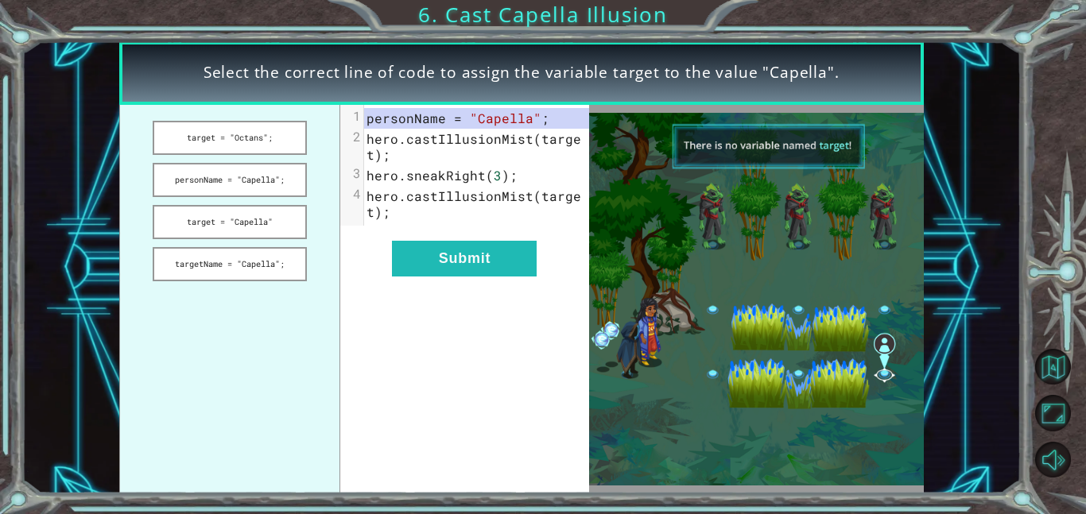
click at [470, 280] on div "xxxxxxxxxx 4 1 personName = "Capella" ; 2 hero . castIllusionMist ( target ); 3…" at bounding box center [464, 299] width 248 height 389
click at [461, 268] on button "Submit" at bounding box center [464, 259] width 145 height 36
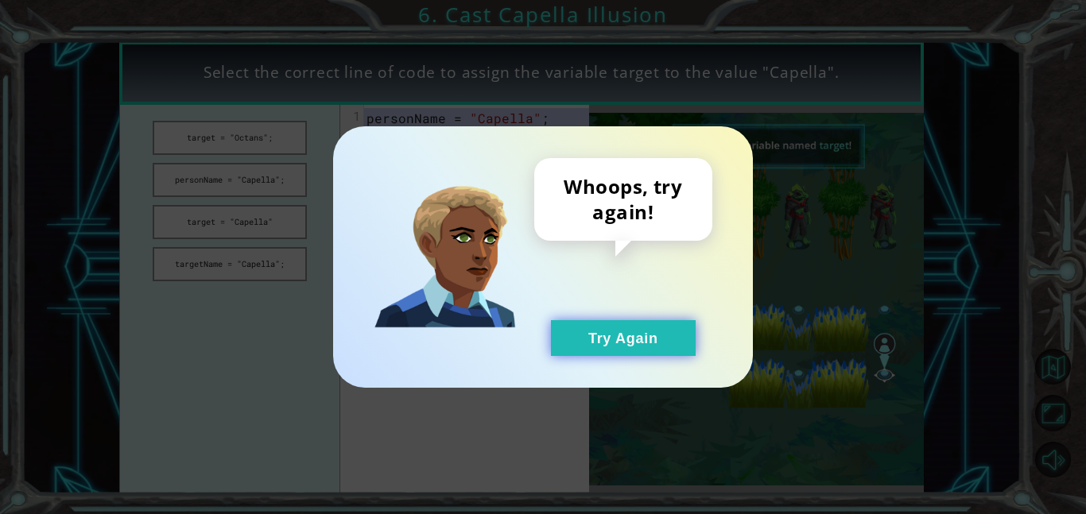
click at [563, 329] on button "Try Again" at bounding box center [623, 338] width 145 height 36
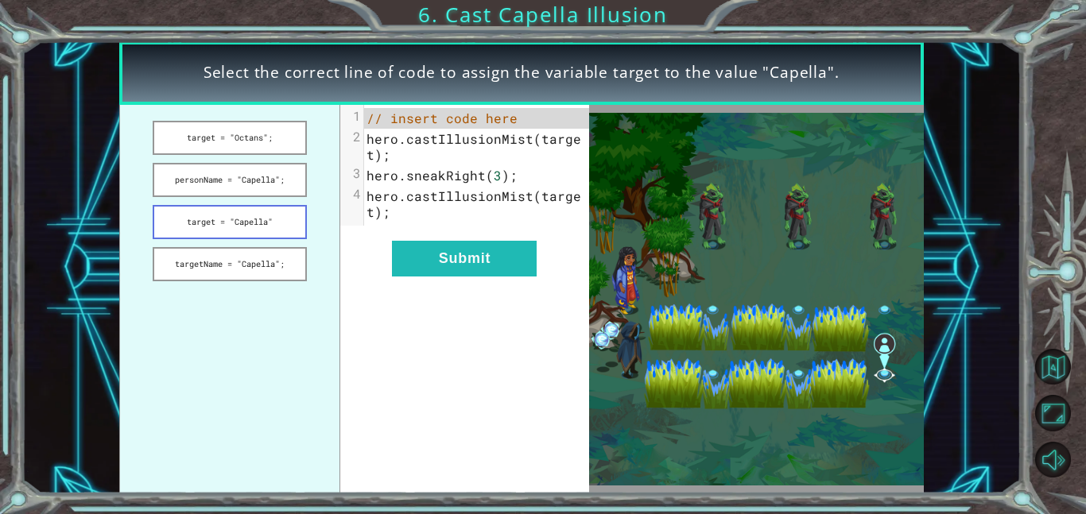
click at [293, 236] on button "target = "Capella"" at bounding box center [230, 222] width 154 height 34
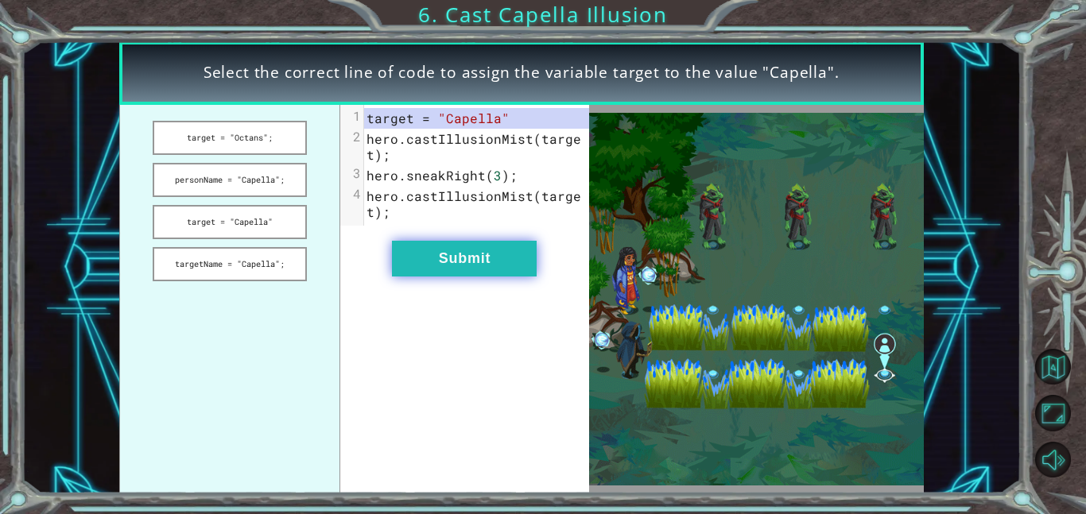
click at [444, 272] on button "Submit" at bounding box center [464, 259] width 145 height 36
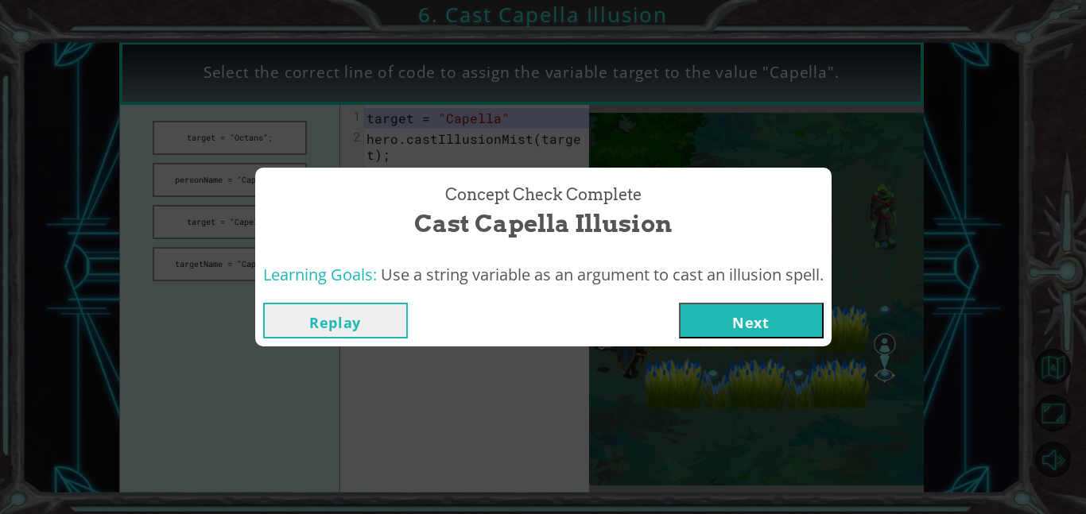
click at [273, 199] on div "Concept Check Complete Cast Capella Illusion" at bounding box center [543, 212] width 560 height 72
click at [737, 320] on button "Next" at bounding box center [751, 321] width 145 height 36
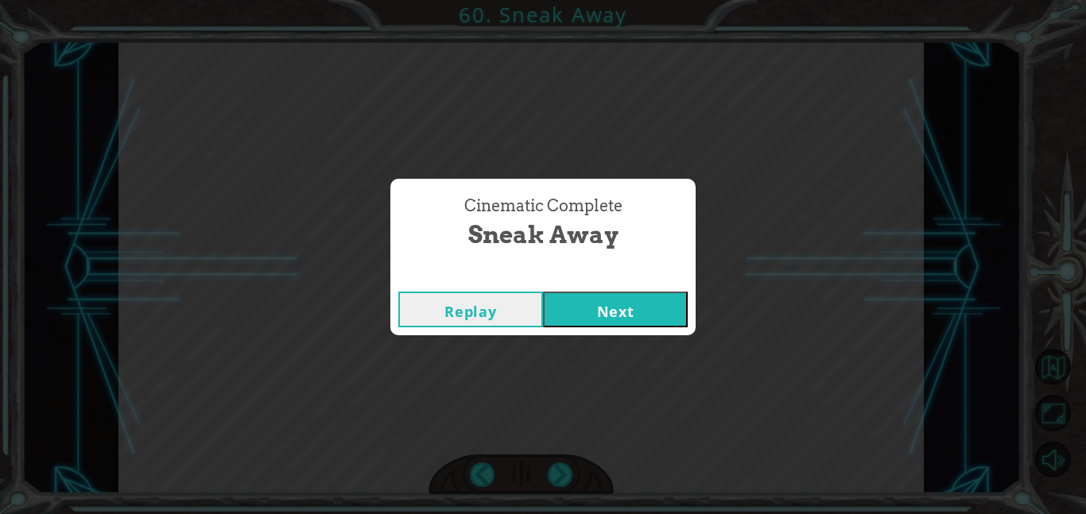
click at [628, 324] on button "Next" at bounding box center [615, 310] width 145 height 36
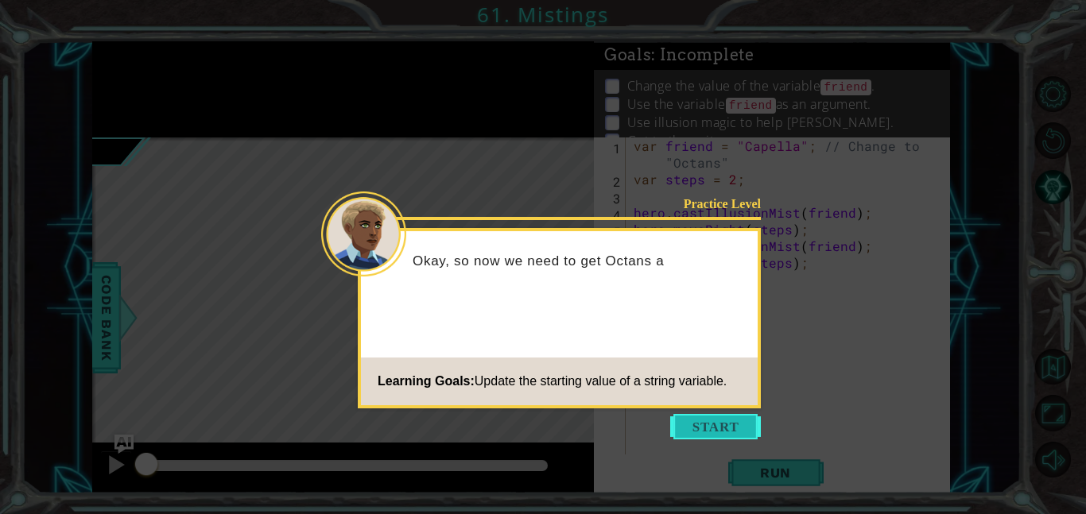
click at [708, 423] on button "Start" at bounding box center [715, 426] width 91 height 25
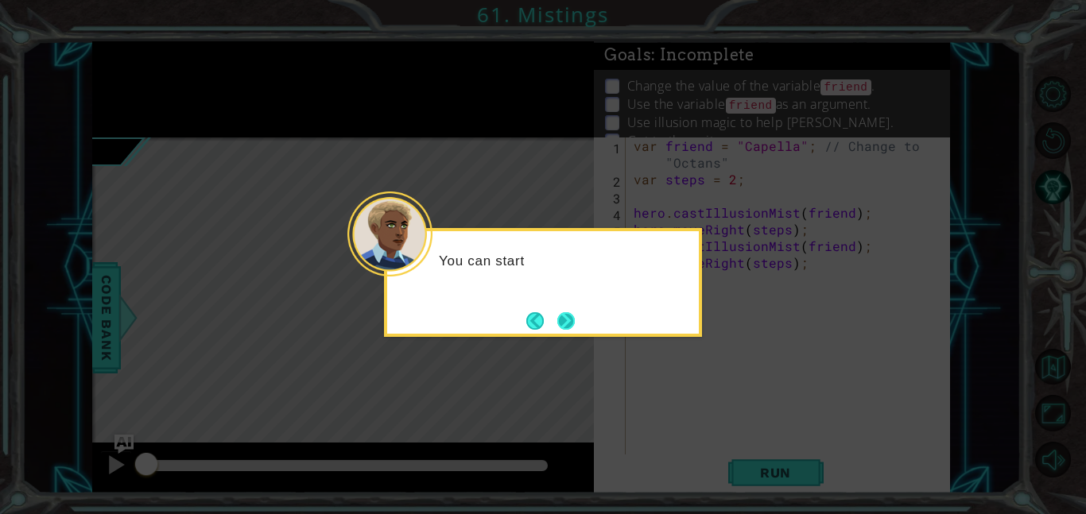
click at [560, 322] on button "Next" at bounding box center [565, 320] width 17 height 17
click at [560, 322] on icon at bounding box center [543, 257] width 1086 height 514
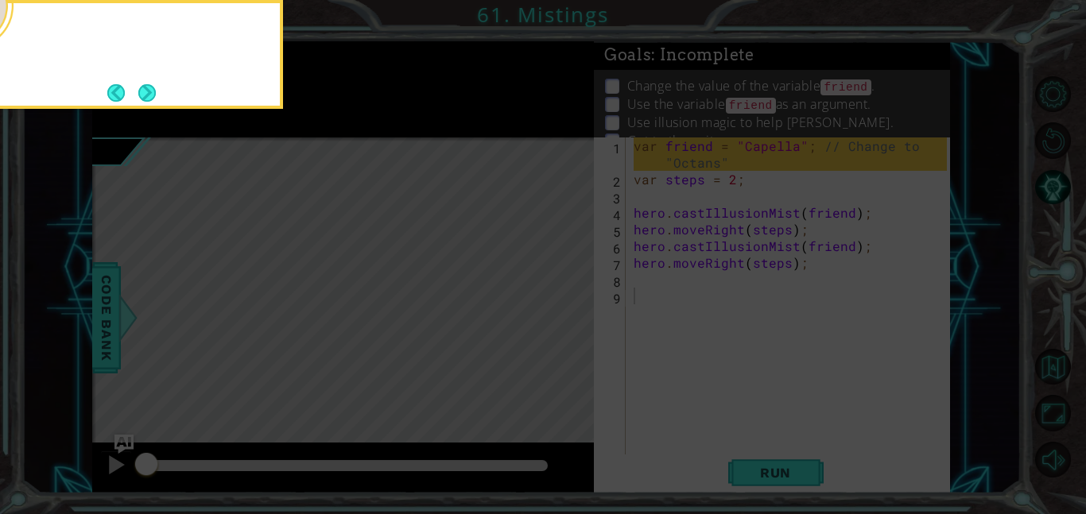
click at [560, 322] on icon at bounding box center [543, 257] width 1086 height 514
click at [560, 321] on icon at bounding box center [543, 257] width 1086 height 514
click at [151, 90] on button "Next" at bounding box center [146, 92] width 17 height 17
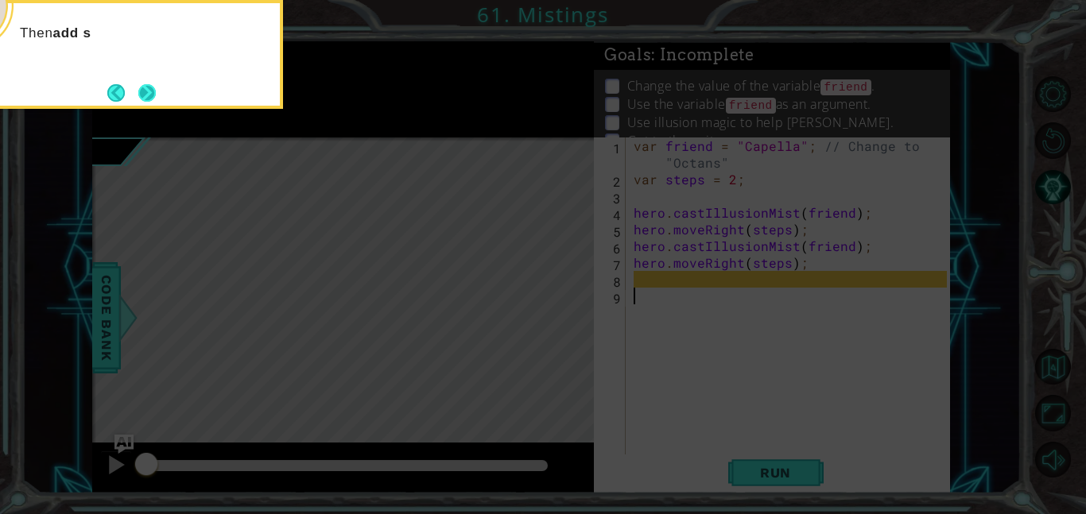
click at [156, 102] on button "Next" at bounding box center [146, 92] width 17 height 17
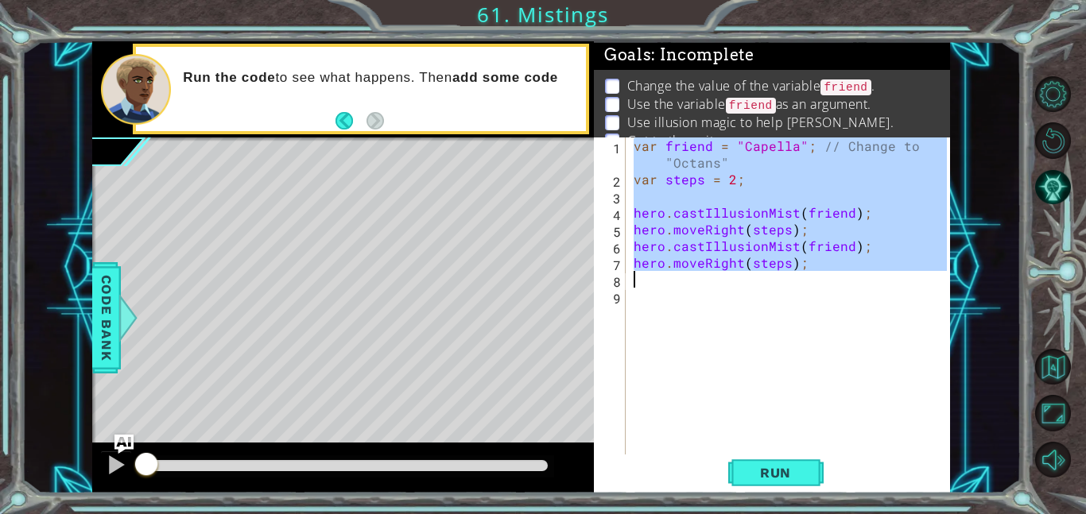
drag, startPoint x: 632, startPoint y: 147, endPoint x: 858, endPoint y: 272, distance: 257.9
click at [858, 272] on div "var friend = "Capella" ; // Change to "Octans" var steps = 2 ; hero . castIllus…" at bounding box center [792, 321] width 324 height 367
type textarea "hero.moveRight(steps);"
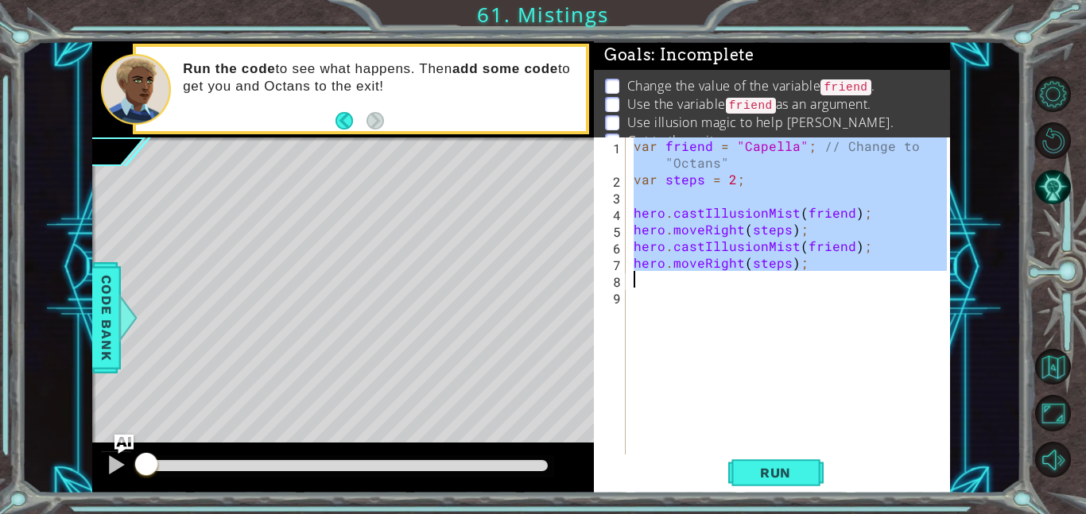
click at [762, 286] on div "var friend = "Capella" ; // Change to "Octans" var steps = 2 ; hero . castIllus…" at bounding box center [788, 296] width 316 height 317
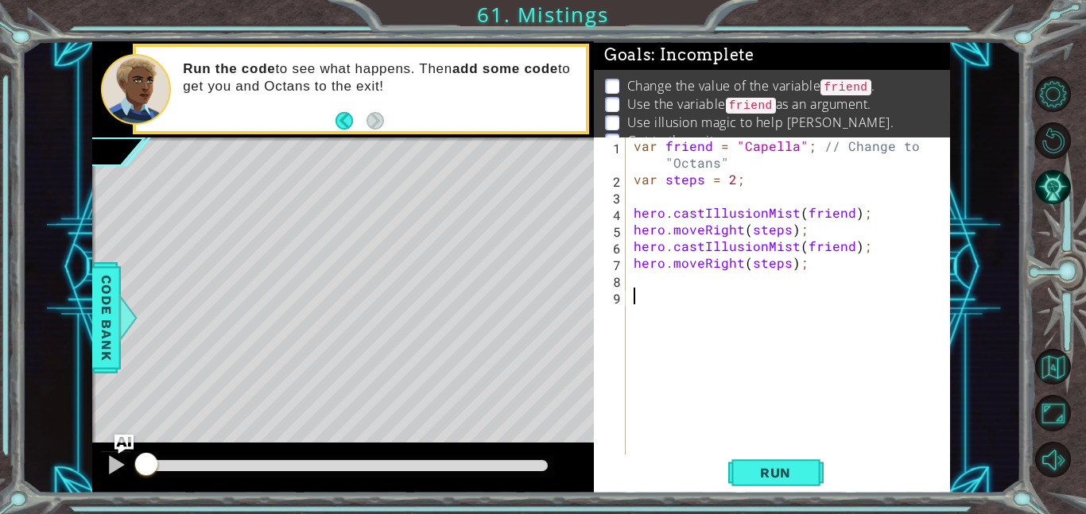
click at [756, 306] on div "var friend = "Capella" ; // Change to "Octans" var steps = 2 ; hero . castIllus…" at bounding box center [792, 321] width 324 height 367
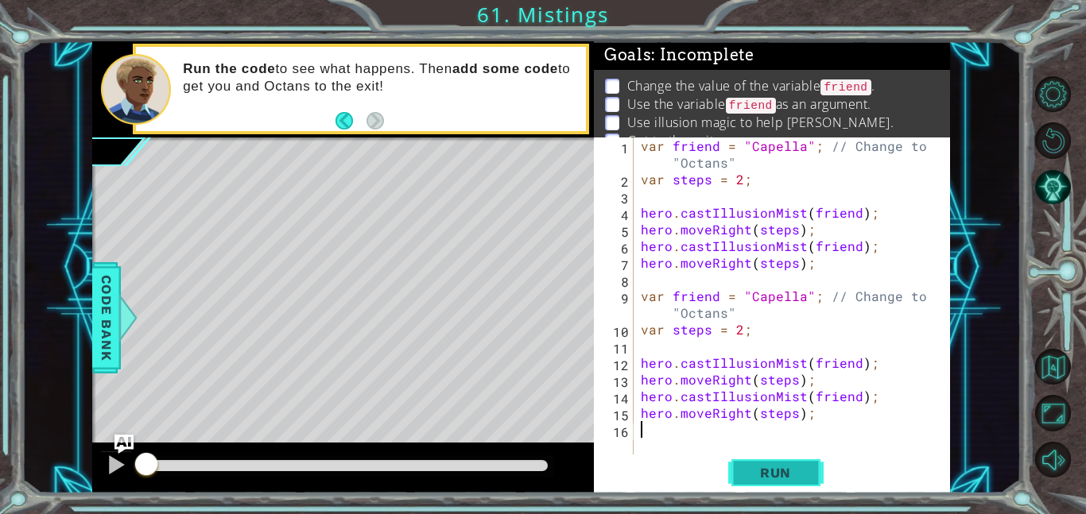
click at [762, 471] on span "Run" at bounding box center [775, 473] width 63 height 16
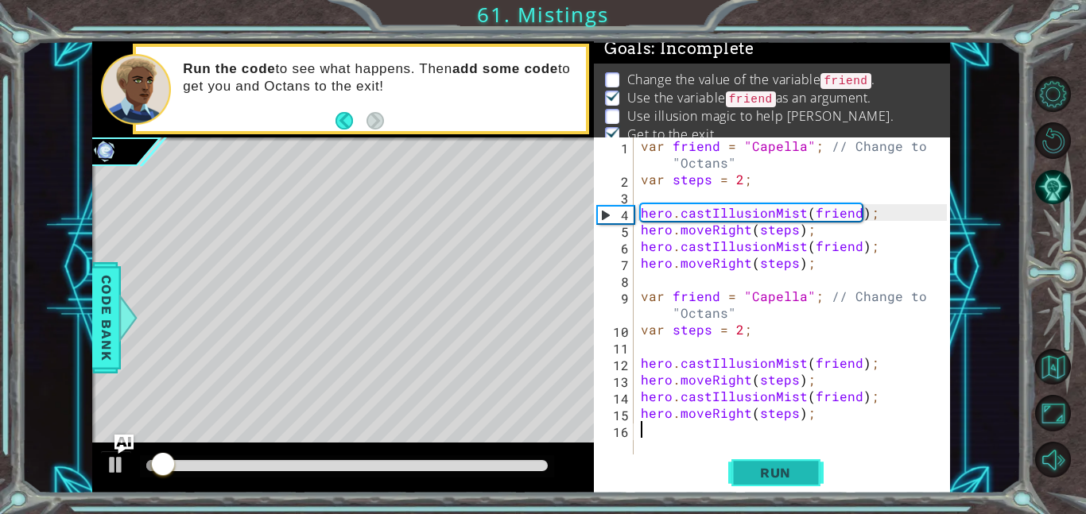
scroll to position [10, 0]
